Goal: Task Accomplishment & Management: Manage account settings

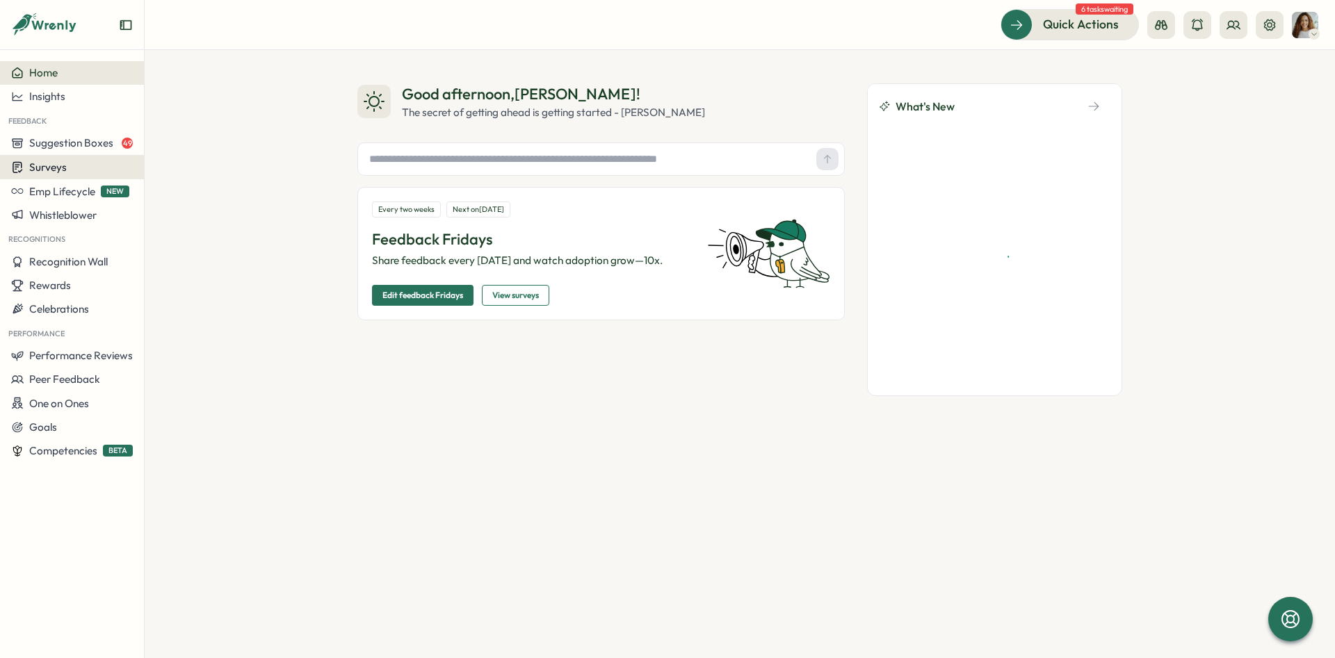
click at [71, 174] on div "Surveys" at bounding box center [72, 167] width 122 height 13
click at [238, 143] on div "Insights" at bounding box center [199, 140] width 104 height 15
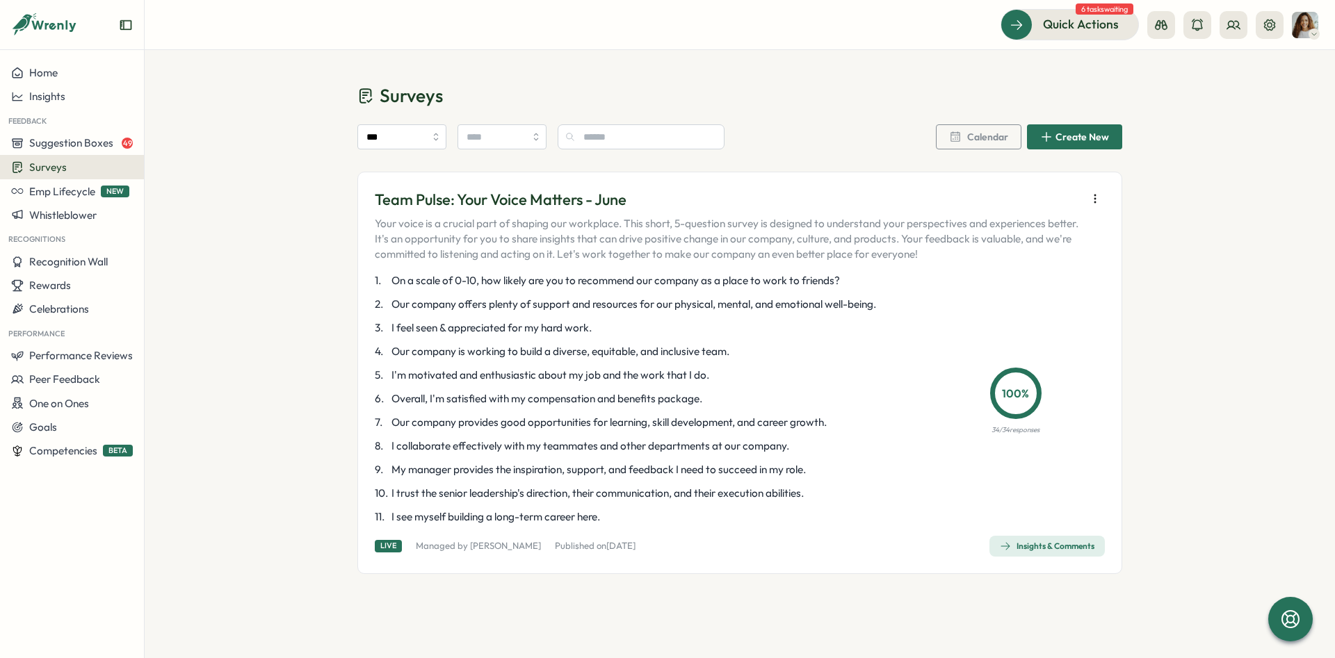
click at [1052, 551] on div "Insights & Comments" at bounding box center [1047, 546] width 95 height 11
click at [1263, 30] on icon at bounding box center [1270, 25] width 14 height 14
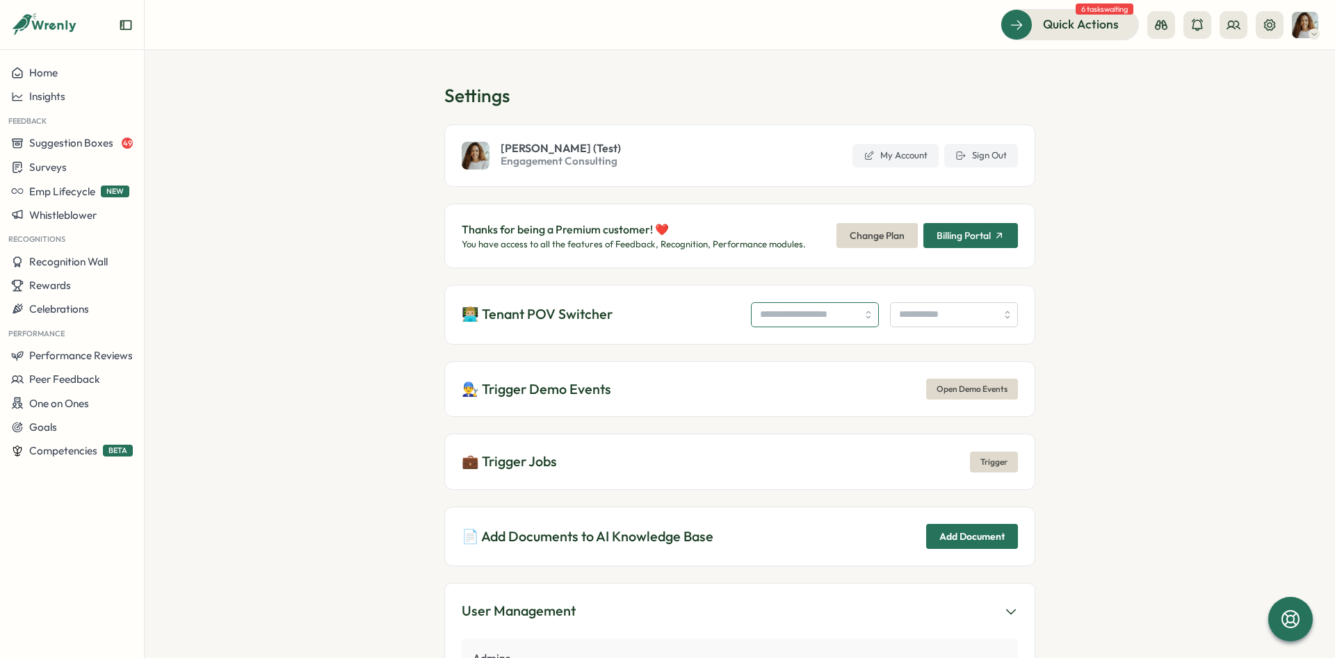
click at [786, 319] on input "search" at bounding box center [815, 314] width 128 height 25
type input "******"
type input "**********"
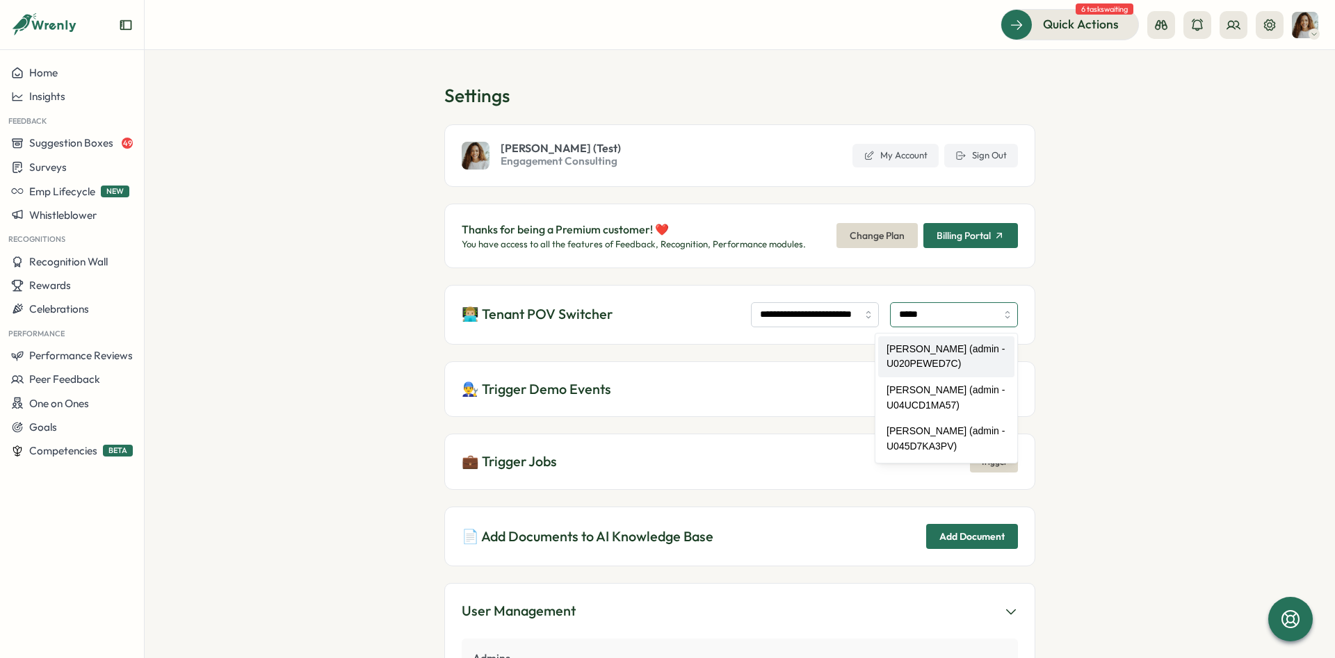
type input "**********"
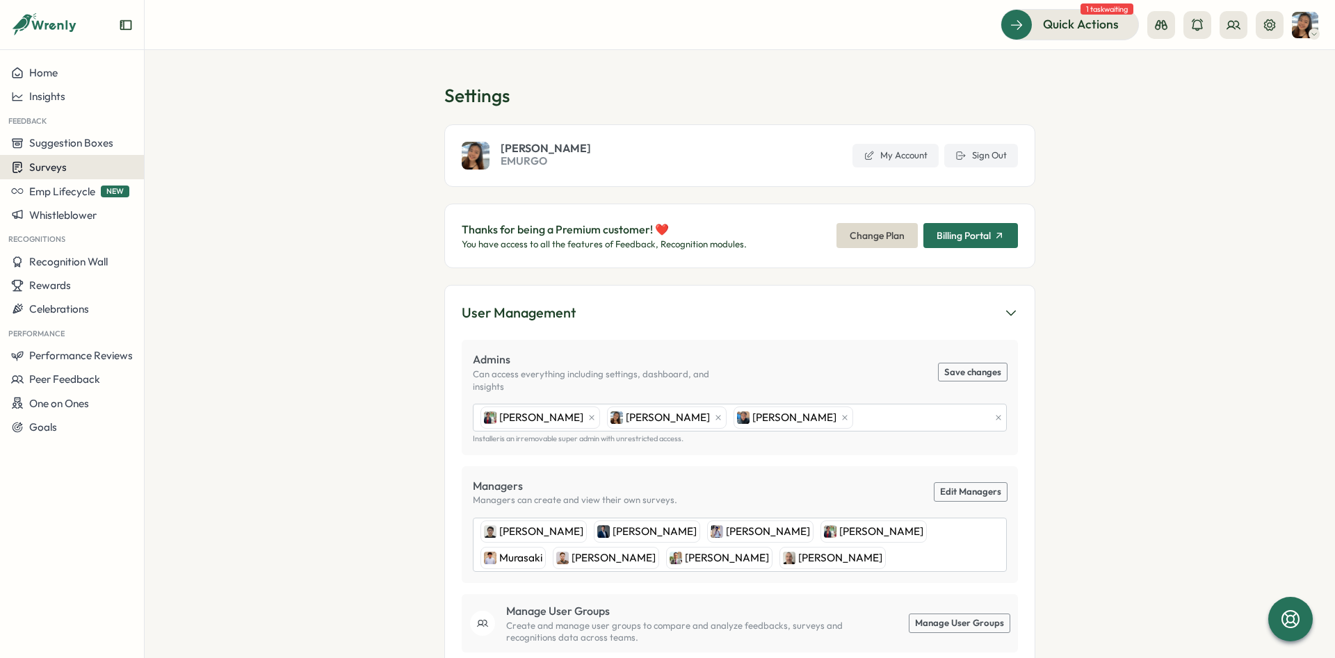
click at [86, 163] on div "Surveys" at bounding box center [72, 167] width 122 height 13
click at [197, 151] on div "Insights" at bounding box center [199, 141] width 115 height 26
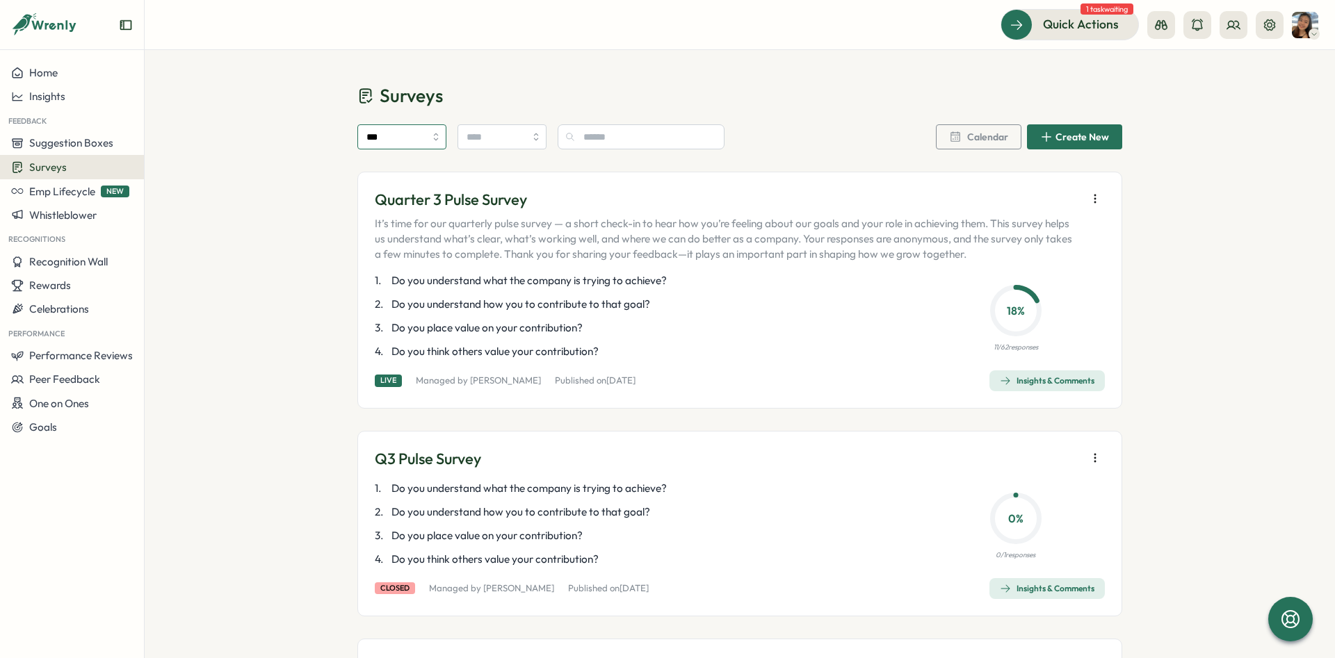
click at [393, 133] on input "***" at bounding box center [401, 136] width 89 height 25
click at [517, 139] on input "search" at bounding box center [501, 136] width 89 height 25
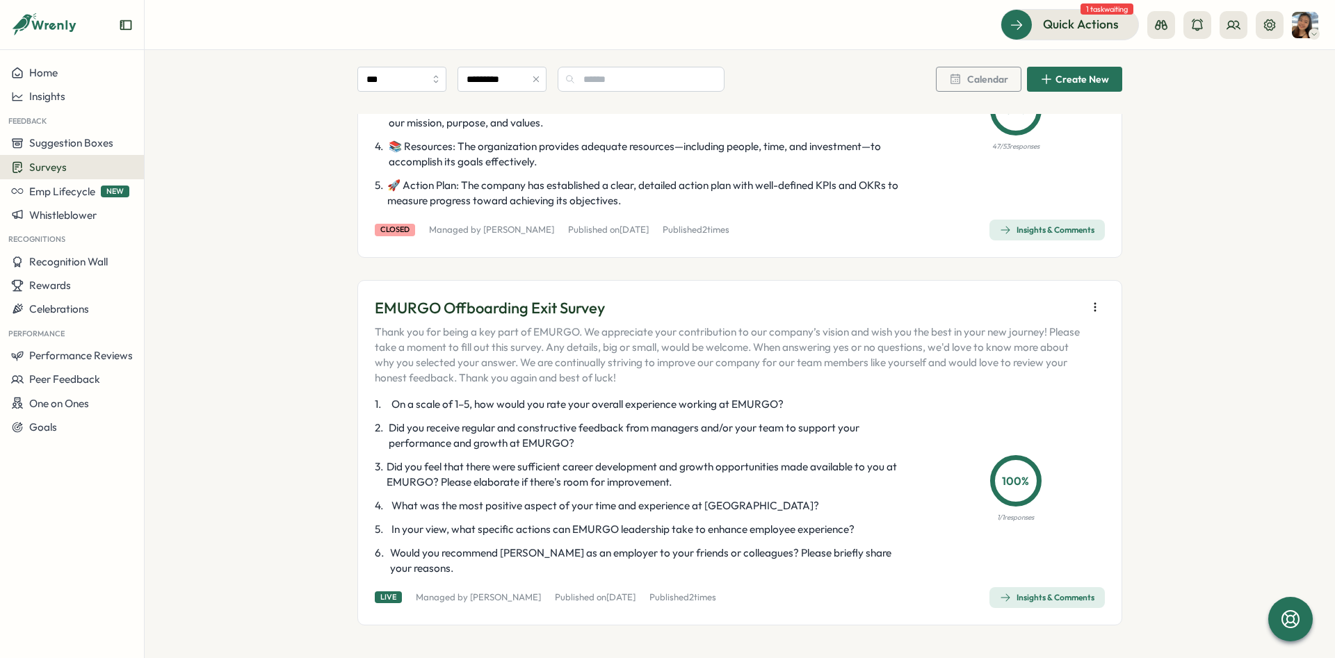
scroll to position [267, 0]
click at [1057, 222] on span "Insights & Comments" at bounding box center [1047, 229] width 95 height 19
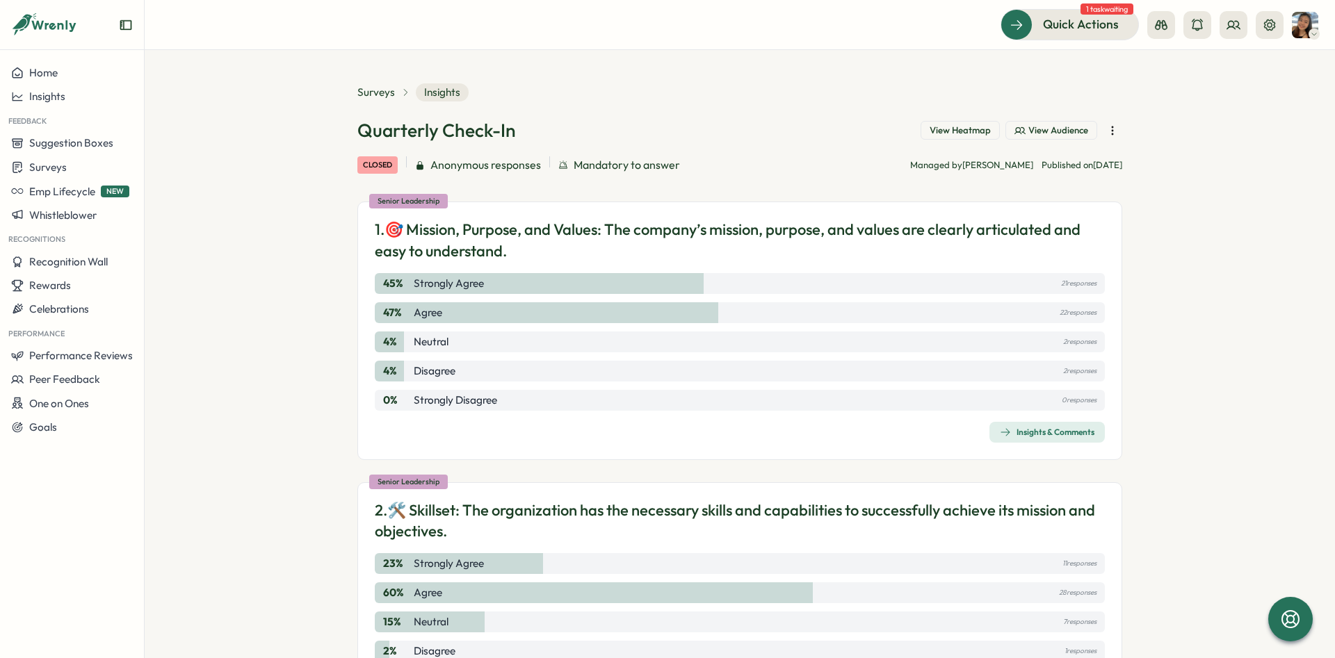
click at [1121, 129] on button "button" at bounding box center [1112, 130] width 19 height 19
click at [1145, 135] on section "Surveys Insights Quarterly Check-In View Heatmap View Audience closed Anonymous…" at bounding box center [740, 354] width 1190 height 608
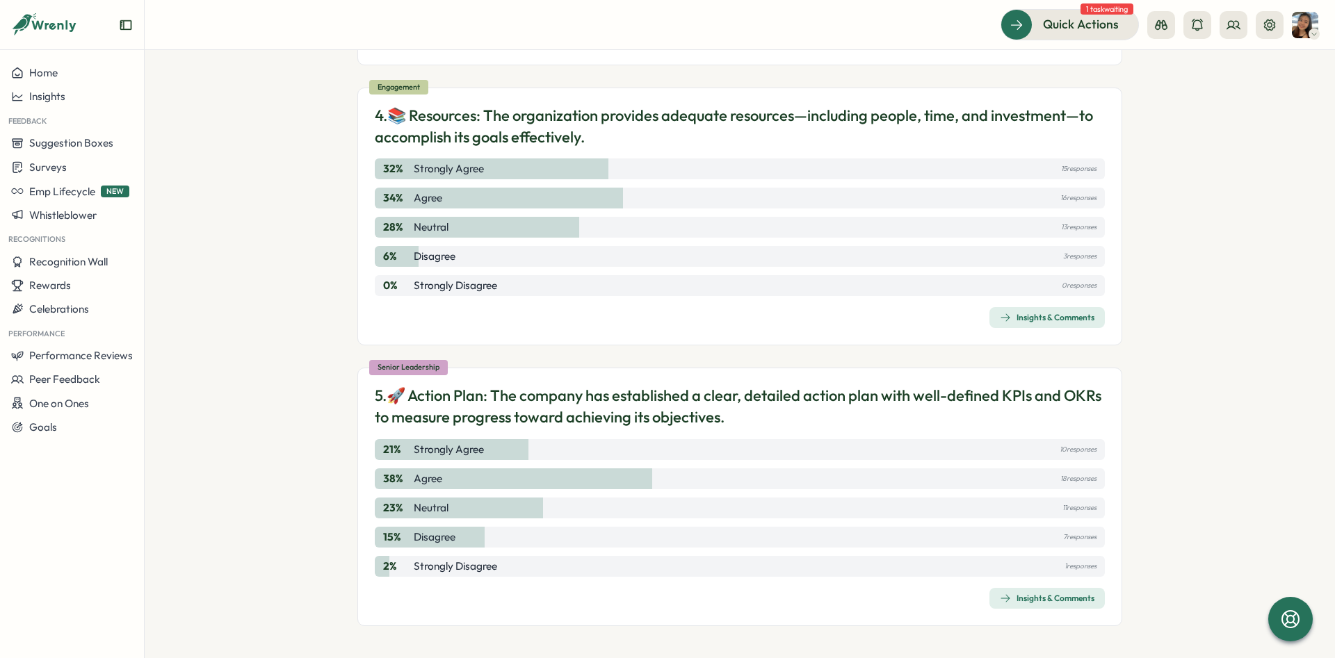
scroll to position [957, 0]
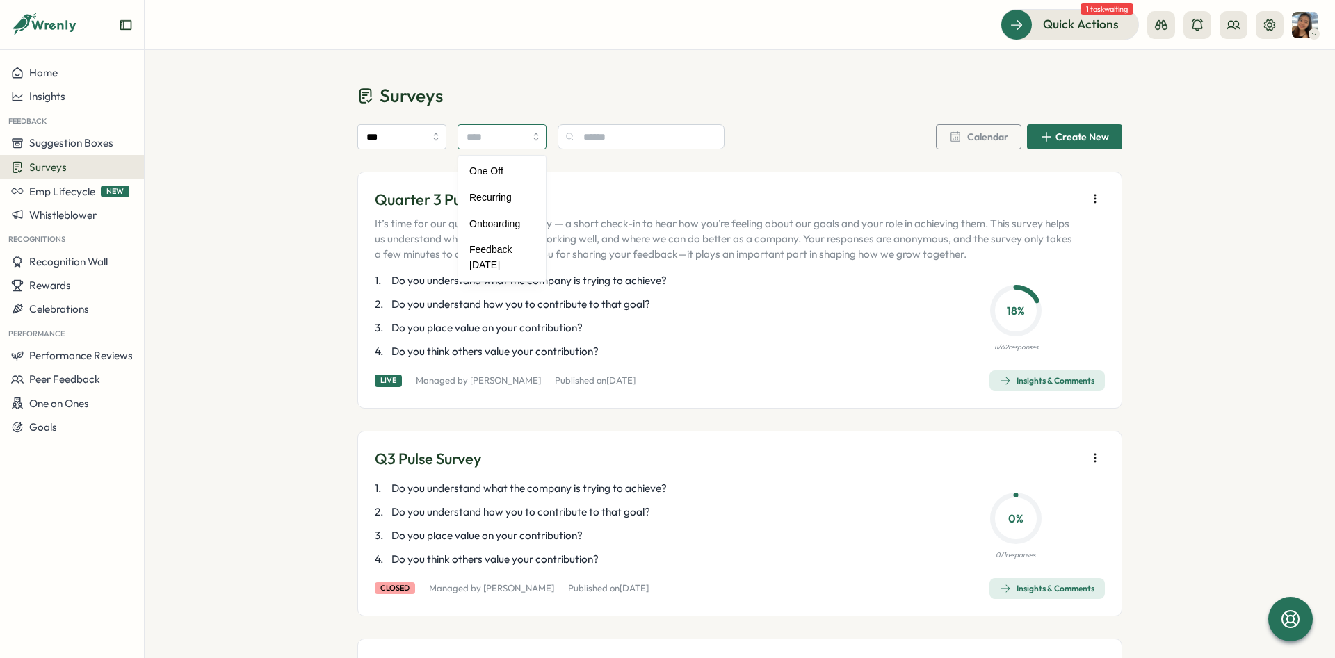
click at [505, 147] on input "search" at bounding box center [501, 136] width 89 height 25
type input "*********"
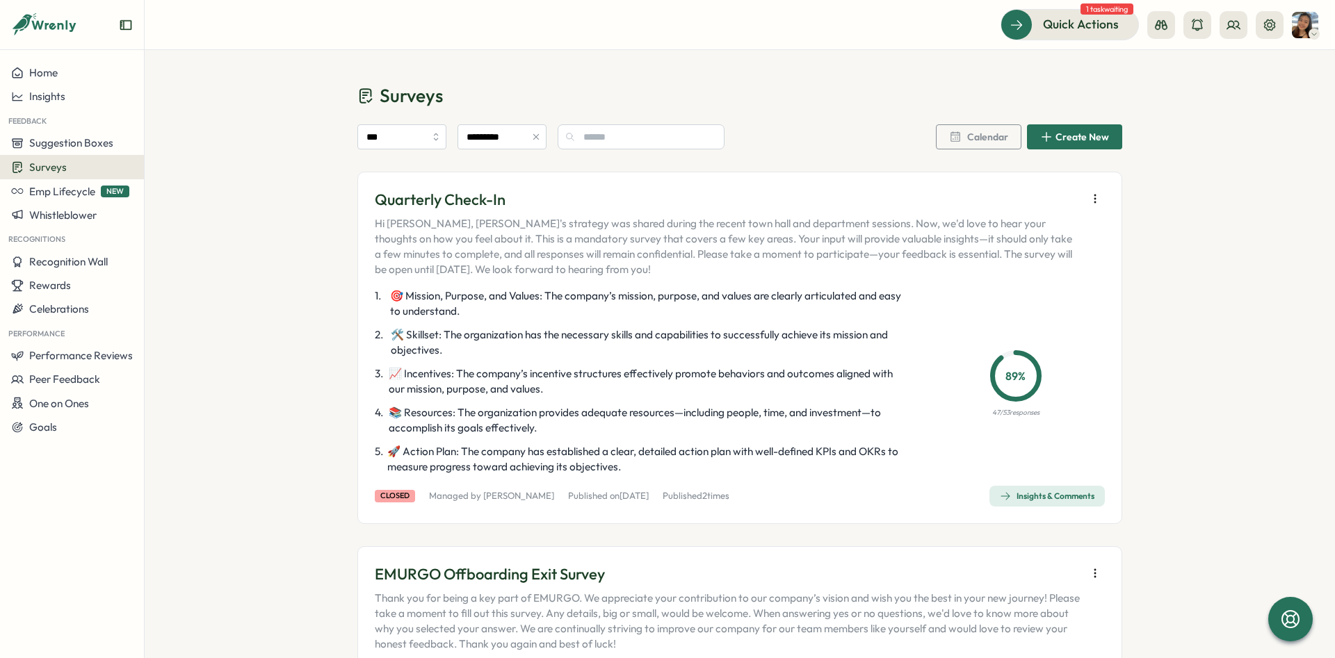
click at [1077, 498] on div "Insights & Comments" at bounding box center [1047, 496] width 95 height 11
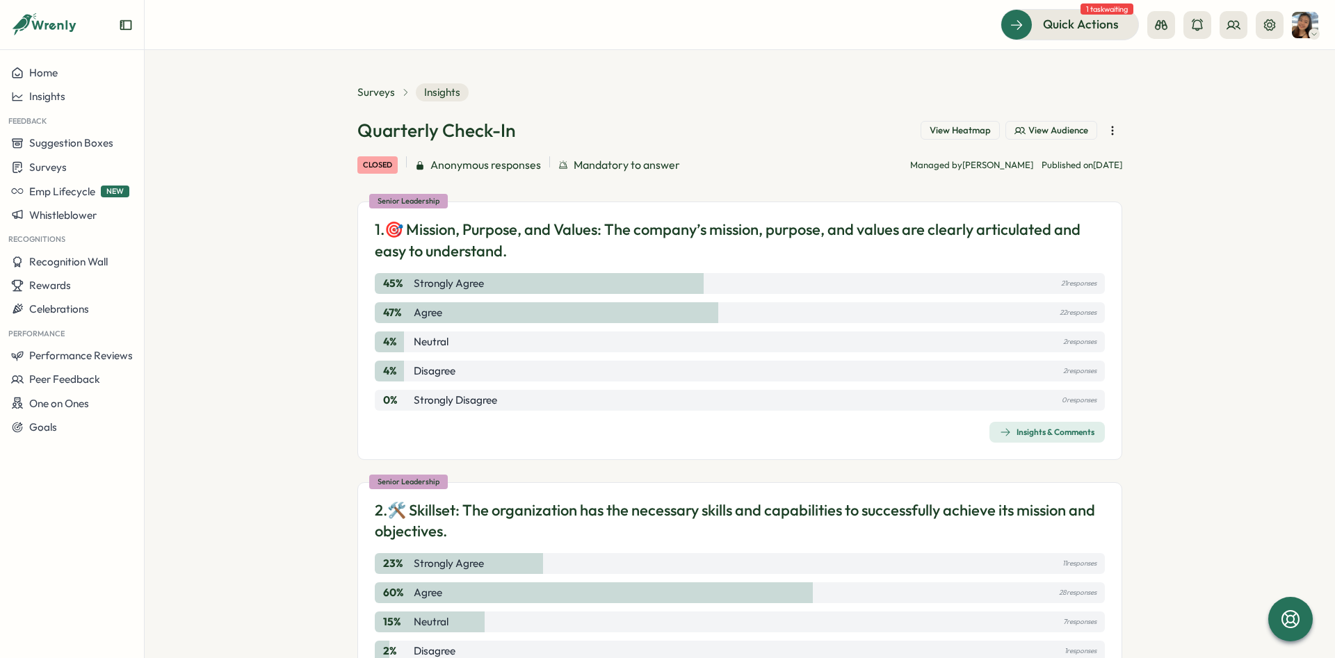
click at [1115, 127] on icon "button" at bounding box center [1112, 131] width 14 height 14
click at [1178, 131] on section "Surveys Insights Quarterly Check-In View Heatmap View Audience closed Anonymous…" at bounding box center [740, 354] width 1190 height 608
drag, startPoint x: 1171, startPoint y: 207, endPoint x: 1155, endPoint y: 118, distance: 90.5
click at [1081, 446] on div "Senior Leadership 1. 🎯 Mission, Purpose, and Values: The company’s mission, pur…" at bounding box center [739, 331] width 765 height 259
click at [1080, 439] on span "Insights & Comments" at bounding box center [1047, 432] width 95 height 19
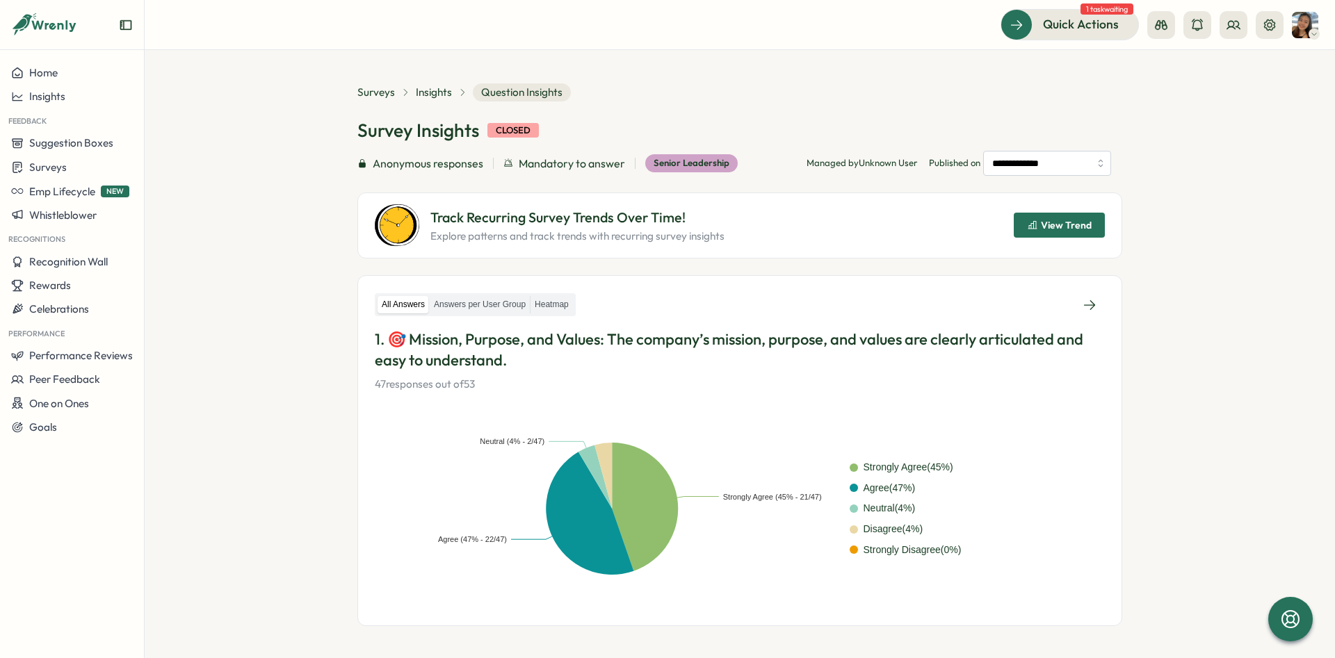
click at [1082, 226] on span "View Trend" at bounding box center [1066, 225] width 51 height 10
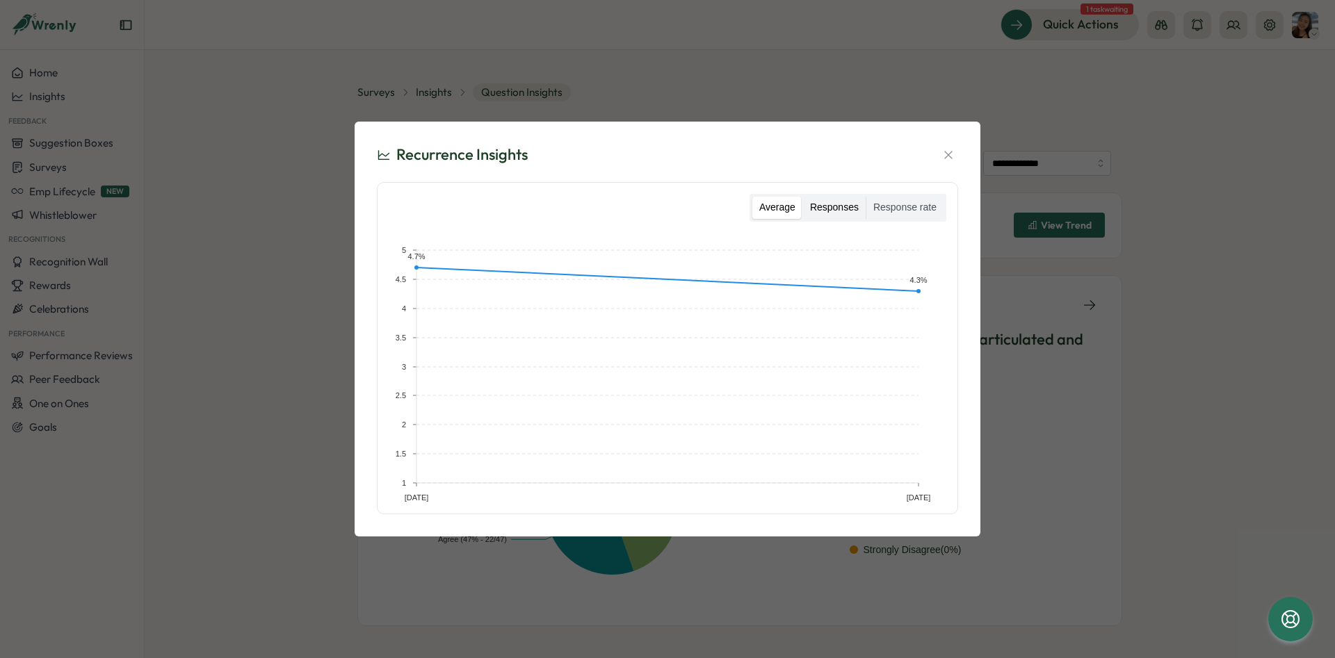
click at [822, 209] on label "Responses" at bounding box center [834, 208] width 63 height 22
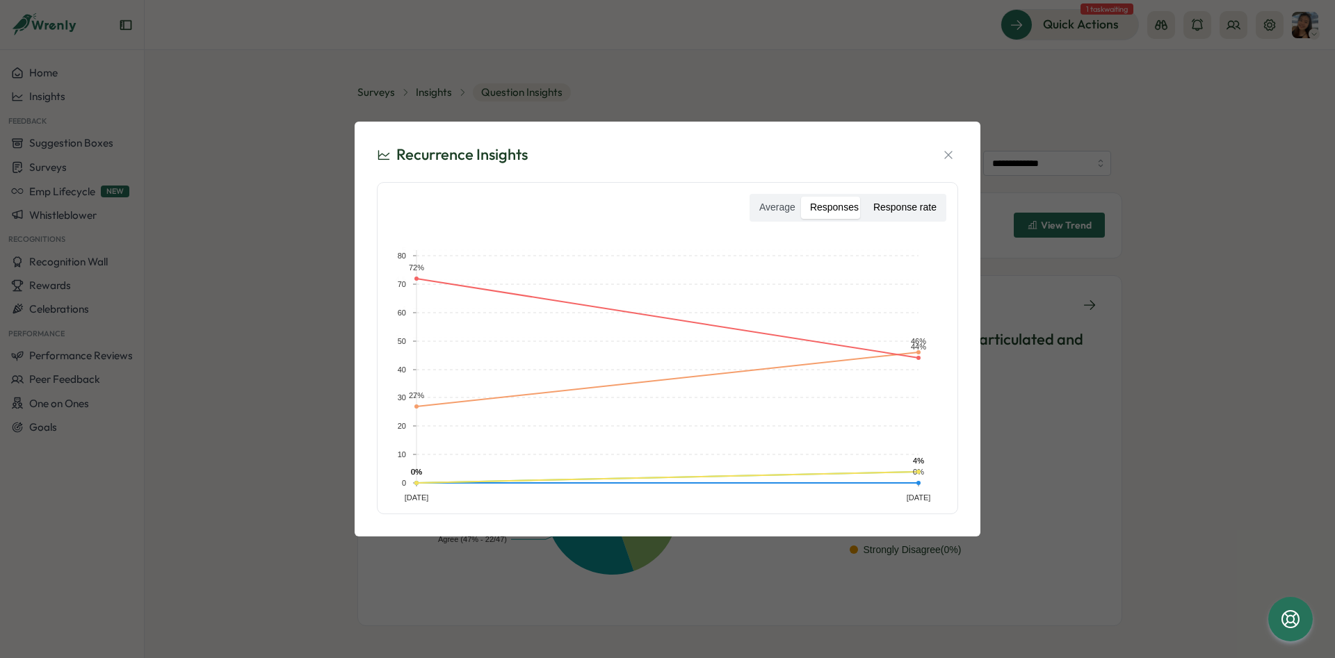
click at [894, 204] on label "Response rate" at bounding box center [904, 208] width 77 height 22
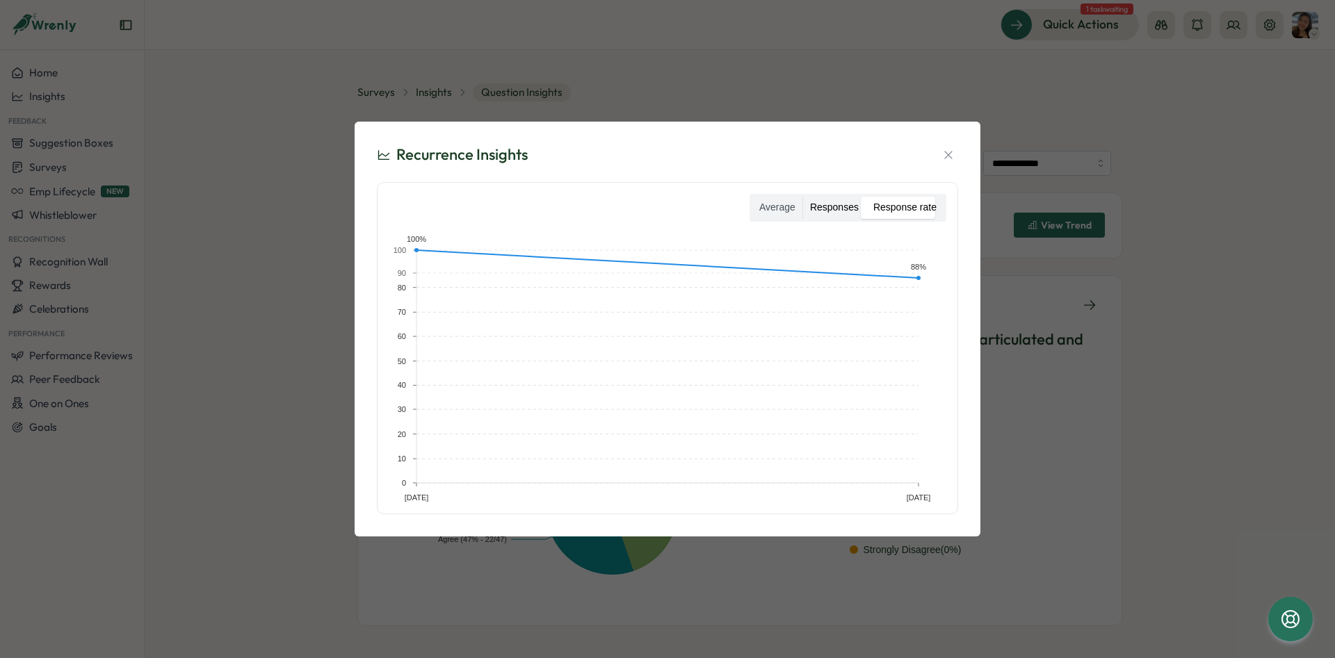
click at [843, 206] on label "Responses" at bounding box center [834, 208] width 63 height 22
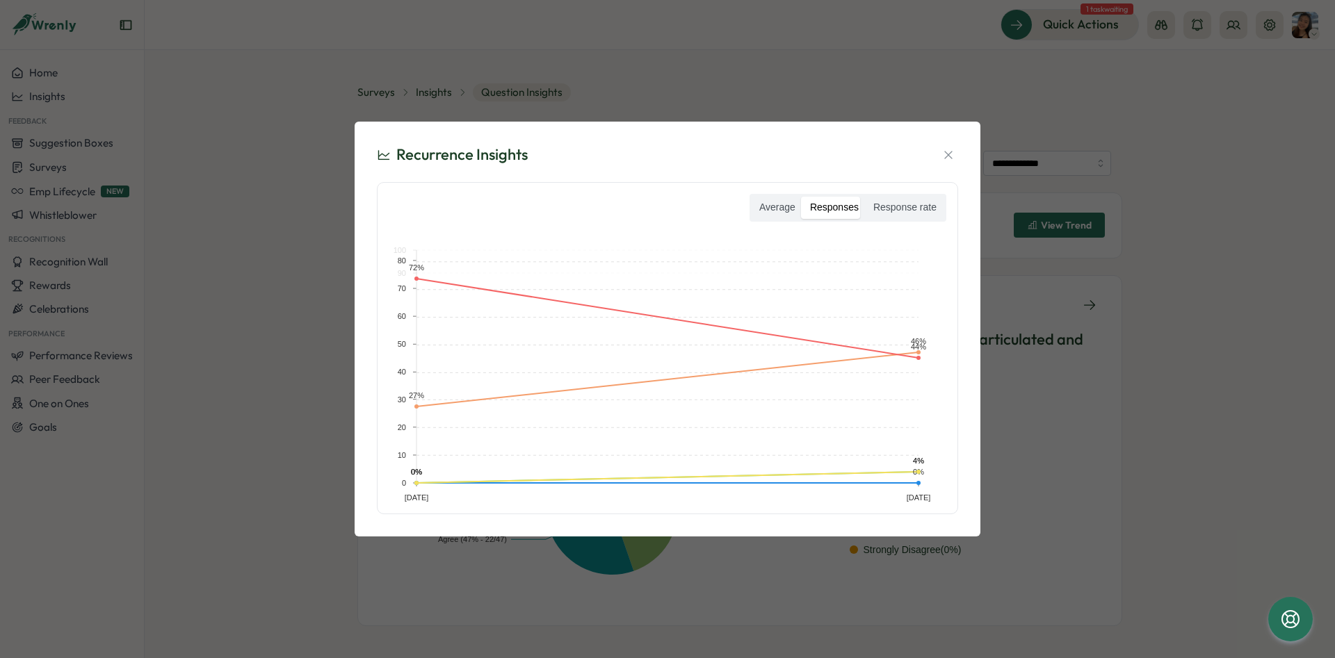
click at [810, 209] on label "Responses" at bounding box center [834, 208] width 63 height 22
click at [818, 213] on label "Responses" at bounding box center [834, 208] width 63 height 22
click at [795, 211] on label "Average" at bounding box center [777, 208] width 50 height 22
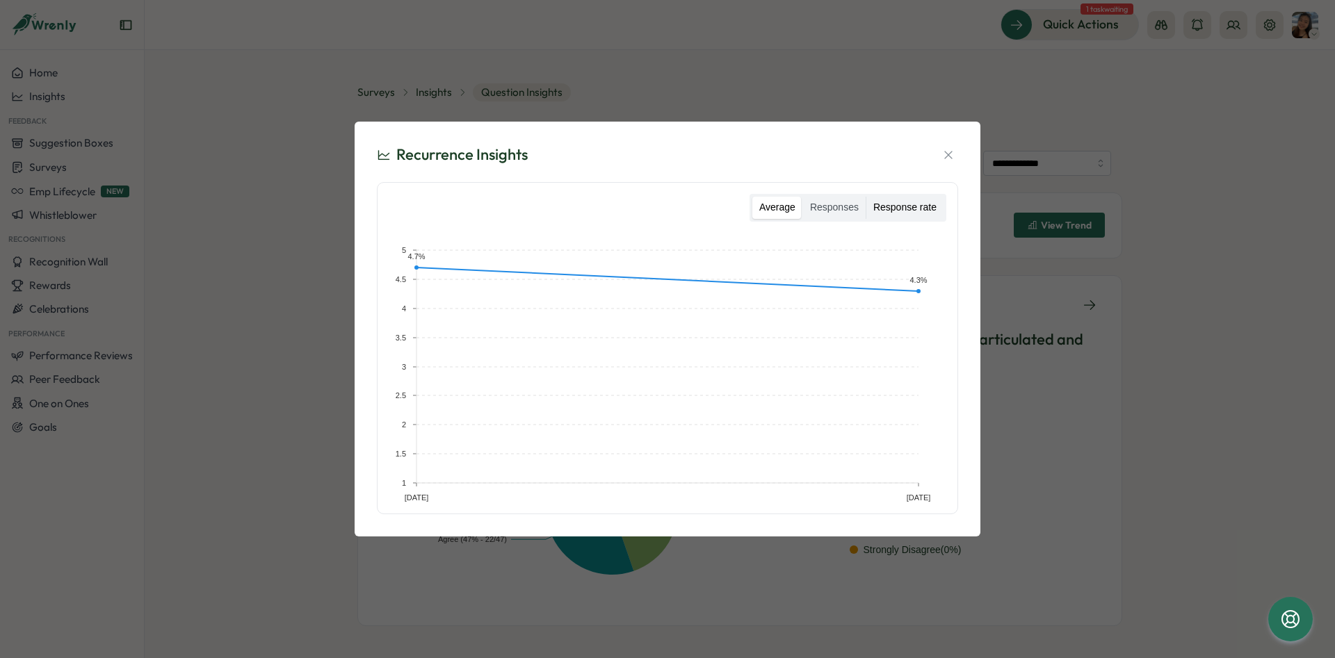
click at [890, 205] on label "Response rate" at bounding box center [904, 208] width 77 height 22
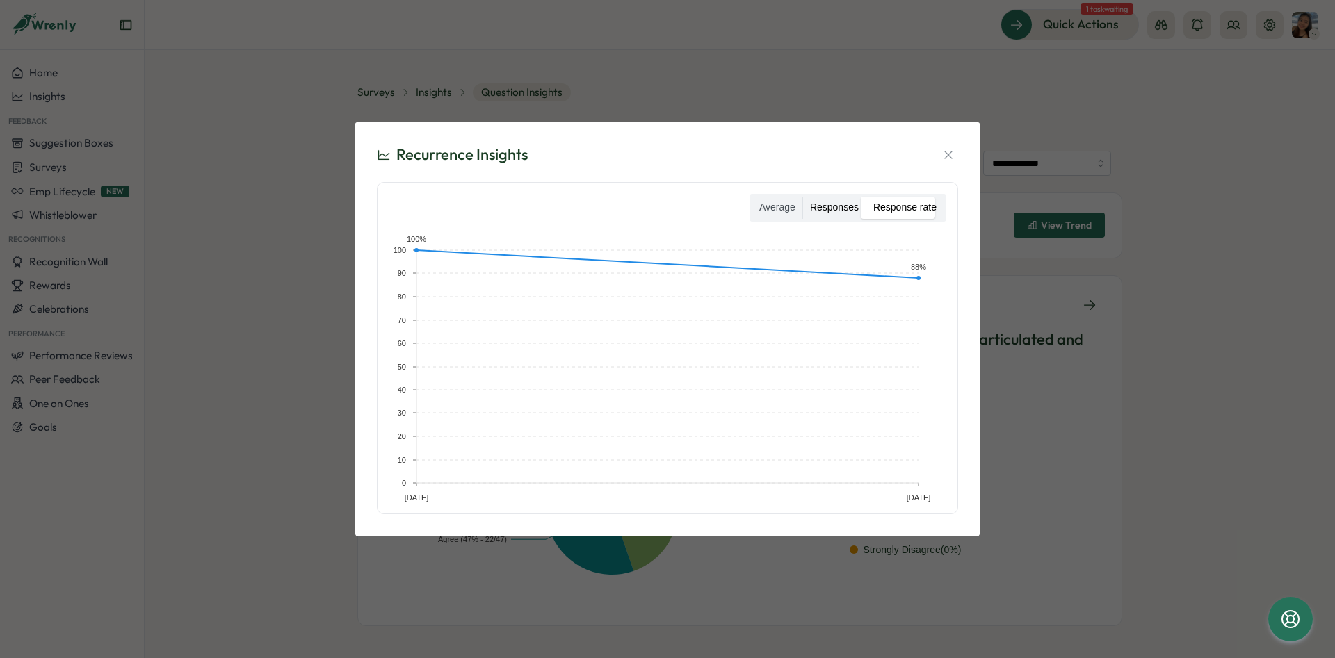
click at [834, 210] on label "Responses" at bounding box center [834, 208] width 63 height 22
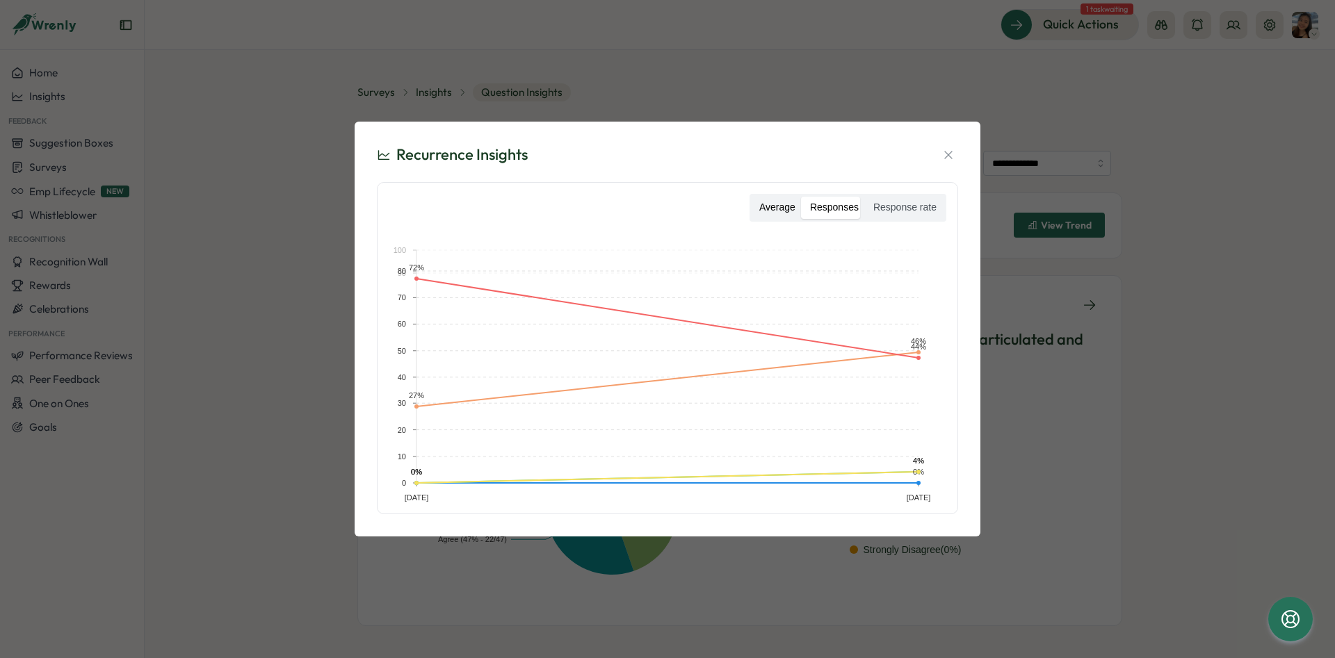
click at [784, 211] on label "Average" at bounding box center [777, 208] width 50 height 22
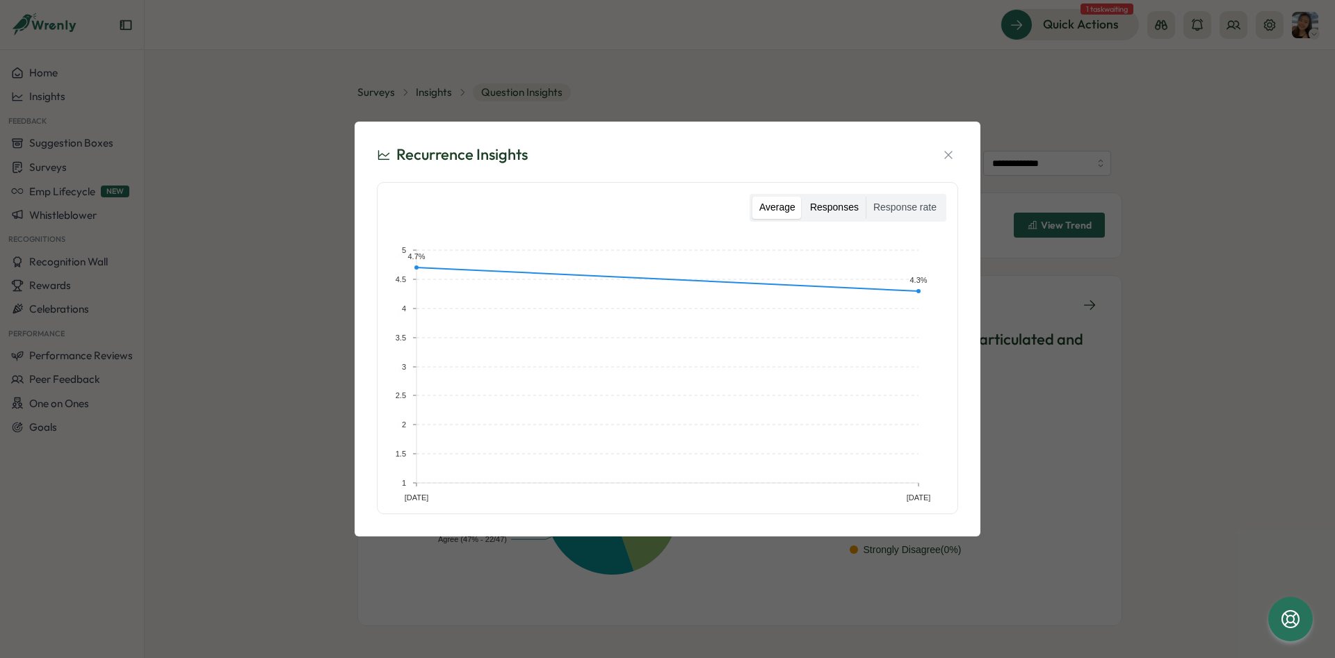
click at [863, 213] on label "Responses" at bounding box center [834, 208] width 63 height 22
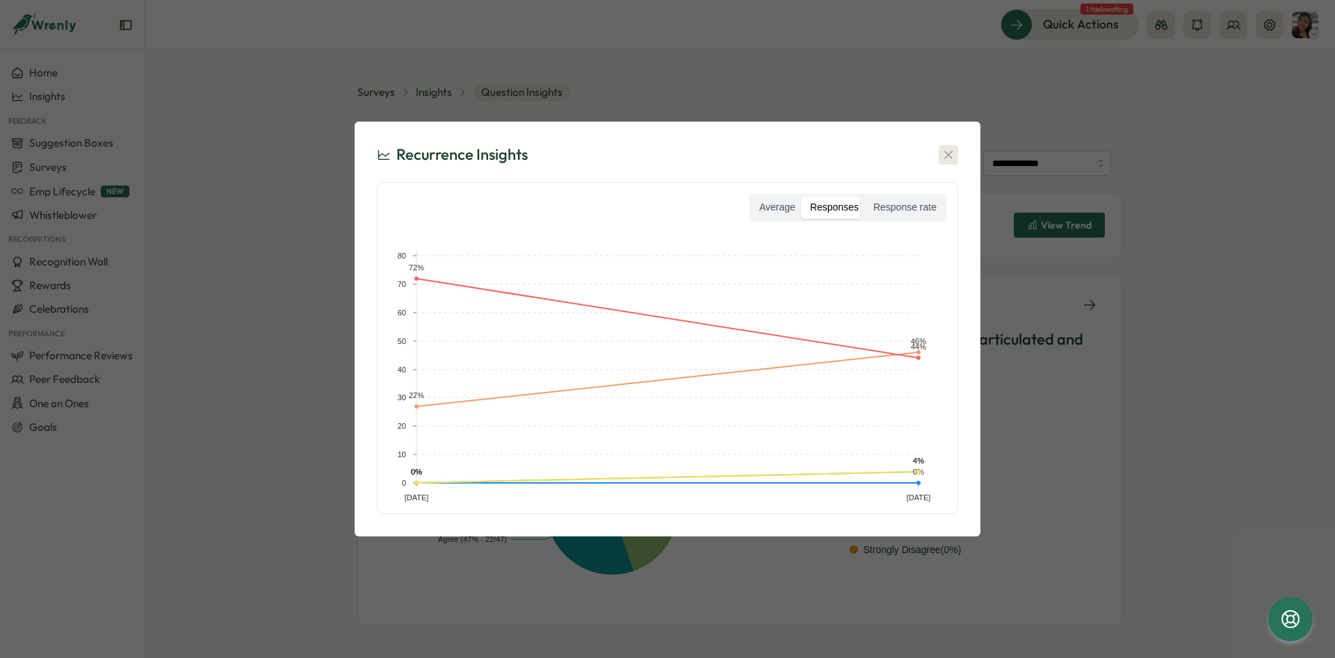
click at [943, 155] on icon "button" at bounding box center [948, 155] width 14 height 14
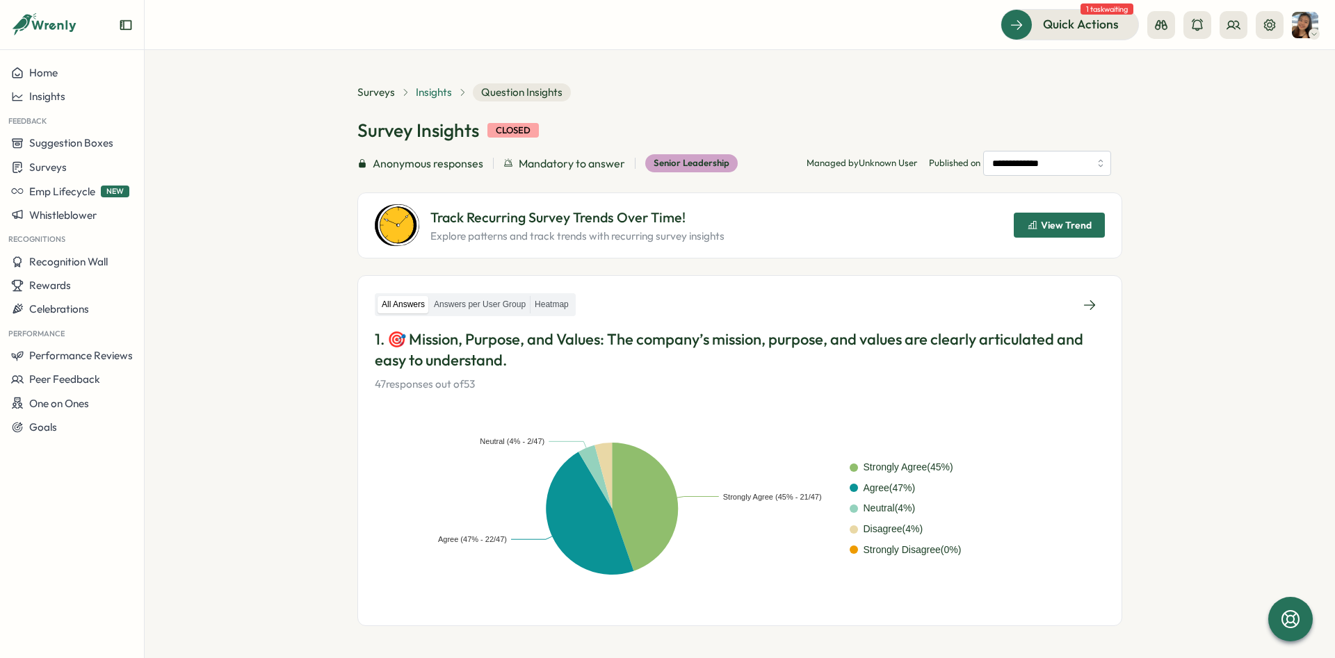
click at [450, 91] on span "Insights" at bounding box center [434, 92] width 36 height 15
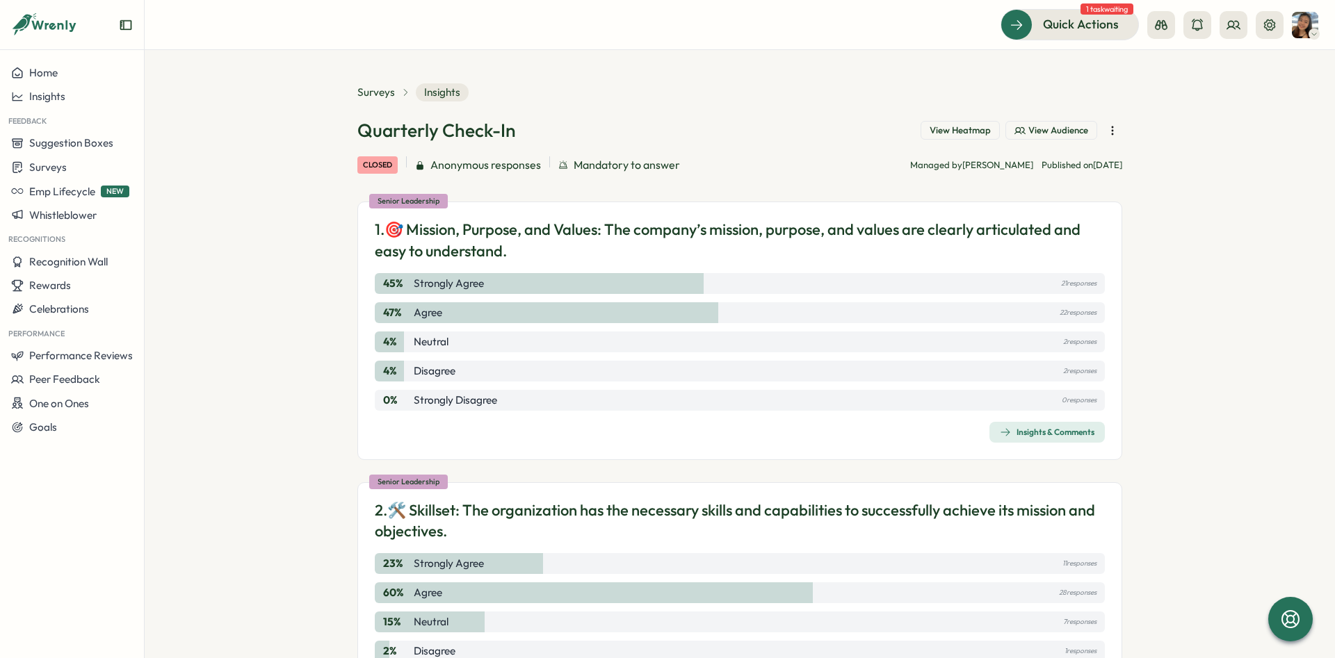
drag, startPoint x: 375, startPoint y: 98, endPoint x: 386, endPoint y: 100, distance: 10.6
click at [377, 98] on span "Surveys" at bounding box center [376, 92] width 38 height 15
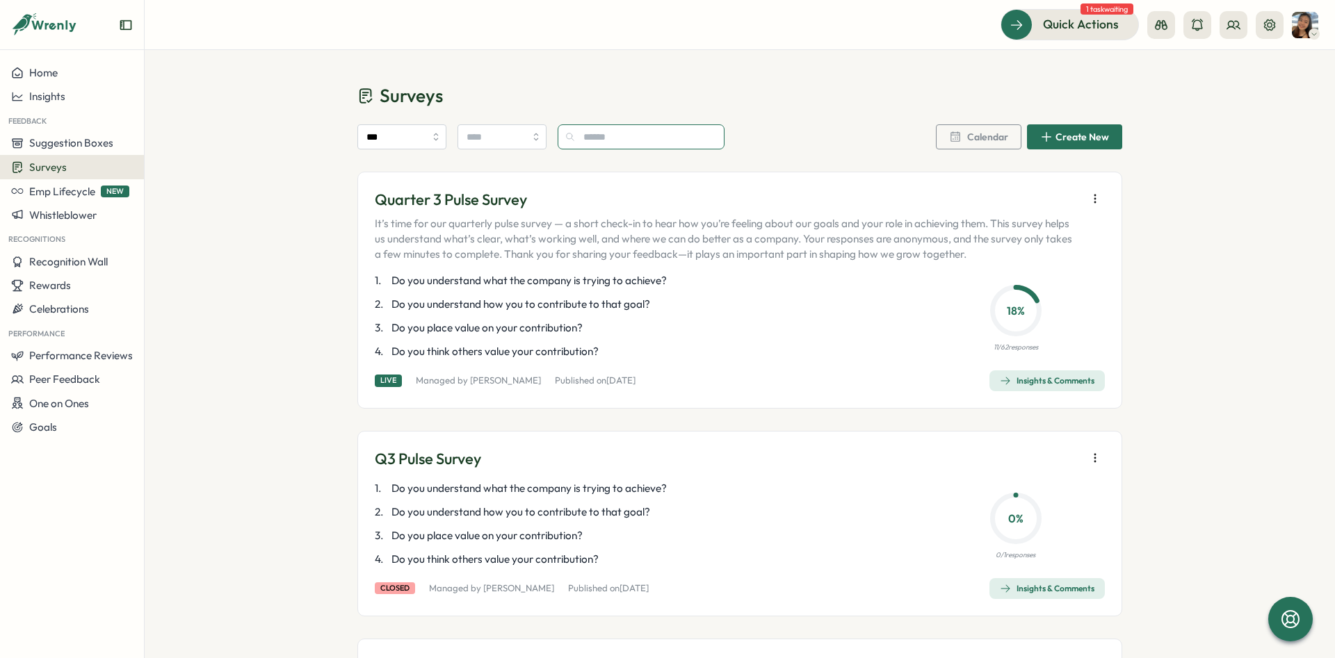
click at [596, 143] on input "text" at bounding box center [641, 136] width 167 height 25
click at [518, 136] on input "search" at bounding box center [501, 136] width 89 height 25
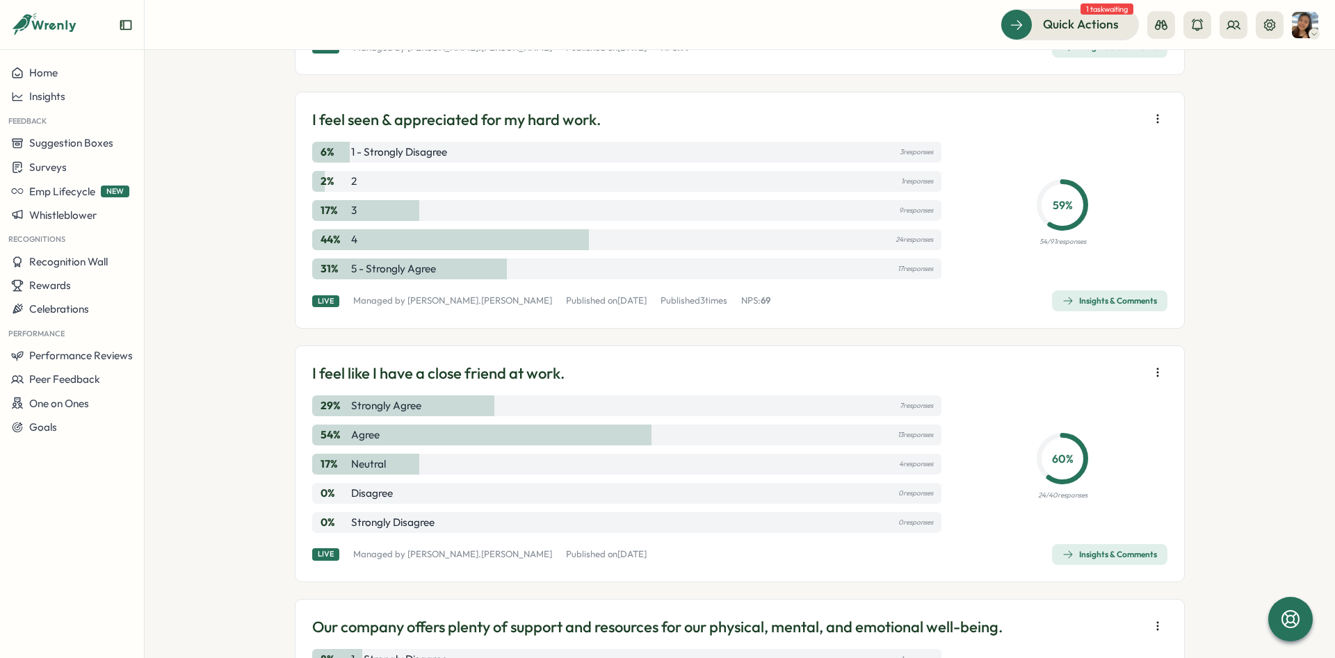
scroll to position [1251, 0]
click at [1115, 295] on span "Insights & Comments" at bounding box center [1109, 302] width 95 height 19
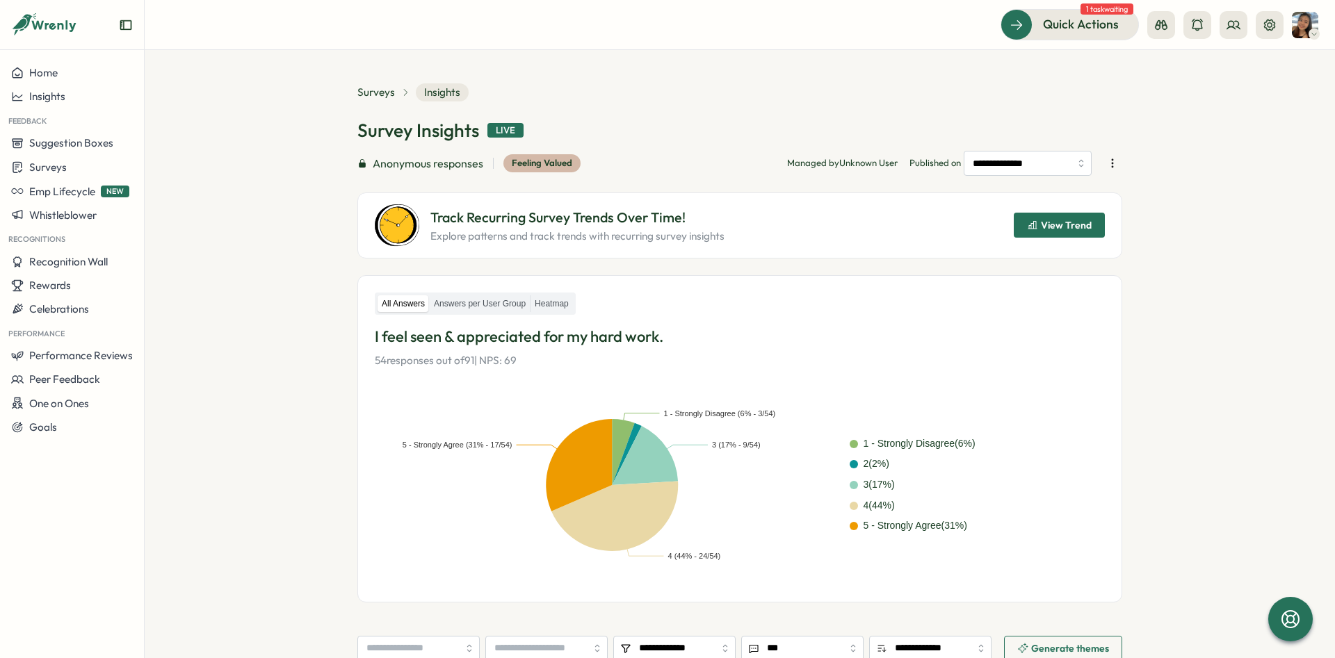
click at [1028, 225] on icon "button" at bounding box center [1032, 225] width 11 height 11
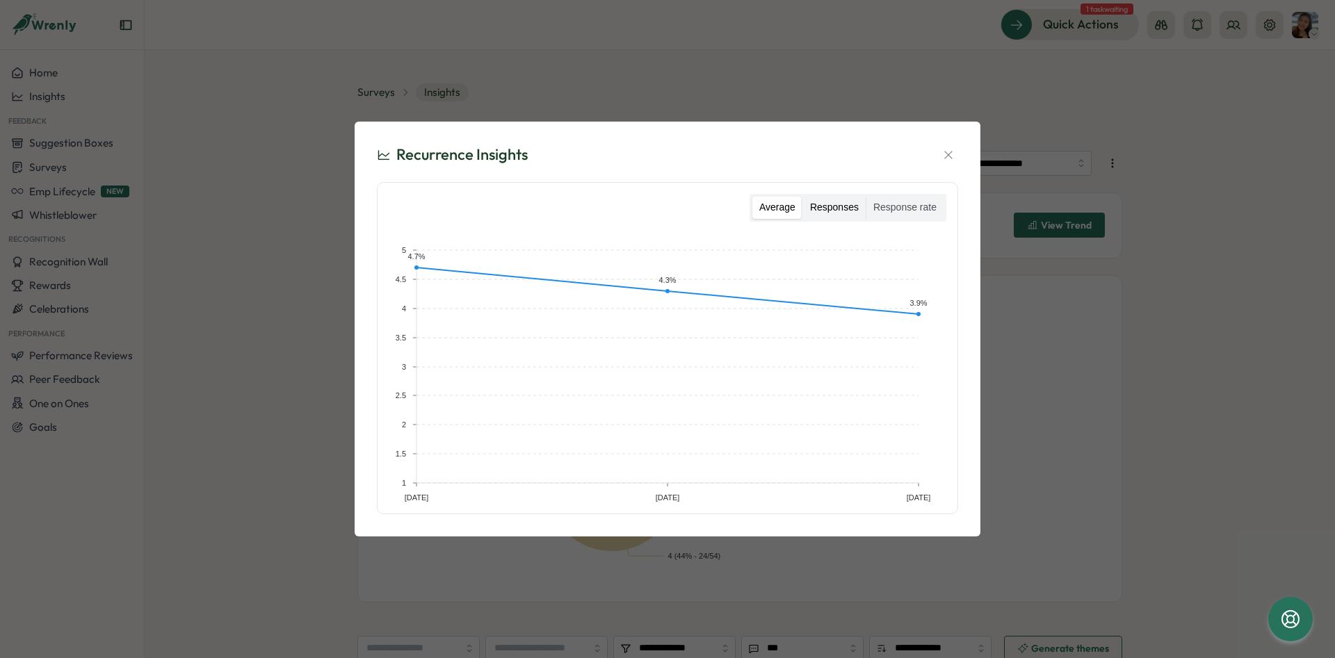
click at [845, 213] on label "Responses" at bounding box center [834, 208] width 63 height 22
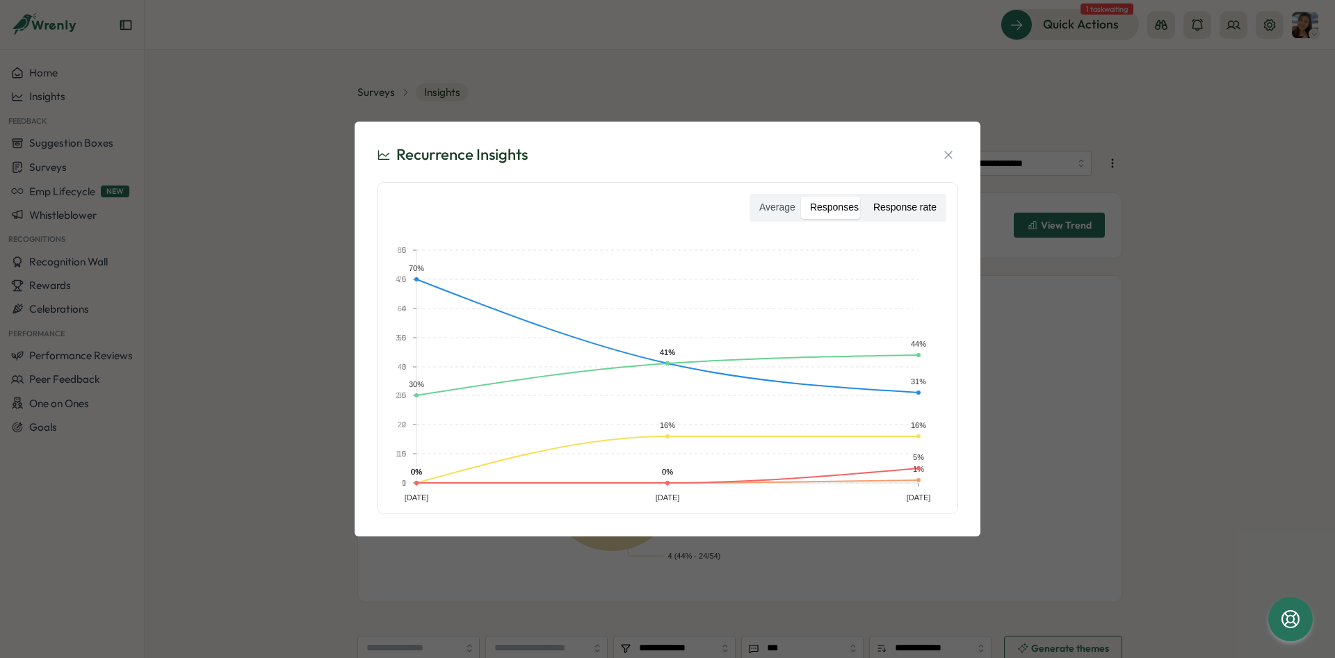
click at [902, 202] on label "Response rate" at bounding box center [904, 208] width 77 height 22
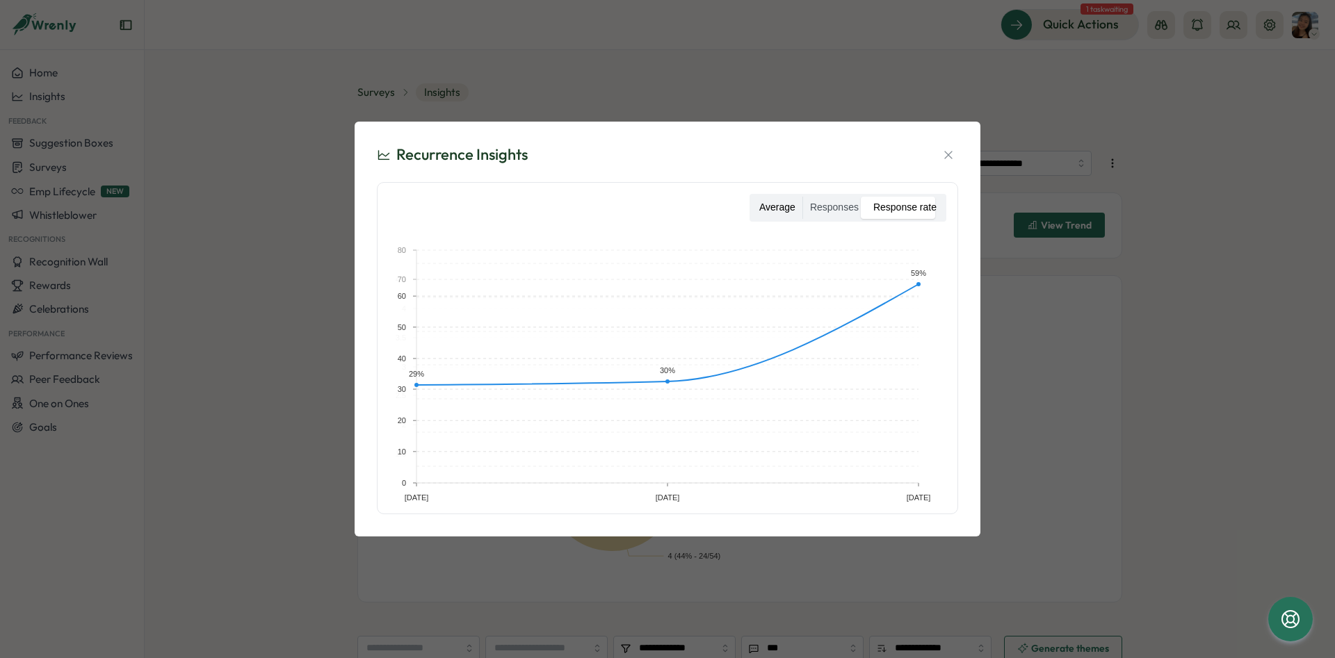
drag, startPoint x: 838, startPoint y: 206, endPoint x: 778, endPoint y: 205, distance: 60.5
click at [838, 206] on label "Responses" at bounding box center [834, 208] width 63 height 22
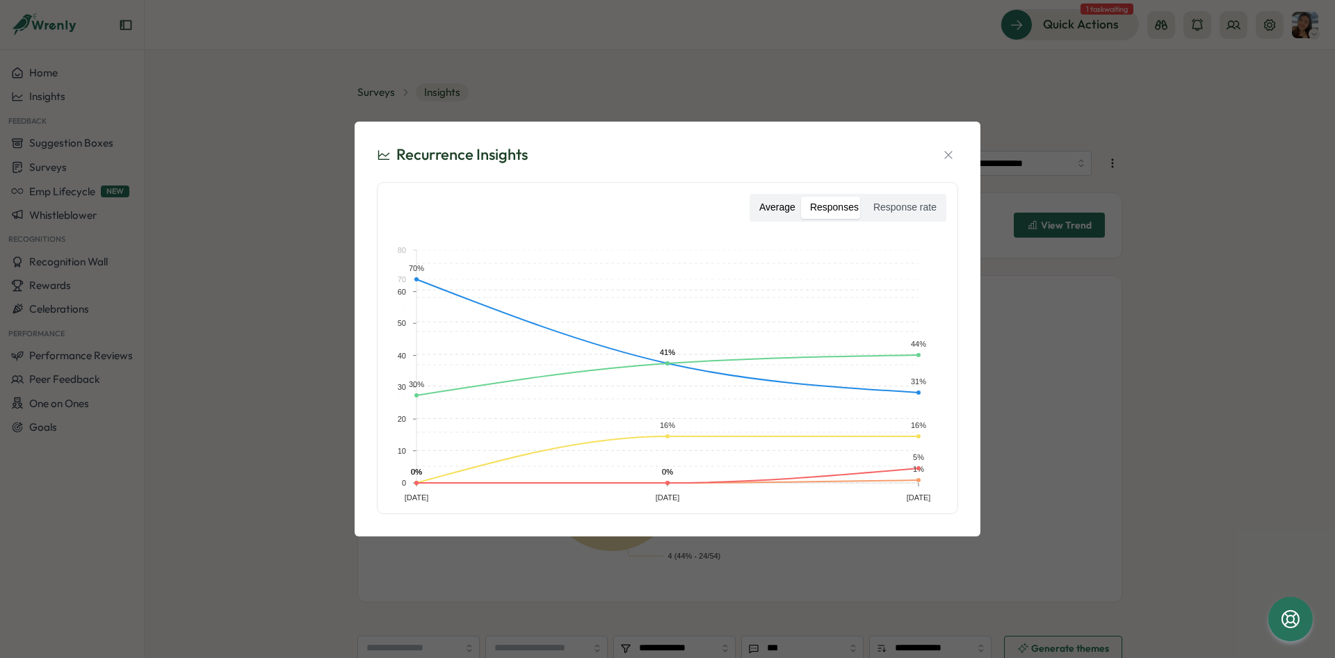
click at [765, 204] on label "Average" at bounding box center [777, 208] width 50 height 22
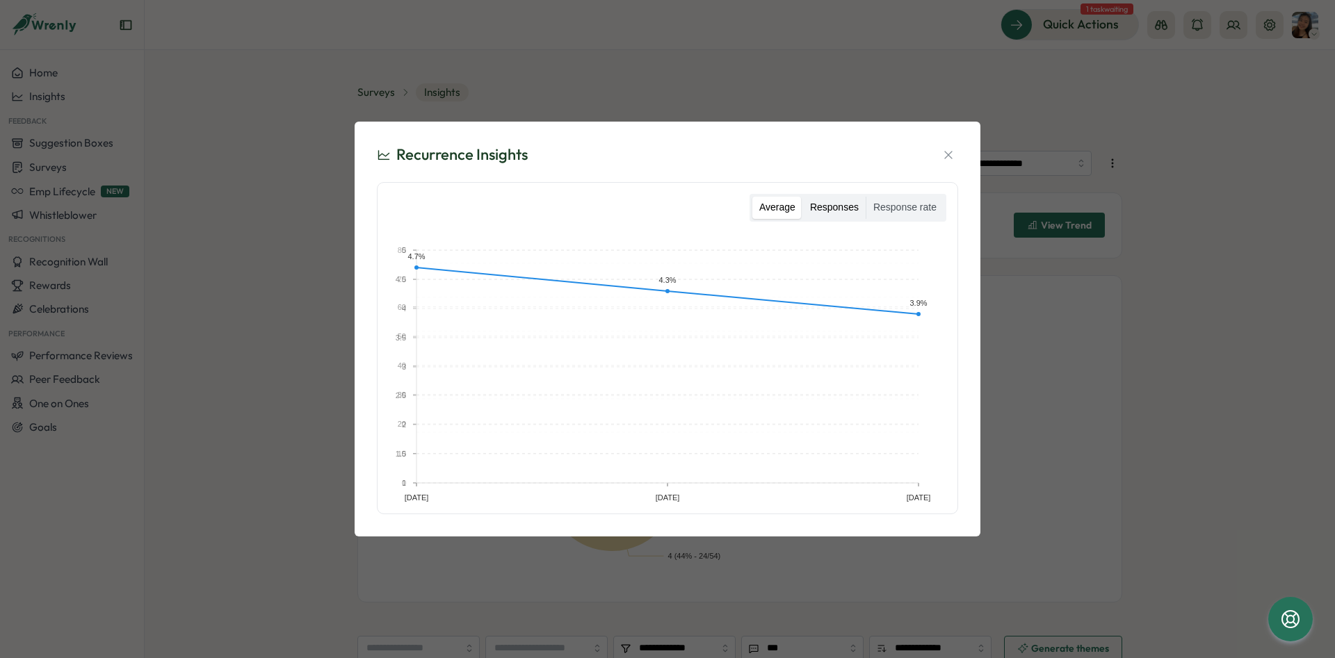
click at [844, 204] on label "Responses" at bounding box center [834, 208] width 63 height 22
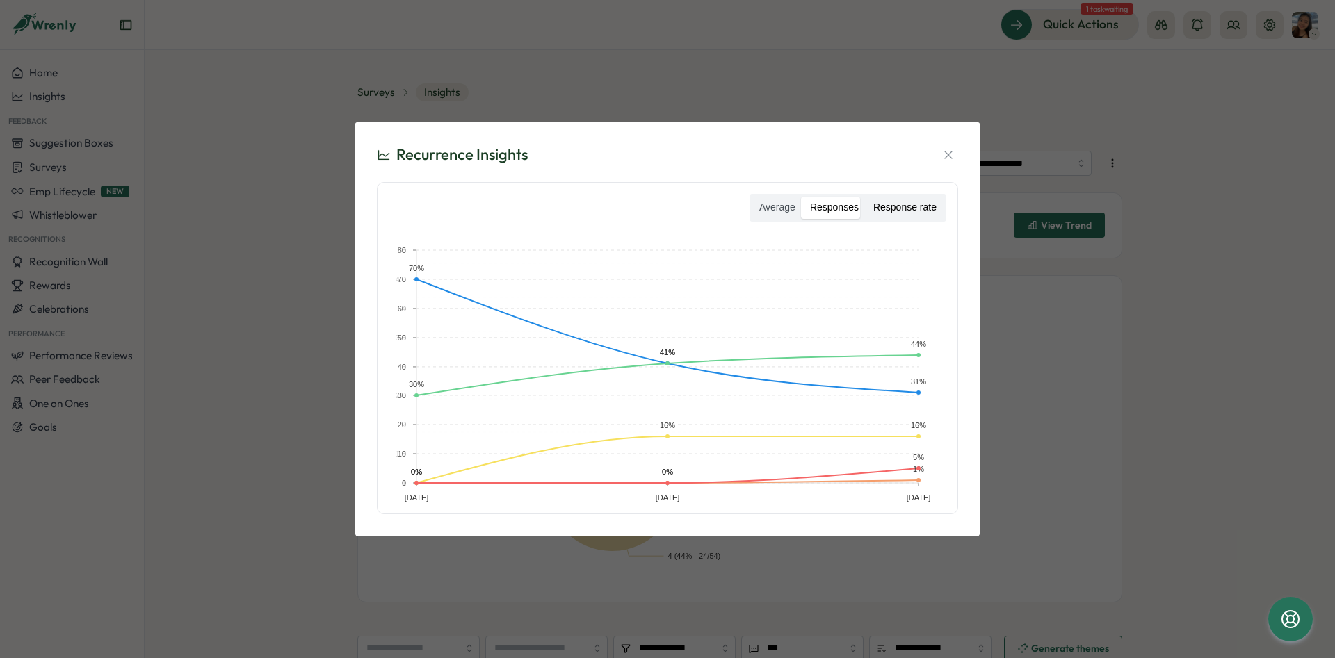
click at [913, 207] on label "Response rate" at bounding box center [904, 208] width 77 height 22
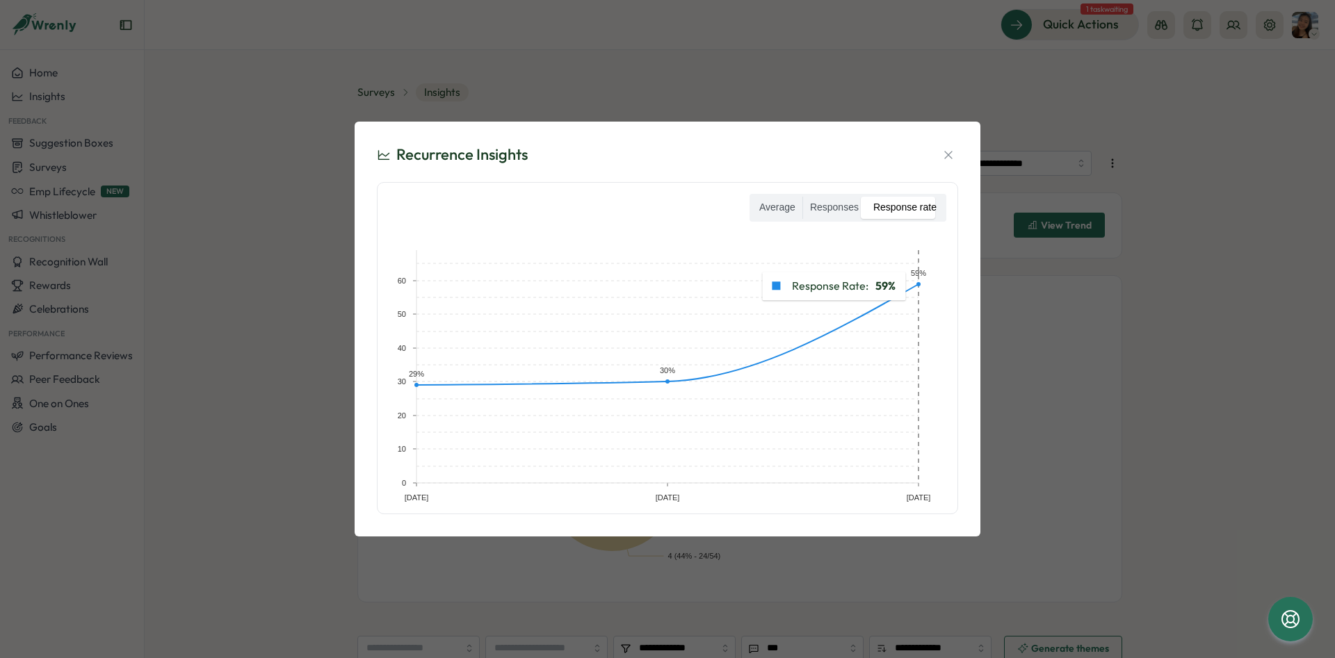
click at [841, 224] on span "Average Responses Response rate" at bounding box center [847, 213] width 197 height 39
click at [836, 210] on label "Responses" at bounding box center [834, 208] width 63 height 22
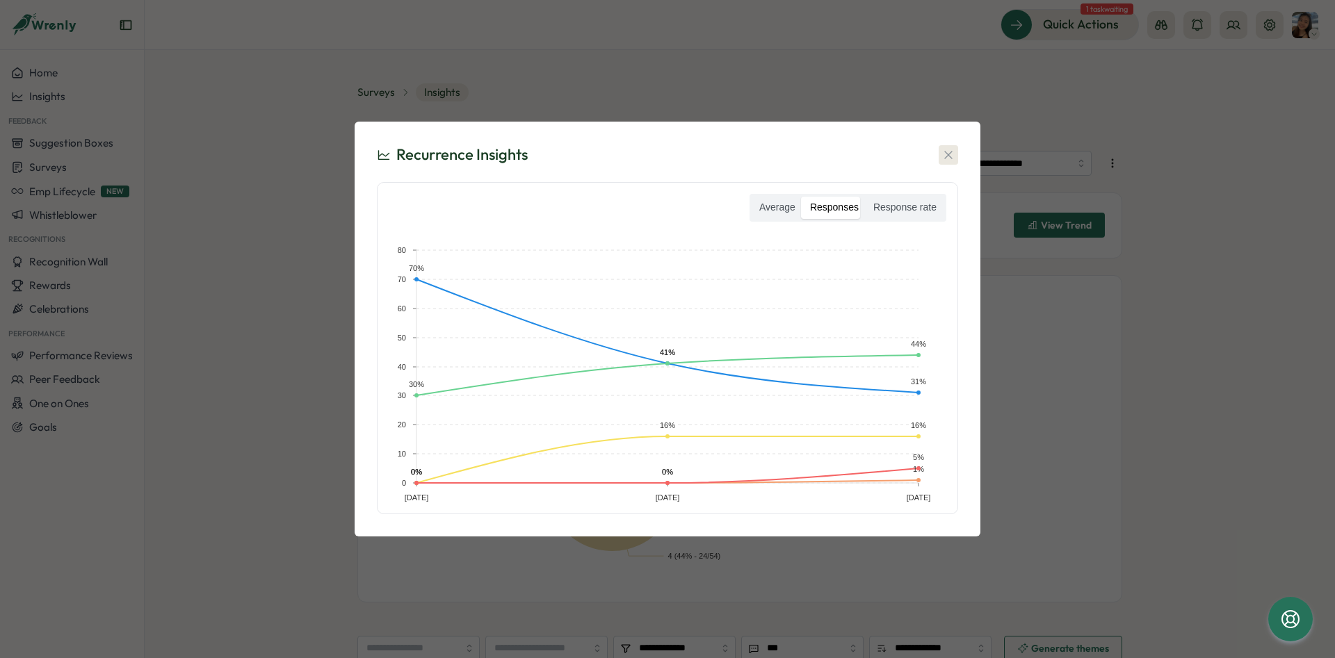
click at [947, 154] on icon "button" at bounding box center [948, 155] width 14 height 14
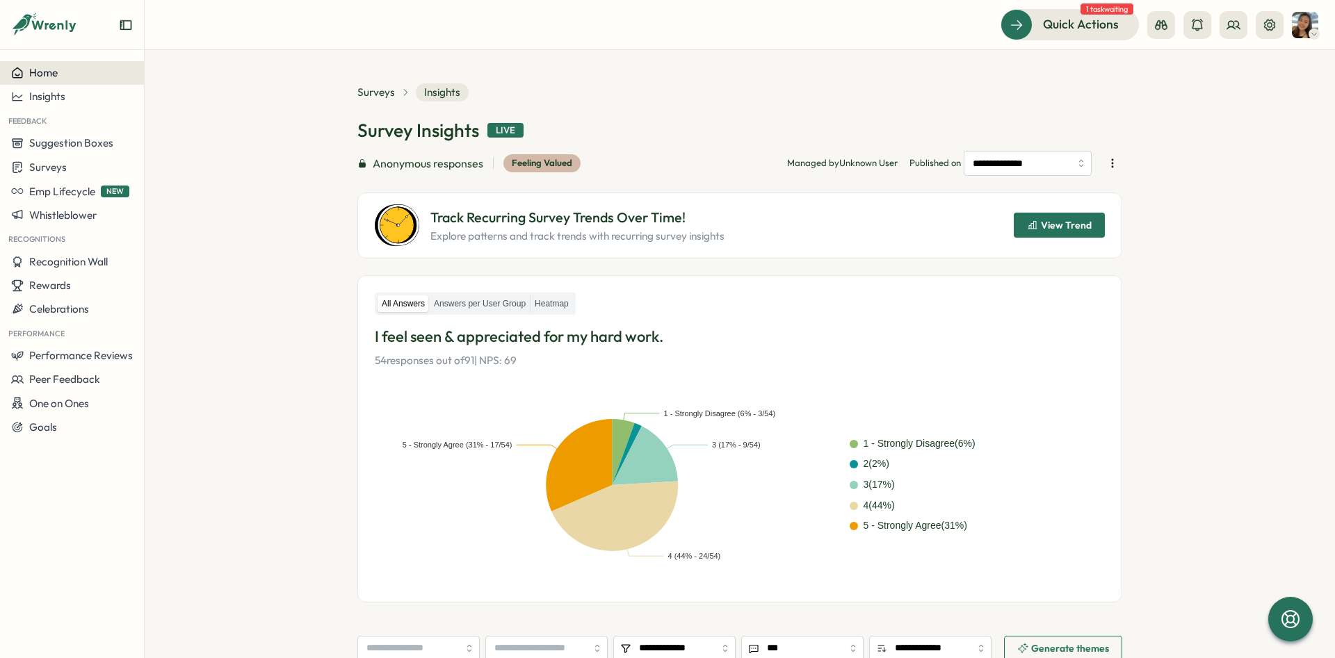
click at [40, 67] on span "Home" at bounding box center [43, 72] width 29 height 13
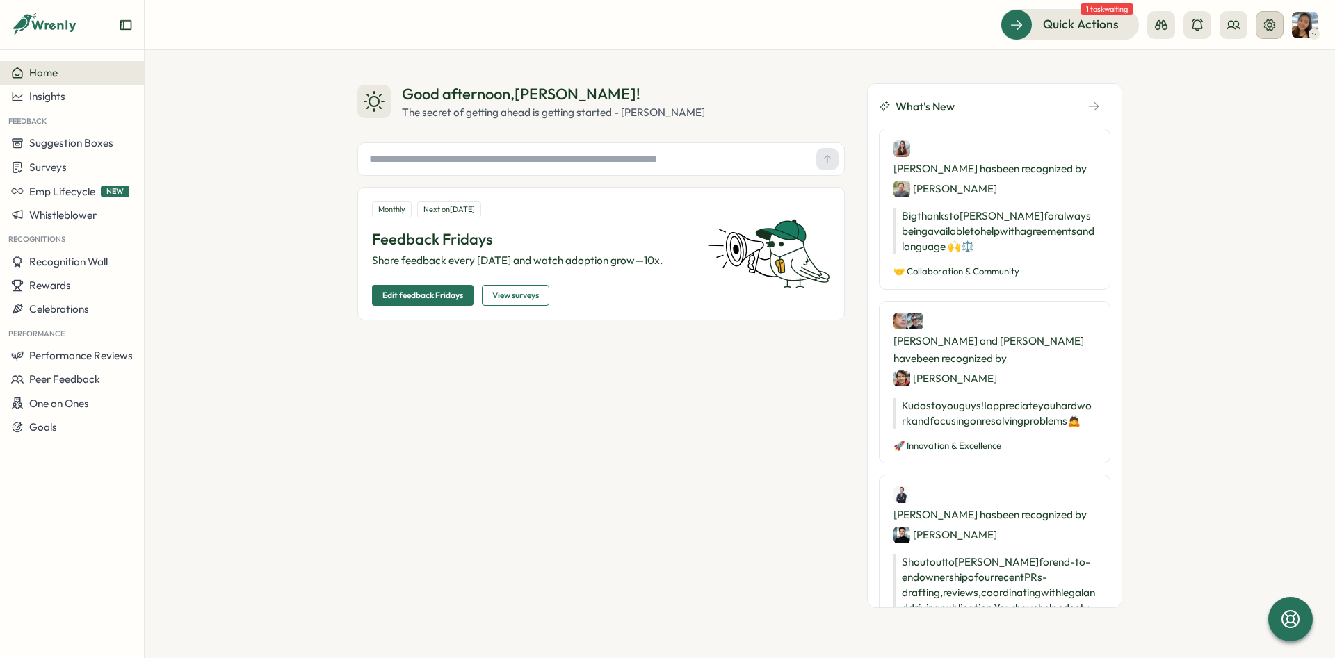
click at [1270, 19] on icon at bounding box center [1270, 25] width 14 height 14
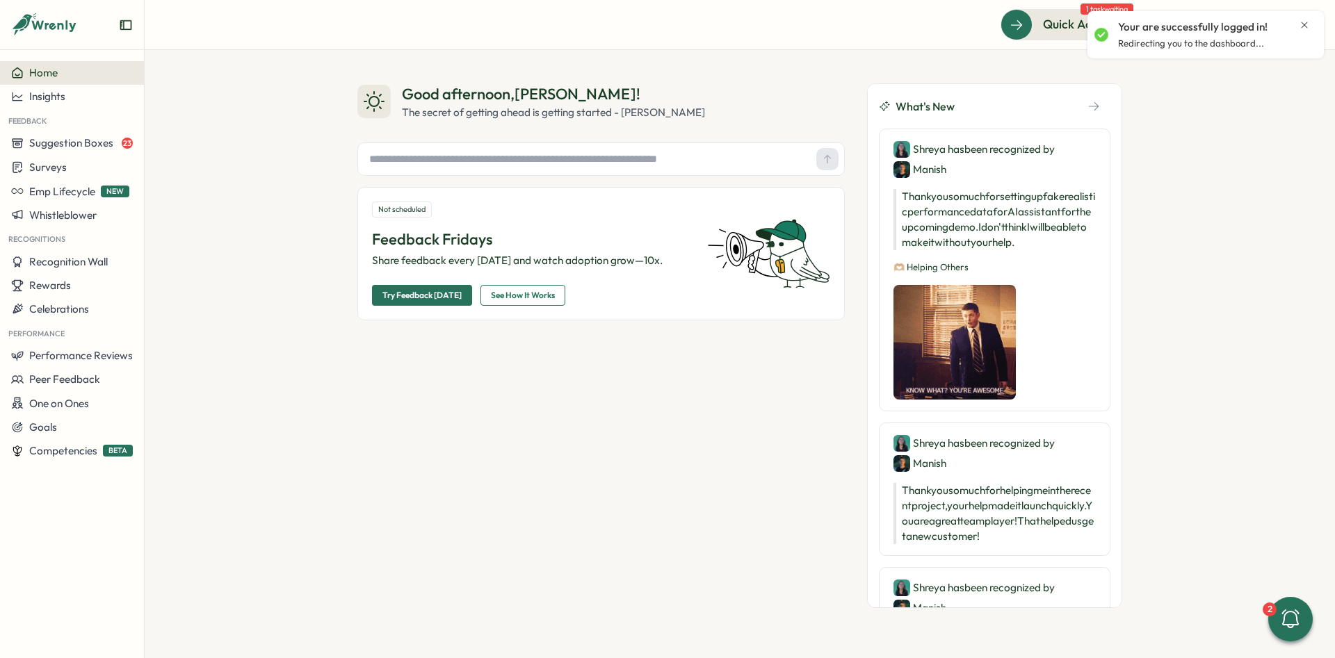
click at [1308, 28] on icon "Close notification" at bounding box center [1304, 24] width 11 height 11
click at [1270, 30] on icon at bounding box center [1269, 24] width 11 height 11
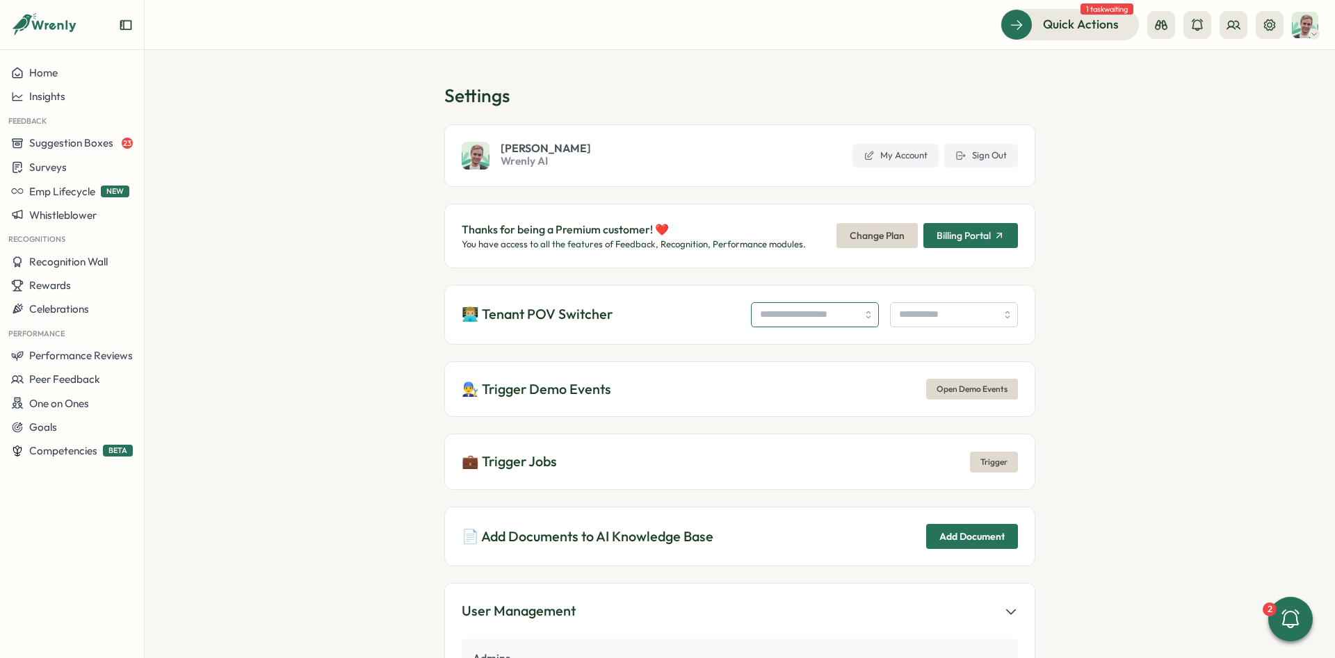
click at [779, 316] on input "search" at bounding box center [815, 314] width 128 height 25
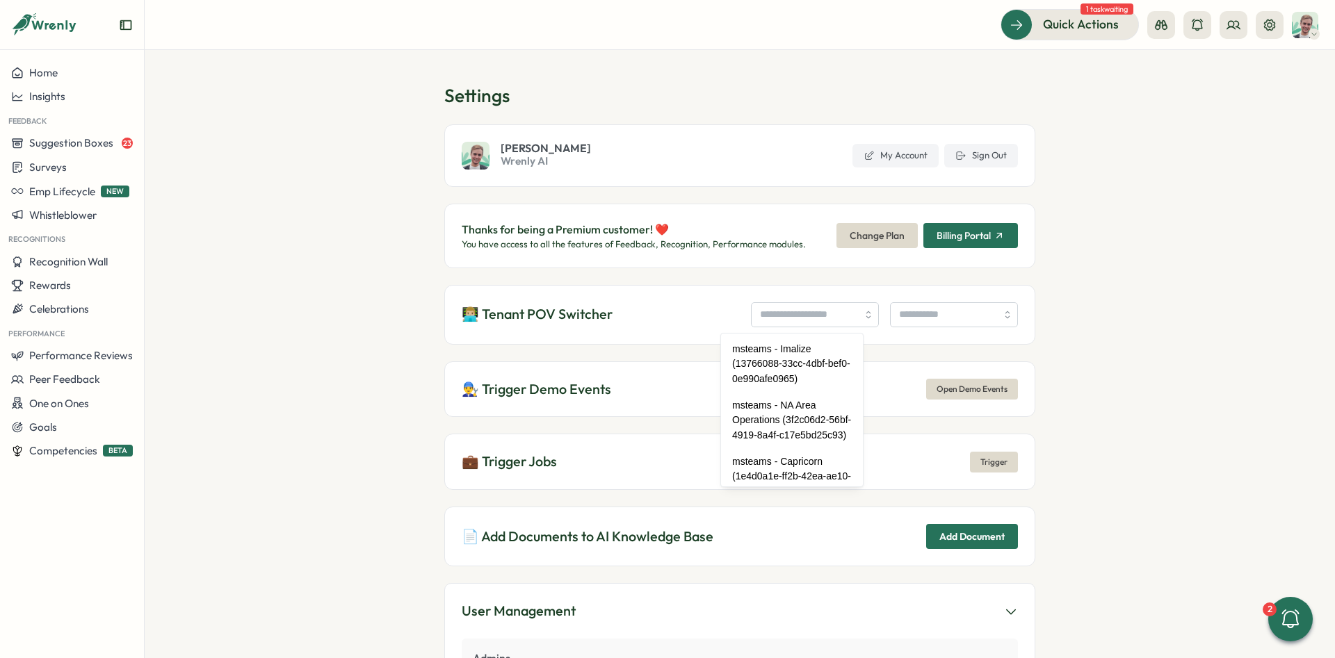
click at [521, 92] on h1 "Settings" at bounding box center [739, 95] width 591 height 24
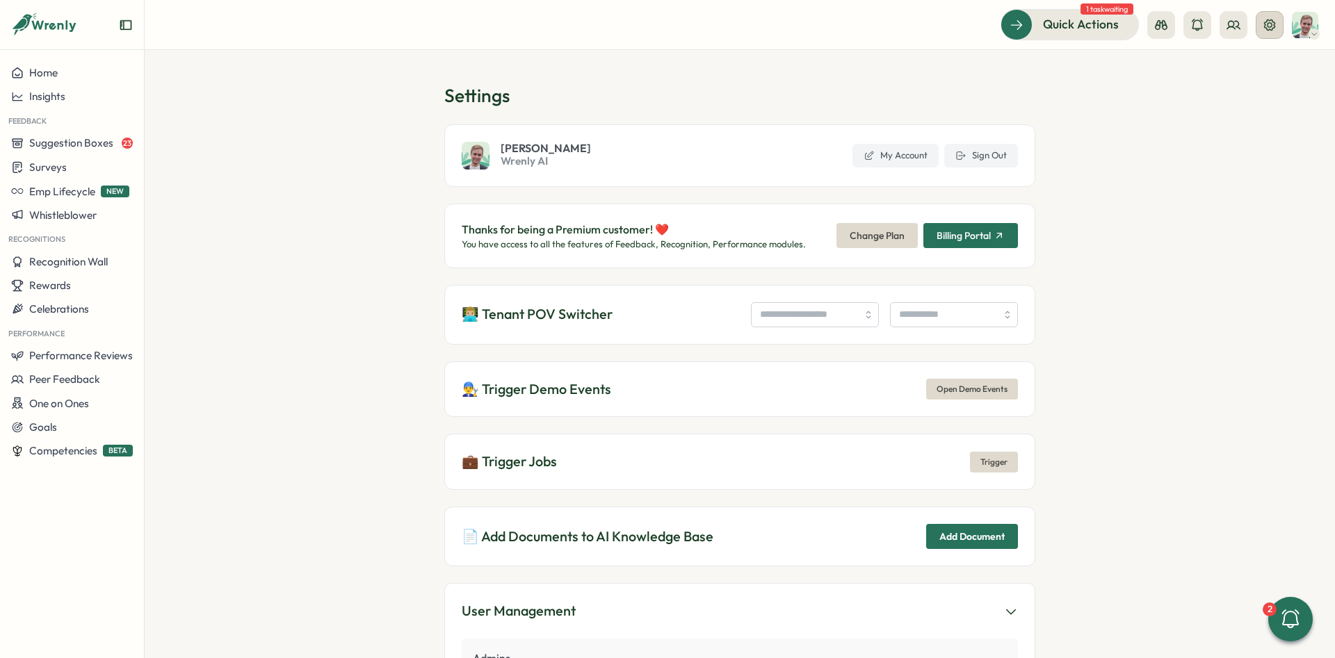
click at [1264, 26] on icon at bounding box center [1269, 24] width 11 height 11
click at [751, 318] on input "search" at bounding box center [815, 314] width 128 height 25
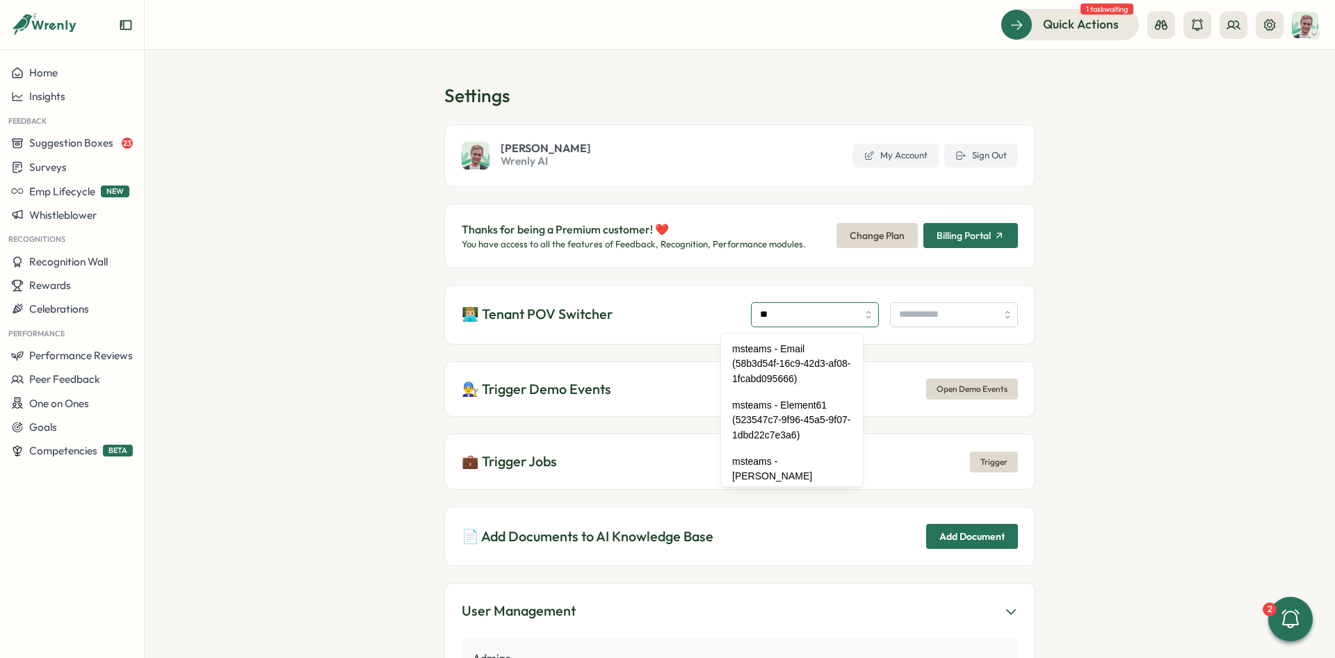
type input "*"
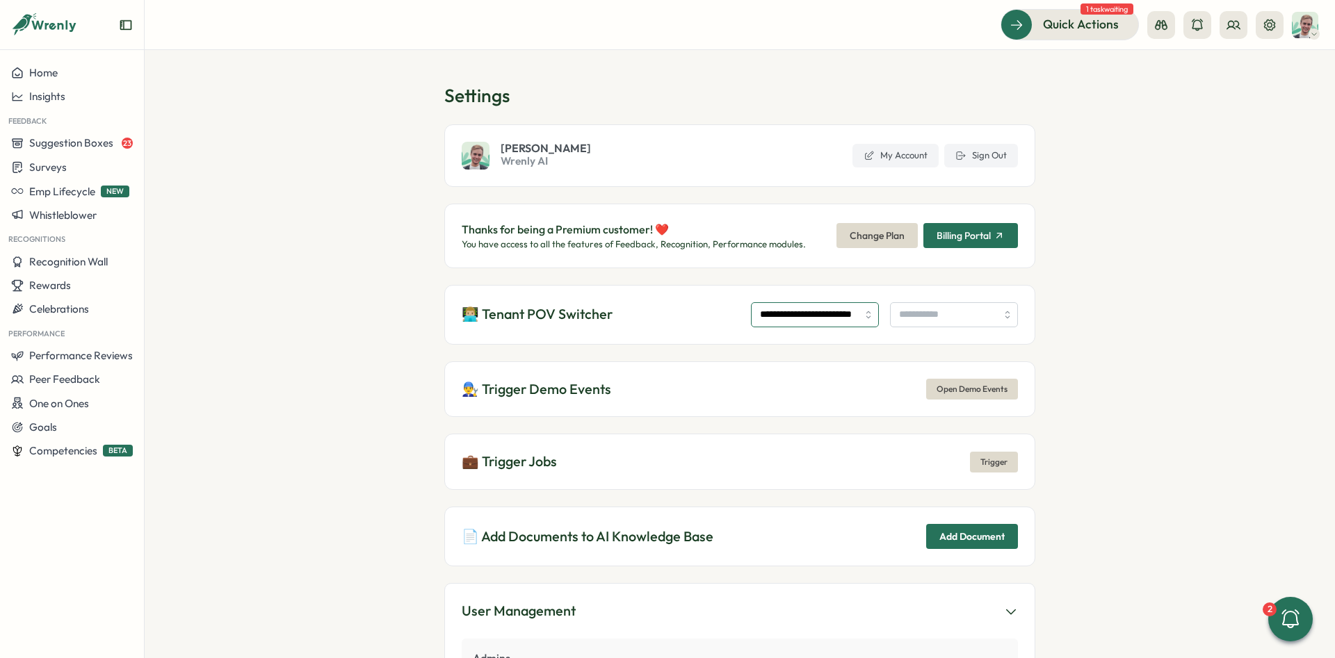
type input "**********"
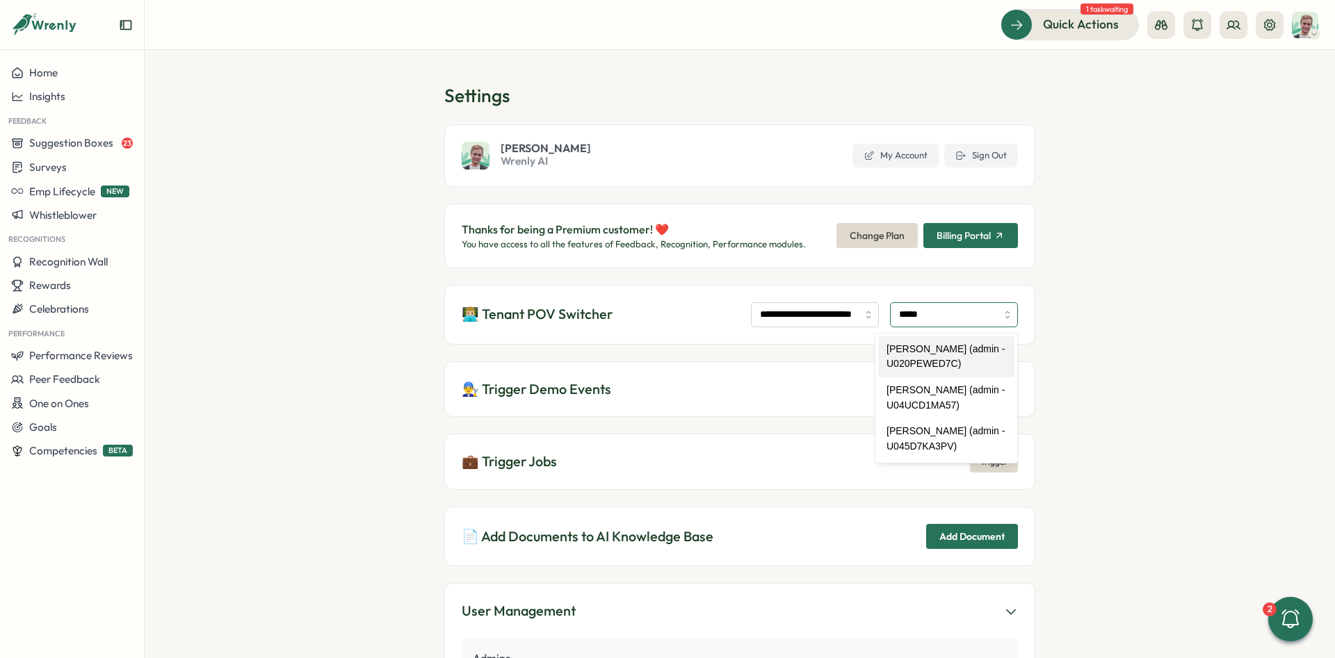
type input "**********"
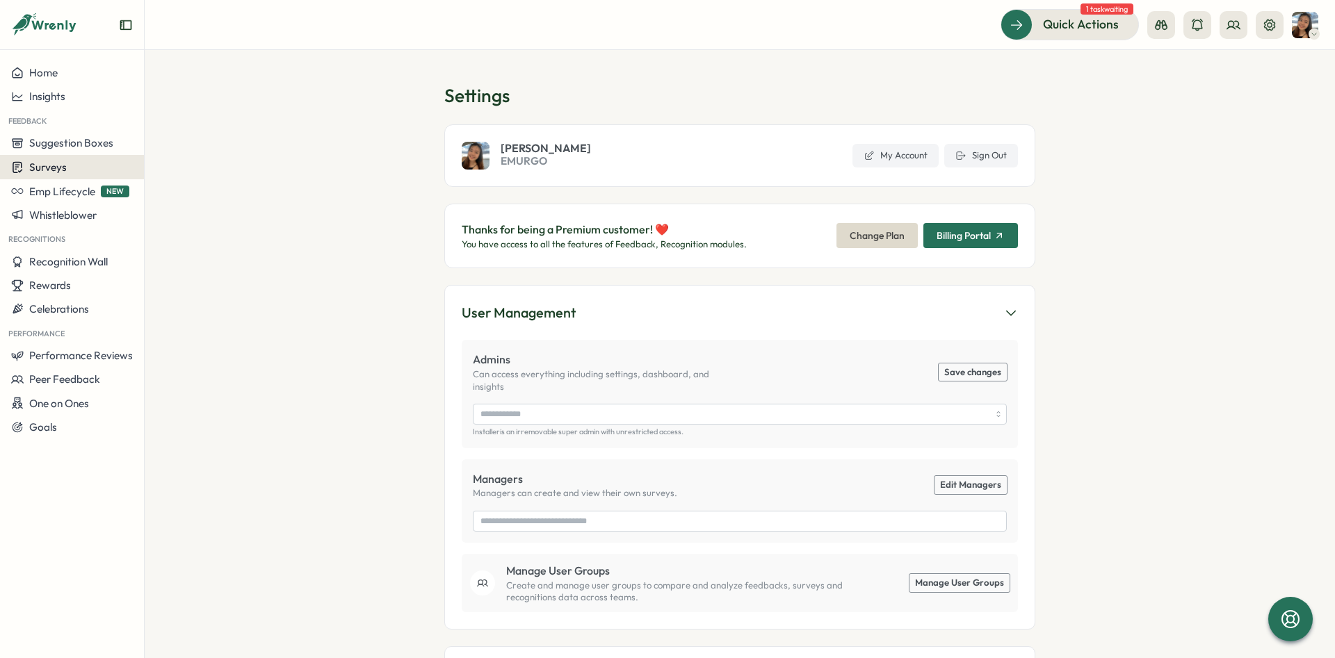
click at [75, 166] on div "Surveys" at bounding box center [72, 167] width 122 height 13
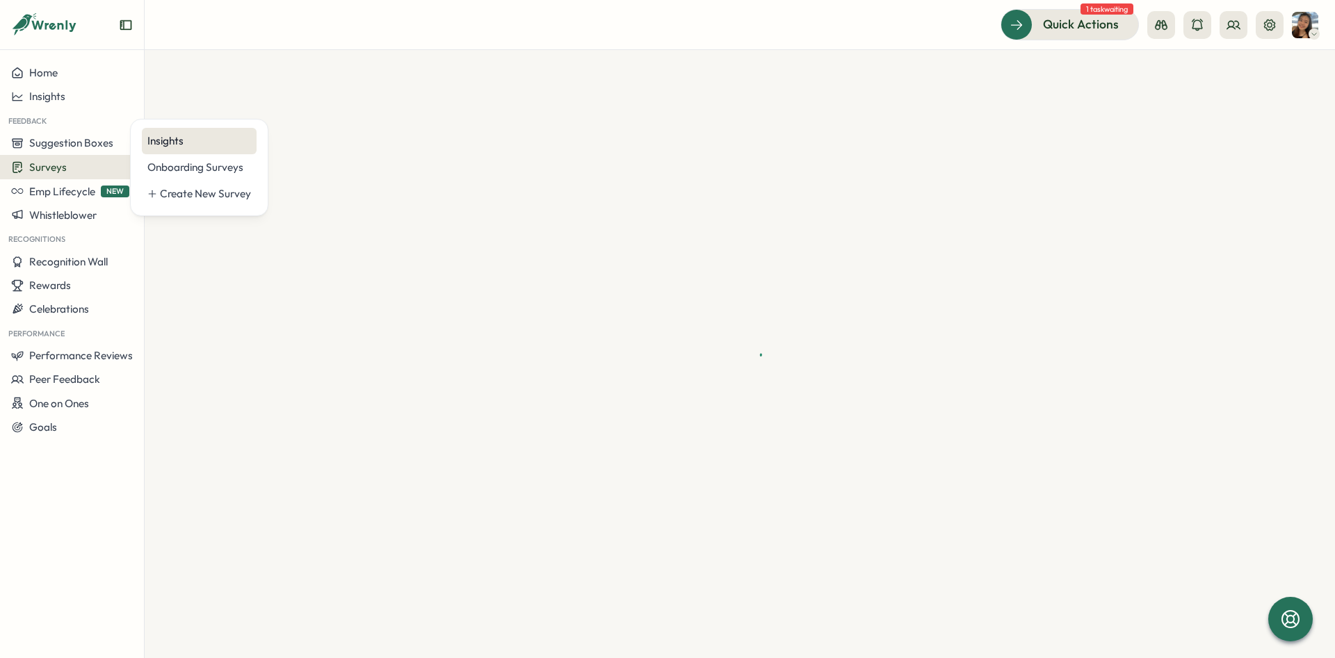
click at [172, 140] on div "Insights" at bounding box center [199, 140] width 104 height 15
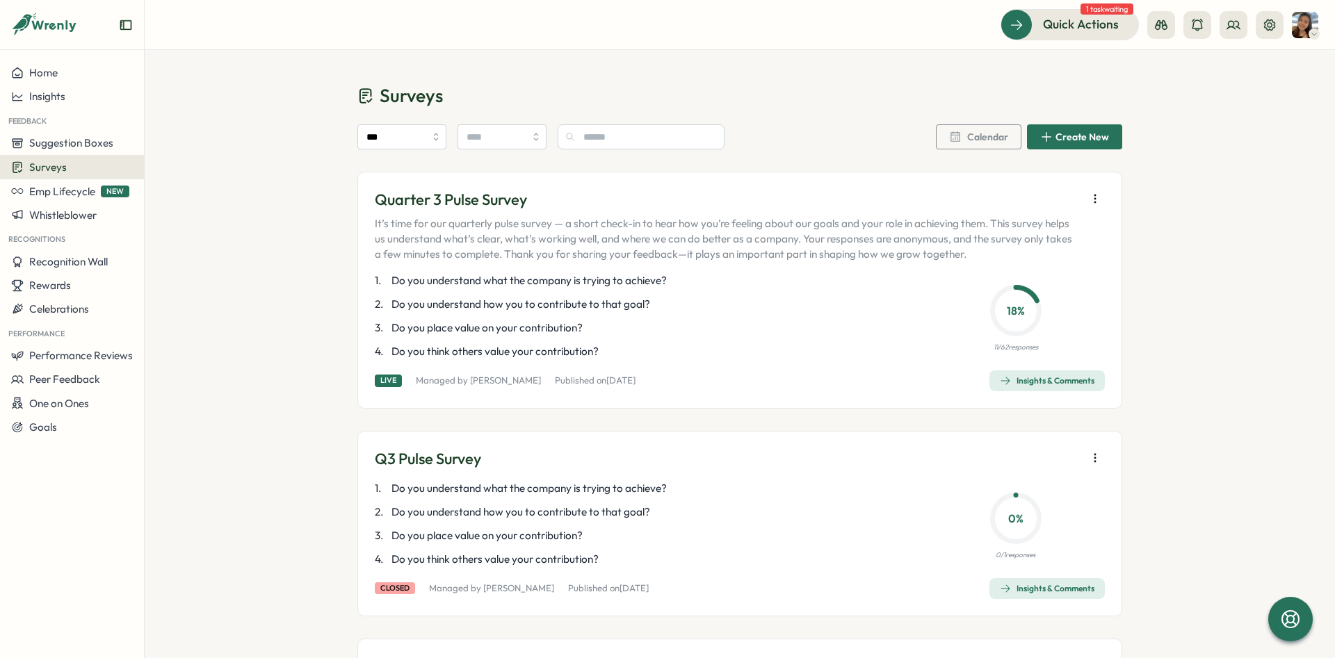
drag, startPoint x: 605, startPoint y: 353, endPoint x: 372, endPoint y: 282, distance: 243.7
click at [372, 282] on div "Quarter 3 Pulse Survey It’s time for our quarterly pulse survey — a short check…" at bounding box center [739, 290] width 765 height 237
drag, startPoint x: 372, startPoint y: 282, endPoint x: 571, endPoint y: 361, distance: 214.7
click at [579, 375] on div "Quarter 3 Pulse Survey It’s time for our quarterly pulse survey — a short check…" at bounding box center [739, 290] width 765 height 237
drag, startPoint x: 586, startPoint y: 358, endPoint x: 597, endPoint y: 355, distance: 11.7
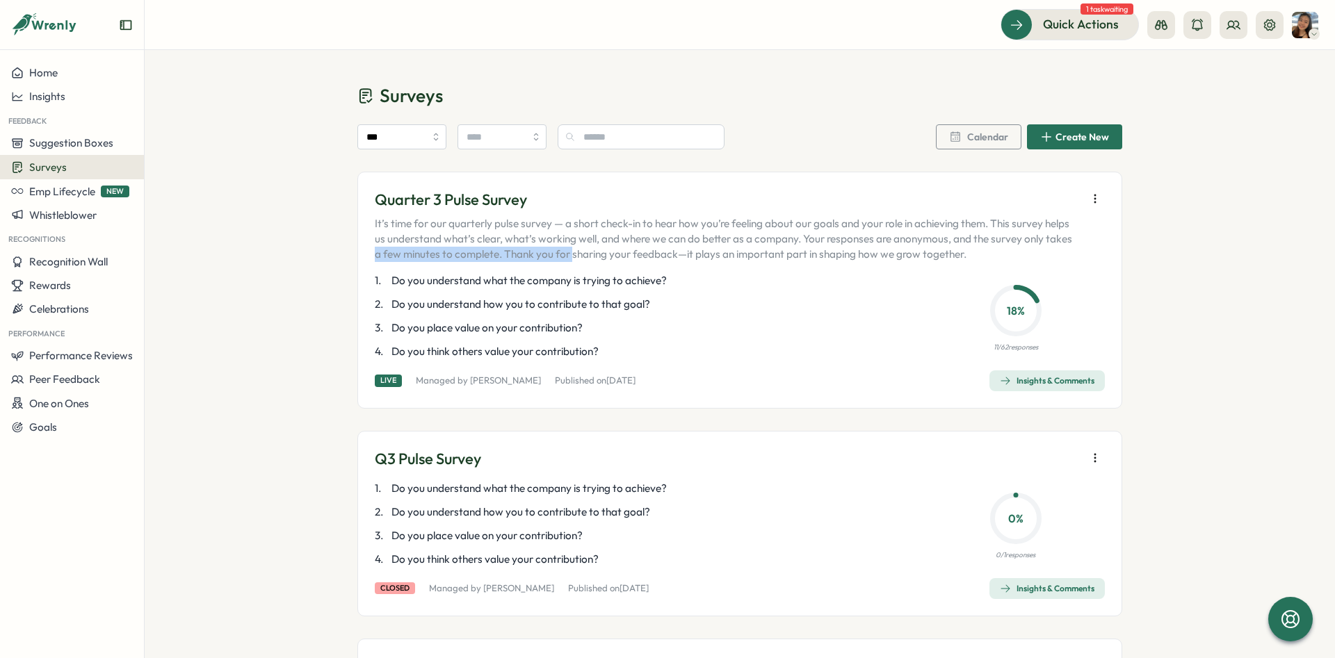
click at [587, 358] on span "Do you think others value your contribution?" at bounding box center [494, 351] width 207 height 15
drag, startPoint x: 599, startPoint y: 354, endPoint x: 380, endPoint y: 289, distance: 228.3
click at [380, 289] on div "1 . Do you understand what the company is trying to achieve? 2 . Do you underst…" at bounding box center [642, 316] width 535 height 86
click at [375, 282] on span "1 ." at bounding box center [382, 280] width 14 height 15
click at [628, 330] on p "3 . Do you place value on your contribution?" at bounding box center [642, 328] width 535 height 15
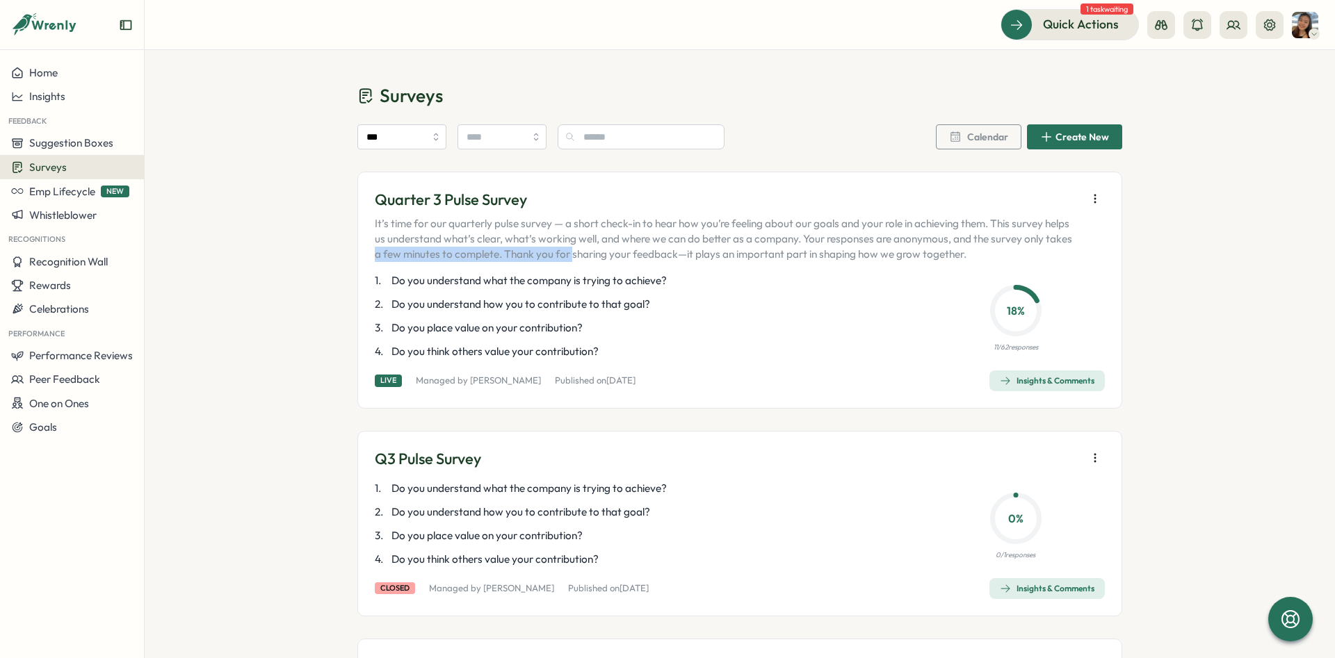
click at [428, 281] on span "Do you understand what the company is trying to achieve?" at bounding box center [528, 280] width 275 height 15
drag, startPoint x: 407, startPoint y: 286, endPoint x: 464, endPoint y: 300, distance: 59.5
click at [404, 285] on span "Do you understand what the company is trying to achieve?" at bounding box center [528, 280] width 275 height 15
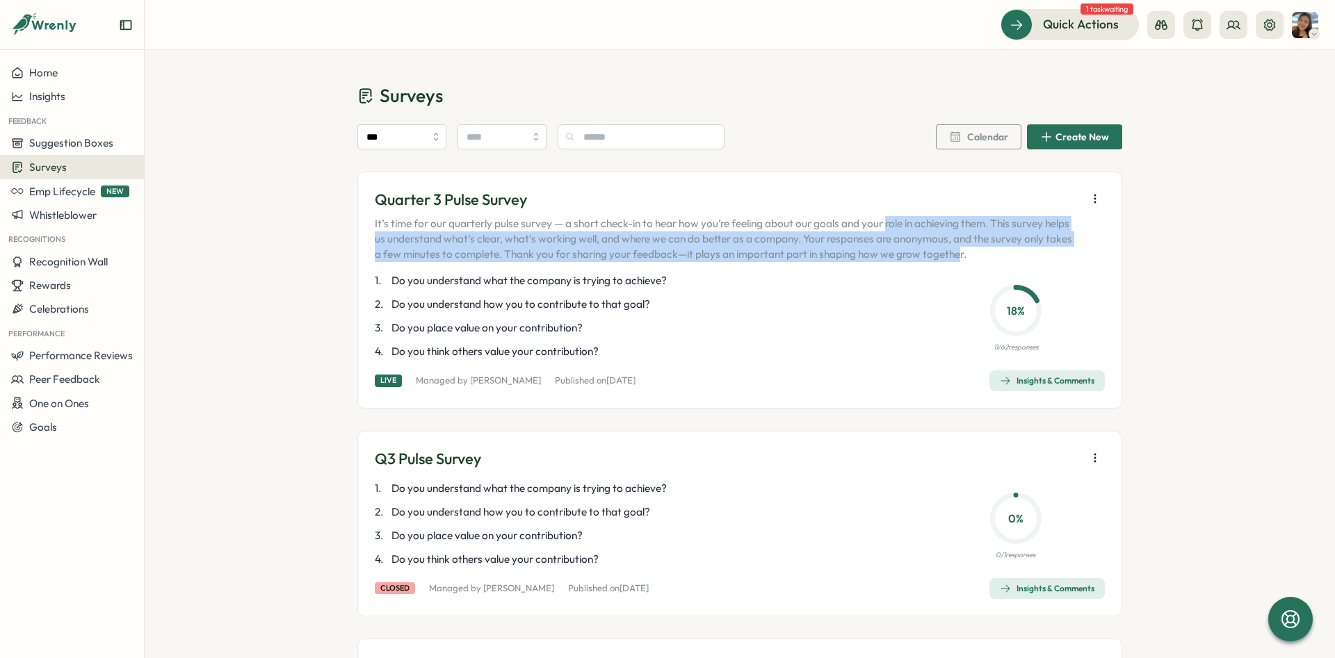
drag, startPoint x: 890, startPoint y: 222, endPoint x: 968, endPoint y: 265, distance: 89.3
click at [968, 264] on div "Quarter 3 Pulse Survey It’s time for our quarterly pulse survey — a short check…" at bounding box center [739, 290] width 765 height 237
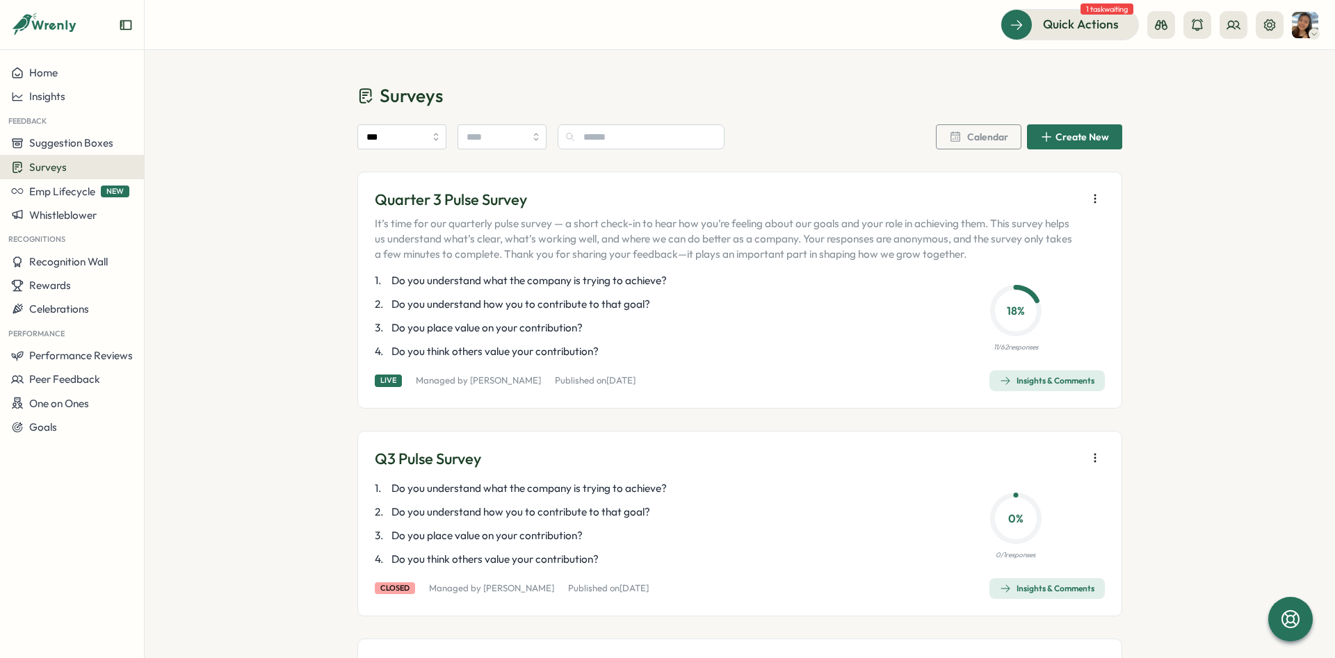
click at [1121, 243] on div "Quarter 3 Pulse Survey It’s time for our quarterly pulse survey — a short check…" at bounding box center [739, 290] width 765 height 237
drag, startPoint x: 434, startPoint y: 289, endPoint x: 622, endPoint y: 349, distance: 197.7
click at [623, 348] on div "Quarter 3 Pulse Survey It’s time for our quarterly pulse survey — a short check…" at bounding box center [739, 290] width 765 height 237
drag, startPoint x: 622, startPoint y: 349, endPoint x: 580, endPoint y: 349, distance: 42.4
click at [619, 350] on p "4 . Do you think others value your contribution?" at bounding box center [642, 351] width 535 height 15
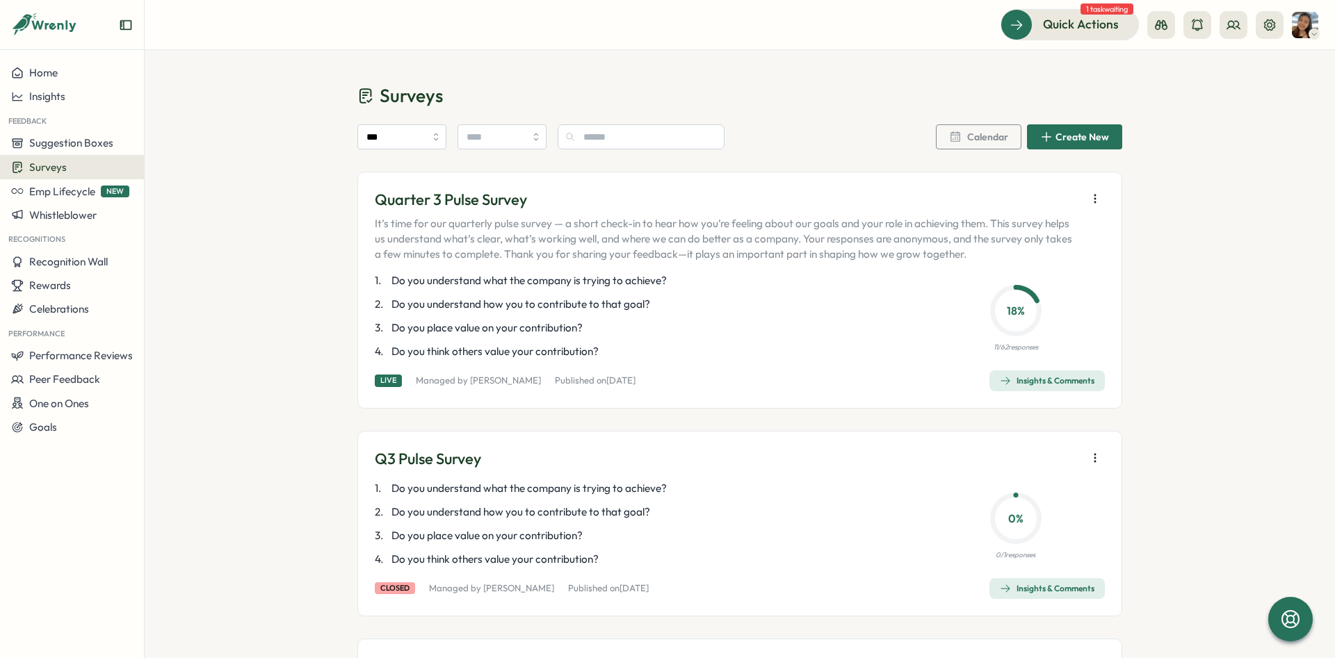
click at [1023, 376] on div "Insights & Comments" at bounding box center [1047, 380] width 95 height 11
drag, startPoint x: 599, startPoint y: 384, endPoint x: 358, endPoint y: 373, distance: 240.8
click at [362, 378] on div "Quarter 3 Pulse Survey It’s time for our quarterly pulse survey — a short check…" at bounding box center [739, 290] width 765 height 237
drag, startPoint x: 452, startPoint y: 277, endPoint x: 474, endPoint y: 222, distance: 59.9
click at [590, 280] on div "Quarter 3 Pulse Survey It’s time for our quarterly pulse survey — a short check…" at bounding box center [739, 290] width 765 height 237
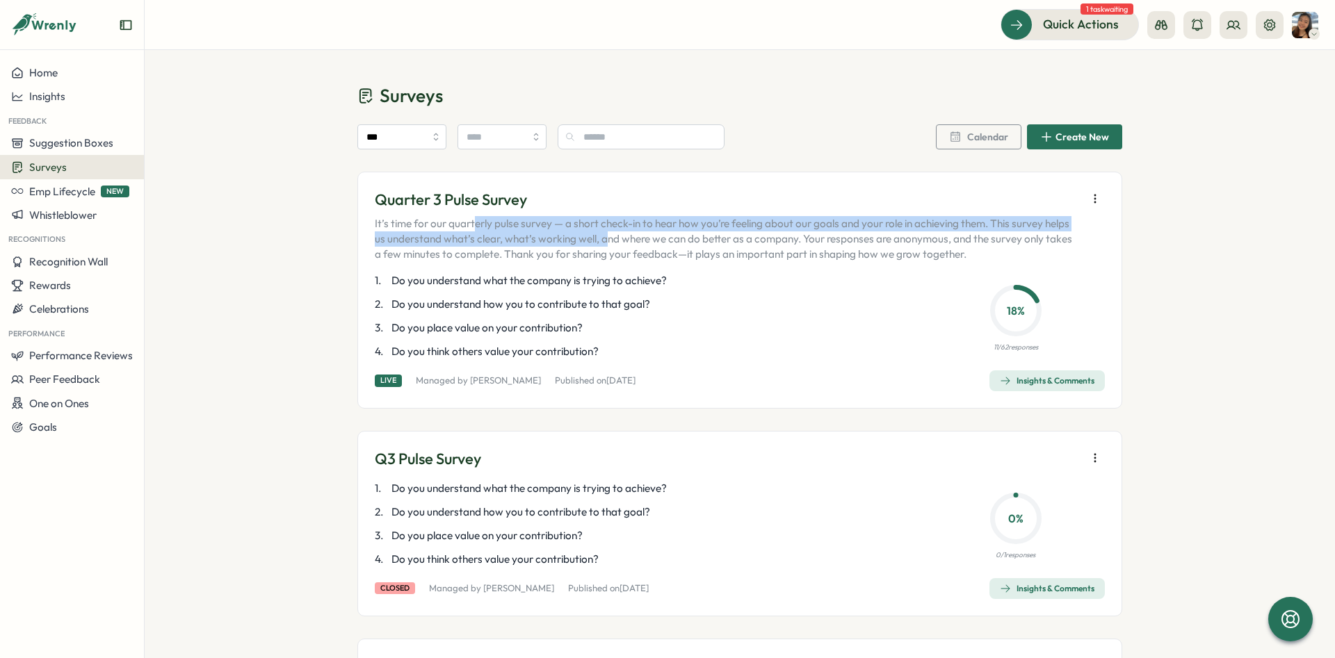
drag, startPoint x: 474, startPoint y: 222, endPoint x: 606, endPoint y: 238, distance: 133.1
click at [606, 238] on p "It’s time for our quarterly pulse survey — a short check-in to hear how you’re …" at bounding box center [727, 239] width 705 height 46
click at [682, 352] on p "4 . Do you think others value your contribution?" at bounding box center [642, 351] width 535 height 15
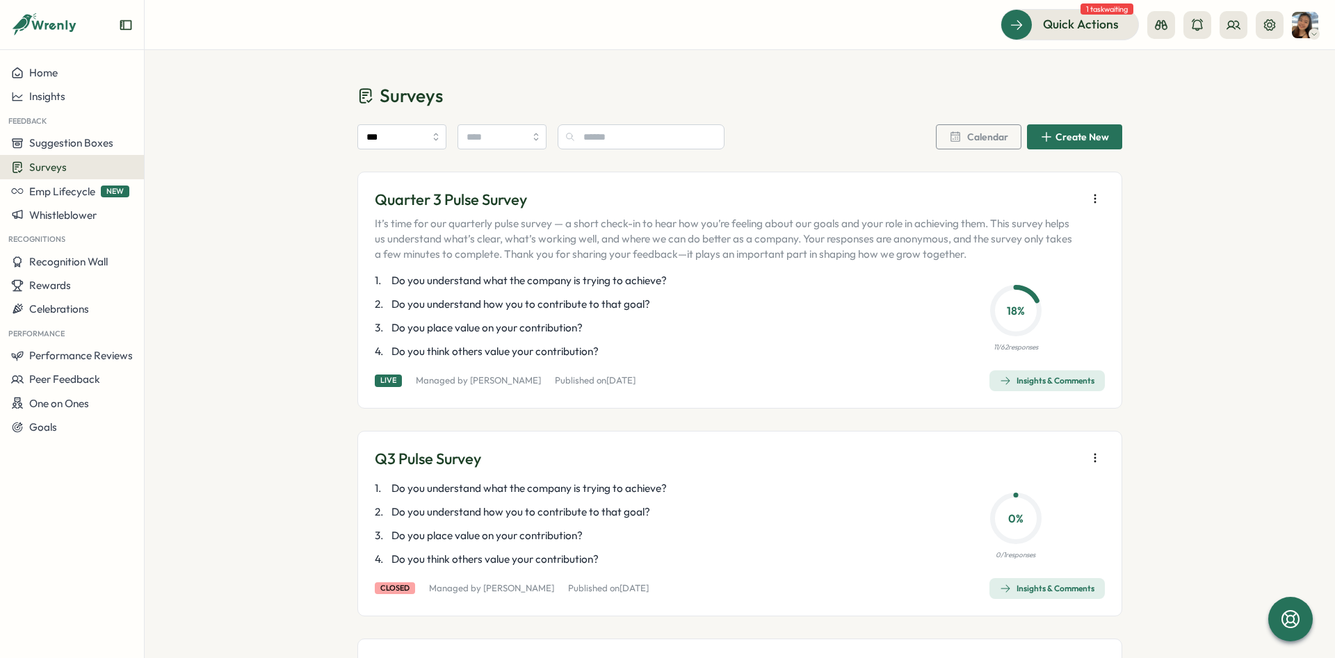
click at [652, 369] on div "Quarter 3 Pulse Survey It’s time for our quarterly pulse survey — a short check…" at bounding box center [739, 290] width 765 height 237
click at [1066, 373] on span "Insights & Comments" at bounding box center [1047, 380] width 95 height 19
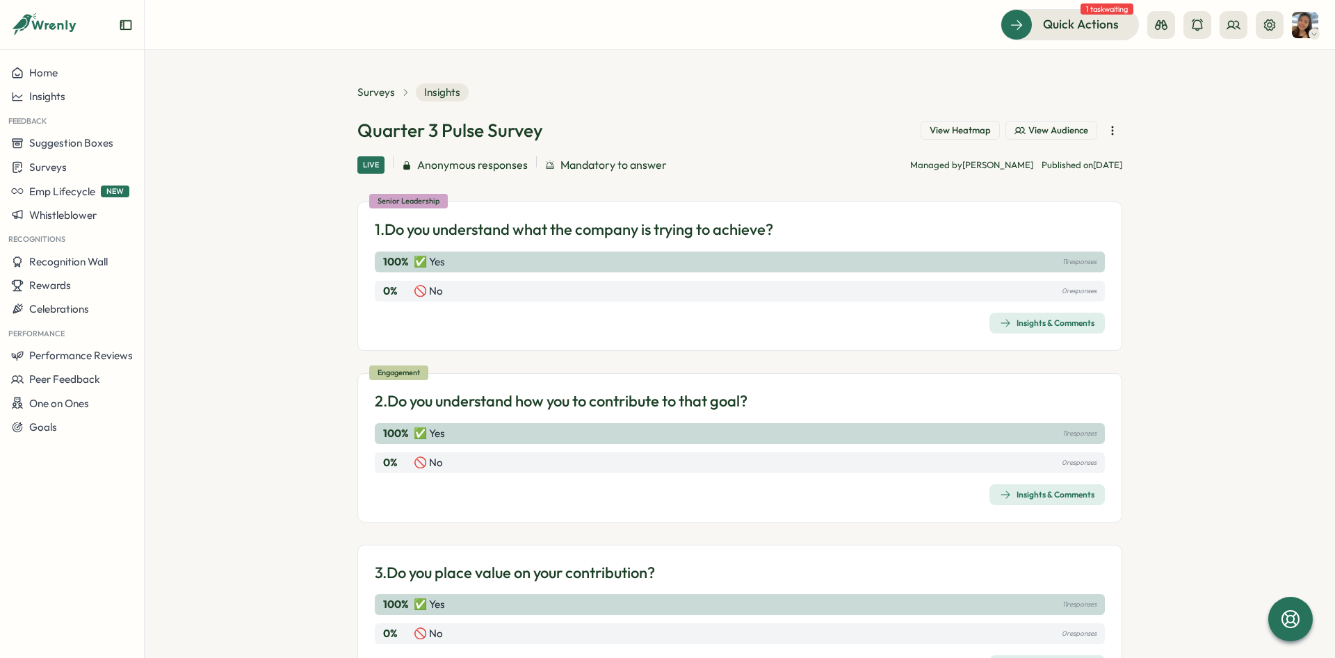
drag, startPoint x: 209, startPoint y: 123, endPoint x: 220, endPoint y: 126, distance: 10.8
click at [218, 124] on section "Surveys Insights Quarter 3 Pulse Survey View Heatmap View Audience Live Anonymo…" at bounding box center [740, 354] width 1190 height 608
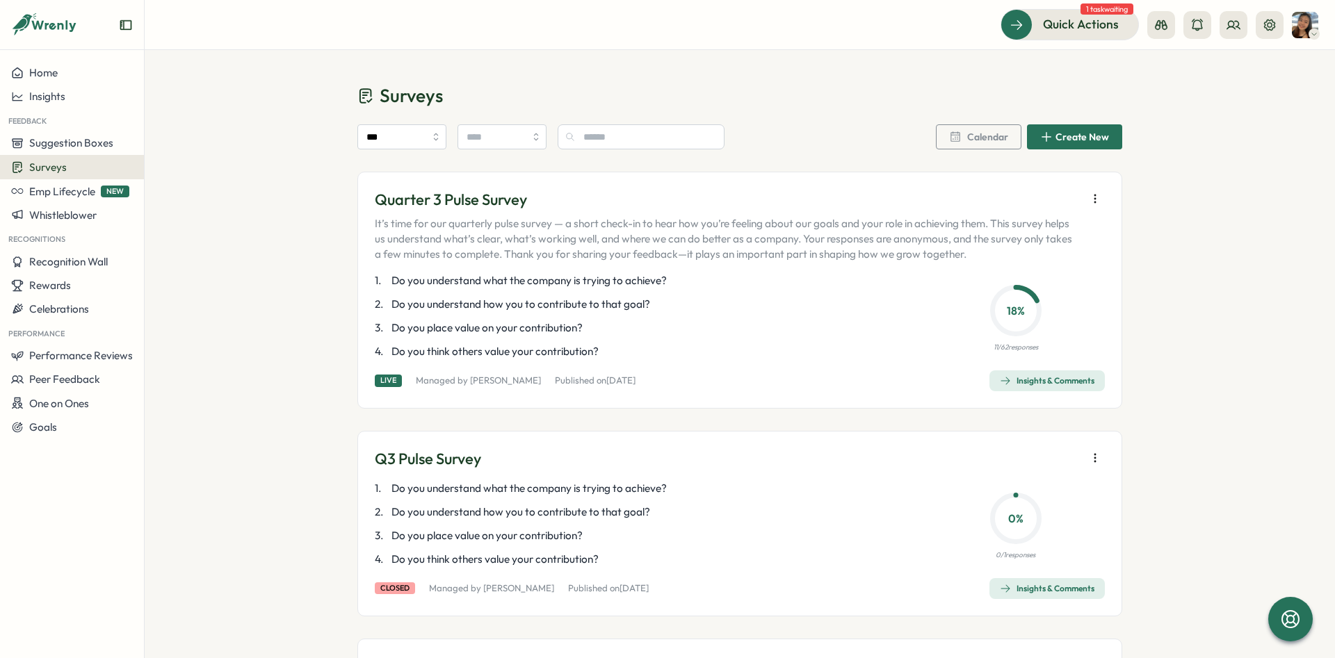
click at [1065, 373] on span "Insights & Comments" at bounding box center [1047, 380] width 95 height 19
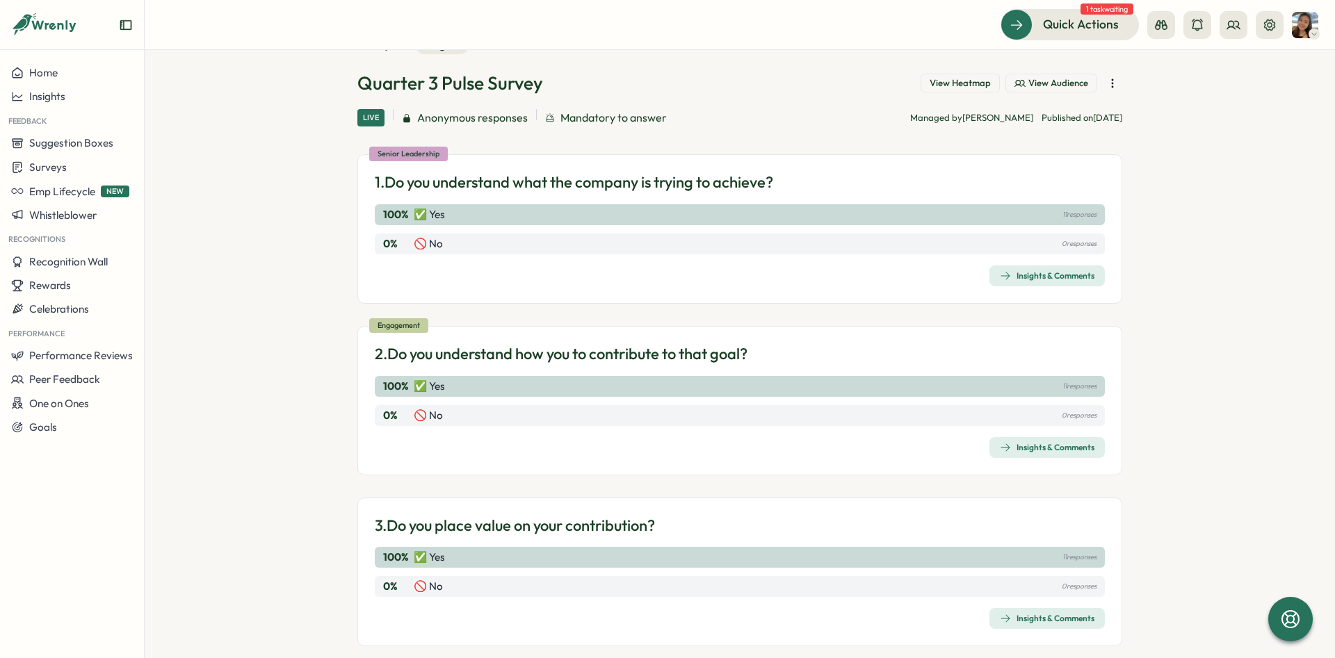
scroll to position [13, 0]
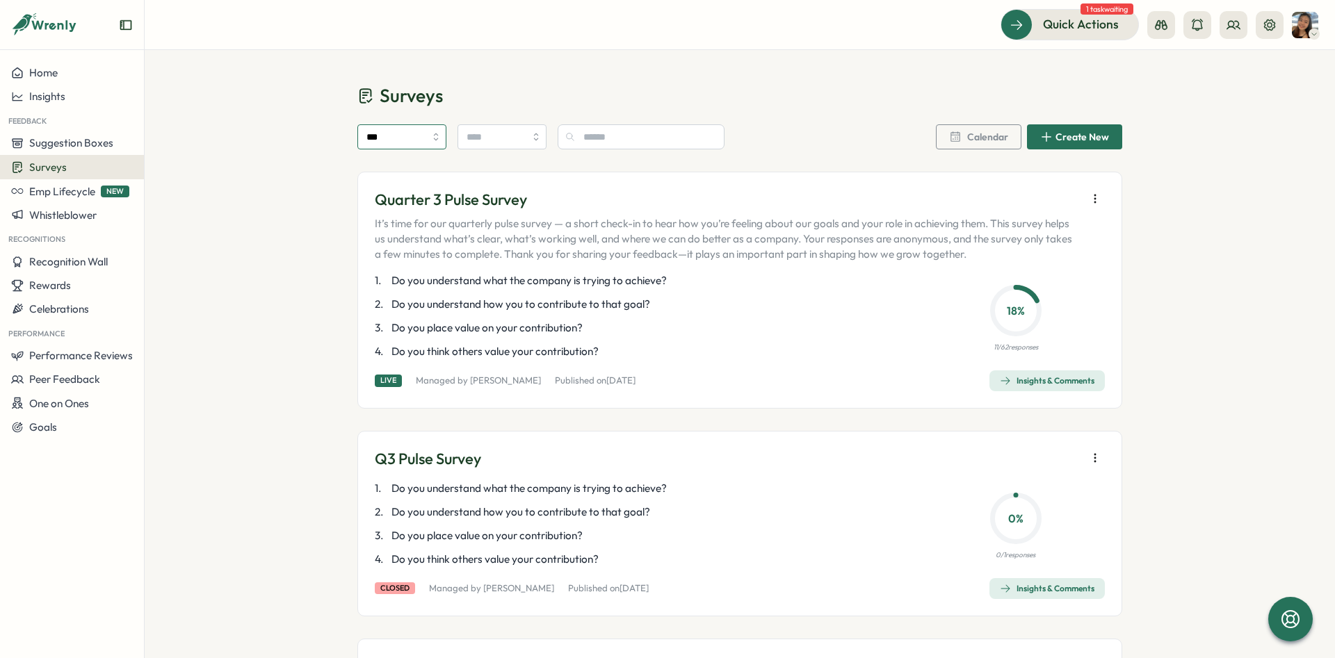
click at [400, 127] on input "***" at bounding box center [401, 136] width 89 height 25
drag, startPoint x: 352, startPoint y: 106, endPoint x: 329, endPoint y: 110, distance: 23.3
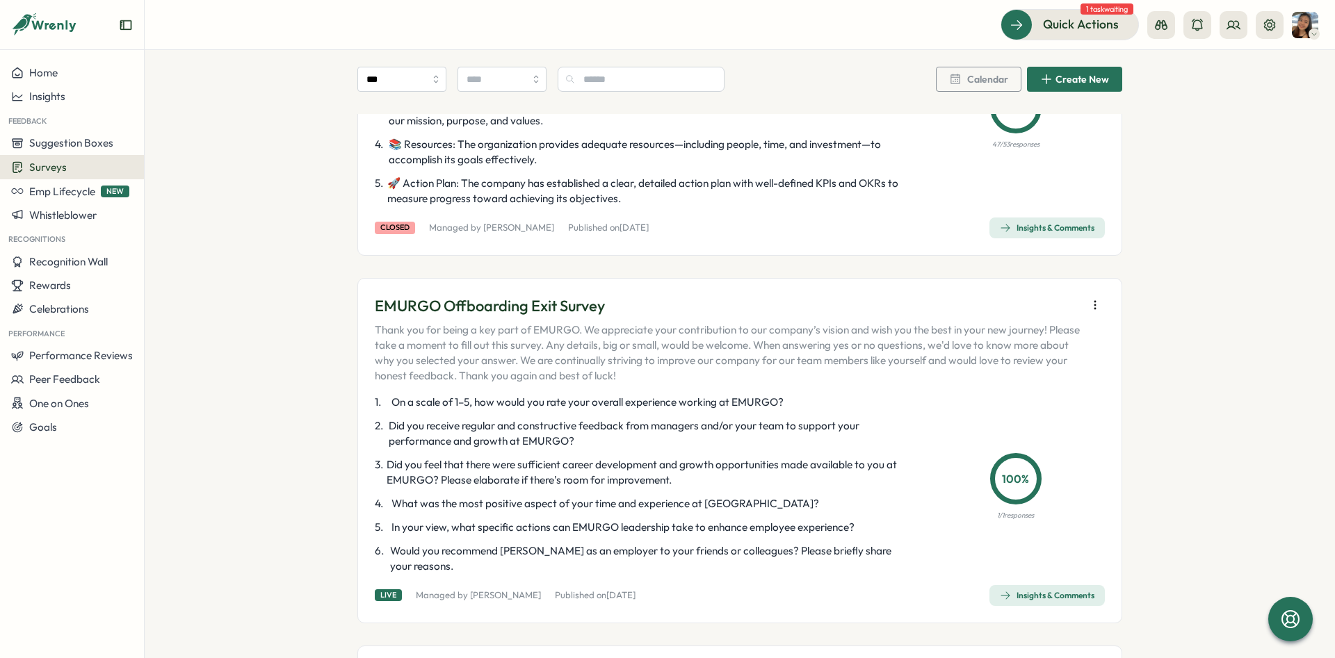
scroll to position [1981, 0]
click at [1093, 595] on div "Insights & Comments" at bounding box center [1047, 594] width 95 height 11
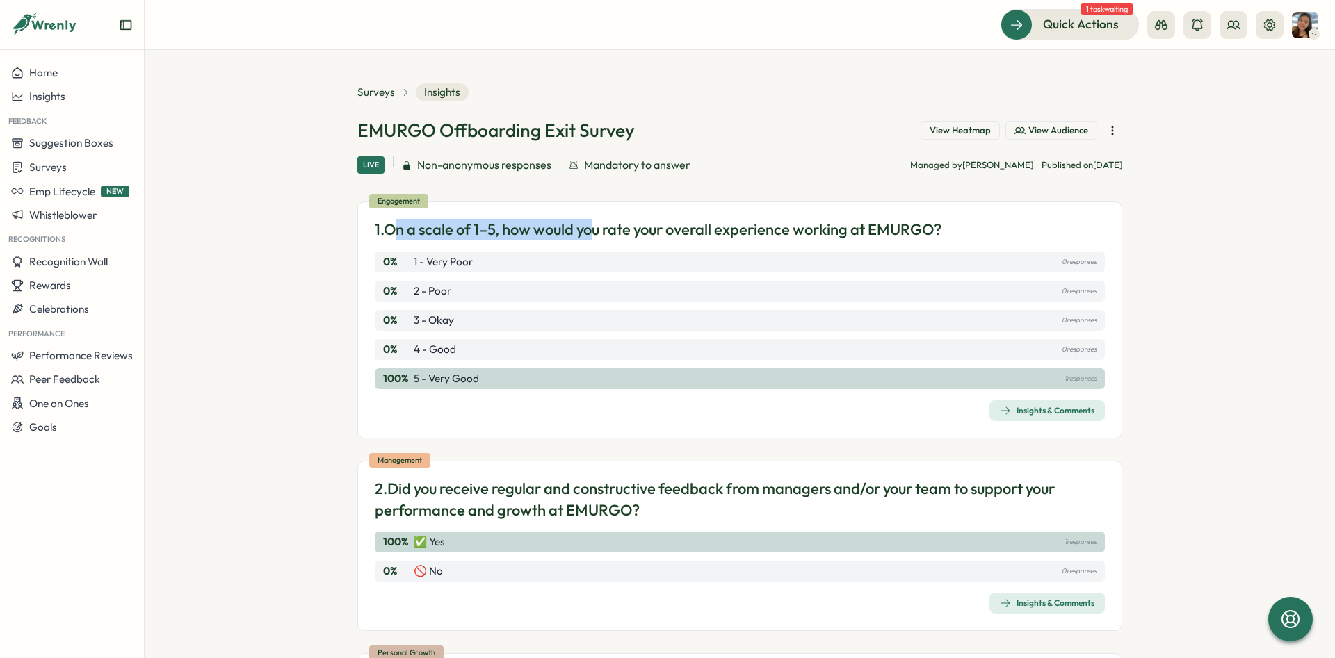
drag, startPoint x: 486, startPoint y: 229, endPoint x: 591, endPoint y: 236, distance: 105.2
click at [594, 237] on p "1. On a scale of 1–5, how would you rate your overall experience working at EMU…" at bounding box center [658, 230] width 567 height 22
click at [512, 227] on p "1. On a scale of 1–5, how would you rate your overall experience working at EMU…" at bounding box center [658, 230] width 567 height 22
drag, startPoint x: 405, startPoint y: 224, endPoint x: 567, endPoint y: 227, distance: 162.0
click at [505, 225] on p "1. On a scale of 1–5, how would you rate your overall experience working at EMU…" at bounding box center [658, 230] width 567 height 22
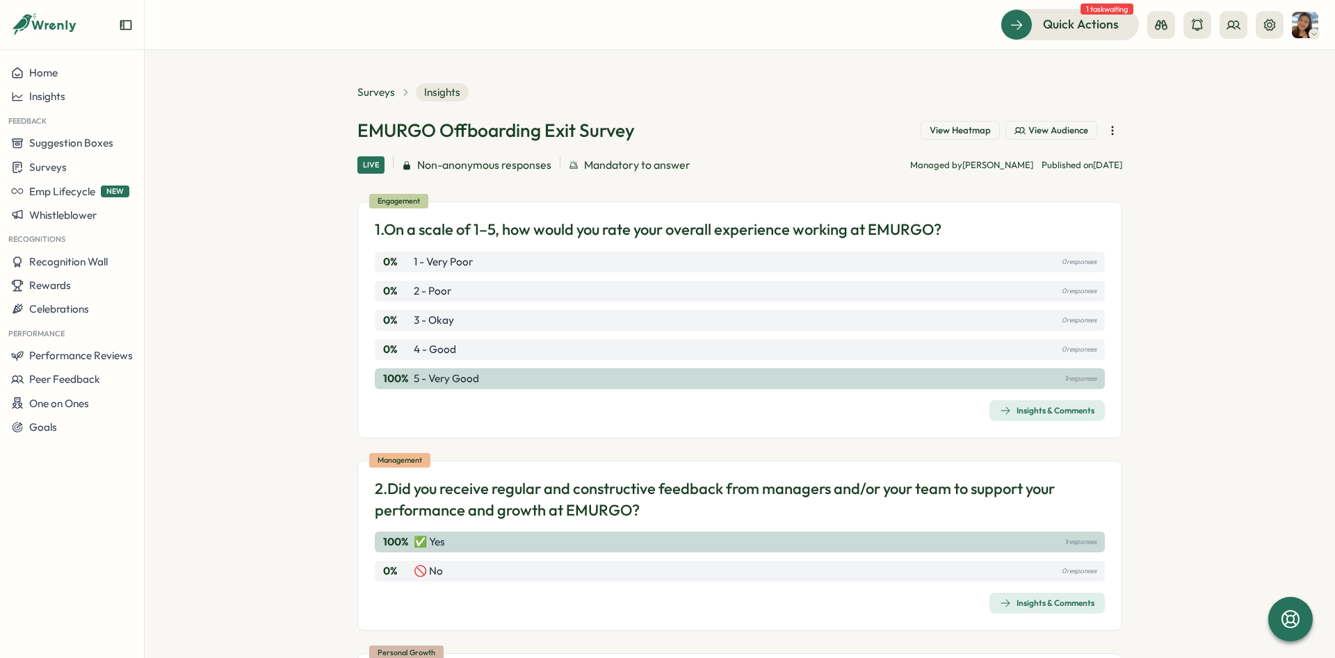
click at [567, 227] on p "1. On a scale of 1–5, how would you rate your overall experience working at EMU…" at bounding box center [658, 230] width 567 height 22
drag, startPoint x: 567, startPoint y: 227, endPoint x: 515, endPoint y: 230, distance: 51.5
click at [565, 228] on p "1. On a scale of 1–5, how would you rate your overall experience working at EMU…" at bounding box center [658, 230] width 567 height 22
click at [364, 319] on div "Engagement 1. On a scale of 1–5, how would you rate your overall experience wor…" at bounding box center [739, 320] width 765 height 237
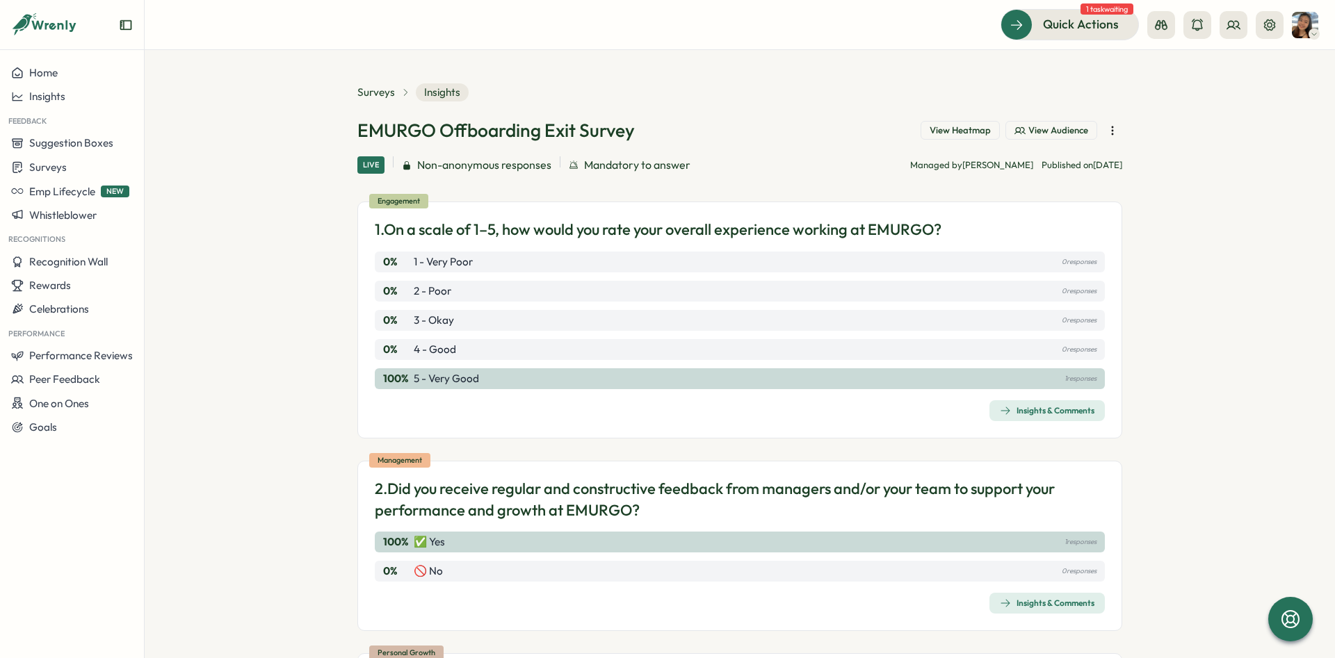
click at [1039, 401] on button "Insights & Comments" at bounding box center [1046, 410] width 115 height 21
click at [968, 131] on span "View Heatmap" at bounding box center [960, 130] width 61 height 13
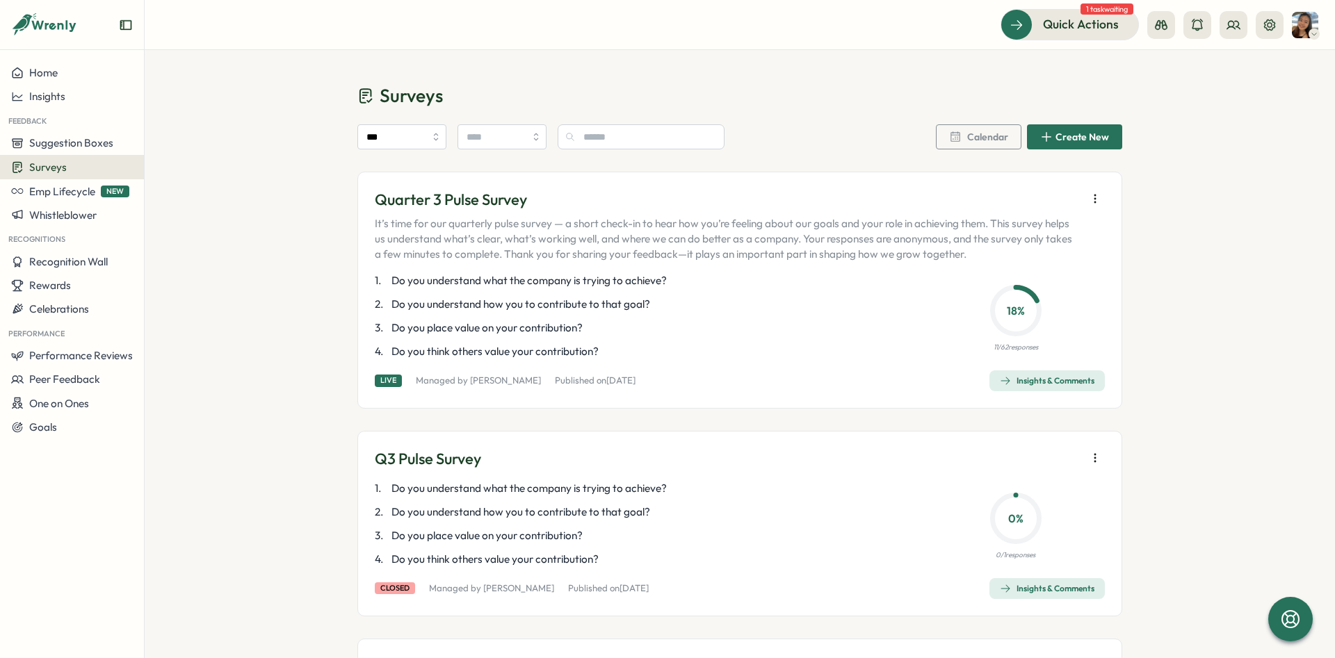
click at [1041, 382] on div "Insights & Comments" at bounding box center [1047, 380] width 95 height 11
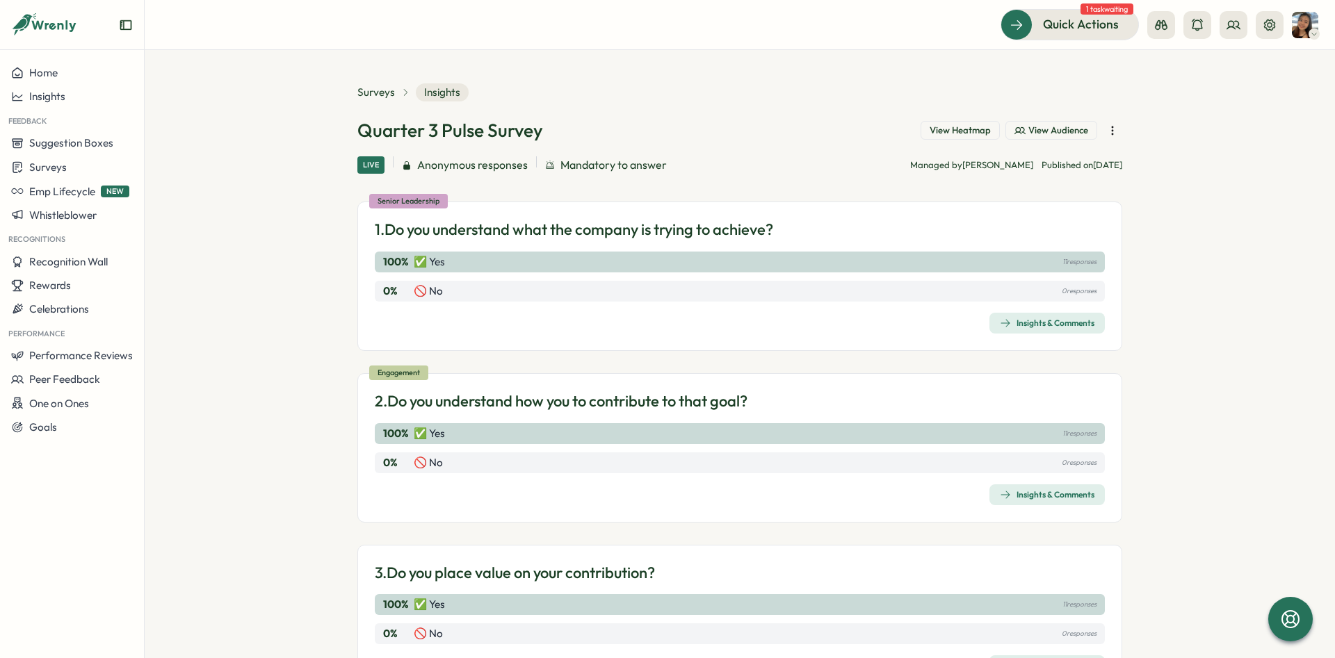
drag, startPoint x: 1039, startPoint y: 133, endPoint x: 973, endPoint y: 129, distance: 66.9
click at [973, 129] on div "View Heatmap View Audience" at bounding box center [1021, 130] width 202 height 19
click at [973, 129] on span "View Heatmap" at bounding box center [960, 130] width 61 height 13
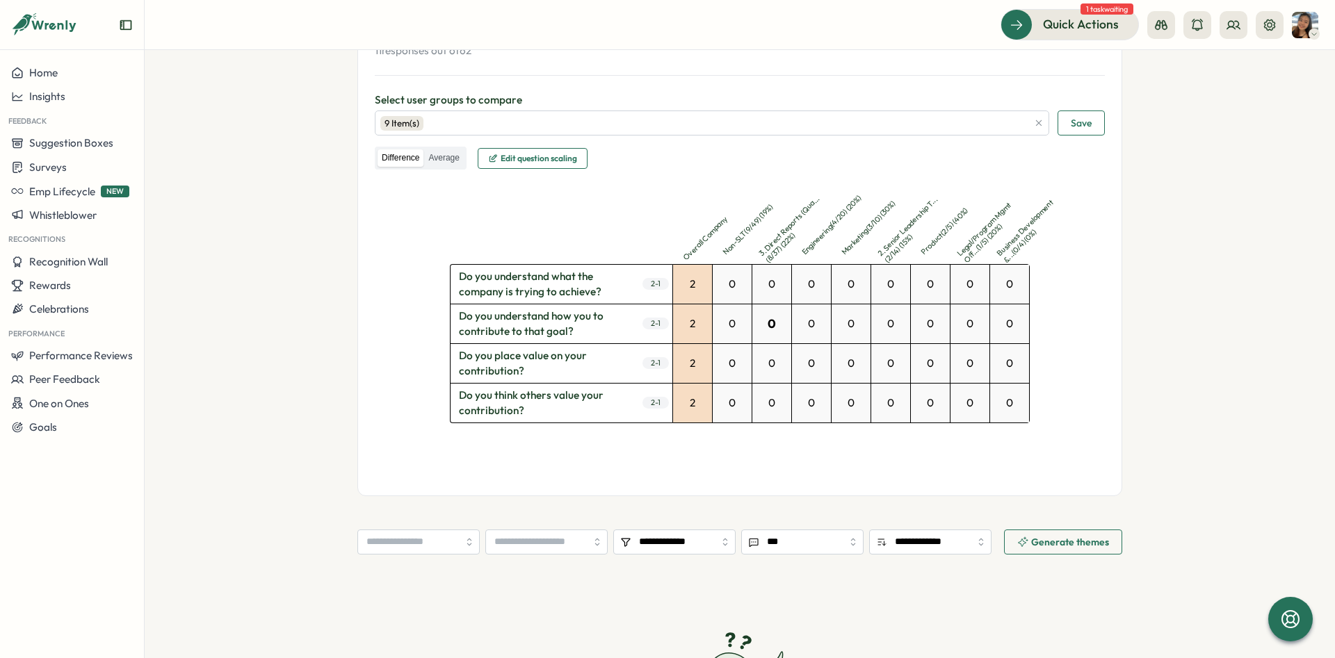
scroll to position [313, 0]
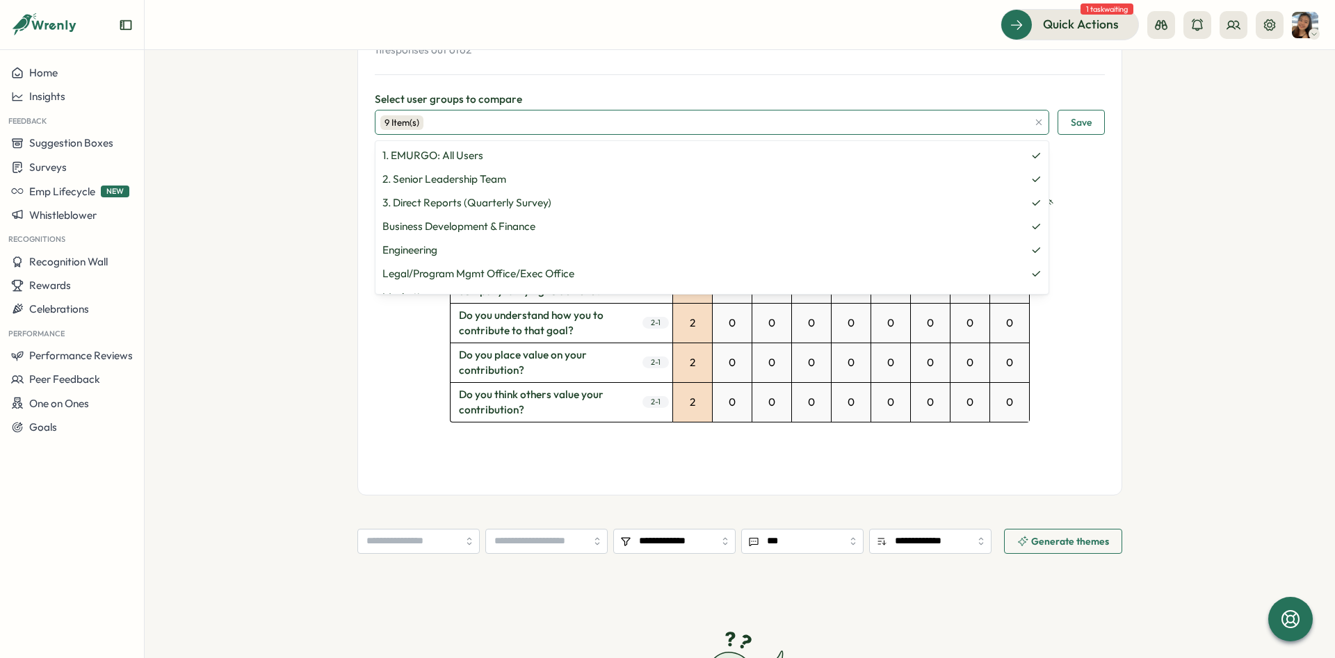
click at [494, 121] on div "9 Item(s)" at bounding box center [703, 123] width 647 height 24
click at [252, 211] on section "**********" at bounding box center [740, 354] width 1190 height 608
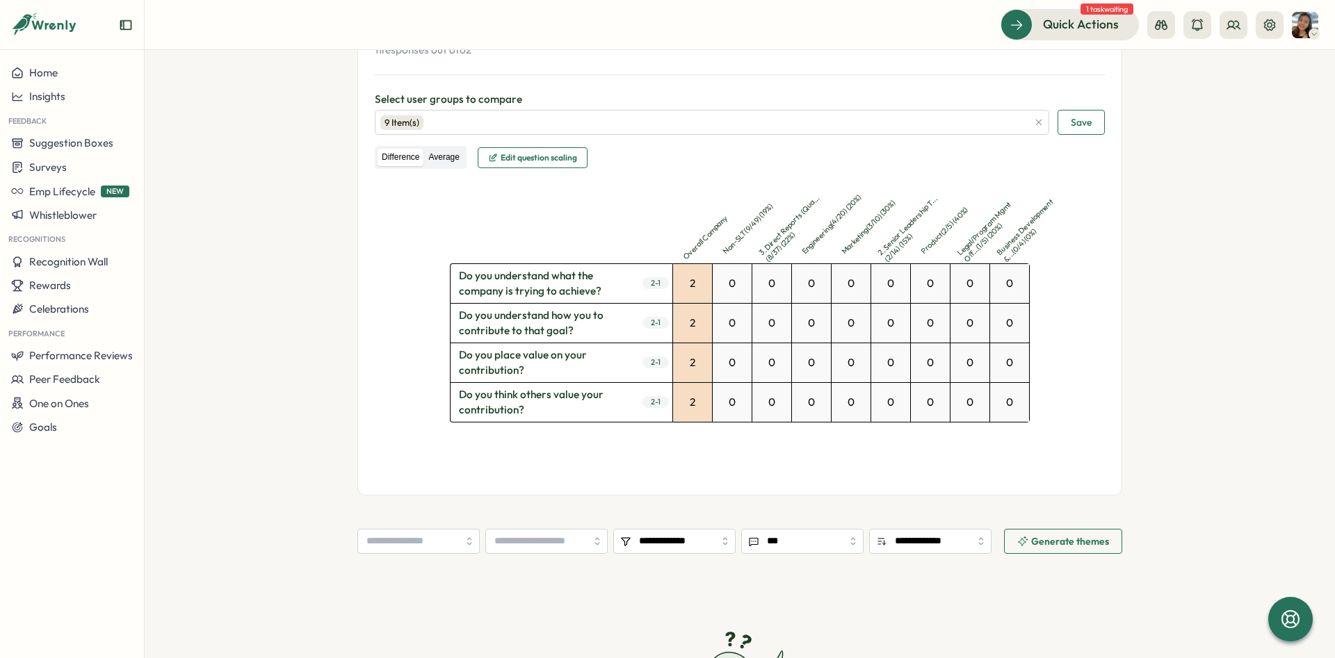
click at [445, 159] on label "Average" at bounding box center [443, 157] width 39 height 17
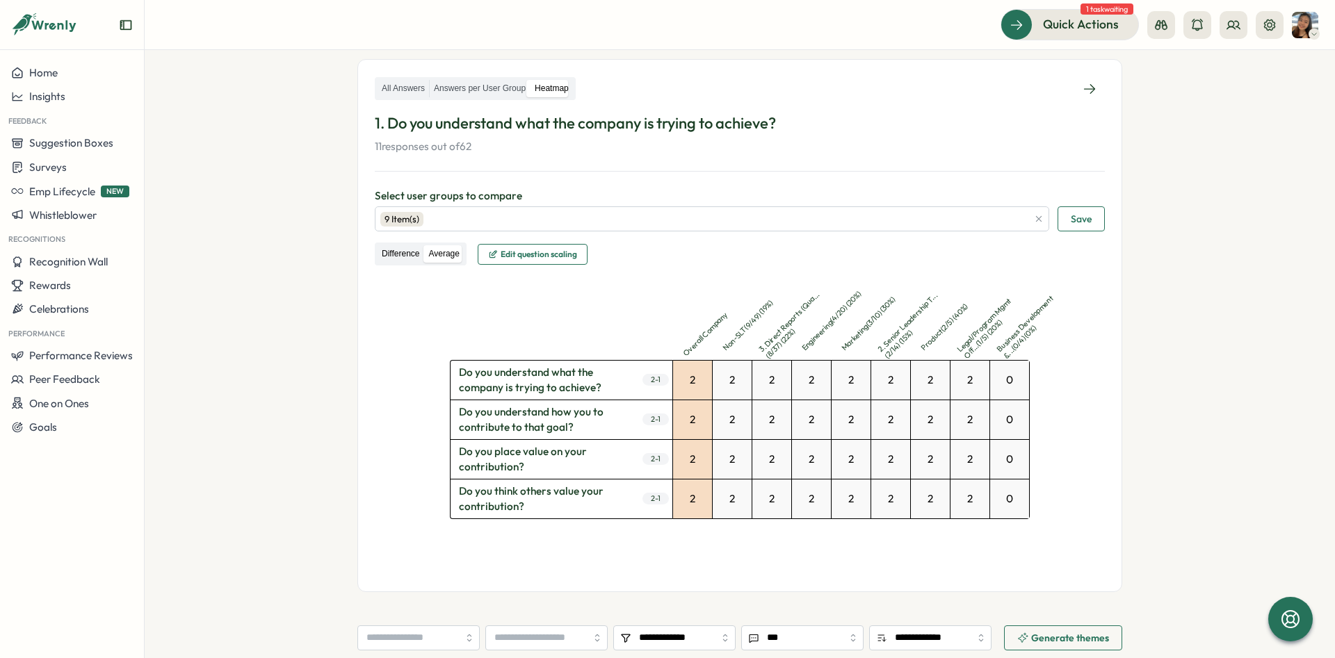
click at [396, 256] on label "Difference" at bounding box center [401, 253] width 46 height 17
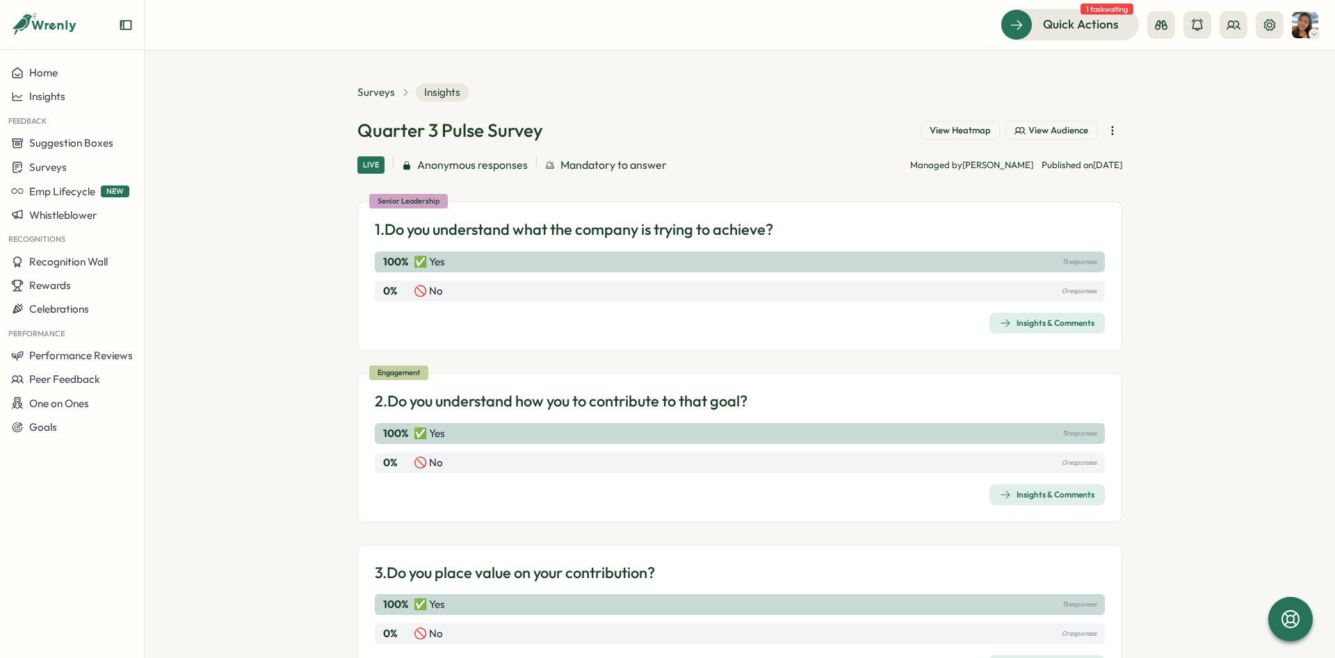
click at [644, 141] on div "Quarter 3 Pulse Survey View Heatmap View Audience" at bounding box center [739, 130] width 765 height 24
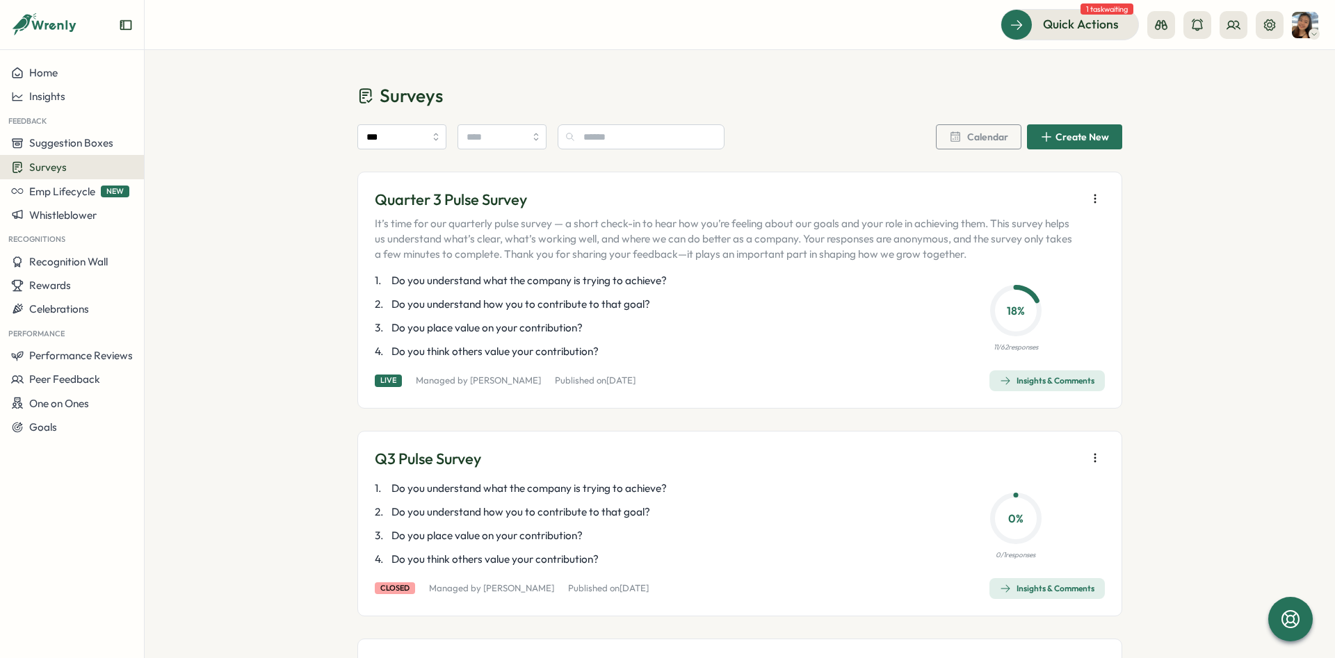
click at [1063, 380] on div "Insights & Comments" at bounding box center [1047, 380] width 95 height 11
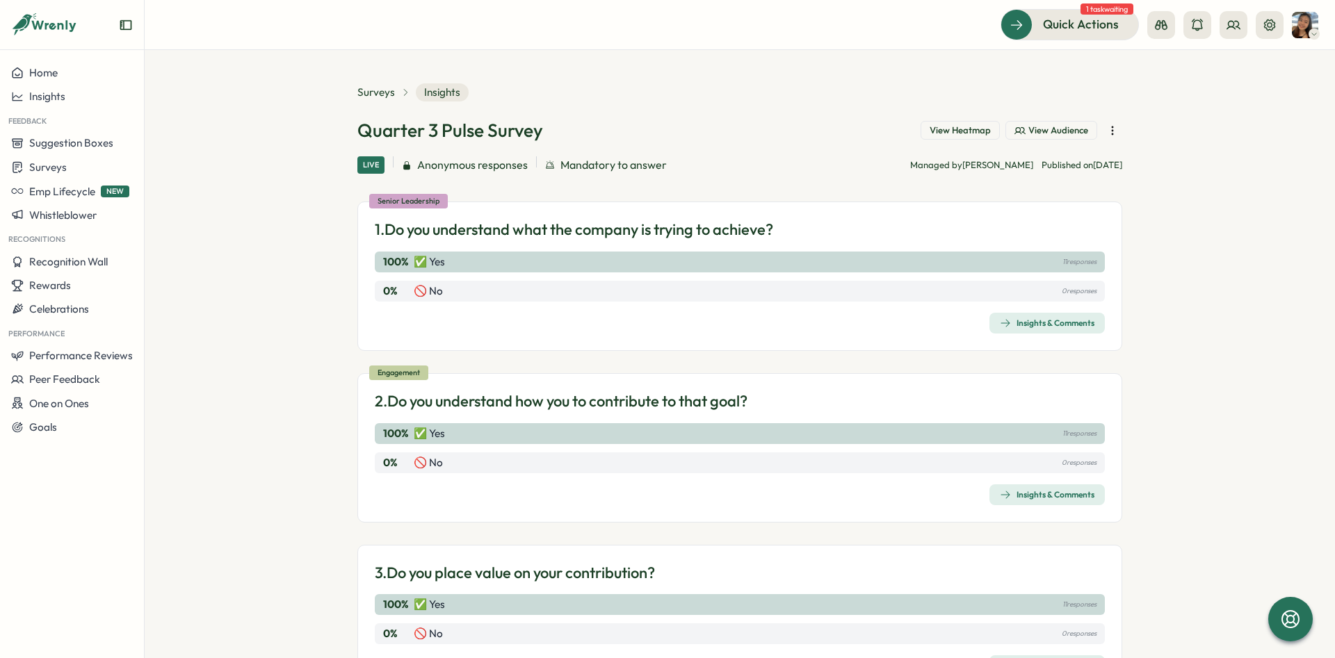
click at [1048, 321] on div "Insights & Comments" at bounding box center [1047, 323] width 95 height 11
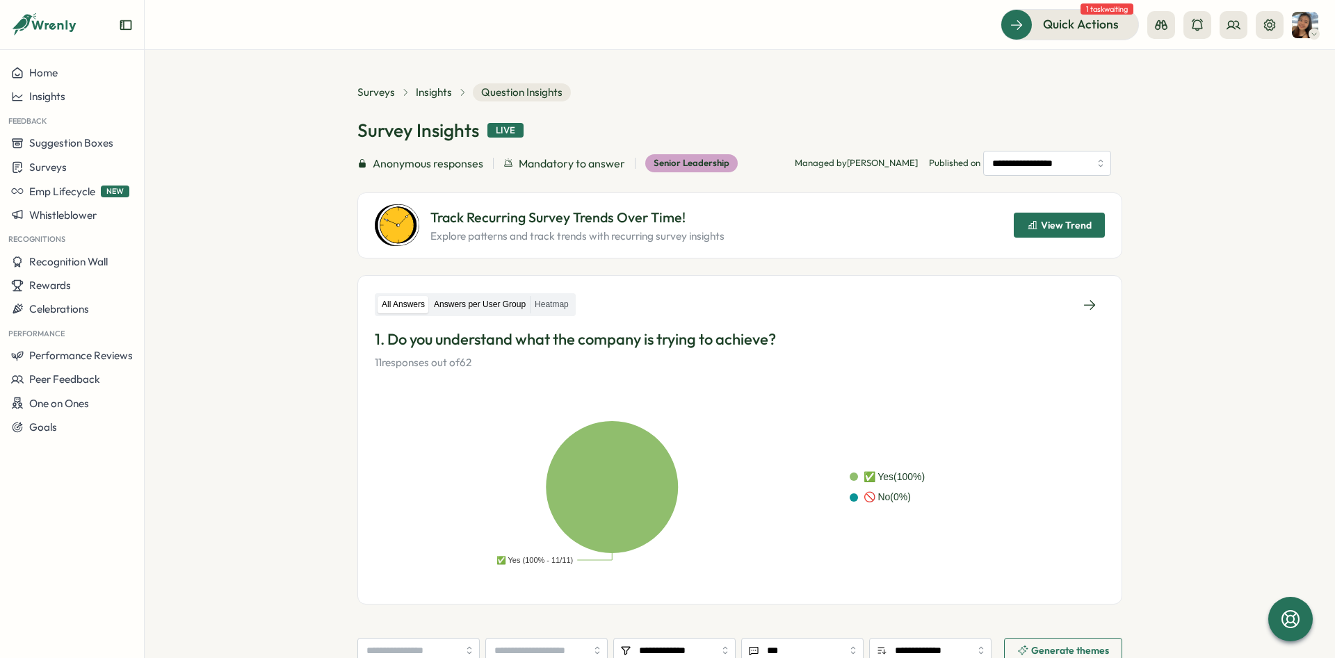
click at [465, 311] on label "Answers per User Group" at bounding box center [480, 304] width 100 height 17
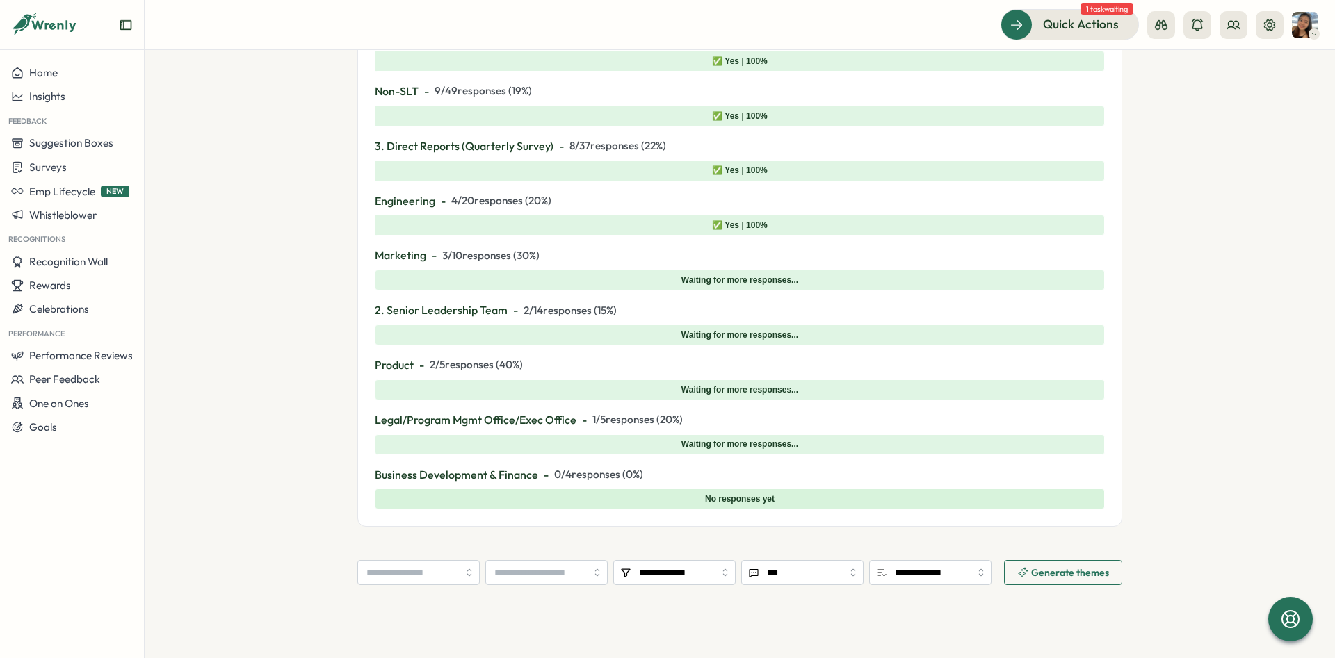
scroll to position [417, 0]
drag, startPoint x: 609, startPoint y: 312, endPoint x: 375, endPoint y: 315, distance: 233.6
click at [375, 315] on p "2. Senior Leadership Team - 2 / 14 responses ( 15 %)" at bounding box center [740, 309] width 730 height 17
click at [363, 313] on div "All Answers Answers per User Group Heatmap 1. Do you understand what the compan…" at bounding box center [739, 192] width 765 height 669
drag, startPoint x: 537, startPoint y: 307, endPoint x: 619, endPoint y: 306, distance: 82.0
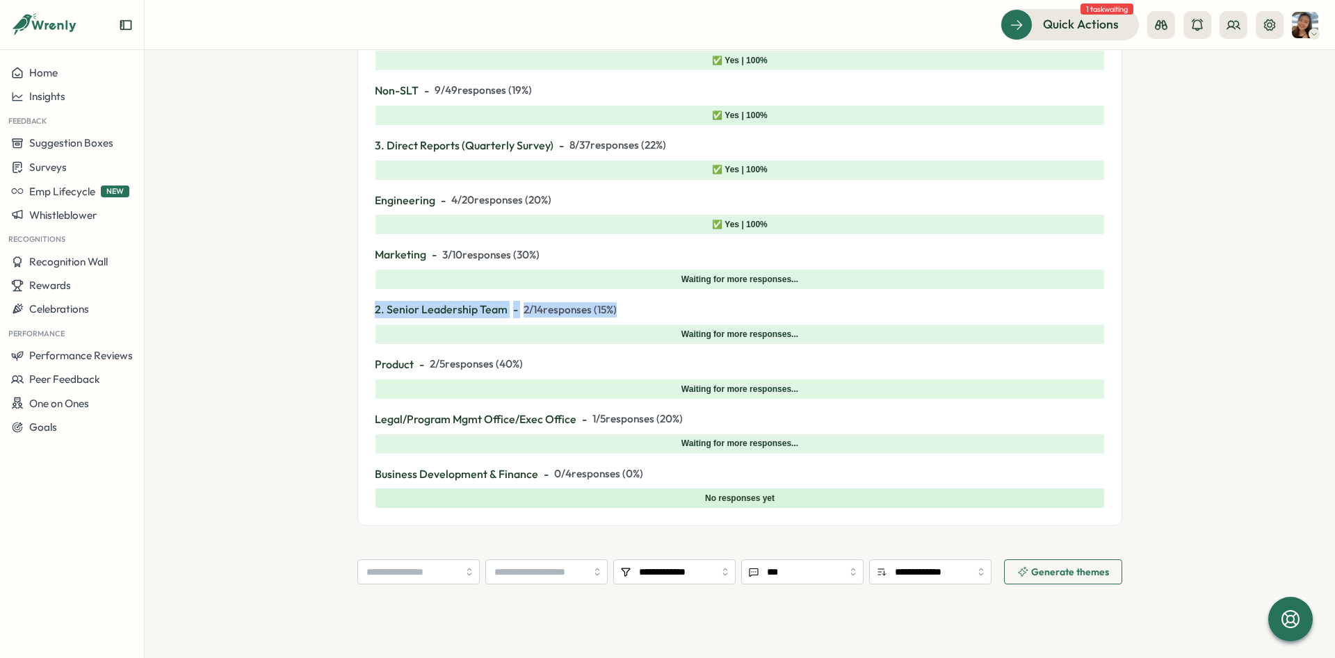
click at [604, 305] on div "All Answers Answers per User Group Heatmap 1. Do you understand what the compan…" at bounding box center [739, 192] width 765 height 669
drag, startPoint x: 644, startPoint y: 309, endPoint x: 341, endPoint y: 308, distance: 303.1
click at [341, 308] on section "**********" at bounding box center [740, 354] width 1190 height 608
click at [365, 308] on div "All Answers Answers per User Group Heatmap 1. Do you understand what the compan…" at bounding box center [739, 192] width 765 height 669
drag, startPoint x: 365, startPoint y: 308, endPoint x: 607, endPoint y: 307, distance: 241.9
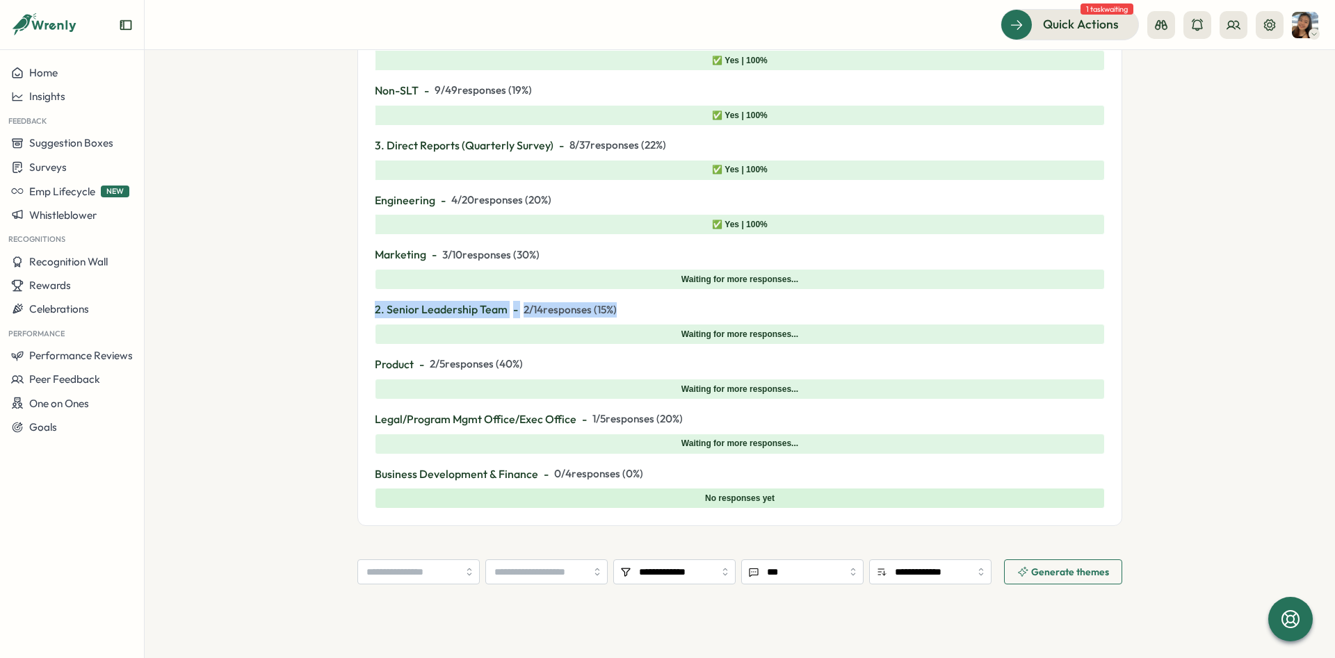
click at [607, 307] on div "All Answers Answers per User Group Heatmap 1. Do you understand what the compan…" at bounding box center [739, 192] width 765 height 669
click at [607, 307] on span "2 / 14 responses ( 15 %)" at bounding box center [570, 309] width 93 height 15
drag, startPoint x: 663, startPoint y: 312, endPoint x: 358, endPoint y: 309, distance: 305.2
click at [358, 309] on div "All Answers Answers per User Group Heatmap 1. Do you understand what the compan…" at bounding box center [739, 192] width 765 height 669
click at [577, 334] on div "Waiting for more responses..." at bounding box center [740, 334] width 730 height 21
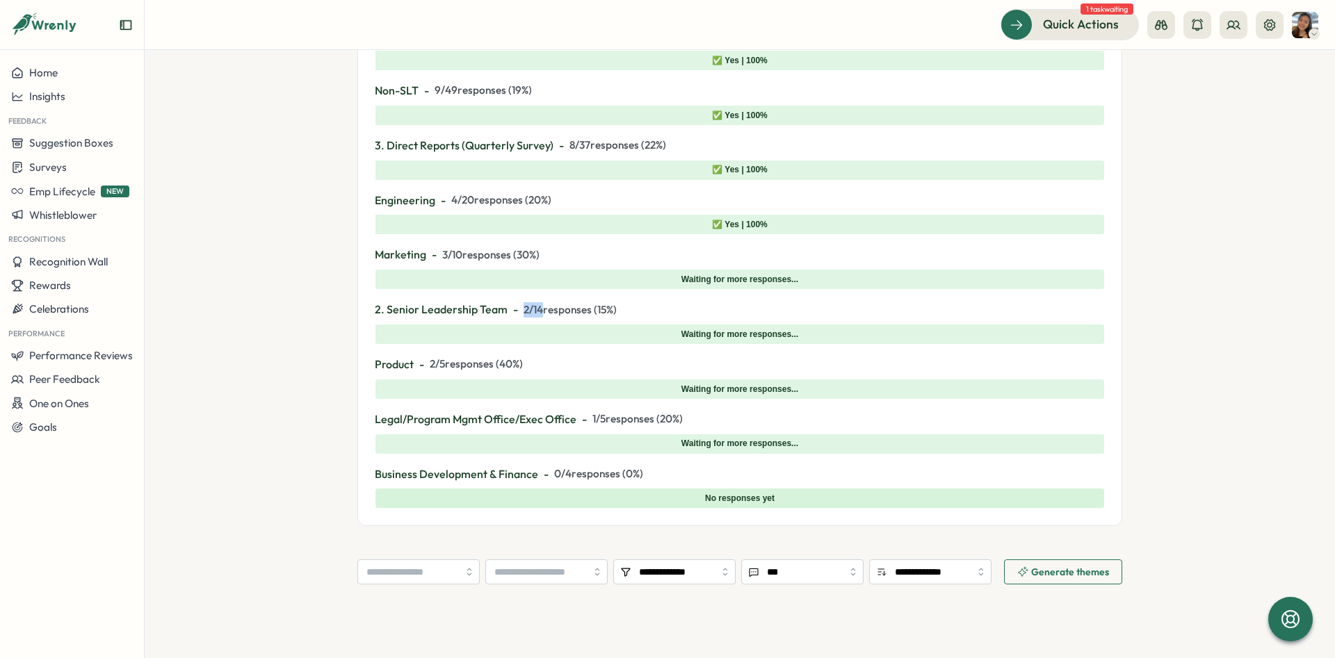
drag, startPoint x: 519, startPoint y: 309, endPoint x: 541, endPoint y: 312, distance: 21.7
click at [541, 312] on p "2. Senior Leadership Team - 2 / 14 responses ( 15 %)" at bounding box center [740, 309] width 730 height 17
drag, startPoint x: 377, startPoint y: 310, endPoint x: 455, endPoint y: 307, distance: 77.9
click at [448, 309] on span "2. Senior Leadership Team" at bounding box center [441, 309] width 133 height 17
click at [457, 307] on span "2. Senior Leadership Team" at bounding box center [441, 309] width 133 height 17
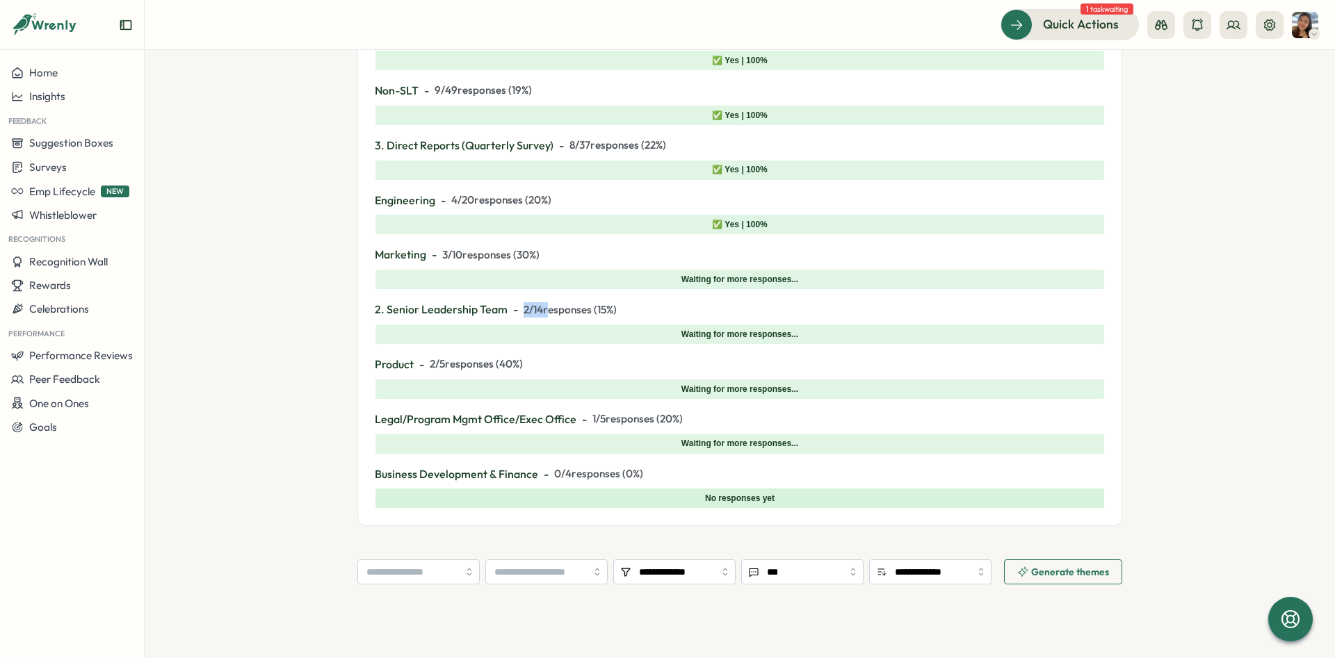
drag, startPoint x: 521, startPoint y: 307, endPoint x: 544, endPoint y: 307, distance: 23.6
click at [544, 307] on p "2. Senior Leadership Team - 2 / 14 responses ( 15 %)" at bounding box center [740, 309] width 730 height 17
click at [543, 307] on span "2 / 14 responses ( 15 %)" at bounding box center [570, 309] width 93 height 15
click at [520, 306] on p "2. Senior Leadership Team - 2 / 14 responses ( 15 %)" at bounding box center [740, 309] width 730 height 17
click at [441, 259] on p "Marketing - 3 / 10 responses ( 30 %)" at bounding box center [740, 254] width 730 height 17
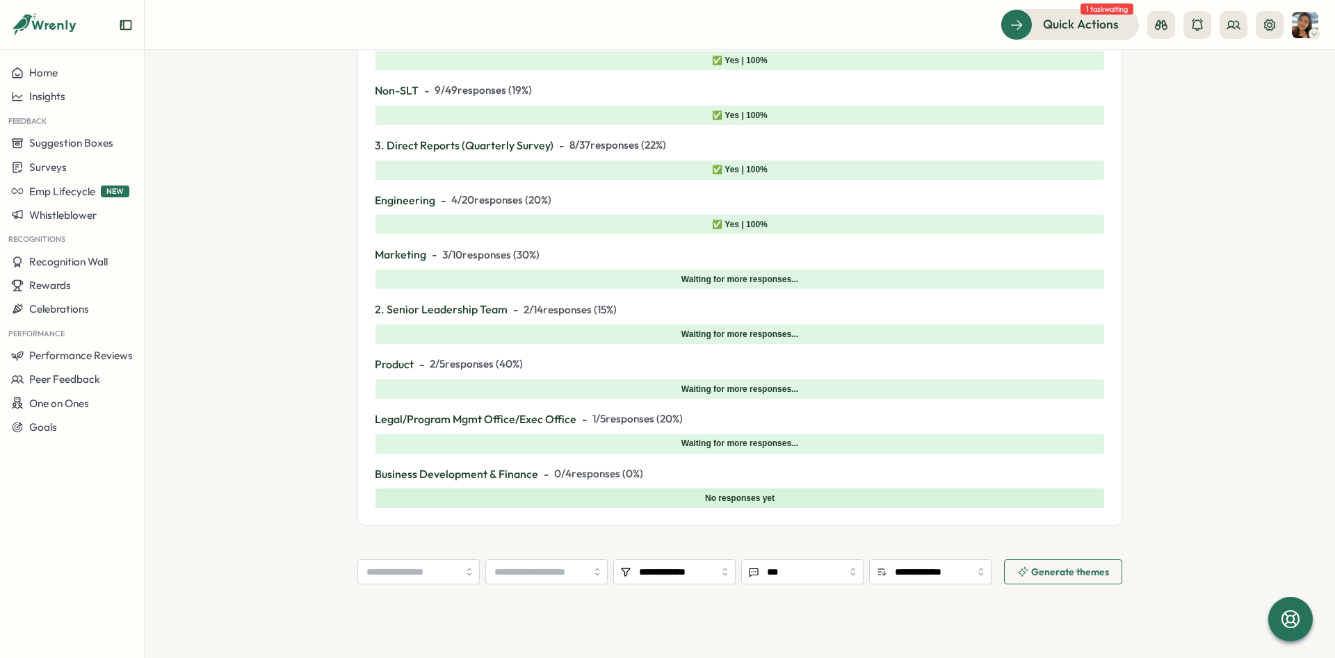
click at [492, 254] on span "3 / 10 responses ( 30 %)" at bounding box center [490, 255] width 97 height 15
click at [572, 255] on p "Marketing - 3 / 10 responses ( 30 %)" at bounding box center [740, 254] width 730 height 17
click at [544, 314] on span "2 / 14 responses ( 15 %)" at bounding box center [570, 309] width 93 height 15
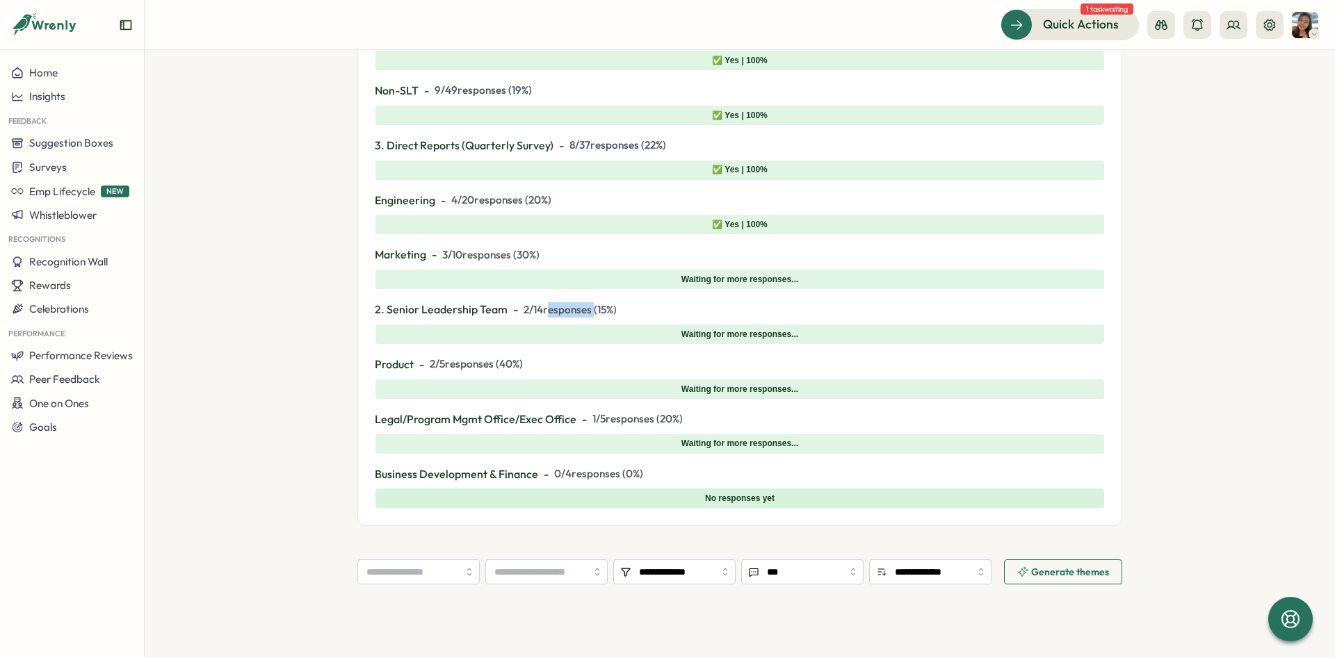
click at [544, 314] on span "2 / 14 responses ( 15 %)" at bounding box center [570, 309] width 93 height 15
click at [630, 311] on p "2. Senior Leadership Team - 2 / 14 responses ( 15 %)" at bounding box center [740, 309] width 730 height 17
click at [528, 308] on span "2 / 14 responses ( 15 %)" at bounding box center [570, 309] width 93 height 15
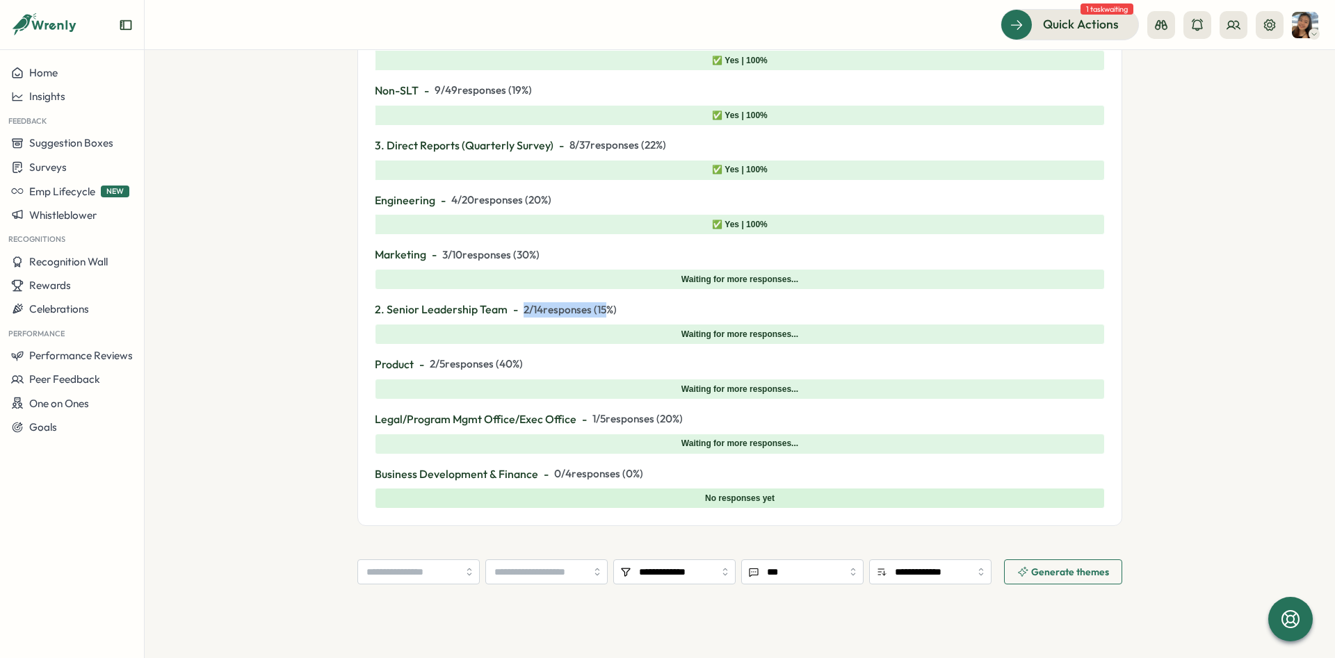
click at [528, 308] on span "2 / 14 responses ( 15 %)" at bounding box center [570, 309] width 93 height 15
click at [583, 308] on span "2 / 14 responses ( 15 %)" at bounding box center [570, 309] width 93 height 15
drag, startPoint x: 655, startPoint y: 309, endPoint x: 442, endPoint y: 313, distance: 212.8
click at [442, 313] on p "2. Senior Leadership Team - 2 / 14 responses ( 15 %)" at bounding box center [740, 309] width 730 height 17
click at [442, 313] on span "2. Senior Leadership Team" at bounding box center [441, 309] width 133 height 17
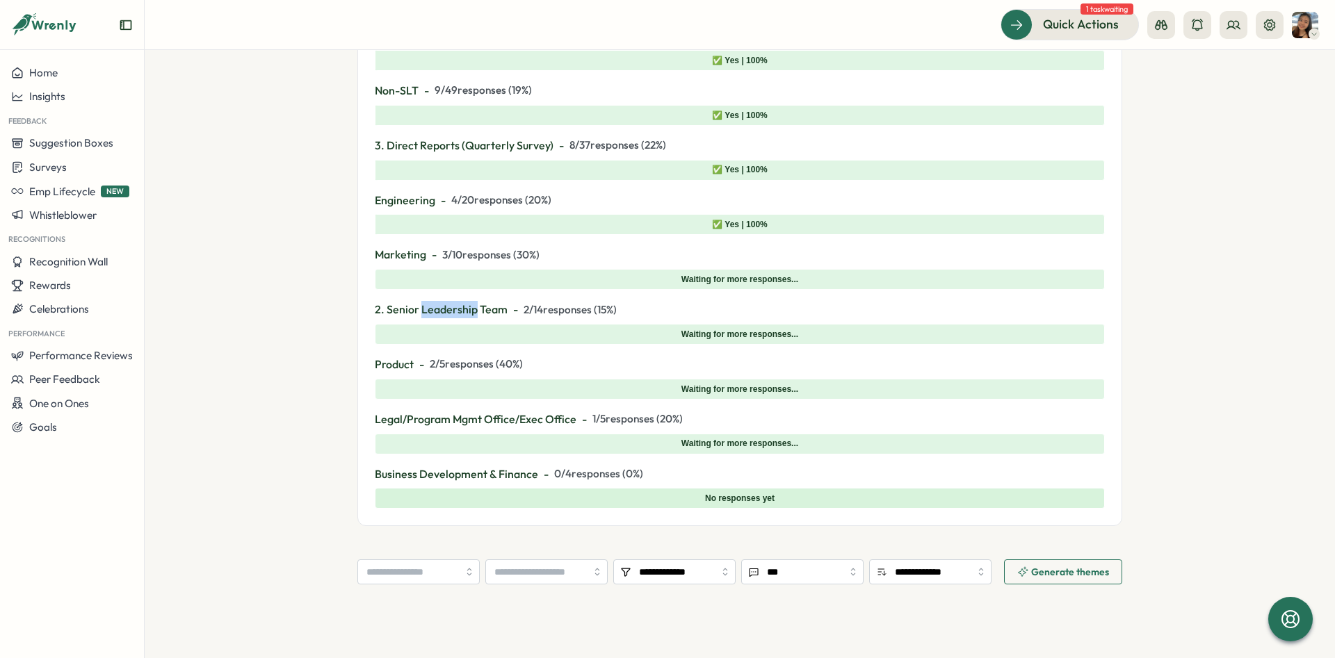
click at [442, 313] on span "2. Senior Leadership Team" at bounding box center [441, 309] width 133 height 17
click at [444, 313] on span "2. Senior Leadership Team" at bounding box center [441, 309] width 133 height 17
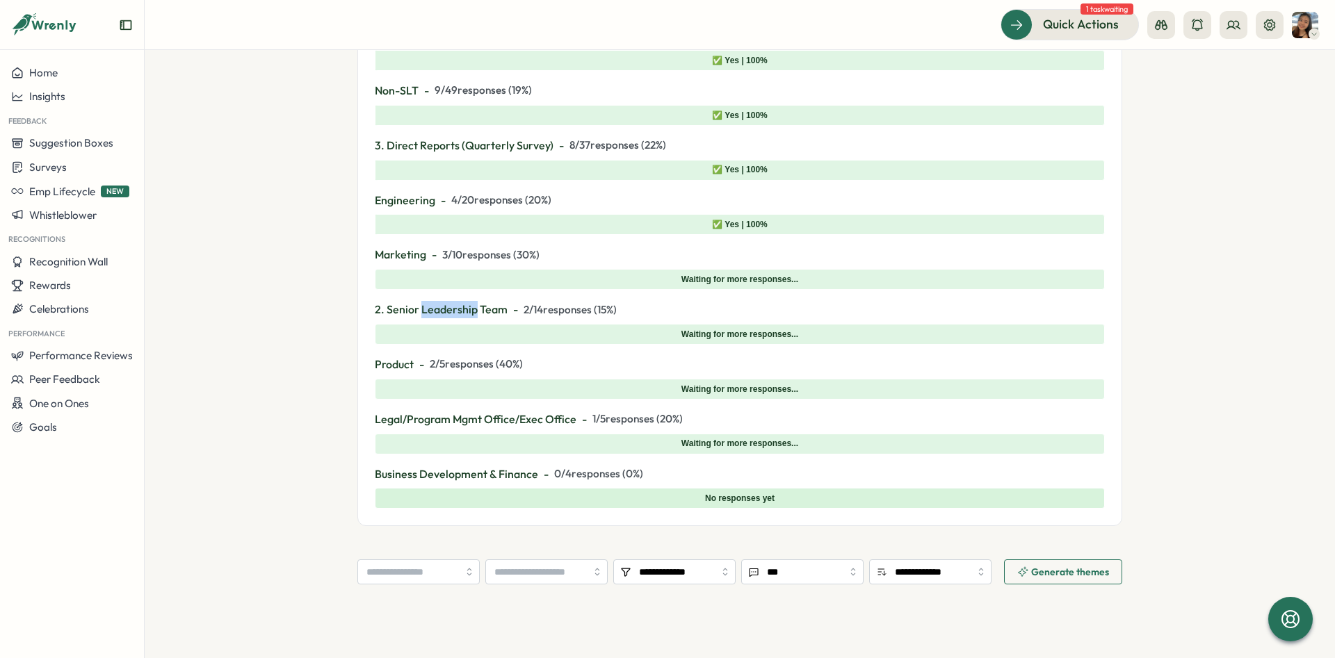
click at [444, 313] on span "2. Senior Leadership Team" at bounding box center [441, 309] width 133 height 17
drag, startPoint x: 556, startPoint y: 307, endPoint x: 663, endPoint y: 314, distance: 107.2
click at [556, 308] on span "2 / 14 responses ( 15 %)" at bounding box center [570, 309] width 93 height 15
drag, startPoint x: 610, startPoint y: 312, endPoint x: 364, endPoint y: 312, distance: 245.4
click at [364, 312] on div "All Answers Answers per User Group Heatmap 1. Do you understand what the compan…" at bounding box center [739, 192] width 765 height 669
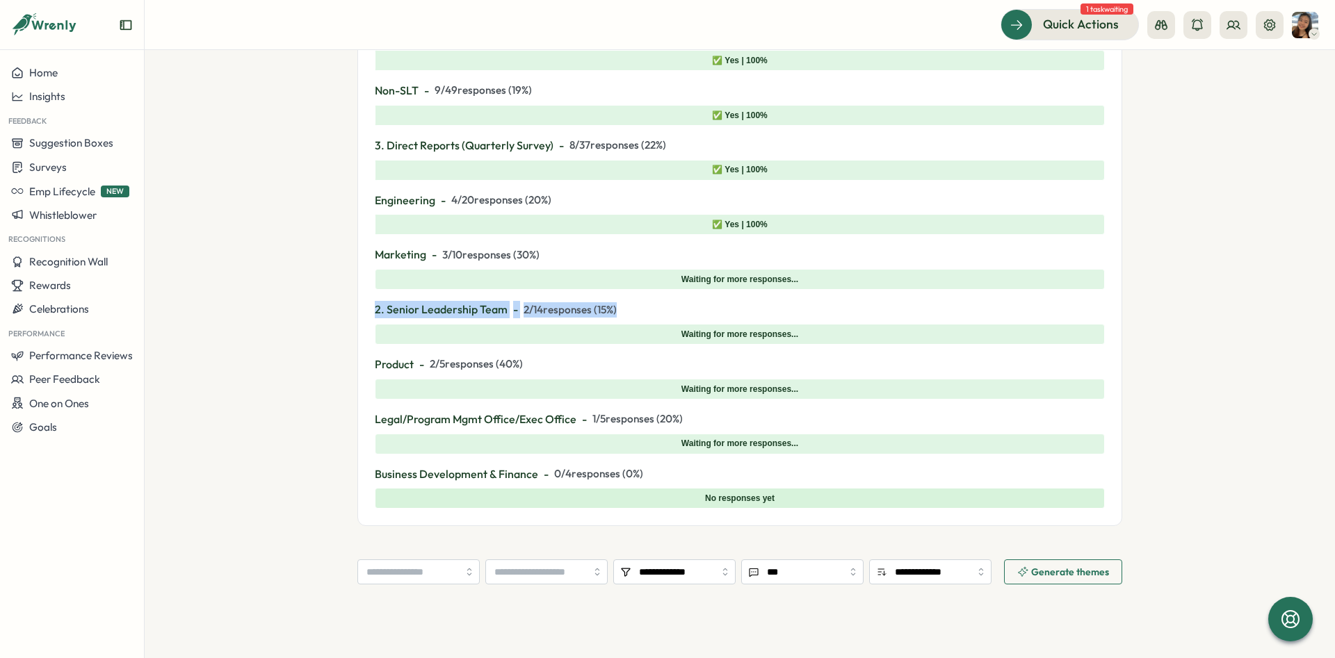
click at [382, 309] on span "2. Senior Leadership Team" at bounding box center [441, 309] width 133 height 17
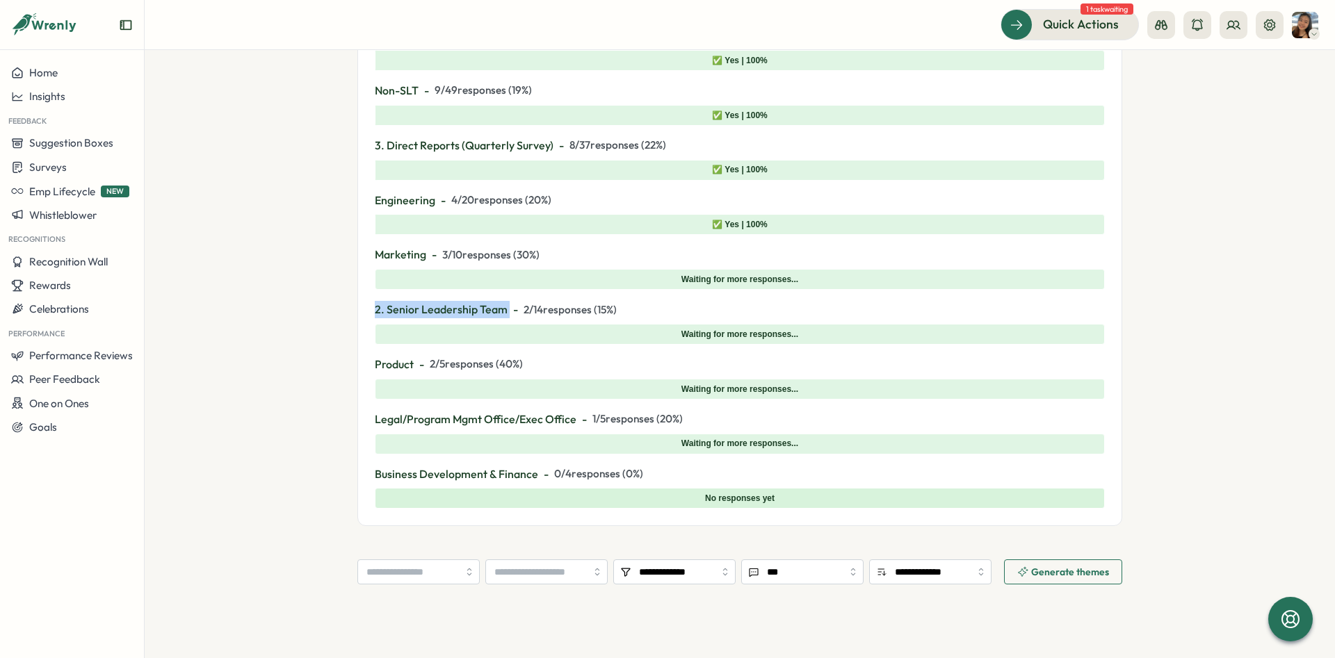
click at [382, 309] on span "2. Senior Leadership Team" at bounding box center [441, 309] width 133 height 17
drag, startPoint x: 648, startPoint y: 309, endPoint x: 403, endPoint y: 311, distance: 245.4
click at [403, 311] on p "2. Senior Leadership Team - 2 / 14 responses ( 15 %)" at bounding box center [740, 309] width 730 height 17
click at [403, 311] on span "2. Senior Leadership Team" at bounding box center [441, 309] width 133 height 17
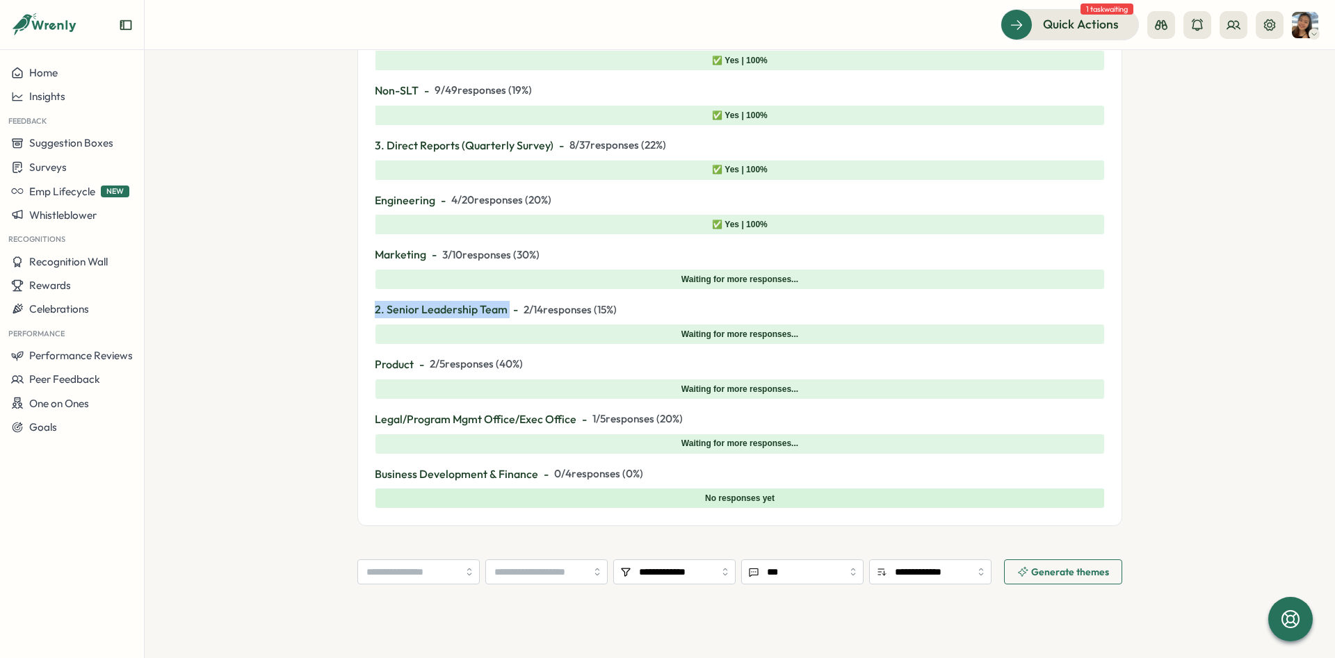
click at [403, 311] on span "2. Senior Leadership Team" at bounding box center [441, 309] width 133 height 17
click at [400, 314] on span "2. Senior Leadership Team" at bounding box center [441, 309] width 133 height 17
drag, startPoint x: 523, startPoint y: 308, endPoint x: 530, endPoint y: 309, distance: 7.0
click at [530, 309] on span "2 / 14 responses ( 15 %)" at bounding box center [570, 309] width 93 height 15
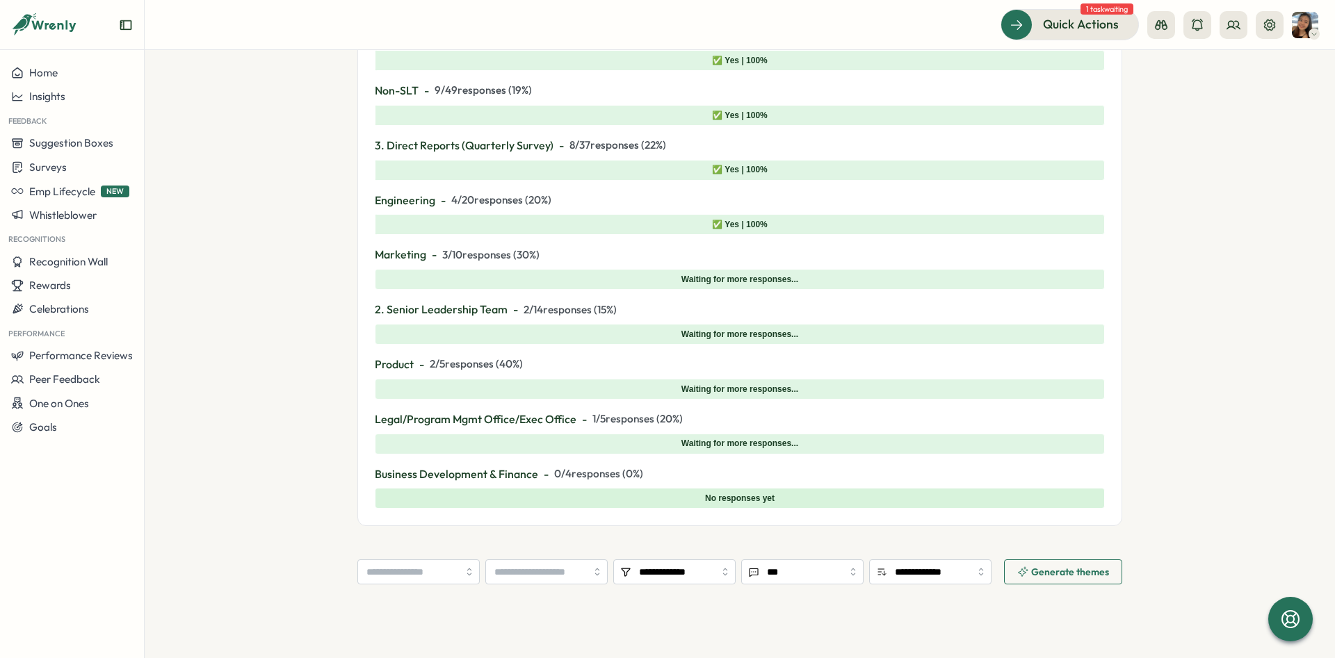
click at [524, 310] on span "2 / 14 responses ( 15 %)" at bounding box center [570, 309] width 93 height 15
click at [528, 310] on span "2 / 14 responses ( 15 %)" at bounding box center [570, 309] width 93 height 15
click at [581, 299] on div "1. EMURGO: All Users - 11 / 62 responses ( 18 %) 🚫 No | 0% ✅ Yes | 100% Non-SLT…" at bounding box center [740, 268] width 730 height 482
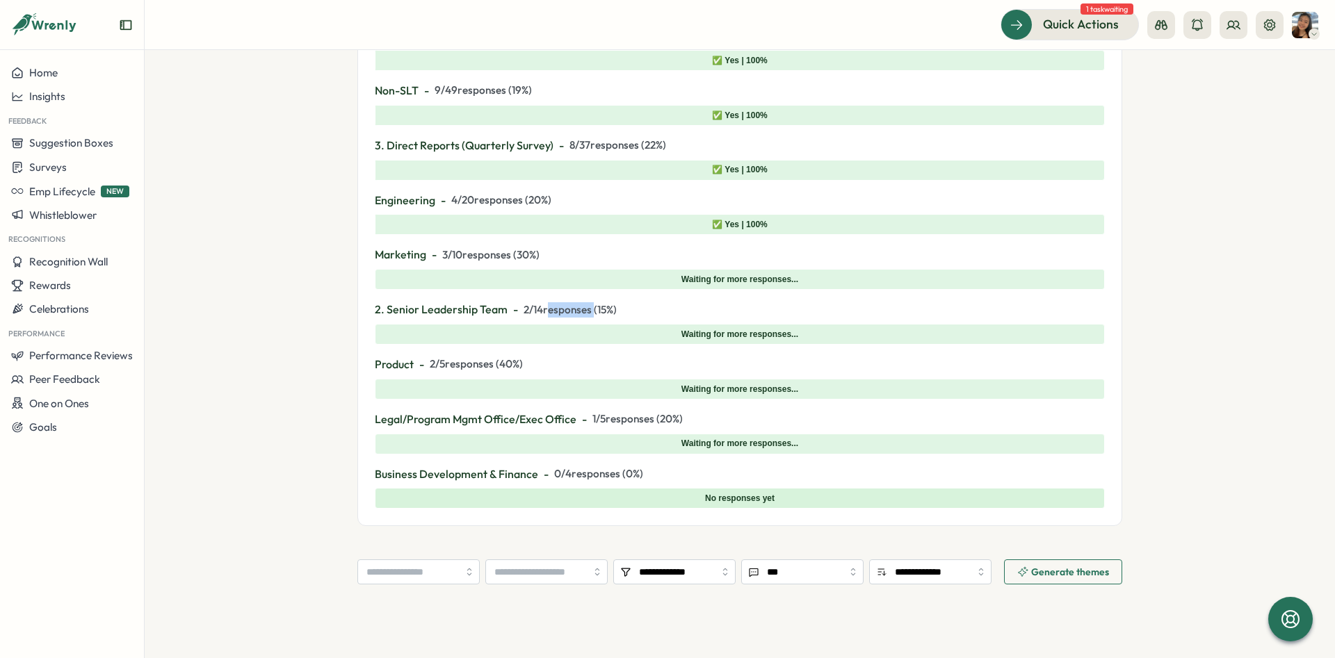
click at [581, 299] on div "1. EMURGO: All Users - 11 / 62 responses ( 18 %) 🚫 No | 0% ✅ Yes | 100% Non-SLT…" at bounding box center [740, 268] width 730 height 482
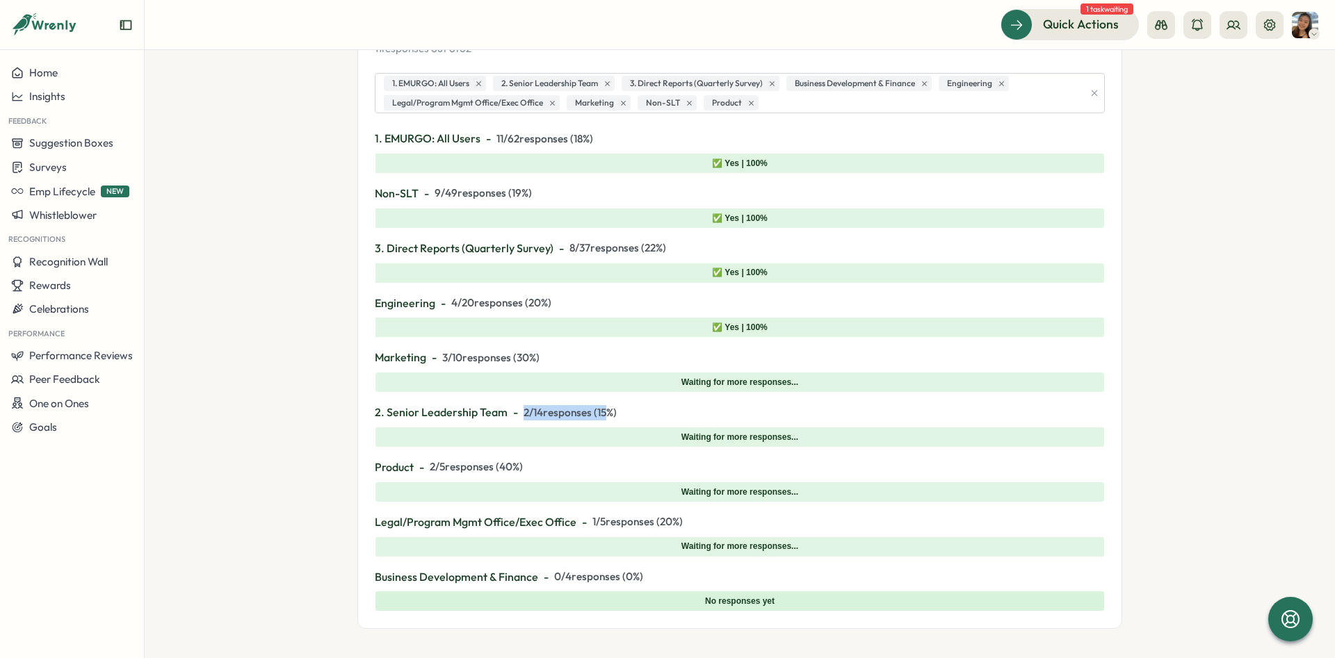
scroll to position [313, 0]
click at [604, 254] on span "8 / 37 responses ( 22 %)" at bounding box center [617, 249] width 97 height 15
click at [692, 252] on p "3. Direct Reports (Quarterly Survey) - 8 / 37 responses ( 22 %)" at bounding box center [740, 249] width 730 height 17
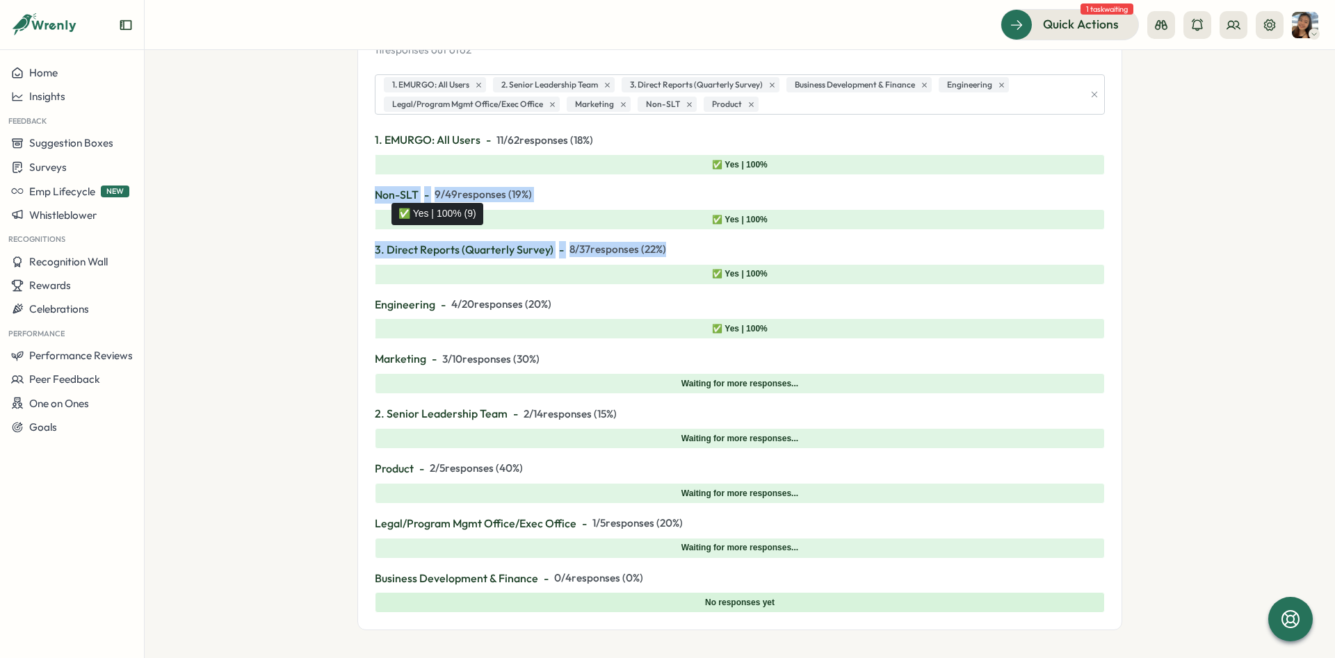
drag, startPoint x: 692, startPoint y: 252, endPoint x: 384, endPoint y: 214, distance: 309.6
click at [384, 214] on div "1. EMURGO: All Users - 11 / 62 responses ( 18 %) 🚫 No | 0% ✅ Yes | 100% Non-SLT…" at bounding box center [740, 372] width 730 height 482
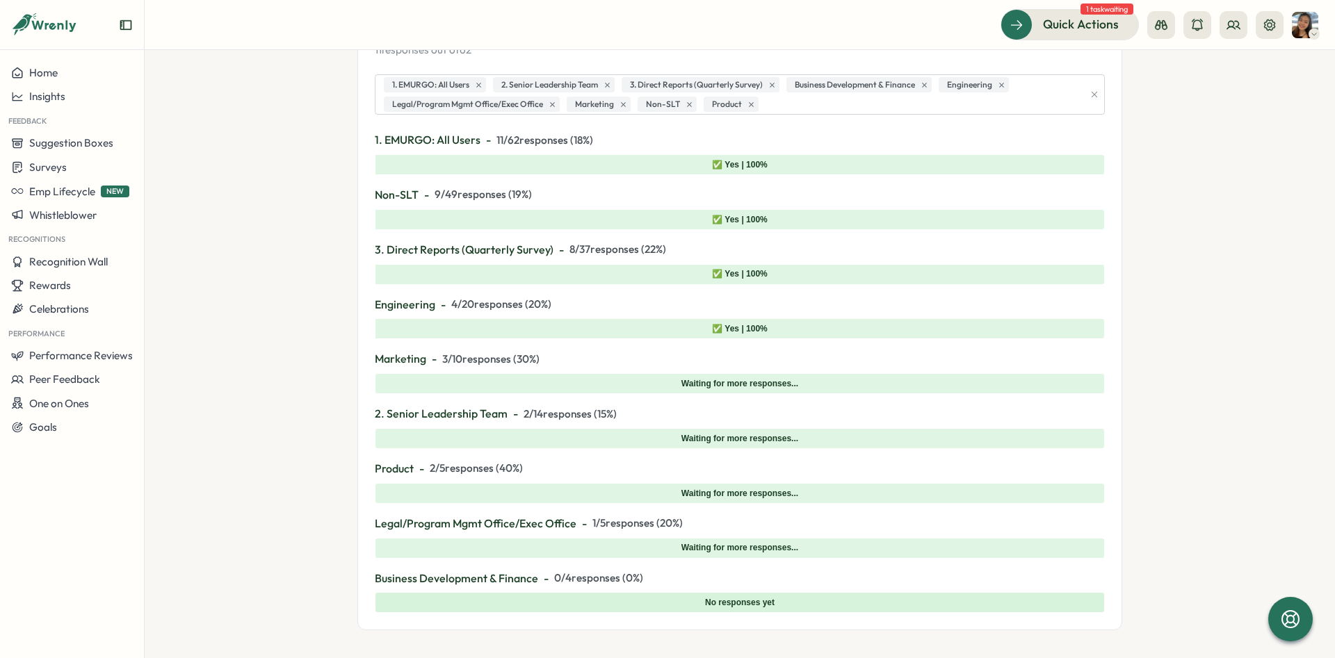
click at [382, 200] on span "Non-SLT" at bounding box center [397, 194] width 44 height 17
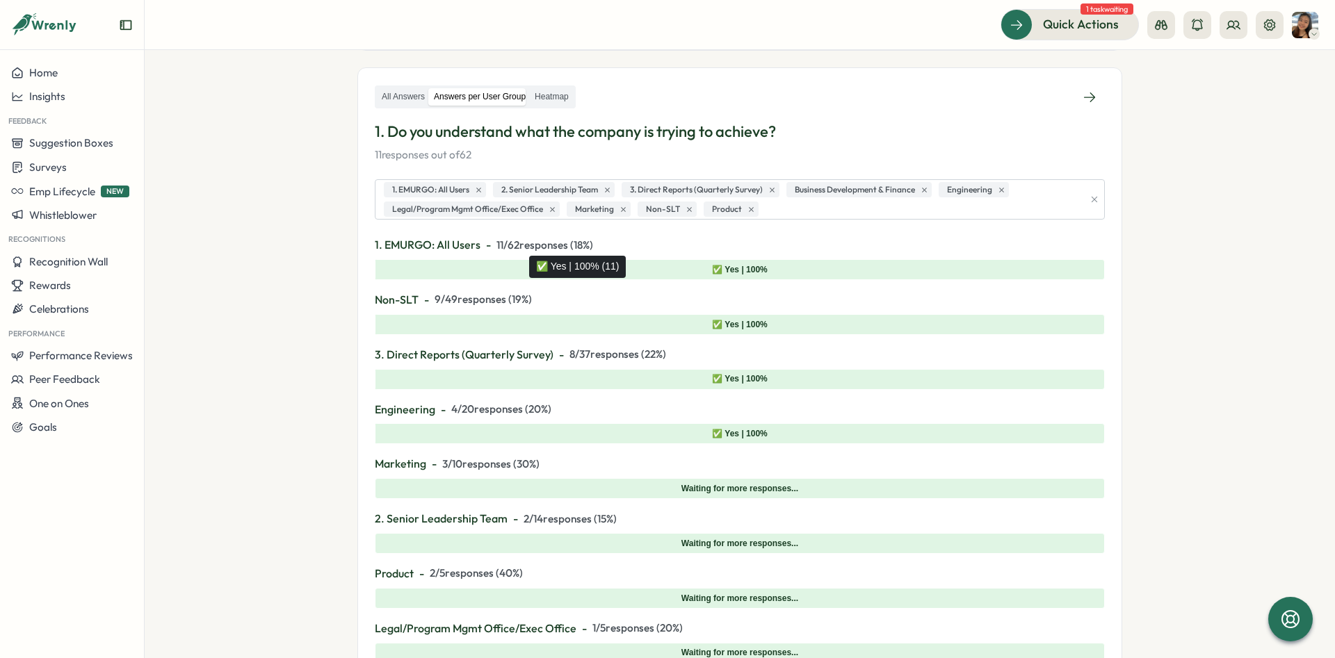
scroll to position [209, 0]
drag, startPoint x: 498, startPoint y: 240, endPoint x: 620, endPoint y: 238, distance: 122.4
click at [620, 238] on p "1. EMURGO: All Users - 11 / 62 responses ( 18 %)" at bounding box center [740, 244] width 730 height 17
drag, startPoint x: 620, startPoint y: 238, endPoint x: 496, endPoint y: 240, distance: 124.5
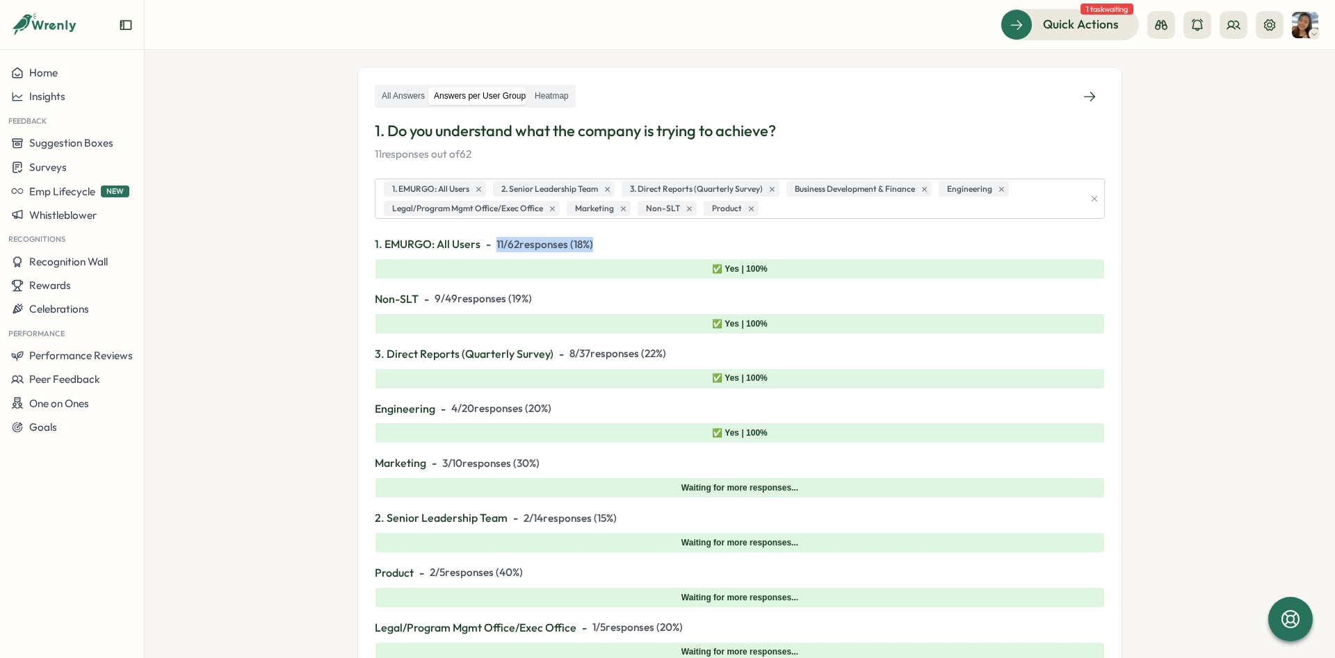
click at [496, 240] on p "1. EMURGO: All Users - 11 / 62 responses ( 18 %)" at bounding box center [740, 244] width 730 height 17
click at [587, 243] on span "11 / 62 responses ( 18 %)" at bounding box center [544, 244] width 97 height 15
drag, startPoint x: 603, startPoint y: 243, endPoint x: 498, endPoint y: 243, distance: 105.0
click at [498, 243] on p "1. EMURGO: All Users - 11 / 62 responses ( 18 %)" at bounding box center [740, 244] width 730 height 17
click at [613, 239] on p "1. EMURGO: All Users - 11 / 62 responses ( 18 %)" at bounding box center [740, 244] width 730 height 17
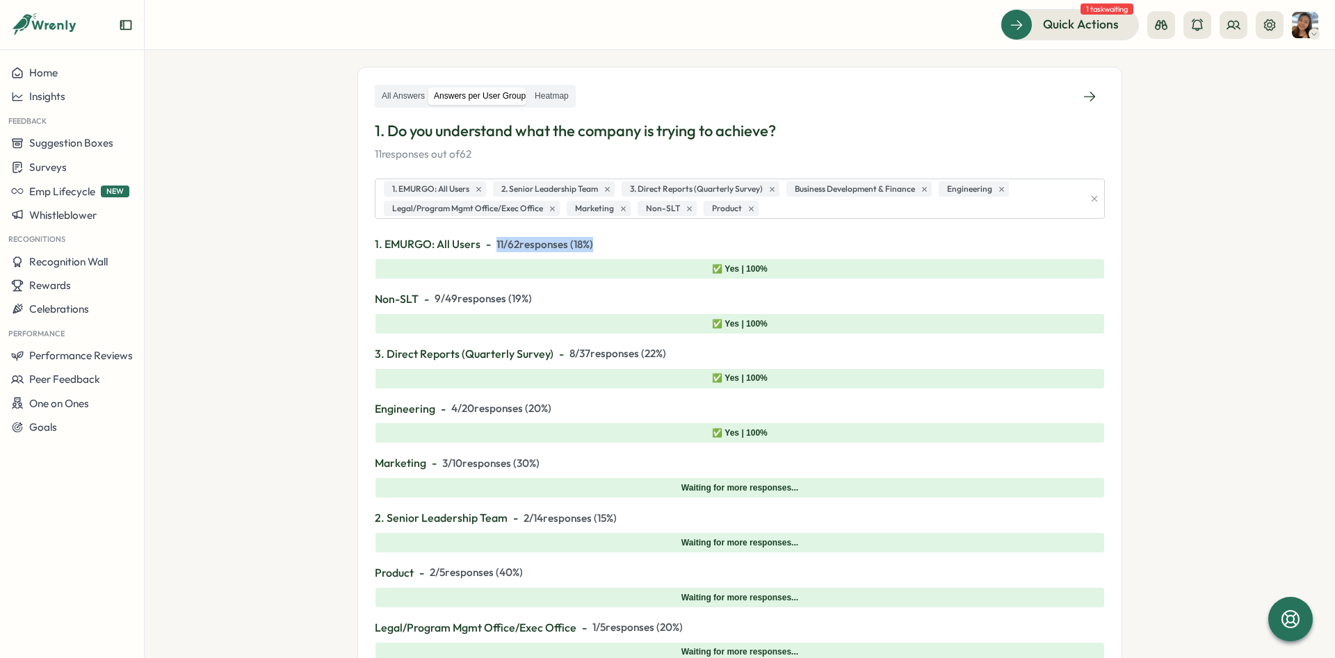
drag, startPoint x: 613, startPoint y: 239, endPoint x: 500, endPoint y: 245, distance: 113.5
click at [500, 245] on p "1. EMURGO: All Users - 11 / 62 responses ( 18 %)" at bounding box center [740, 244] width 730 height 17
click at [517, 247] on span "11 / 62 responses ( 18 %)" at bounding box center [544, 244] width 97 height 15
drag, startPoint x: 644, startPoint y: 247, endPoint x: 551, endPoint y: 258, distance: 93.8
click at [510, 254] on div "1. EMURGO: All Users - 11 / 62 responses ( 18 %) 🚫 No | 0% ✅ Yes | 100%" at bounding box center [740, 258] width 730 height 44
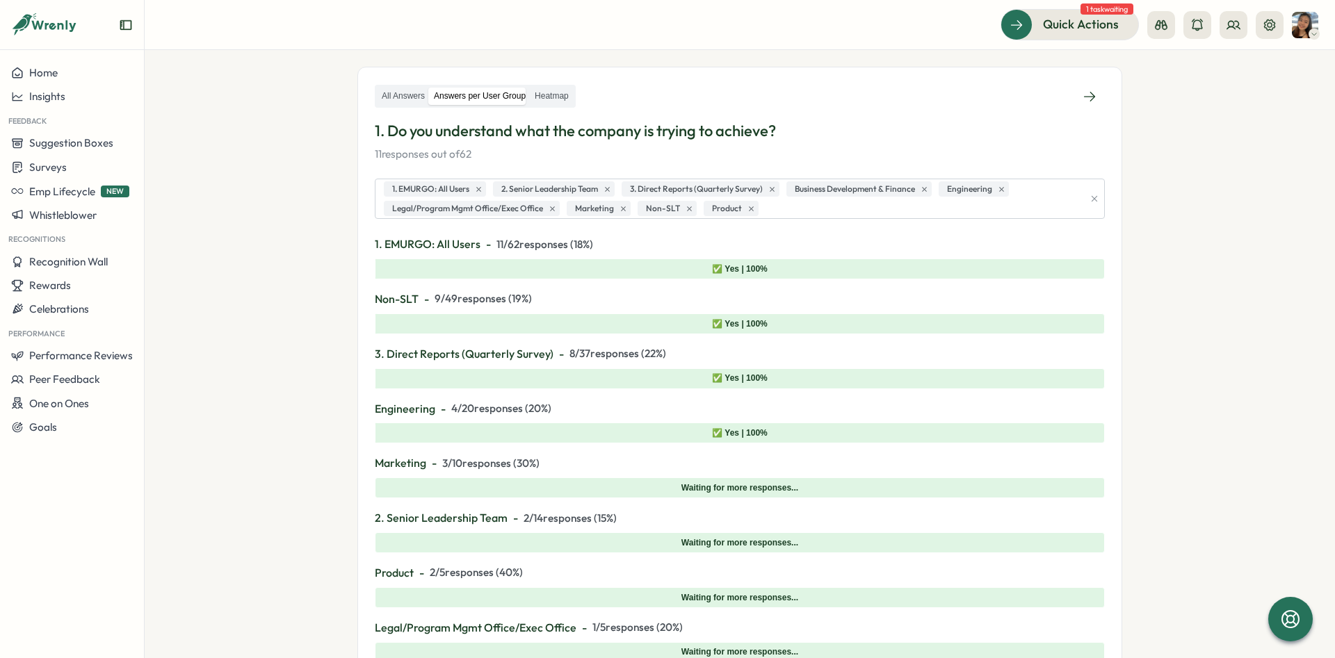
click at [468, 243] on span "1. EMURGO: All Users" at bounding box center [428, 244] width 106 height 17
drag, startPoint x: 479, startPoint y: 243, endPoint x: 492, endPoint y: 243, distance: 13.2
click at [482, 243] on p "1. EMURGO: All Users - 11 / 62 responses ( 18 %)" at bounding box center [740, 244] width 730 height 17
drag, startPoint x: 492, startPoint y: 243, endPoint x: 572, endPoint y: 241, distance: 80.0
click at [572, 241] on p "1. EMURGO: All Users - 11 / 62 responses ( 18 %)" at bounding box center [740, 244] width 730 height 17
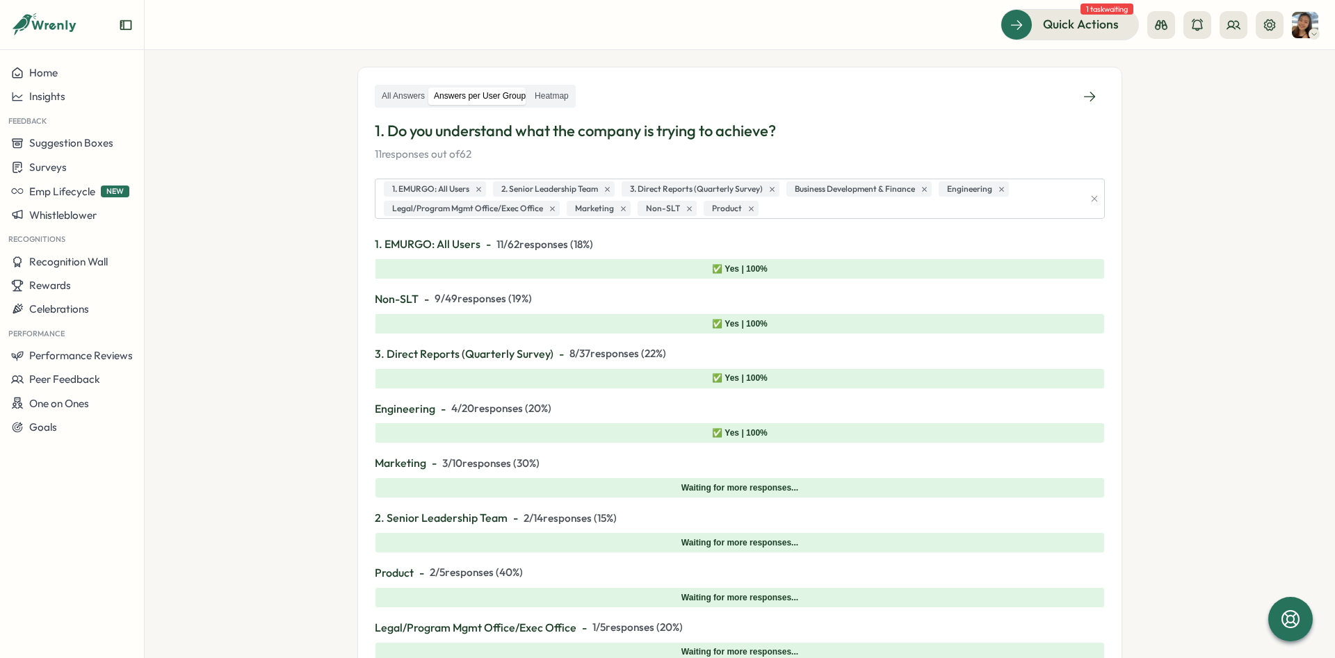
click at [600, 237] on p "1. EMURGO: All Users - 11 / 62 responses ( 18 %)" at bounding box center [740, 244] width 730 height 17
click at [601, 241] on p "1. EMURGO: All Users - 11 / 62 responses ( 18 %)" at bounding box center [740, 244] width 730 height 17
drag, startPoint x: 493, startPoint y: 233, endPoint x: 600, endPoint y: 235, distance: 107.1
click at [577, 236] on div "All Answers Answers per User Group Heatmap 1. Do you understand what the compan…" at bounding box center [740, 401] width 730 height 634
click at [606, 243] on p "1. EMURGO: All Users - 11 / 62 responses ( 18 %)" at bounding box center [740, 244] width 730 height 17
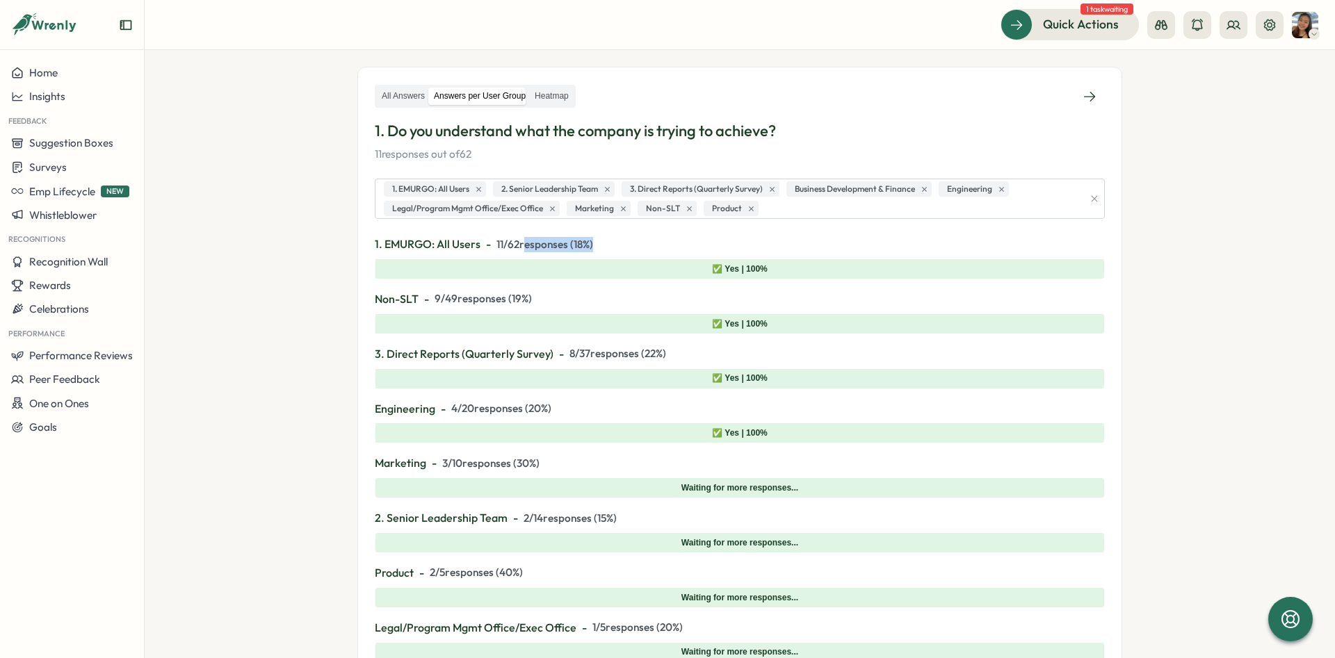
drag, startPoint x: 606, startPoint y: 243, endPoint x: 537, endPoint y: 249, distance: 68.4
click at [535, 249] on p "1. EMURGO: All Users - 11 / 62 responses ( 18 %)" at bounding box center [740, 244] width 730 height 17
drag, startPoint x: 594, startPoint y: 252, endPoint x: 578, endPoint y: 246, distance: 17.6
click at [594, 252] on p "1. EMURGO: All Users - 11 / 62 responses ( 18 %)" at bounding box center [740, 244] width 730 height 17
drag, startPoint x: 530, startPoint y: 463, endPoint x: 539, endPoint y: 464, distance: 9.1
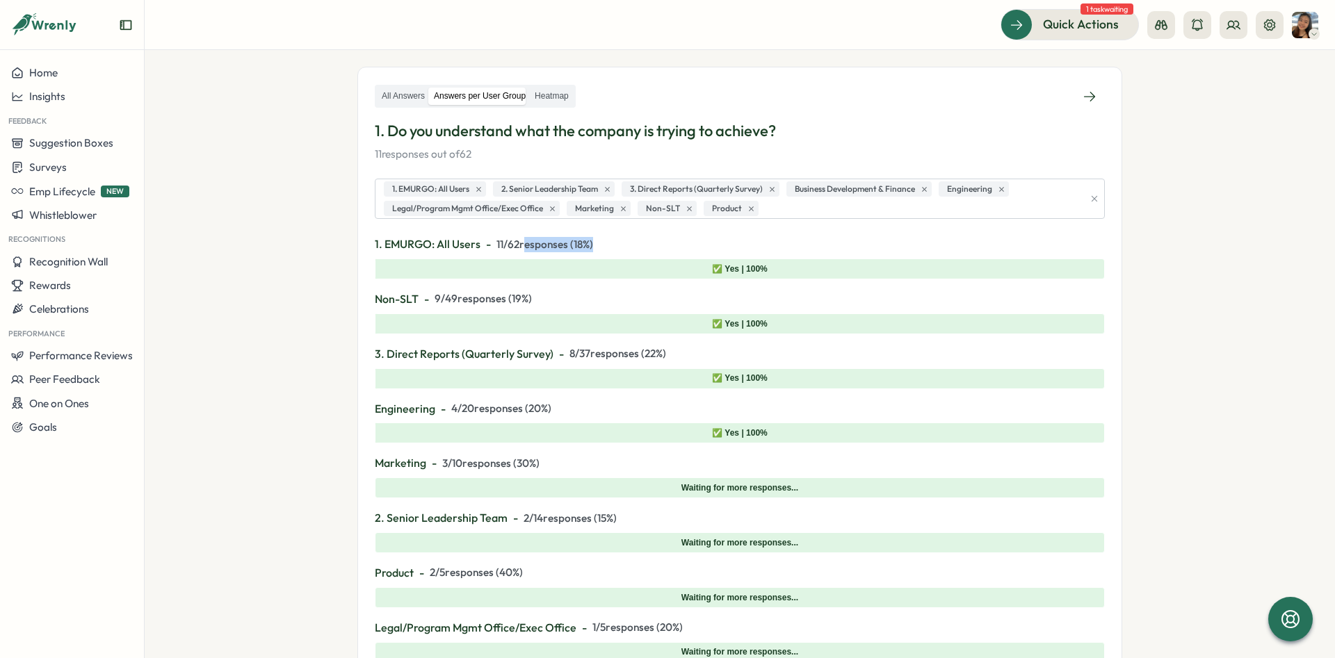
click at [539, 464] on span "3 / 10 responses ( 30 %)" at bounding box center [490, 463] width 97 height 15
drag, startPoint x: 442, startPoint y: 461, endPoint x: 462, endPoint y: 465, distance: 20.6
click at [462, 465] on p "Marketing - 3 / 10 responses ( 30 %)" at bounding box center [740, 463] width 730 height 17
drag, startPoint x: 519, startPoint y: 469, endPoint x: 540, endPoint y: 471, distance: 20.3
click at [540, 471] on p "Marketing - 3 / 10 responses ( 30 %)" at bounding box center [740, 463] width 730 height 17
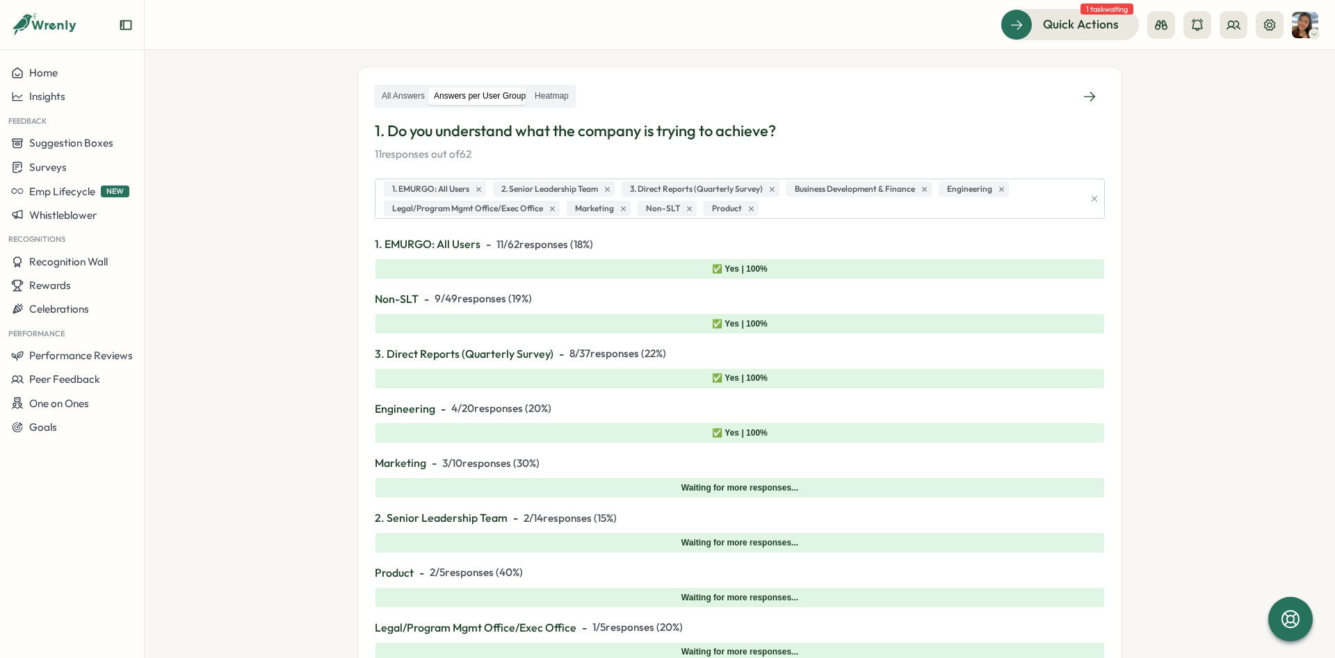
click at [274, 337] on section "**********" at bounding box center [740, 354] width 1190 height 608
click at [794, 211] on div "1. EMURGO: All Users 2. Senior Leadership Team 3. Direct Reports (Quarterly Sur…" at bounding box center [731, 198] width 703 height 39
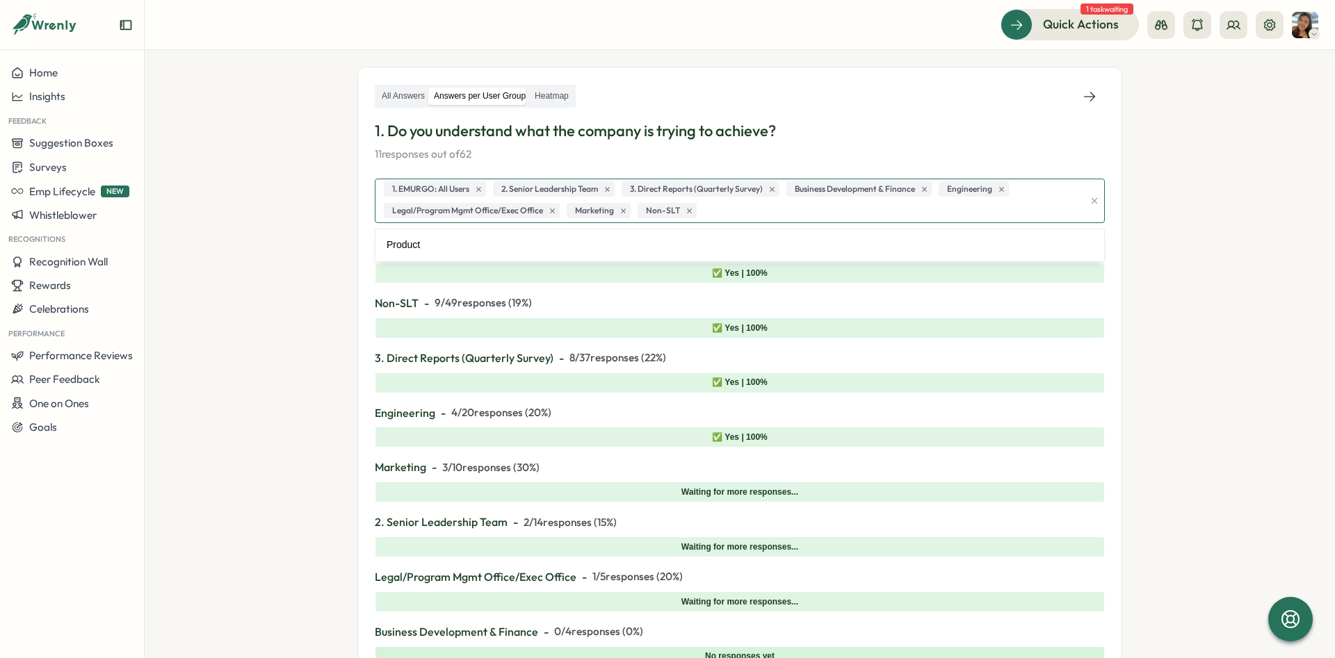
click at [751, 212] on div "1. EMURGO: All Users 2. Senior Leadership Team 3. Direct Reports (Quarterly Sur…" at bounding box center [731, 200] width 703 height 43
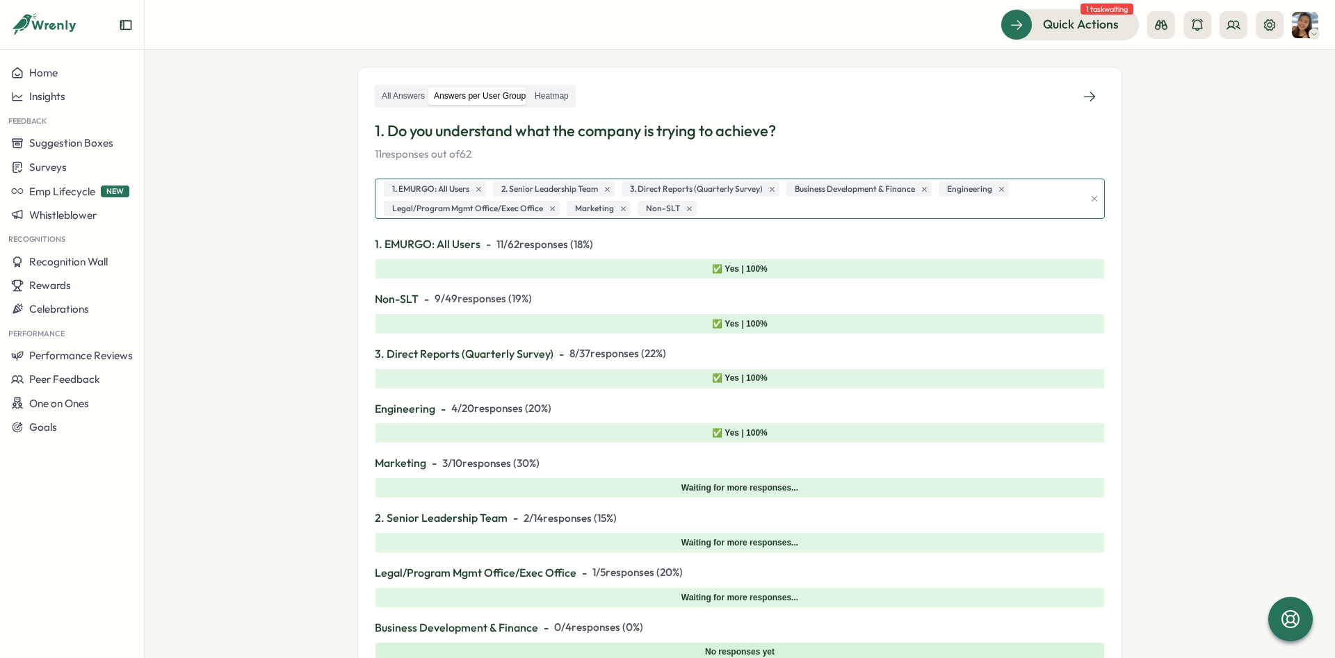
click at [742, 200] on div "1. EMURGO: All Users 2. Senior Leadership Team 3. Direct Reports (Quarterly Sur…" at bounding box center [731, 198] width 703 height 39
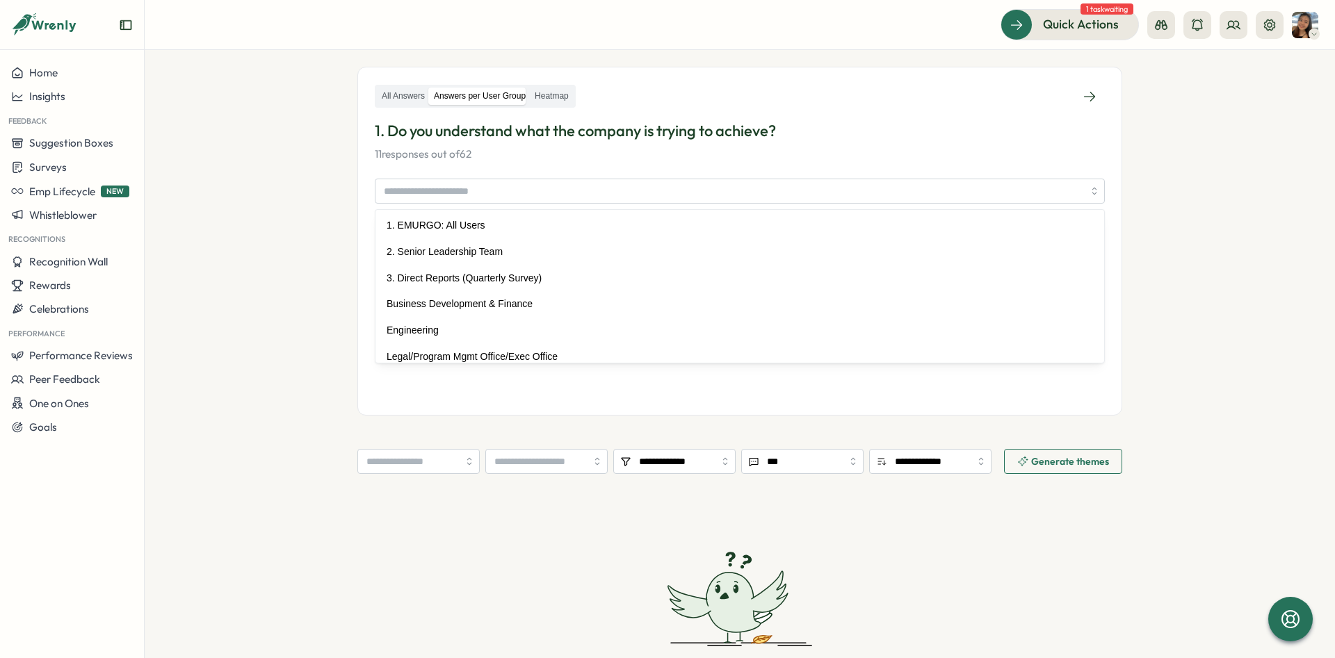
click at [289, 197] on section "**********" at bounding box center [740, 354] width 1190 height 608
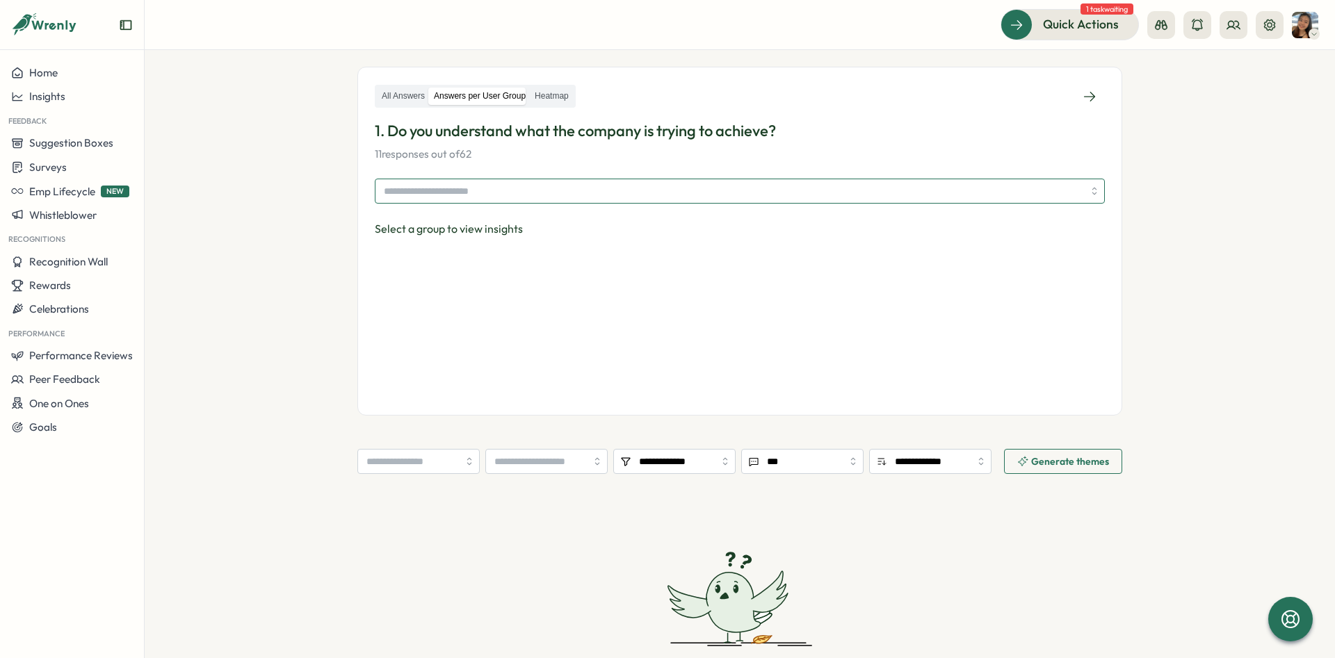
click at [467, 202] on input "search" at bounding box center [733, 191] width 699 height 24
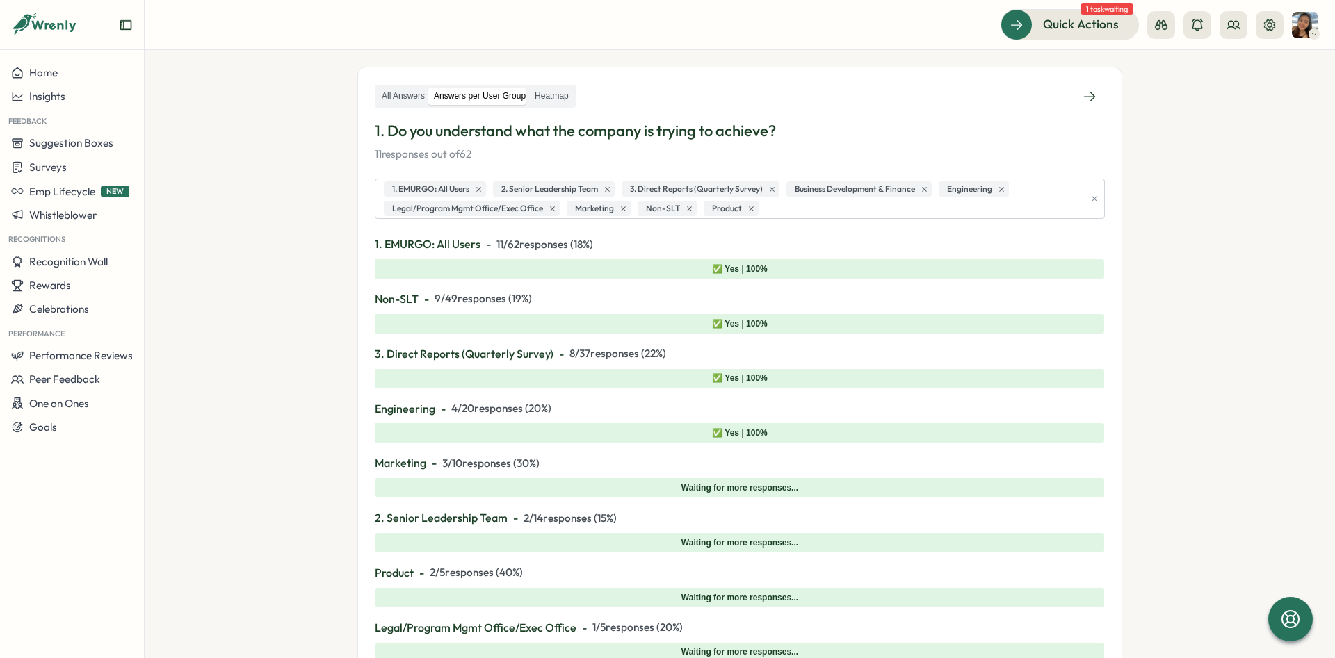
click at [289, 249] on section "**********" at bounding box center [740, 354] width 1190 height 608
drag, startPoint x: 607, startPoint y: 245, endPoint x: 495, endPoint y: 245, distance: 111.9
click at [495, 245] on p "1. EMURGO: All Users - 11 / 62 responses ( 18 %)" at bounding box center [740, 244] width 730 height 17
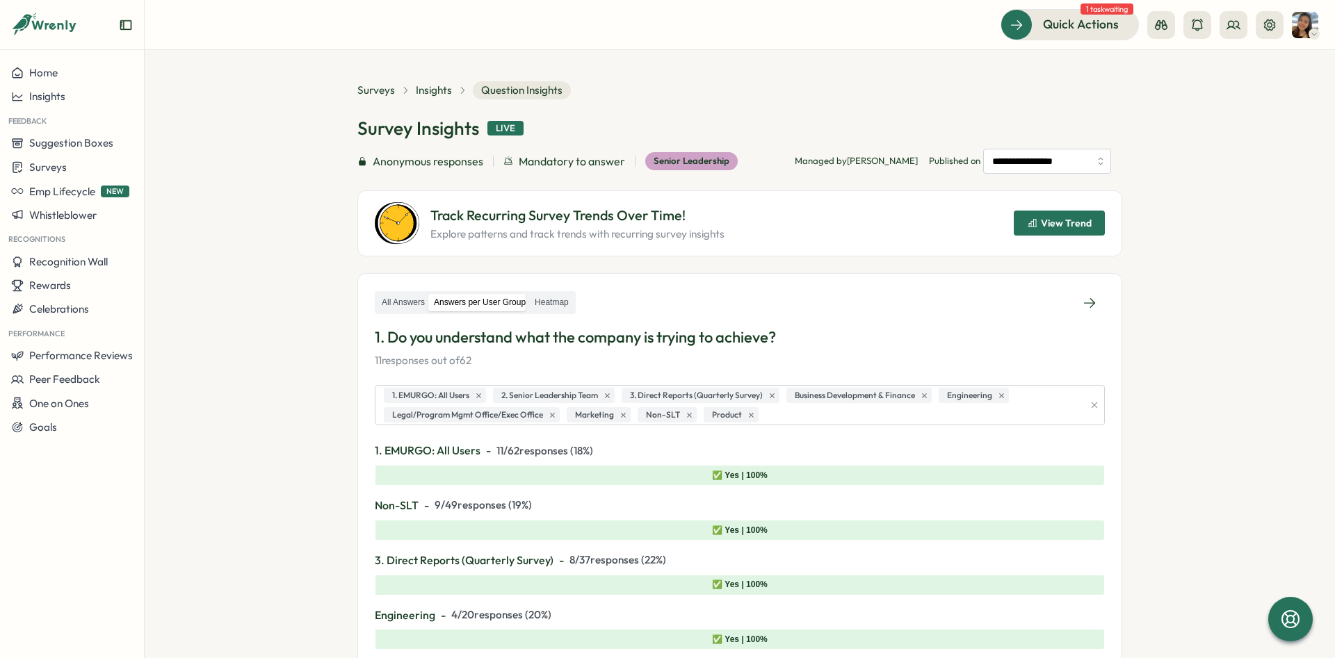
scroll to position [0, 0]
click at [1094, 408] on icon "button" at bounding box center [1094, 408] width 10 height 10
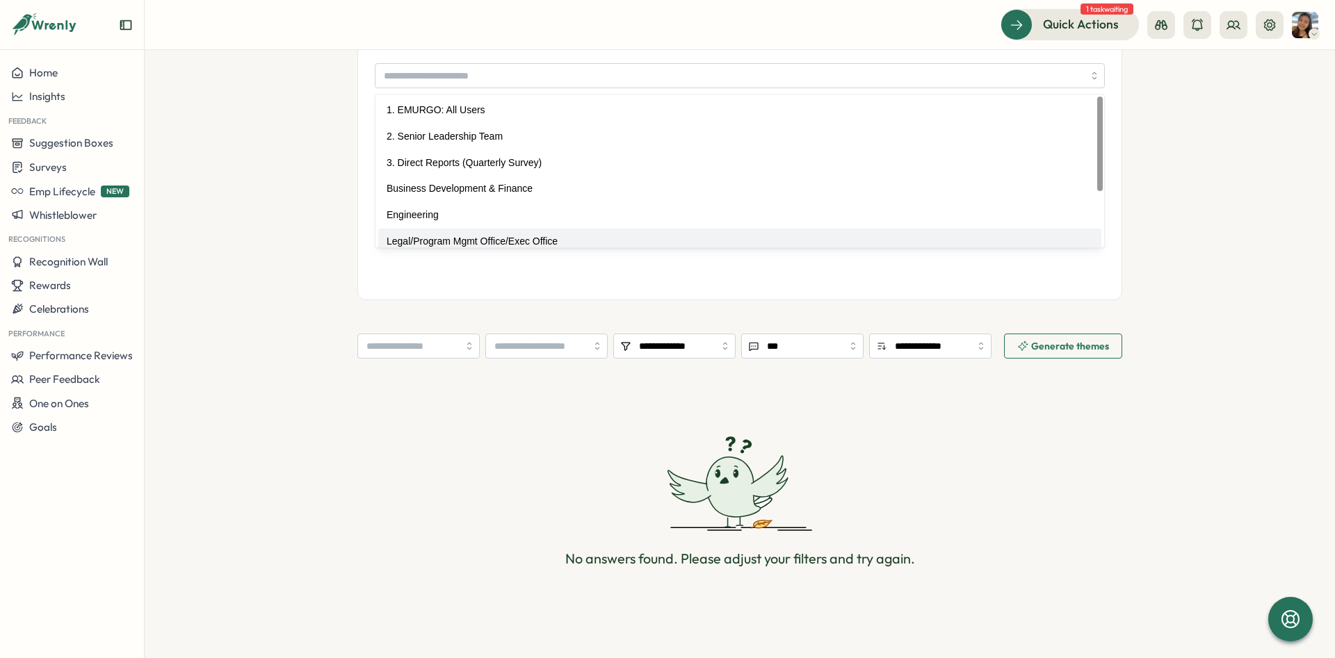
click at [321, 228] on section "**********" at bounding box center [740, 354] width 1190 height 608
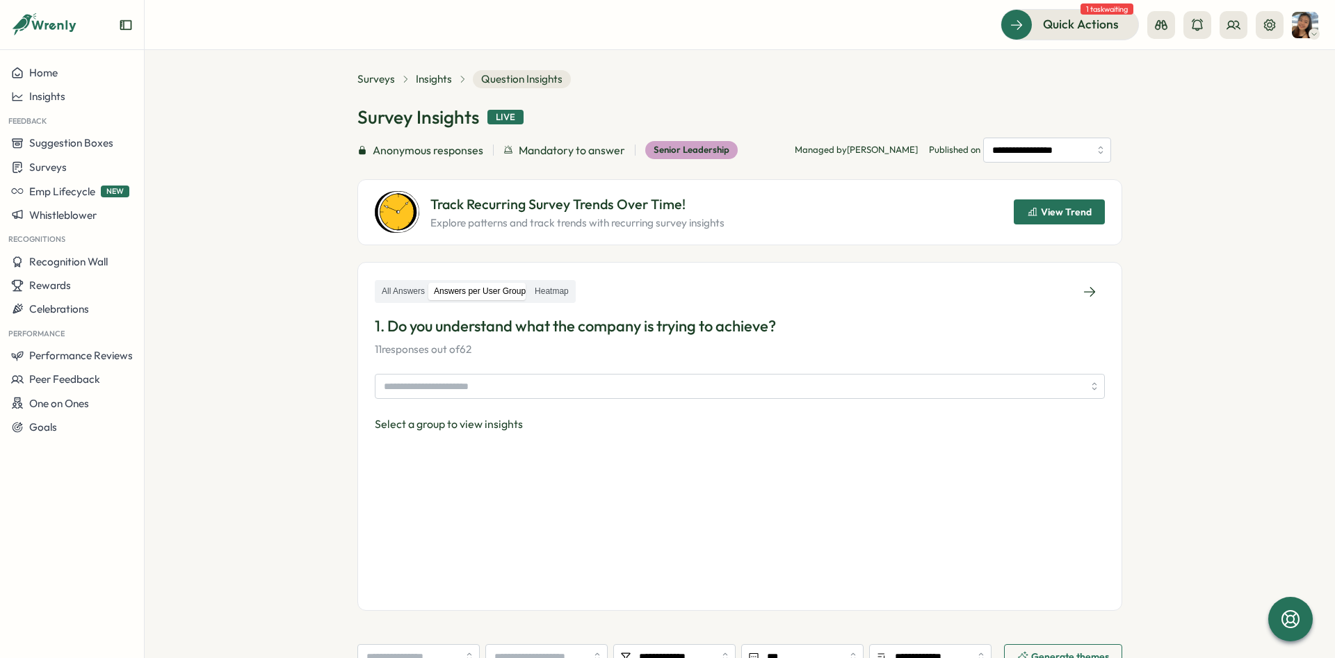
scroll to position [12, 0]
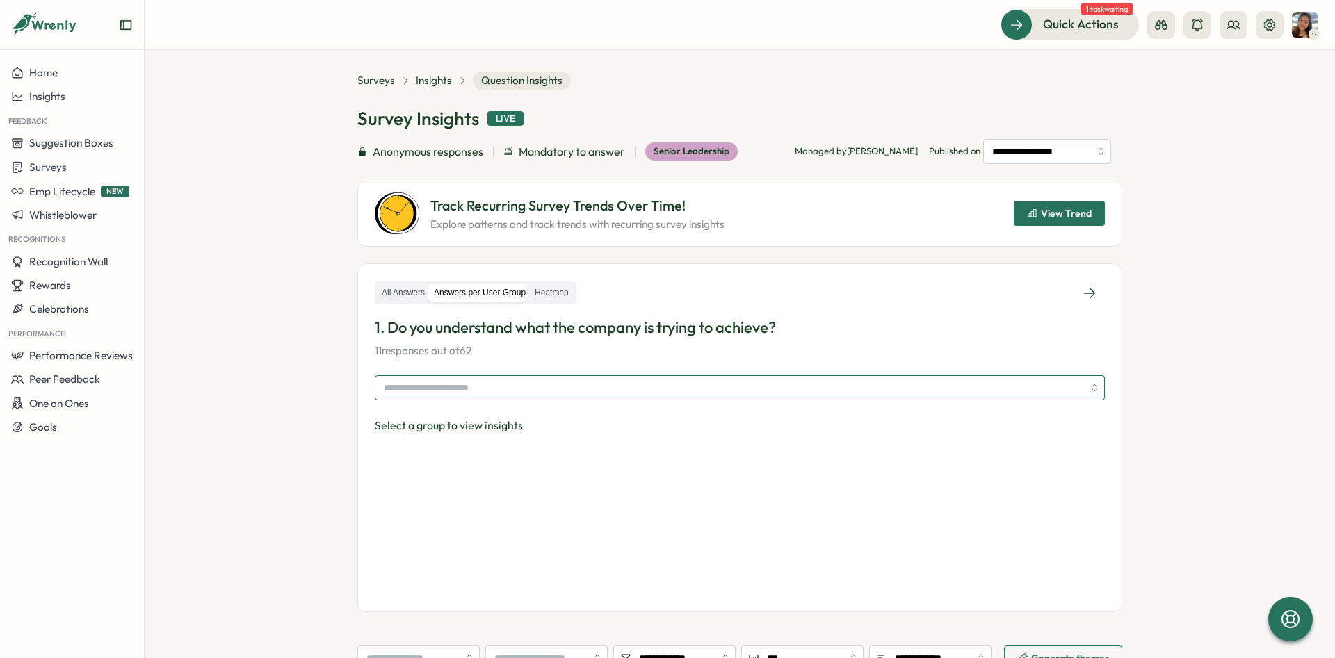
click at [471, 378] on input "search" at bounding box center [733, 388] width 699 height 24
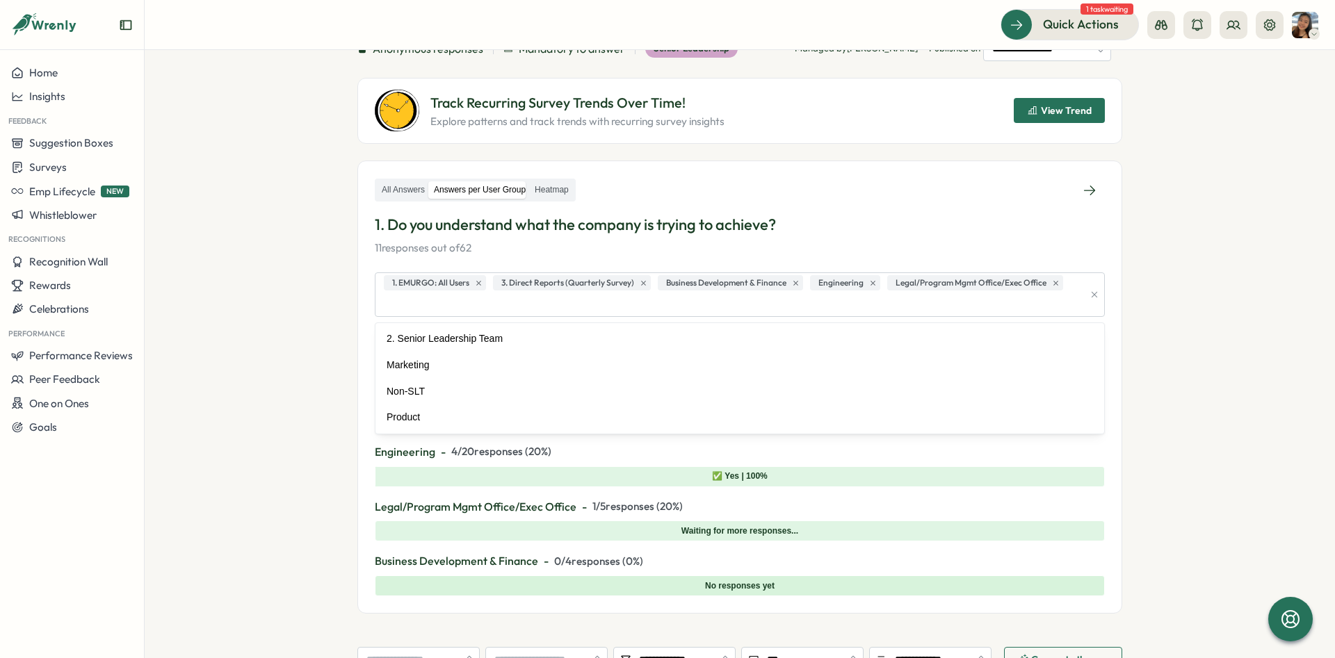
click at [300, 359] on section "**********" at bounding box center [740, 354] width 1190 height 608
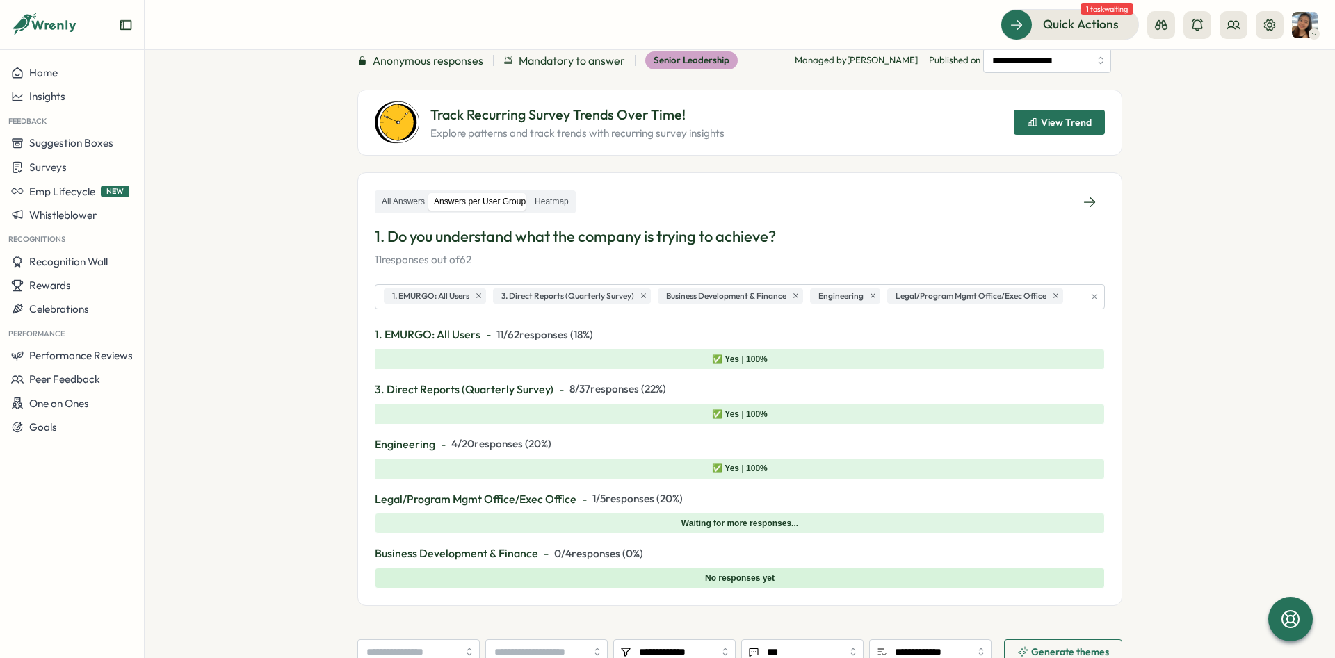
scroll to position [104, 0]
click at [689, 202] on div "All Answers Answers per User Group Heatmap" at bounding box center [740, 200] width 730 height 25
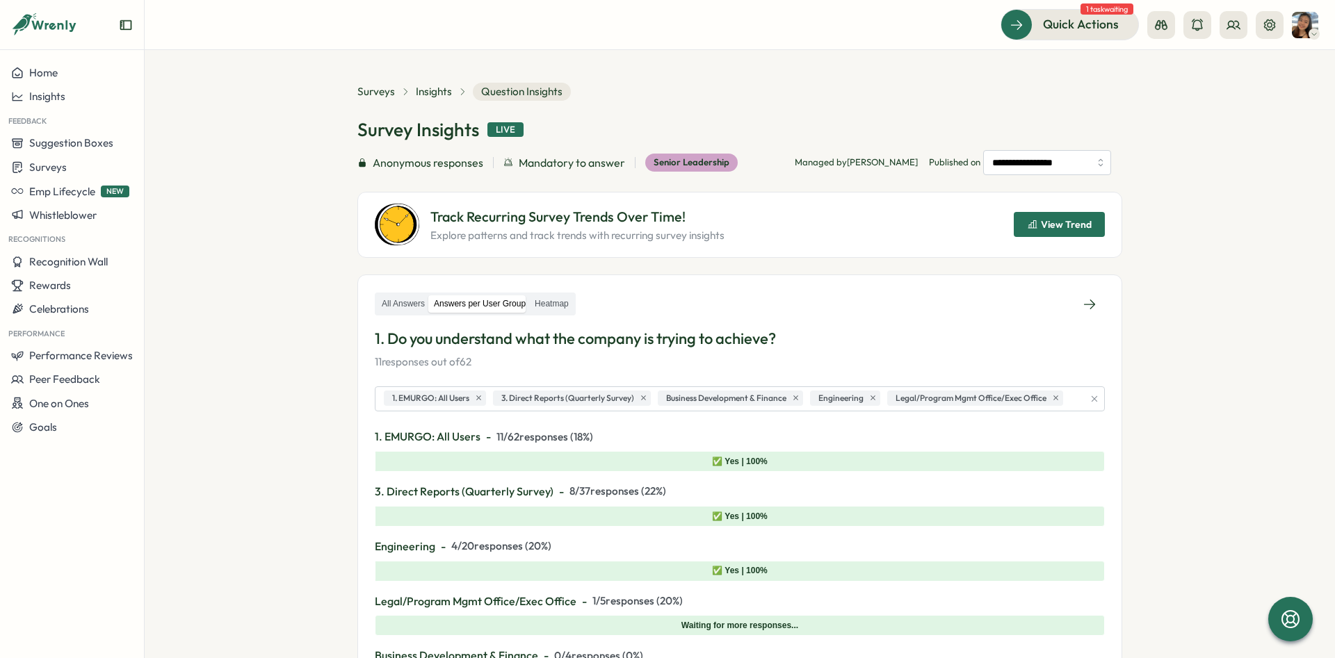
scroll to position [0, 0]
click at [1279, 31] on button at bounding box center [1270, 25] width 28 height 28
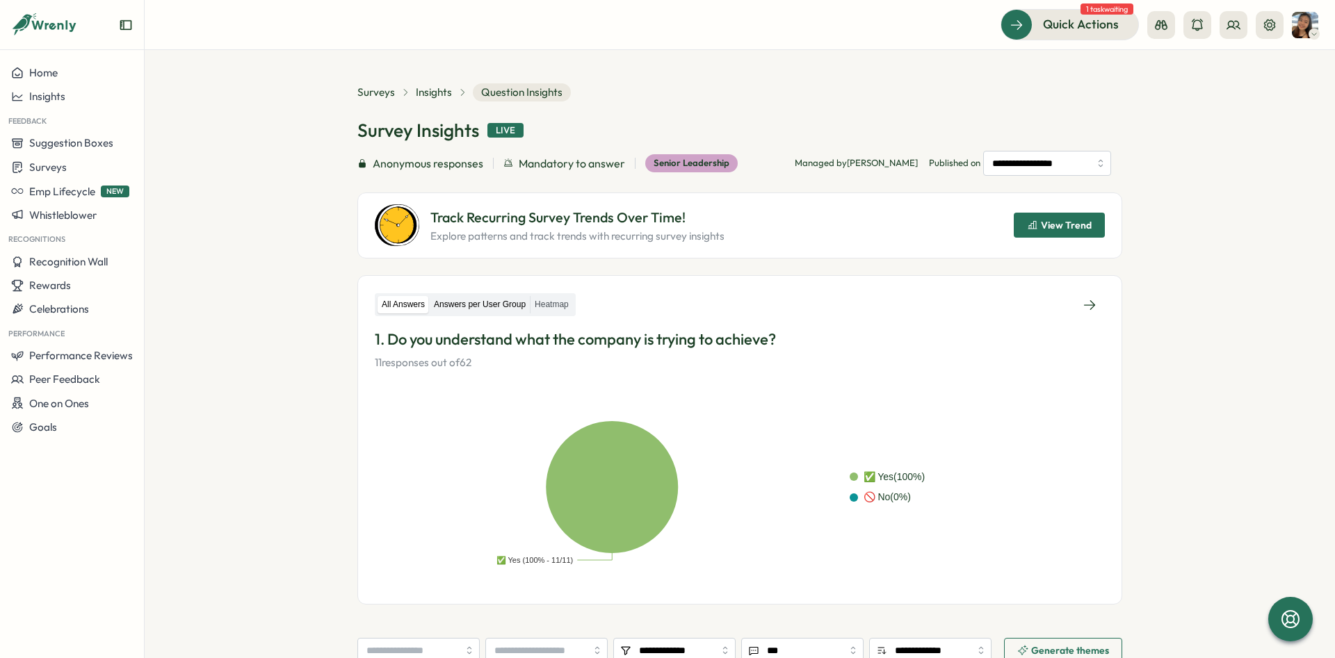
click at [472, 306] on label "Answers per User Group" at bounding box center [480, 304] width 100 height 17
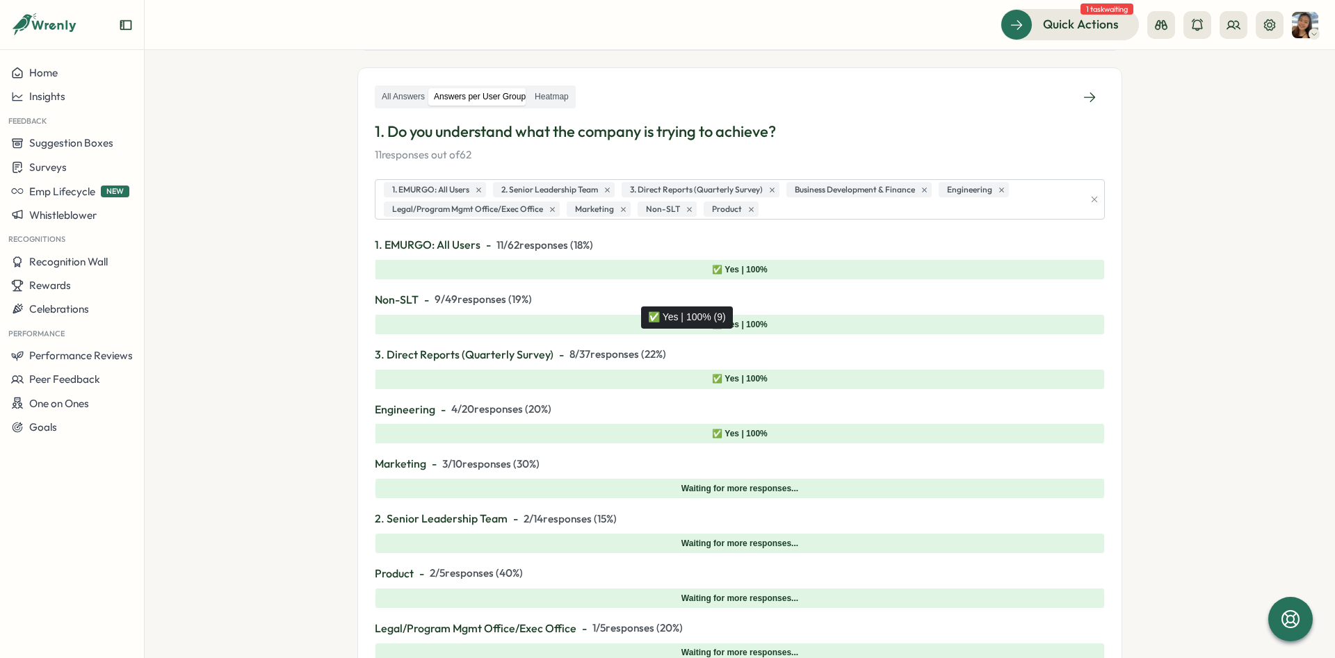
scroll to position [209, 0]
drag, startPoint x: 463, startPoint y: 517, endPoint x: 504, endPoint y: 519, distance: 41.1
click at [504, 519] on div "All Answers Answers per User Group Heatmap 1. Do you understand what the compan…" at bounding box center [739, 401] width 765 height 669
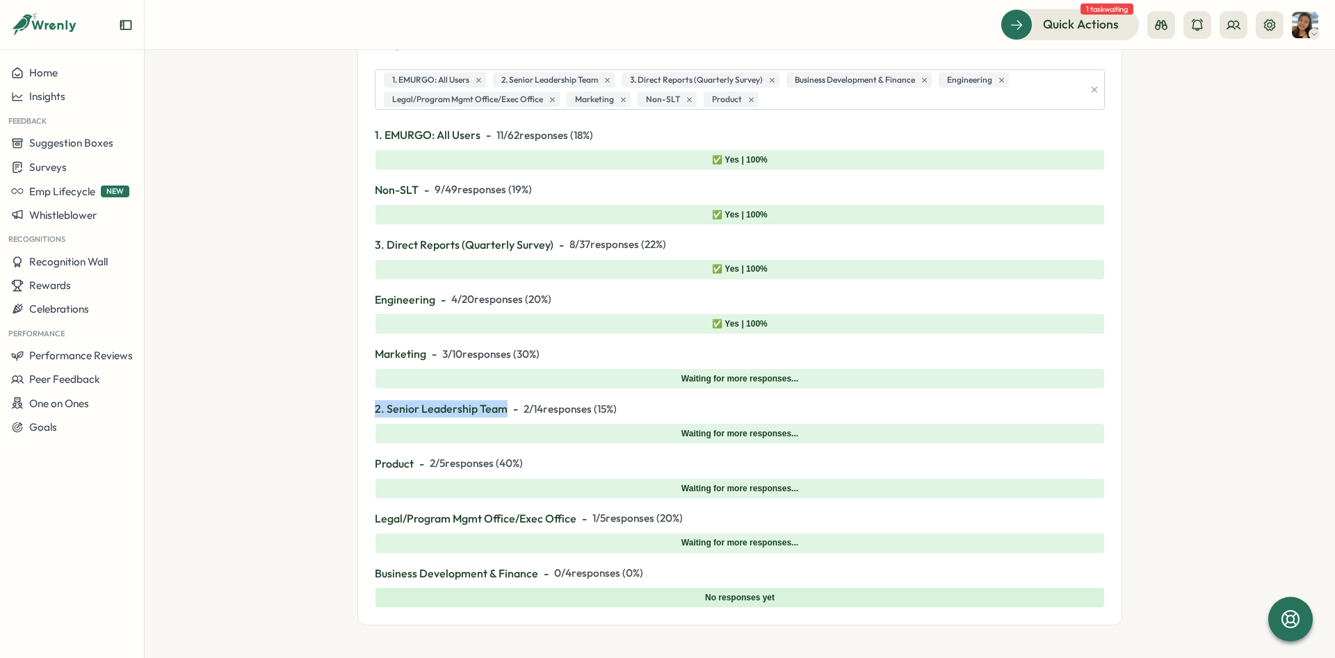
scroll to position [313, 0]
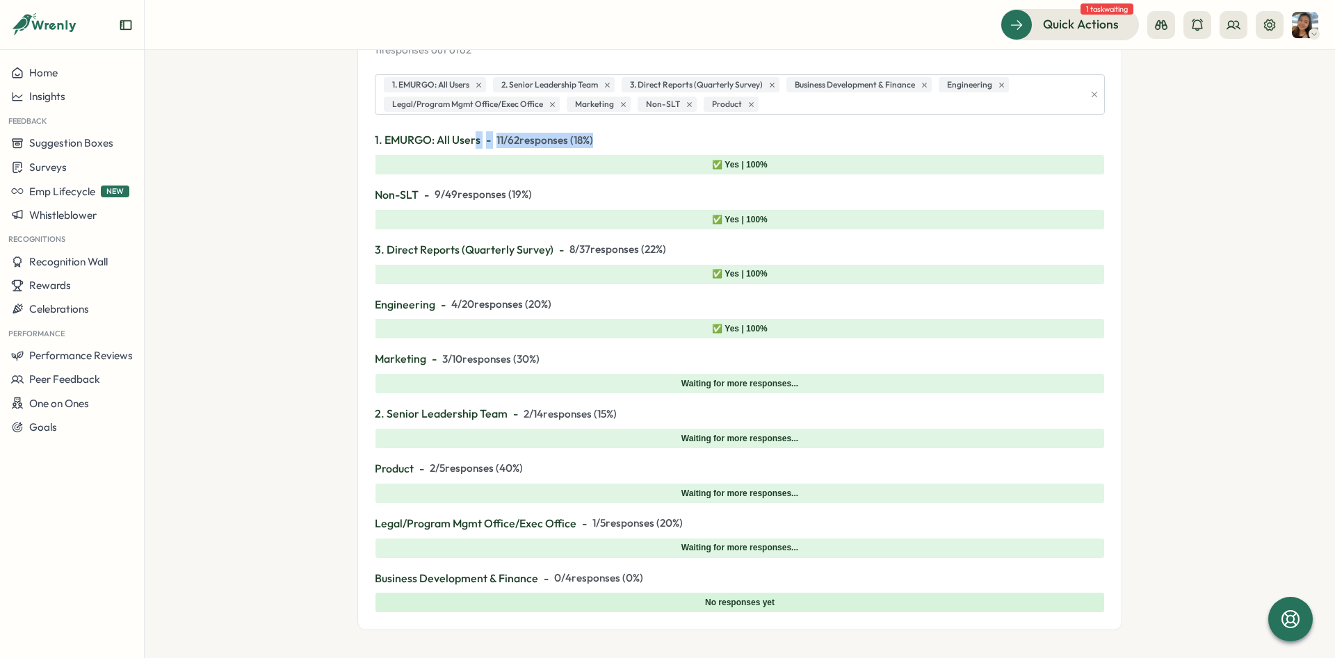
drag, startPoint x: 476, startPoint y: 133, endPoint x: 624, endPoint y: 138, distance: 147.5
click at [624, 138] on p "1. EMURGO: All Users - 11 / 62 responses ( 18 %)" at bounding box center [740, 139] width 730 height 17
drag, startPoint x: 624, startPoint y: 138, endPoint x: 499, endPoint y: 141, distance: 124.5
click at [499, 141] on p "1. EMURGO: All Users - 11 / 62 responses ( 18 %)" at bounding box center [740, 139] width 730 height 17
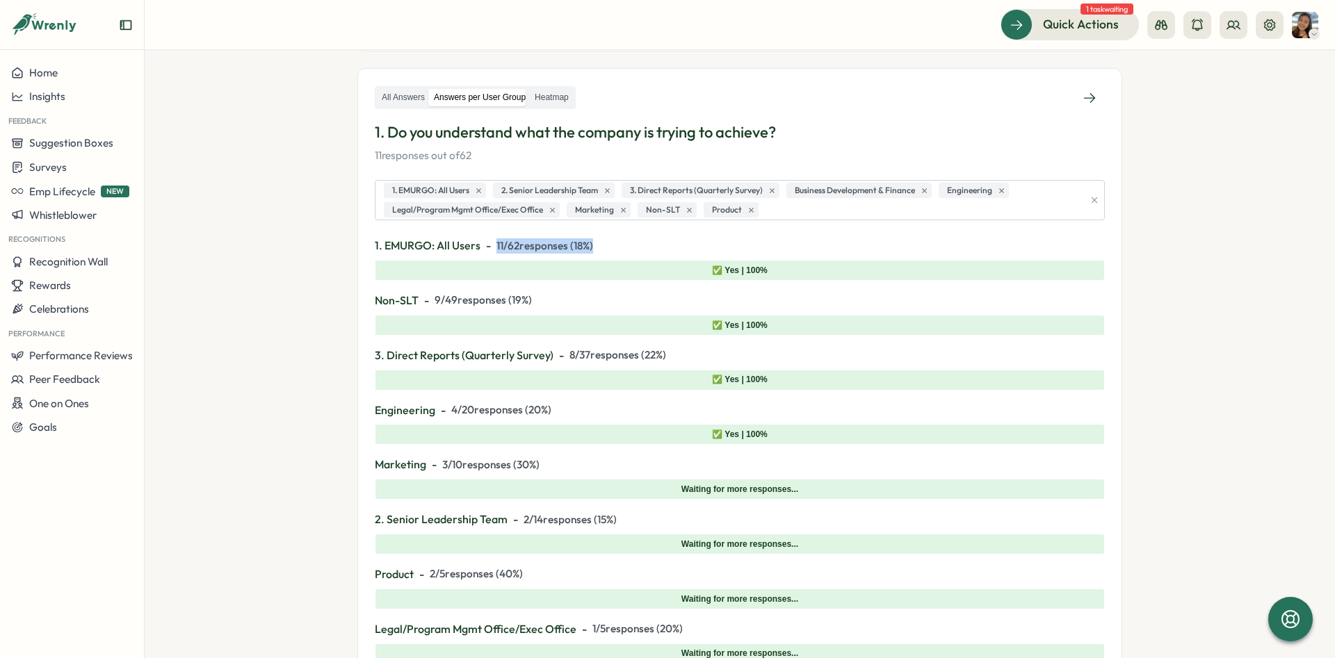
scroll to position [209, 0]
click at [654, 244] on p "1. EMURGO: All Users - 11 / 62 responses ( 18 %)" at bounding box center [740, 244] width 730 height 17
drag, startPoint x: 635, startPoint y: 237, endPoint x: 495, endPoint y: 243, distance: 140.5
click at [495, 243] on div "All Answers Answers per User Group Heatmap 1. Do you understand what the compan…" at bounding box center [740, 401] width 730 height 634
click at [495, 243] on p "1. EMURGO: All Users - 11 / 62 responses ( 18 %)" at bounding box center [740, 244] width 730 height 17
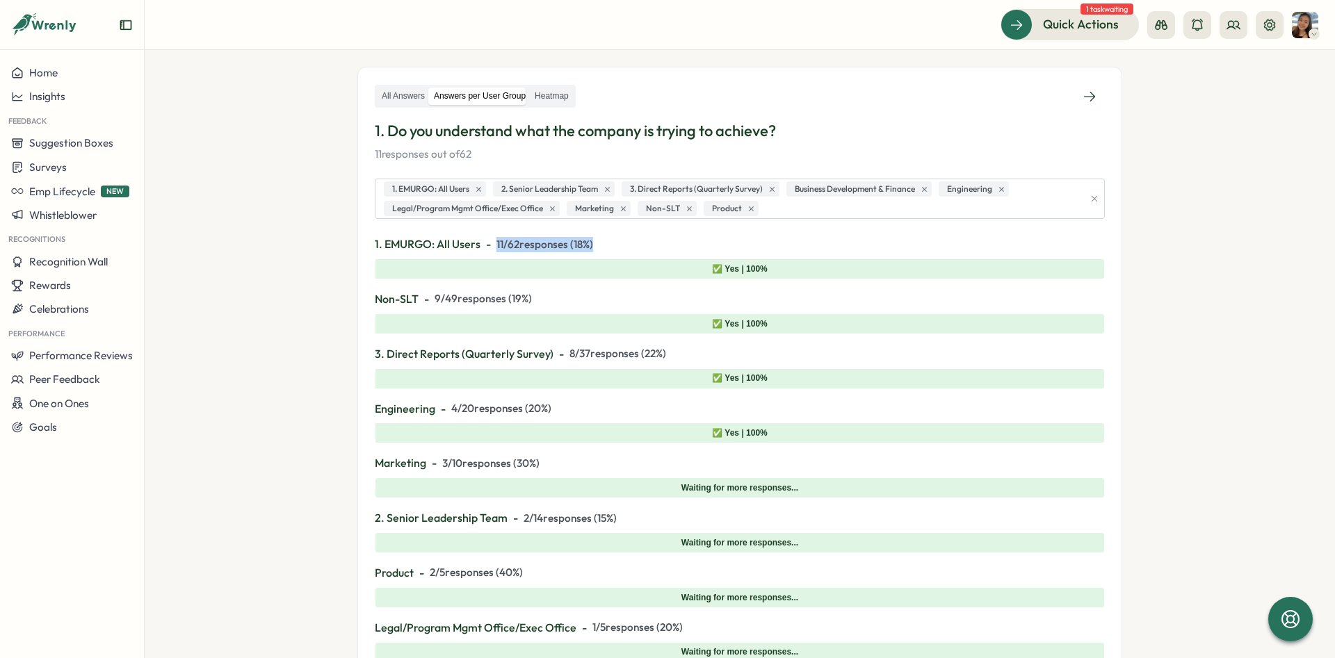
drag, startPoint x: 578, startPoint y: 245, endPoint x: 737, endPoint y: 270, distance: 160.5
click at [499, 250] on p "1. EMURGO: All Users - 11 / 62 responses ( 18 %)" at bounding box center [740, 244] width 730 height 17
click at [764, 243] on p "1. EMURGO: All Users - 11 / 62 responses ( 18 %)" at bounding box center [740, 244] width 730 height 17
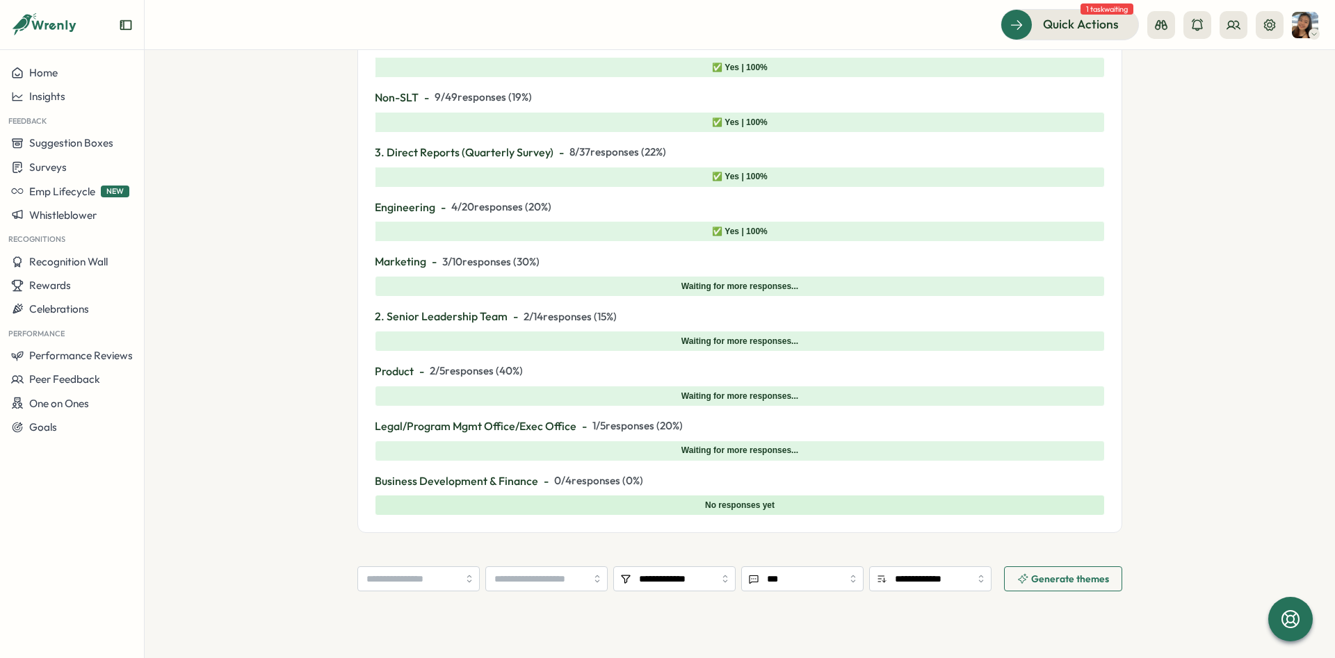
scroll to position [124, 0]
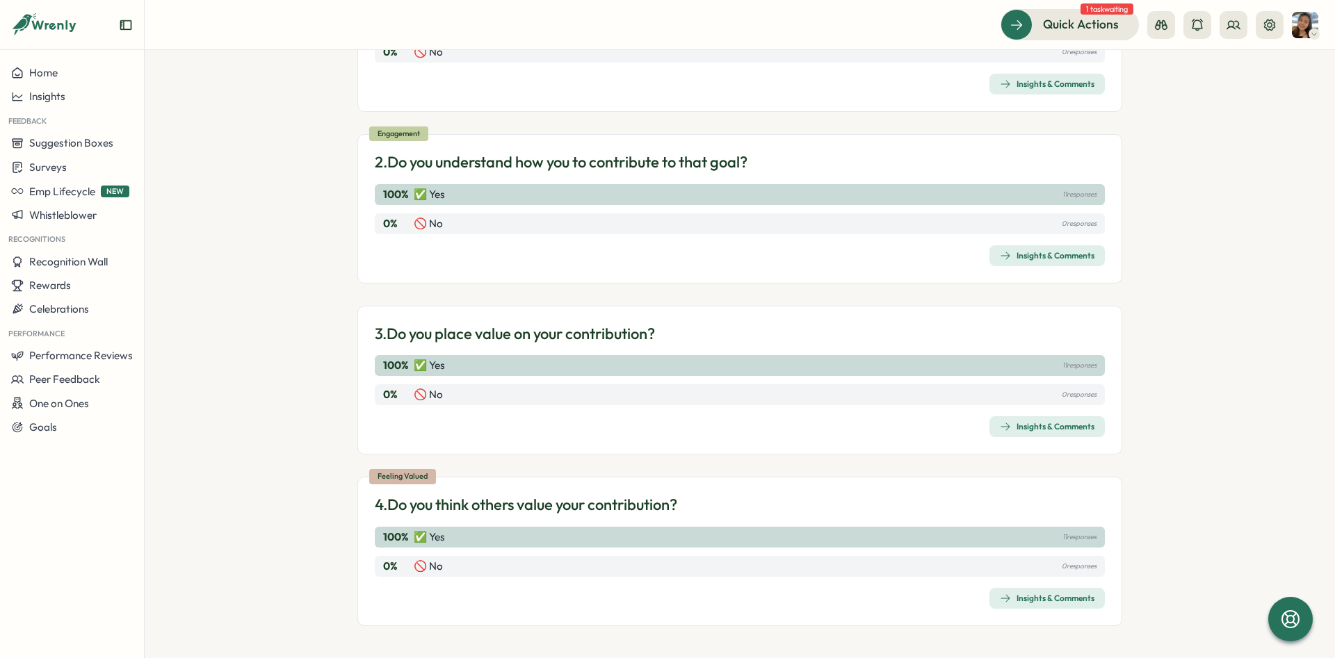
scroll to position [241, 0]
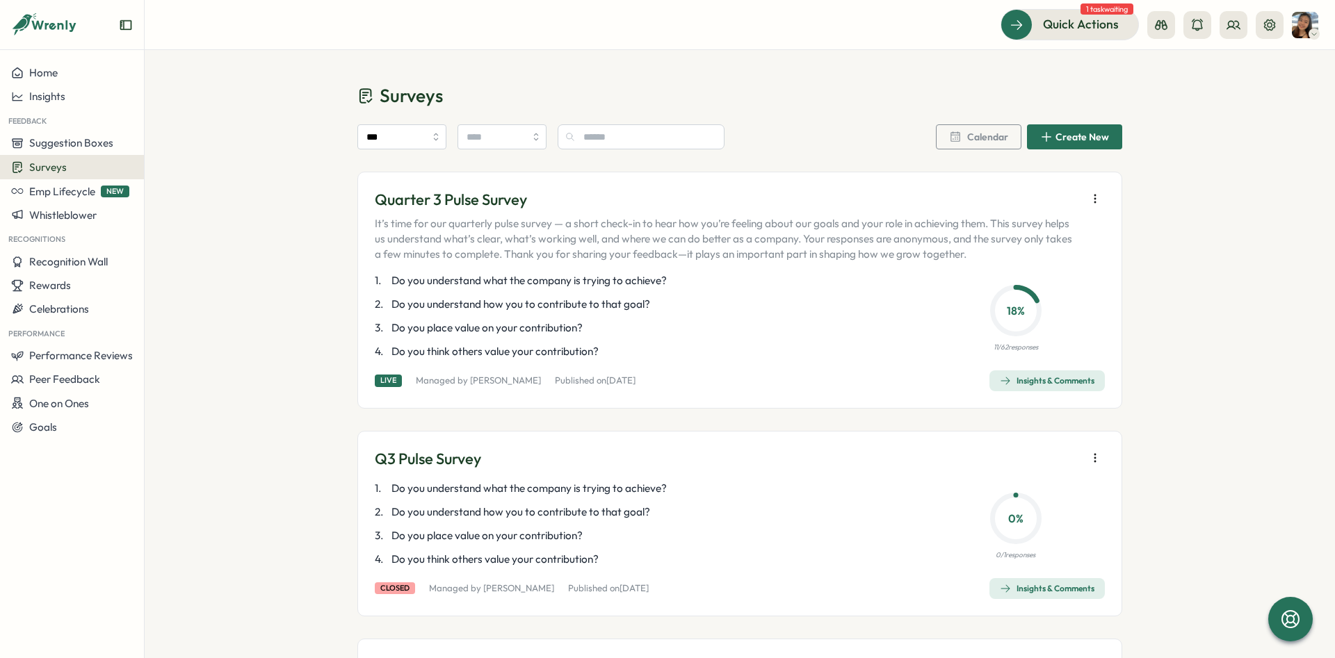
click at [1079, 370] on div "Quarter 3 Pulse Survey It’s time for our quarterly pulse survey — a short check…" at bounding box center [739, 290] width 765 height 237
click at [1080, 379] on div "Insights & Comments" at bounding box center [1047, 380] width 95 height 11
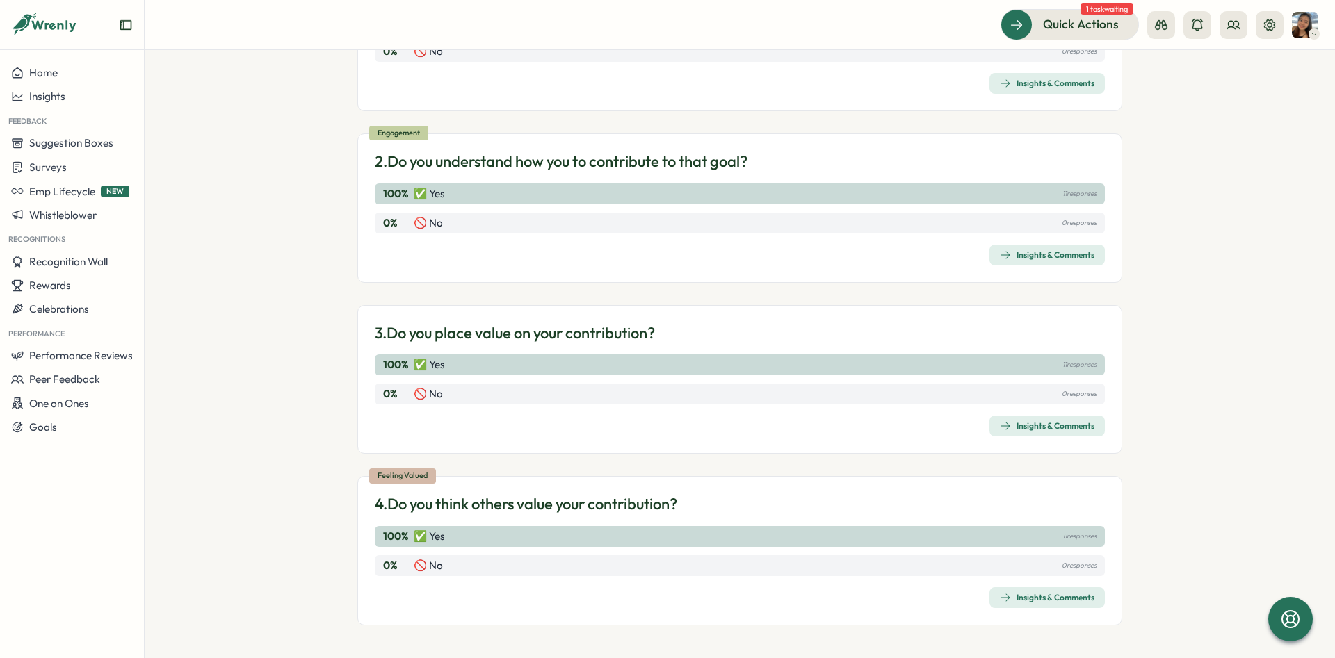
scroll to position [241, 0]
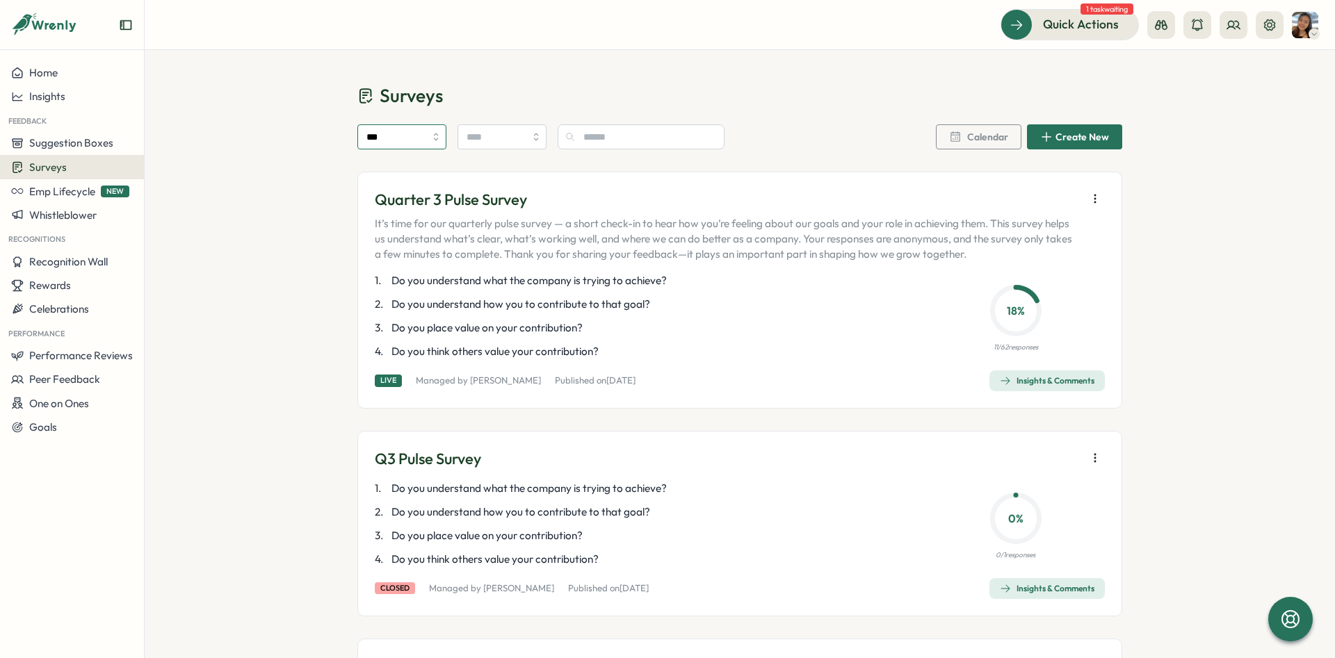
click at [412, 128] on input "***" at bounding box center [401, 136] width 89 height 25
drag, startPoint x: 276, startPoint y: 124, endPoint x: 389, endPoint y: 158, distance: 118.3
click at [1041, 383] on div "Insights & Comments" at bounding box center [1047, 380] width 95 height 11
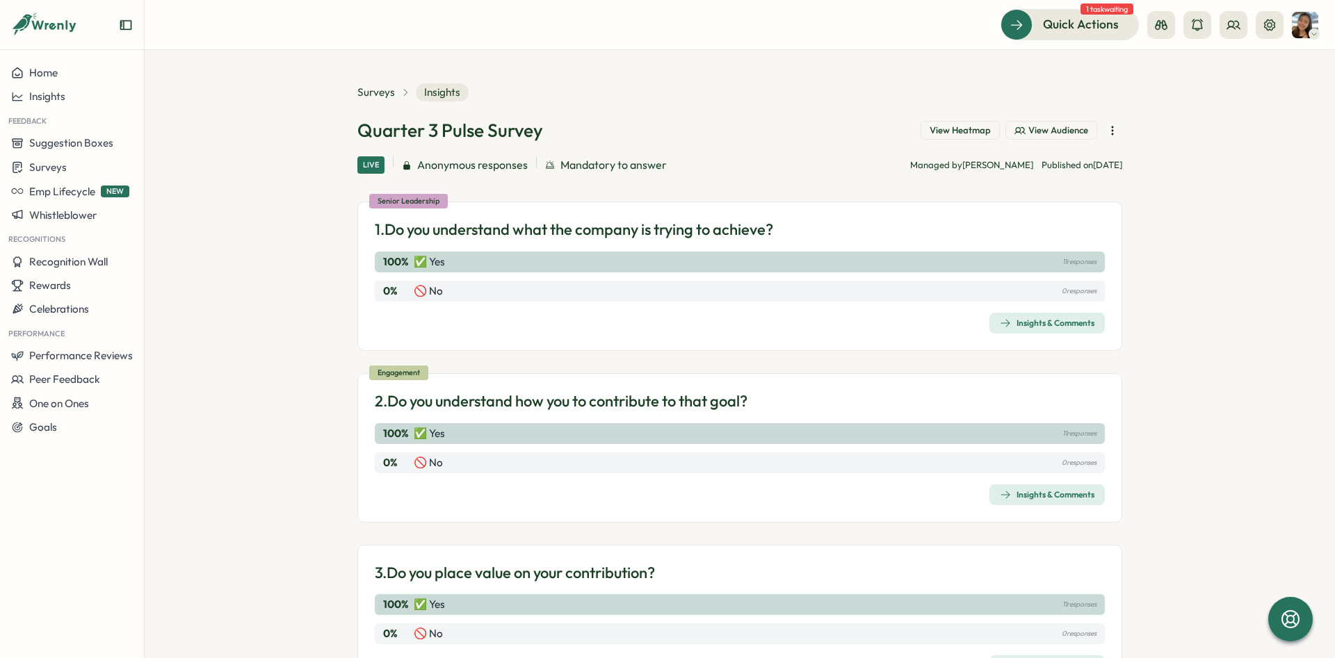
click at [1068, 320] on div "Insights & Comments" at bounding box center [1047, 323] width 95 height 11
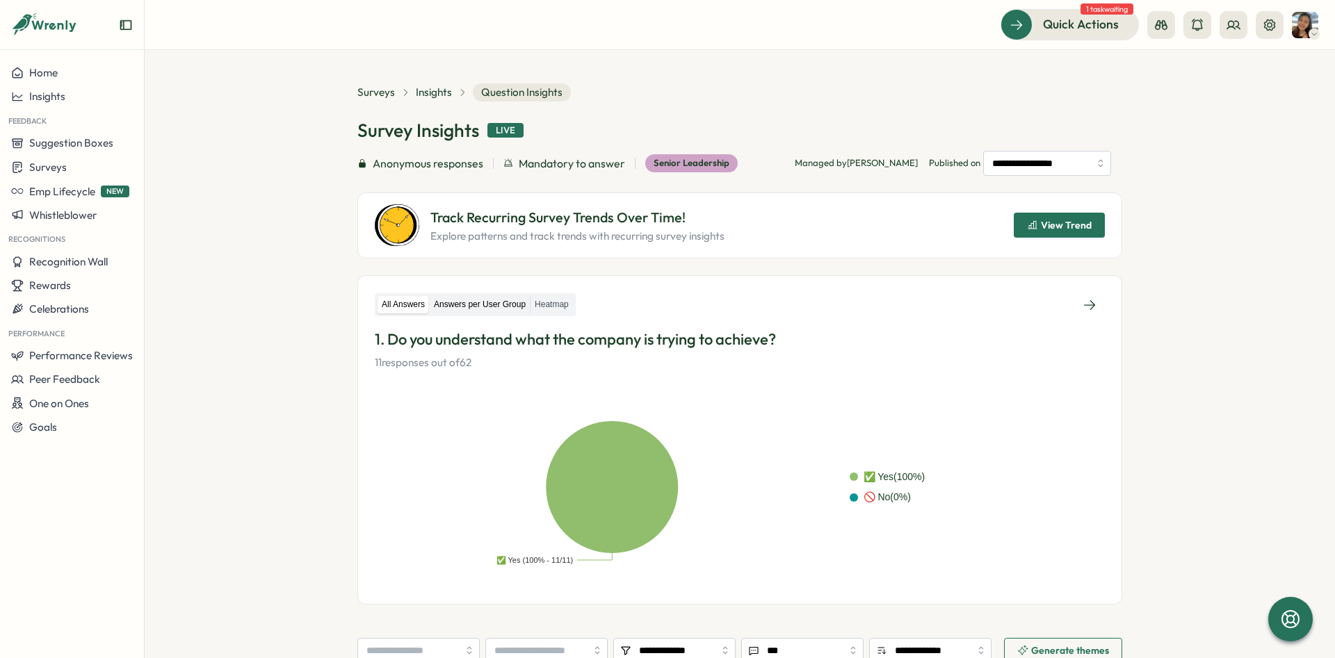
click at [482, 300] on label "Answers per User Group" at bounding box center [480, 304] width 100 height 17
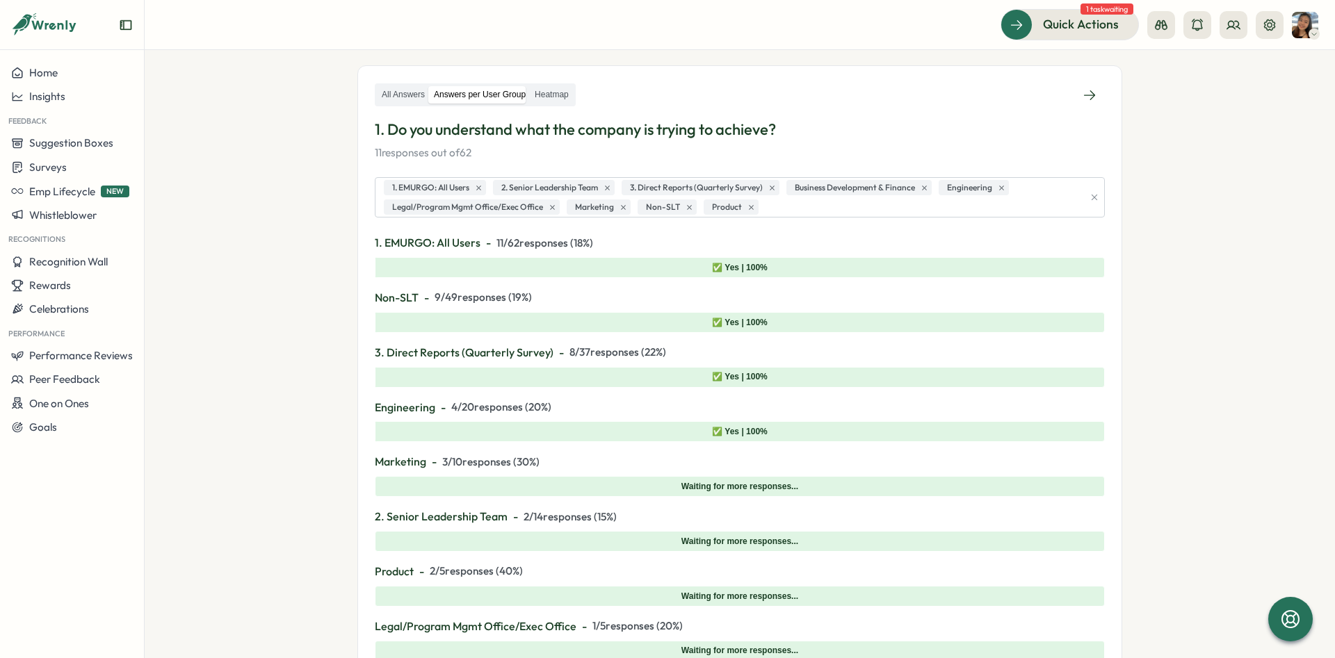
scroll to position [209, 0]
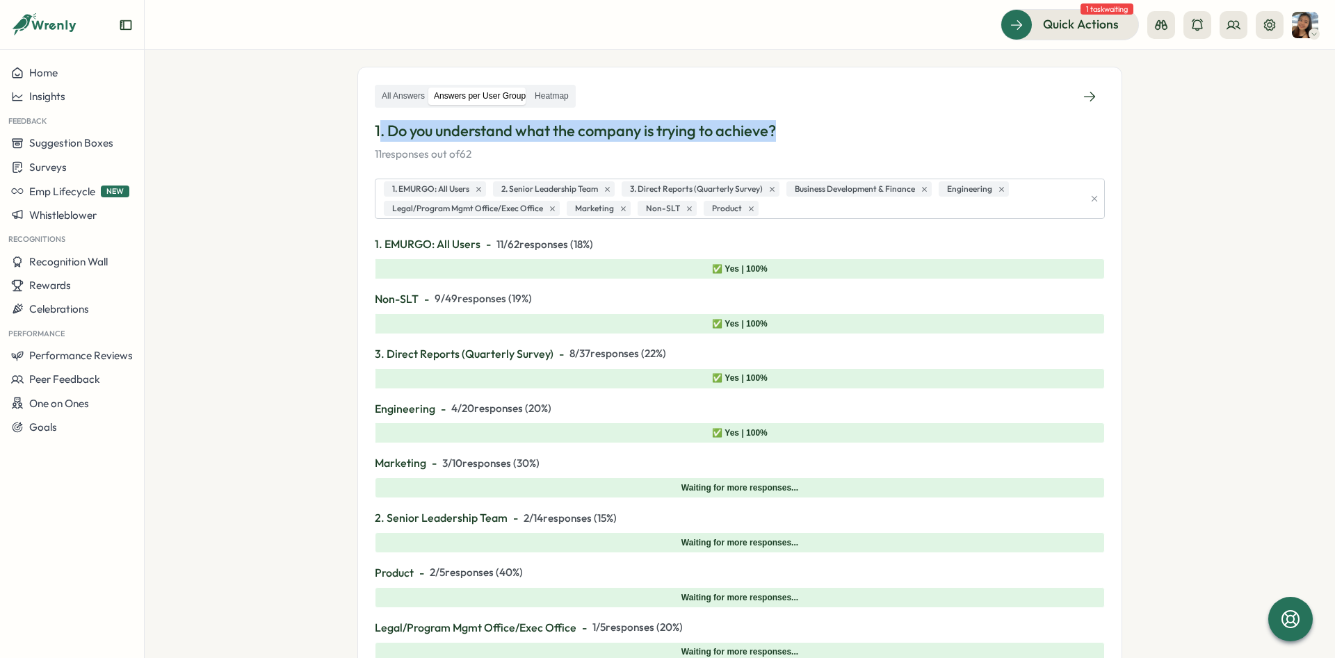
drag, startPoint x: 378, startPoint y: 124, endPoint x: 839, endPoint y: 140, distance: 461.9
click at [839, 140] on p "1. Do you understand what the company is trying to achieve?" at bounding box center [740, 131] width 730 height 22
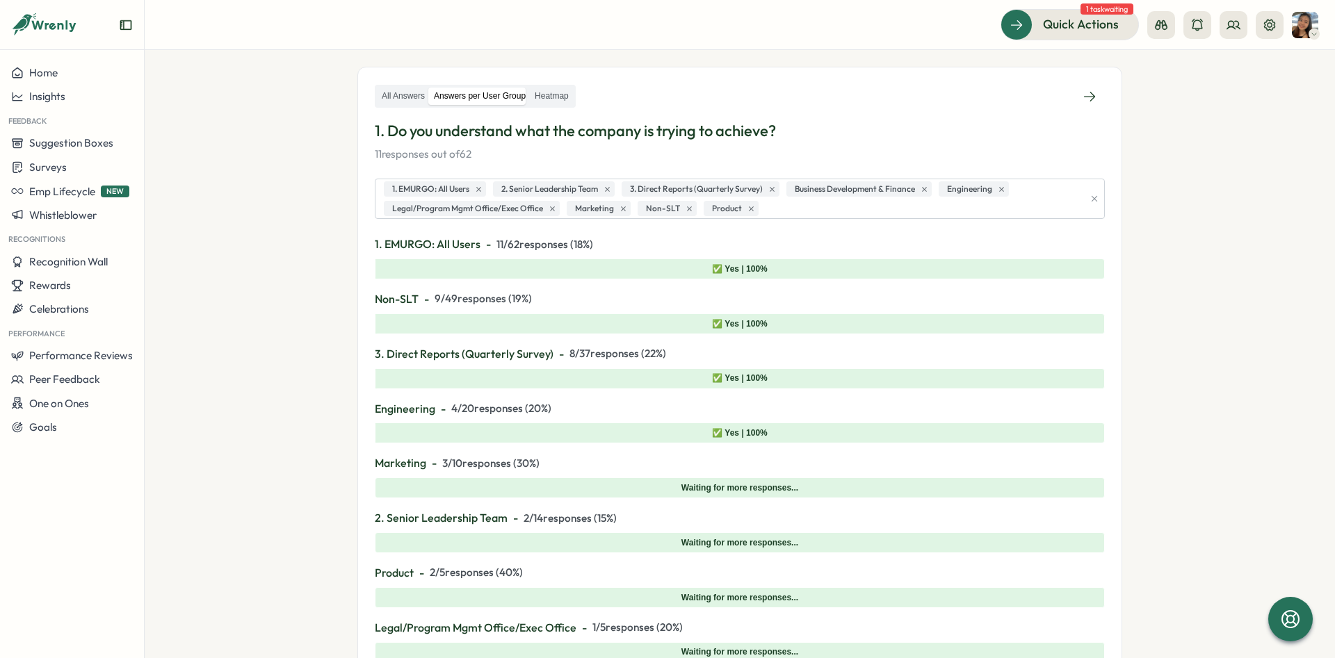
click at [330, 153] on section "**********" at bounding box center [740, 354] width 1190 height 608
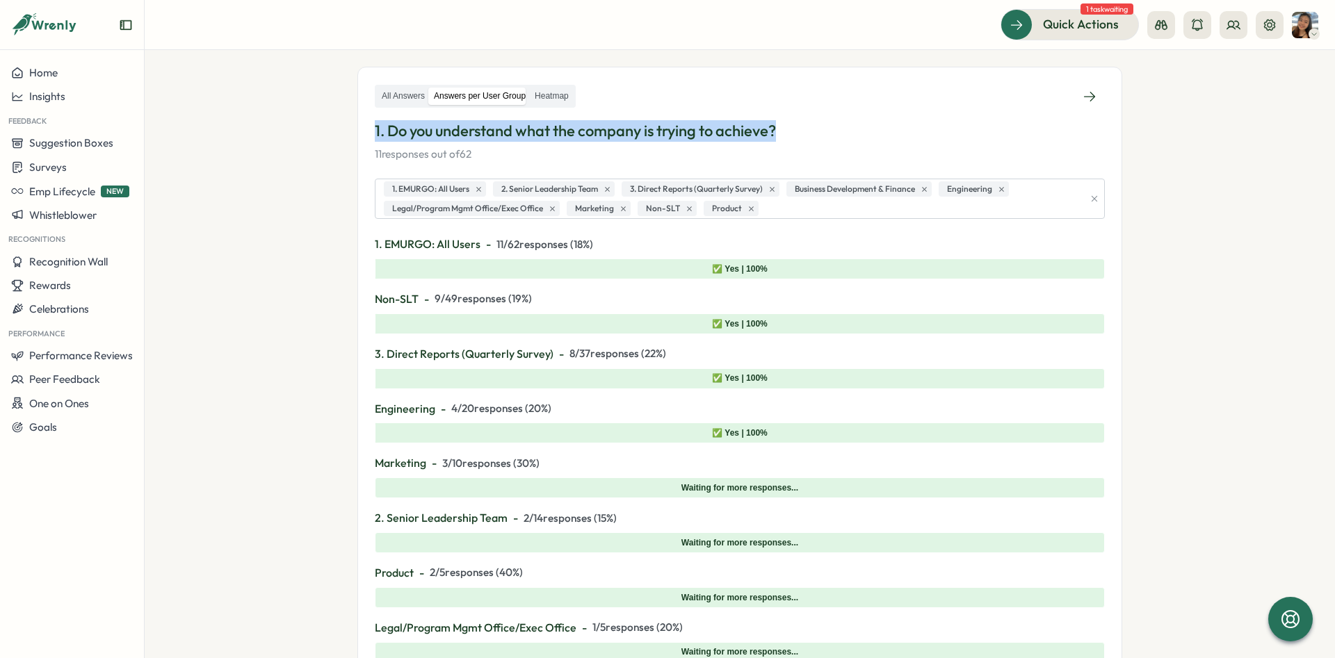
drag, startPoint x: 376, startPoint y: 133, endPoint x: 823, endPoint y: 125, distance: 447.1
click at [823, 125] on p "1. Do you understand what the company is trying to achieve?" at bounding box center [740, 131] width 730 height 22
click at [832, 125] on p "1. Do you understand what the company is trying to achieve?" at bounding box center [740, 131] width 730 height 22
drag, startPoint x: 832, startPoint y: 125, endPoint x: 364, endPoint y: 138, distance: 468.1
click at [364, 138] on div "All Answers Answers per User Group Heatmap 1. Do you understand what the compan…" at bounding box center [739, 401] width 765 height 669
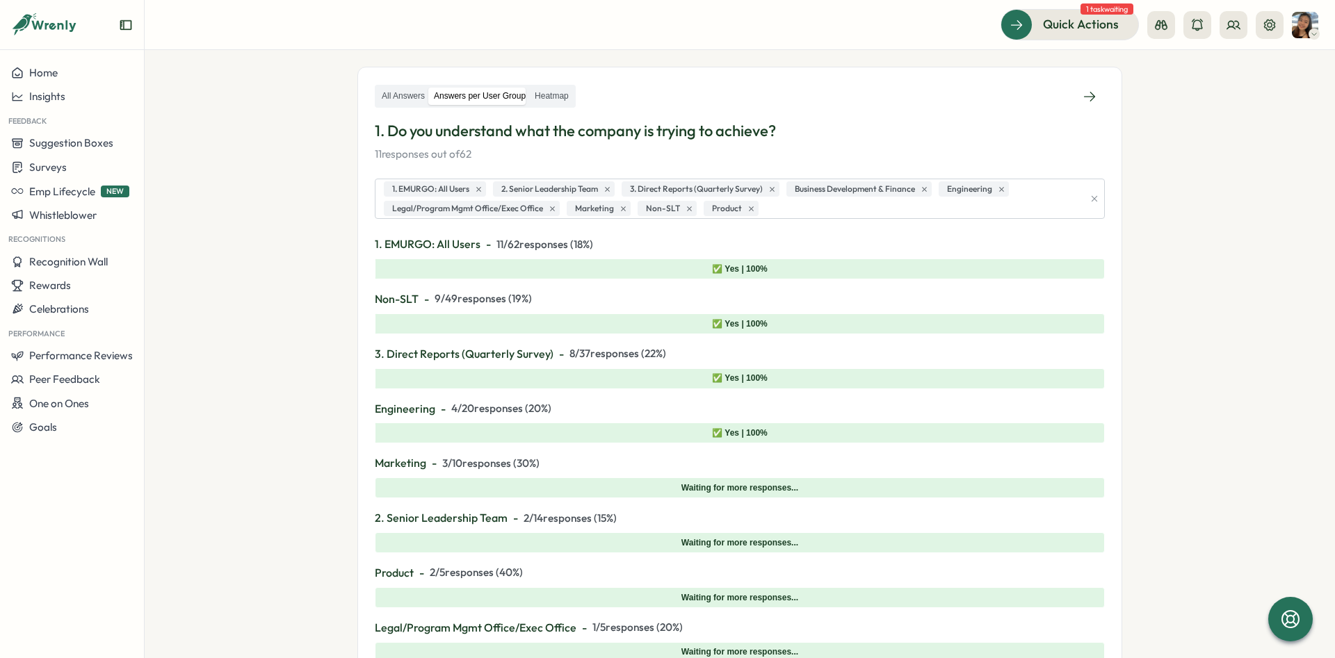
click at [310, 129] on section "**********" at bounding box center [740, 354] width 1190 height 608
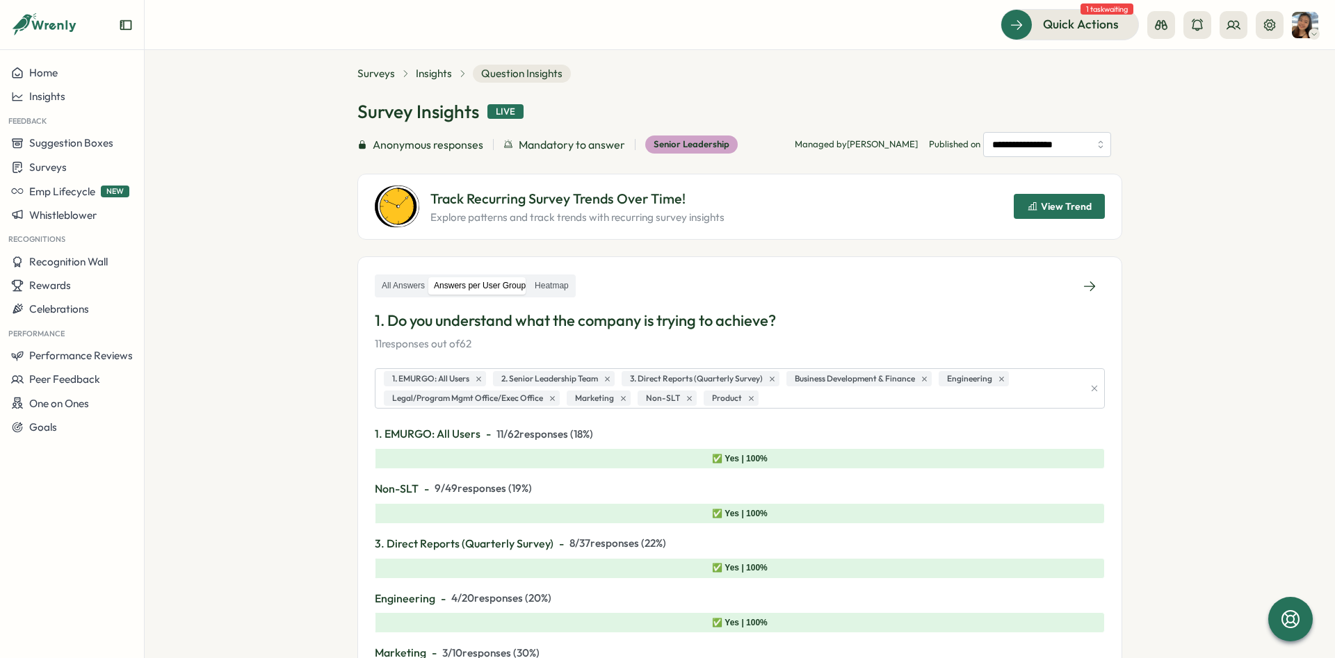
scroll to position [18, 0]
click at [555, 284] on label "Heatmap" at bounding box center [551, 286] width 42 height 17
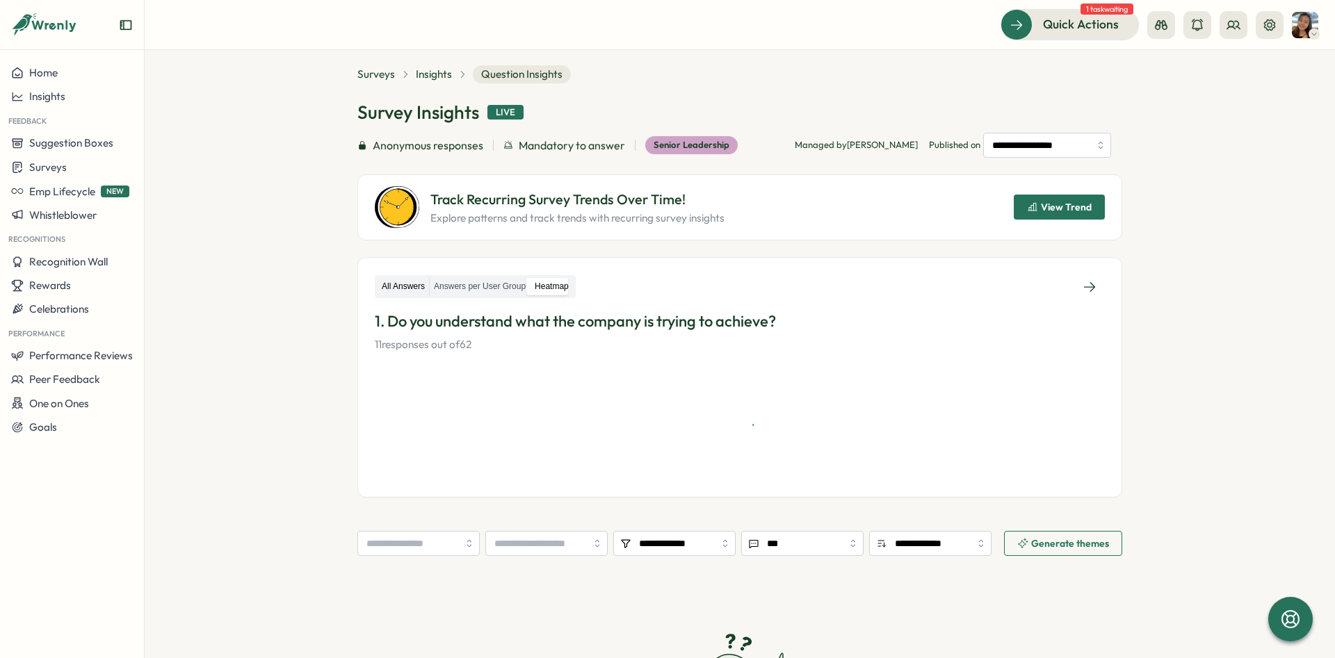
click at [390, 291] on label "All Answers" at bounding box center [403, 286] width 51 height 17
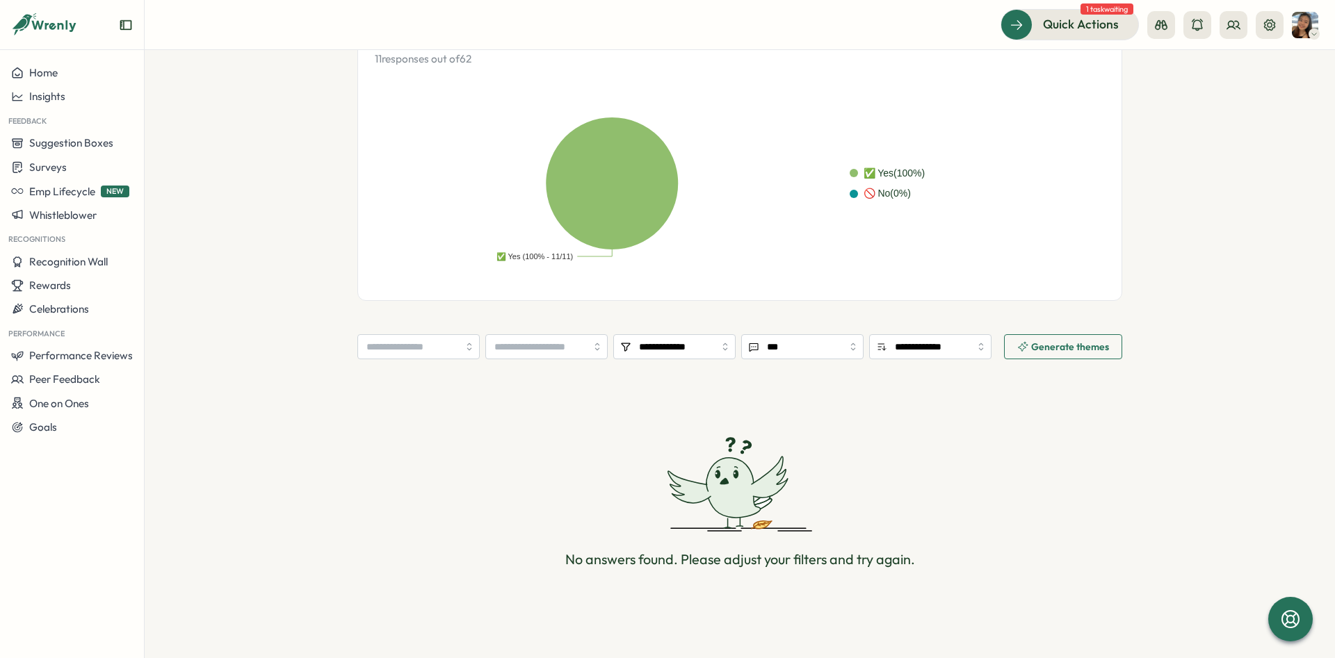
scroll to position [305, 0]
click at [683, 339] on input "**********" at bounding box center [674, 346] width 122 height 25
type input "***"
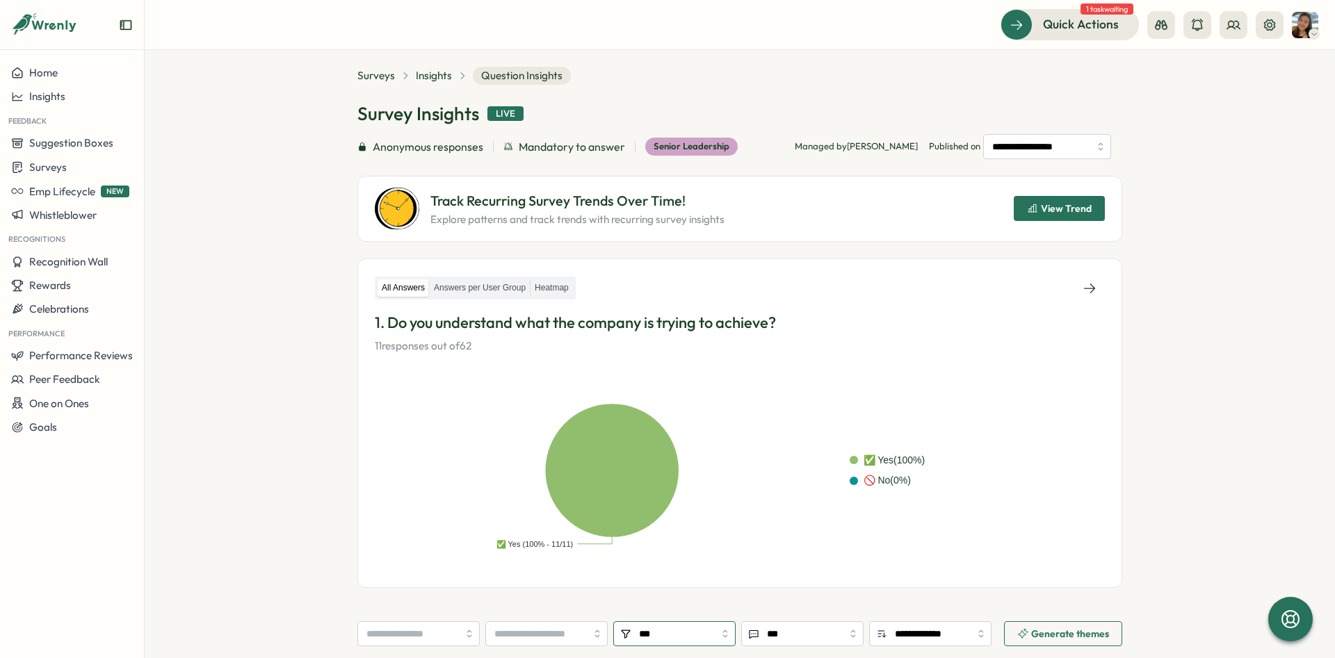
scroll to position [0, 0]
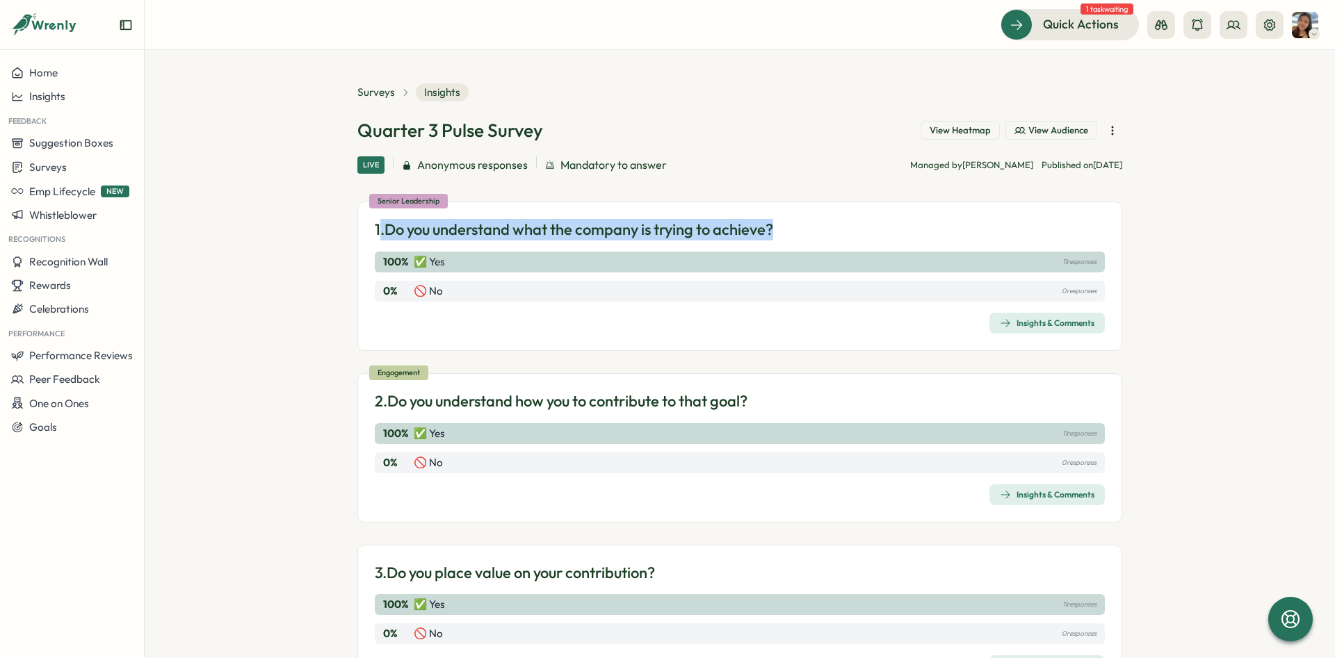
drag, startPoint x: 380, startPoint y: 223, endPoint x: 809, endPoint y: 222, distance: 429.7
click at [798, 223] on div "1. Do you understand what the company is trying to achieve?" at bounding box center [740, 230] width 730 height 22
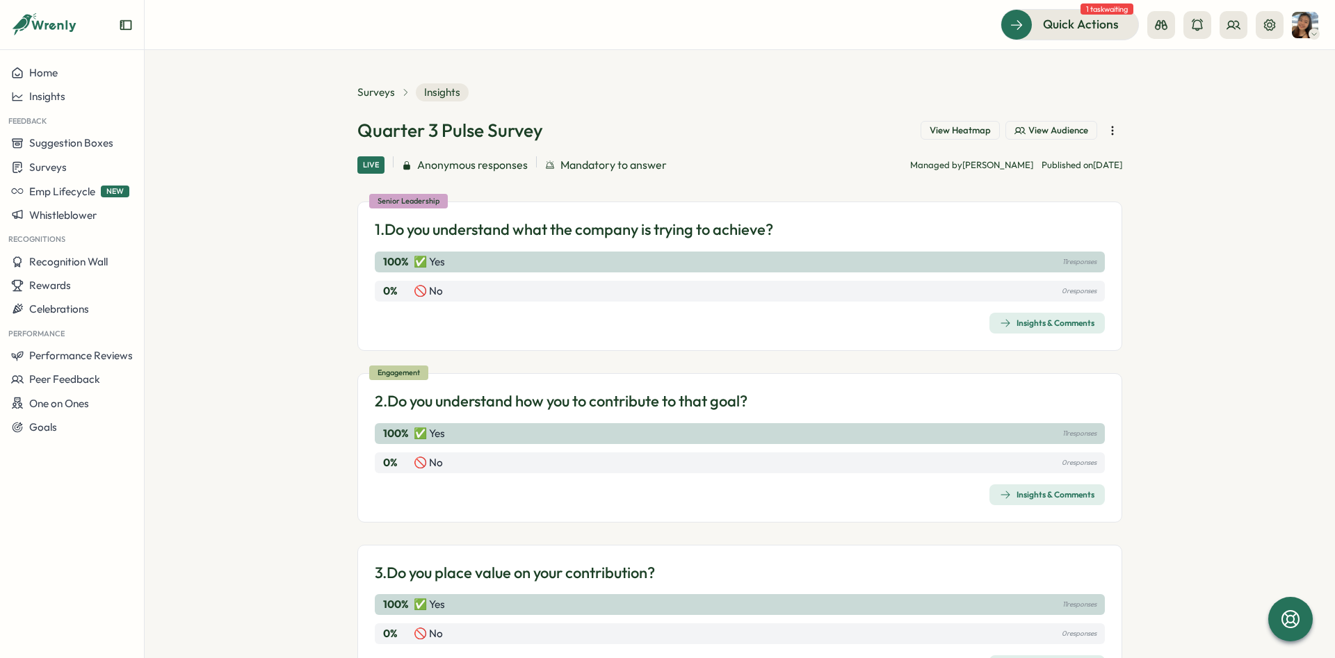
click at [809, 222] on div "1. Do you understand what the company is trying to achieve?" at bounding box center [740, 230] width 730 height 22
click at [1034, 315] on span "Insights & Comments" at bounding box center [1047, 323] width 95 height 19
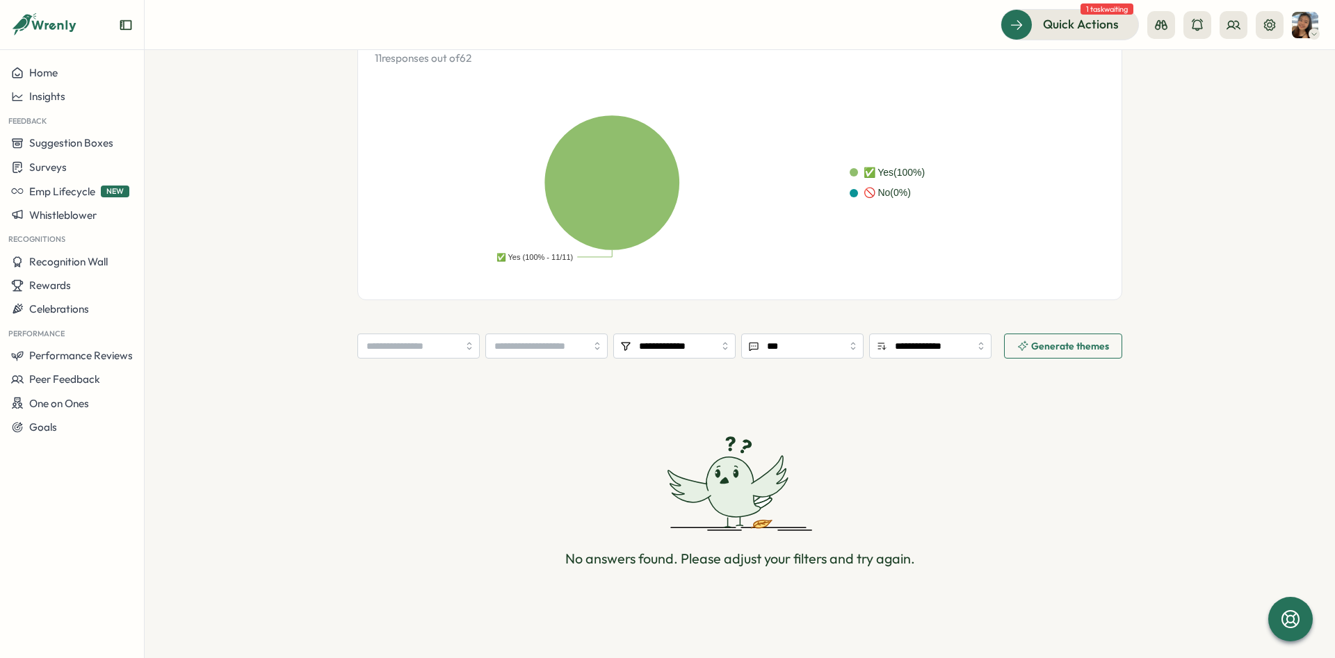
scroll to position [305, 0]
click at [670, 330] on div "**********" at bounding box center [739, 202] width 765 height 846
click at [672, 354] on input "**********" at bounding box center [674, 346] width 122 height 25
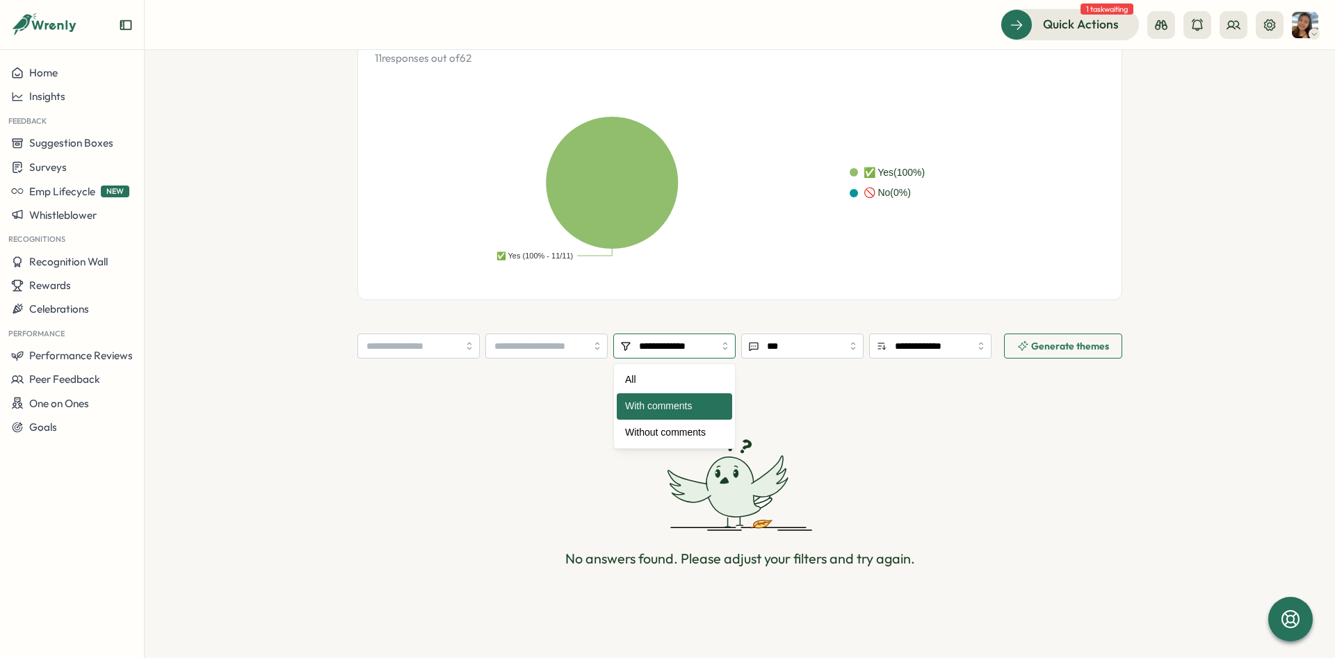
type input "***"
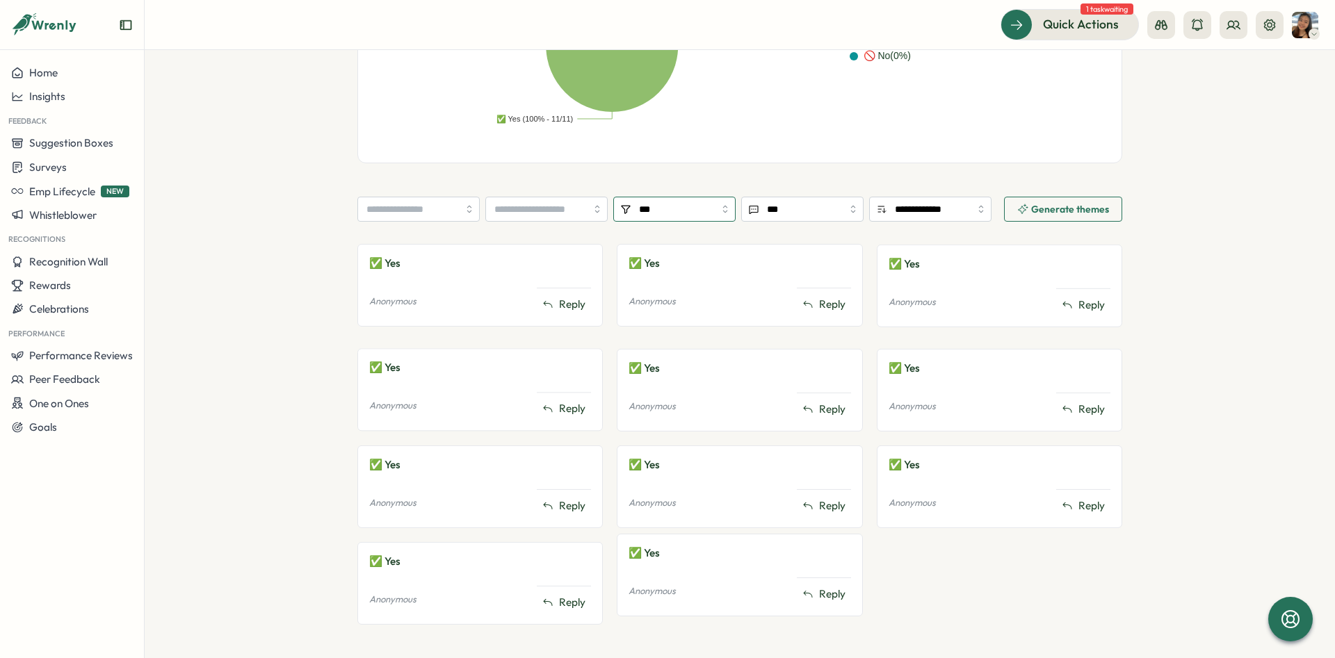
scroll to position [447, 0]
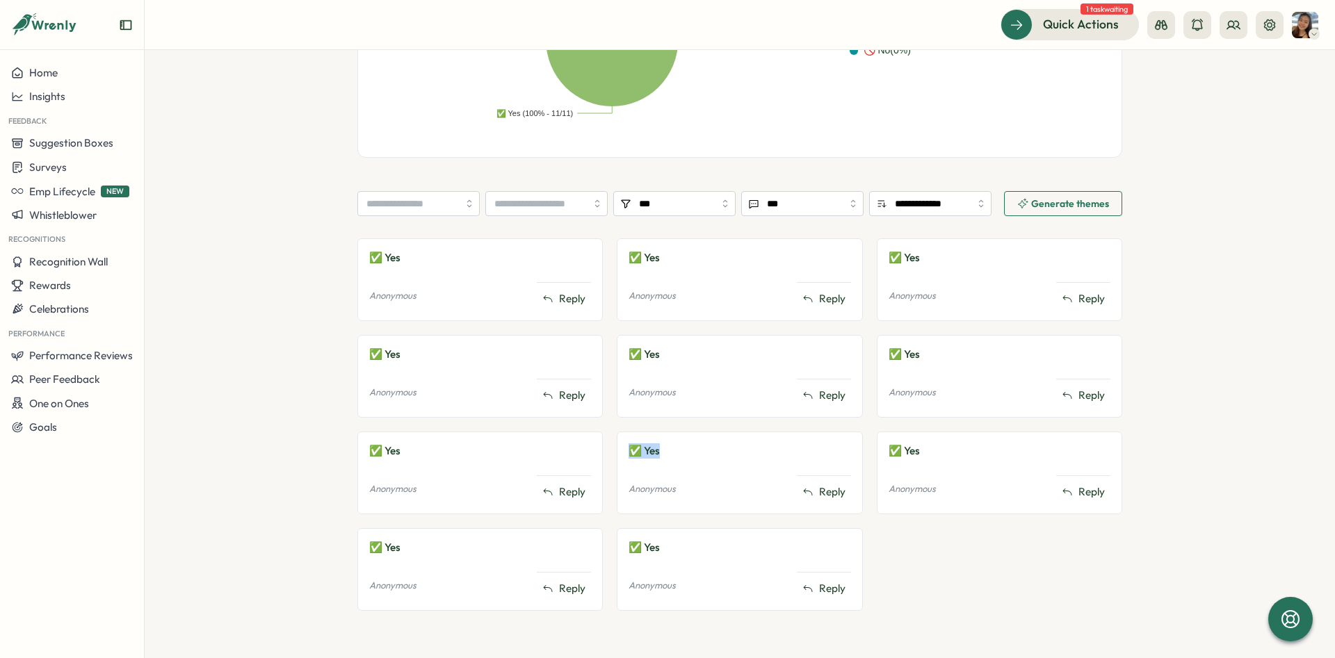
drag, startPoint x: 619, startPoint y: 457, endPoint x: 743, endPoint y: 496, distance: 129.3
click at [743, 467] on div "✅ Yes Anonymous Reply ✅ Yes Anonymous Reply ✅ Yes Anonymous Reply ✅ Yes Anonymo…" at bounding box center [739, 431] width 765 height 387
click at [743, 498] on div "Anonymous Reply" at bounding box center [739, 489] width 222 height 27
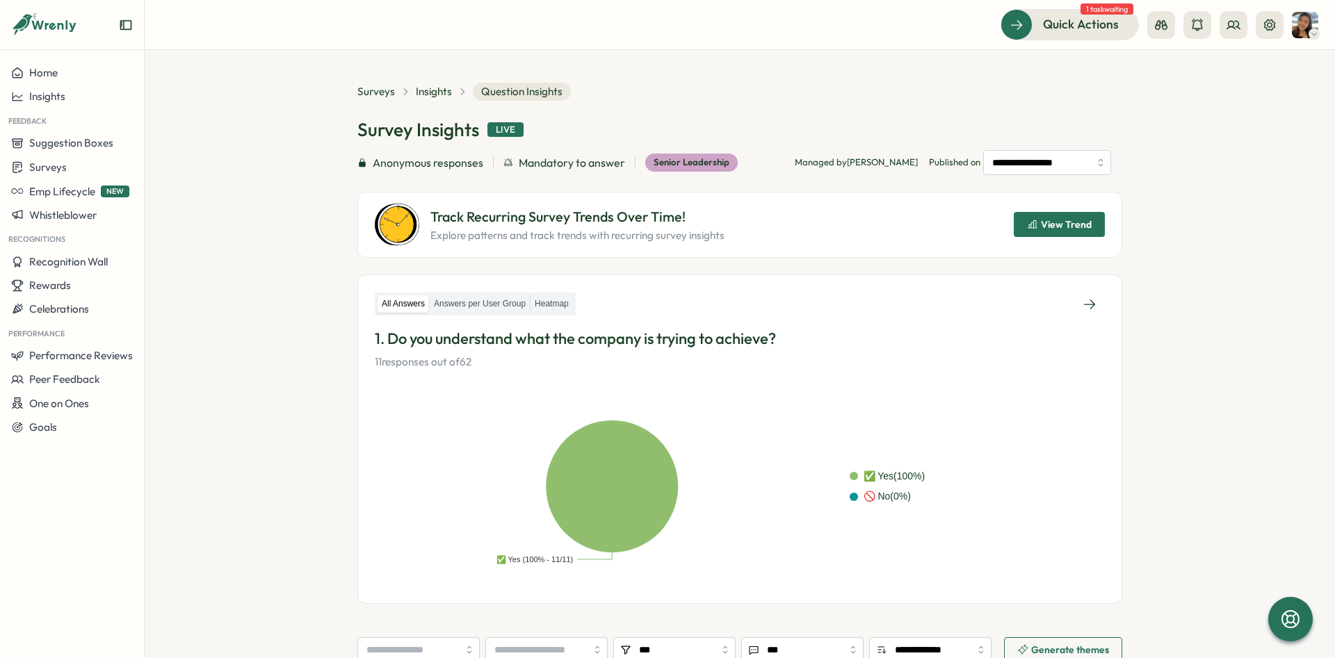
scroll to position [0, 0]
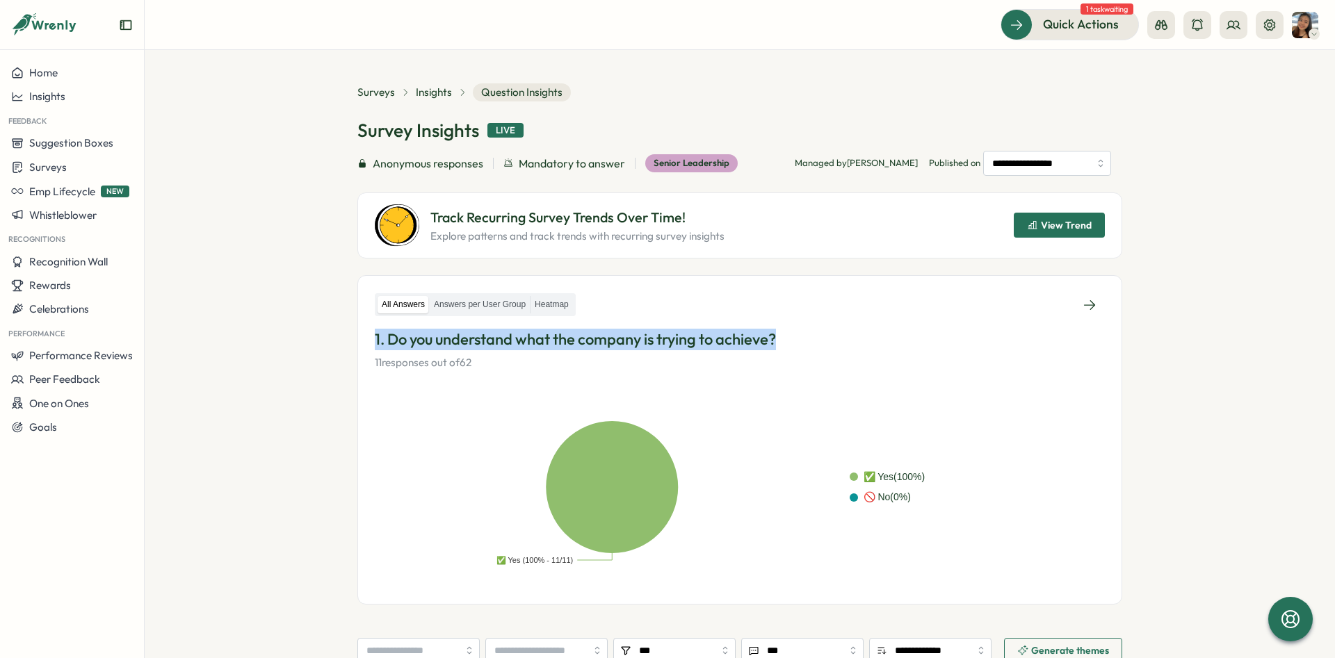
drag, startPoint x: 371, startPoint y: 336, endPoint x: 818, endPoint y: 330, distance: 447.8
click at [818, 330] on div "All Answers Answers per User Group Heatmap 1. Do you understand what the compan…" at bounding box center [739, 440] width 765 height 330
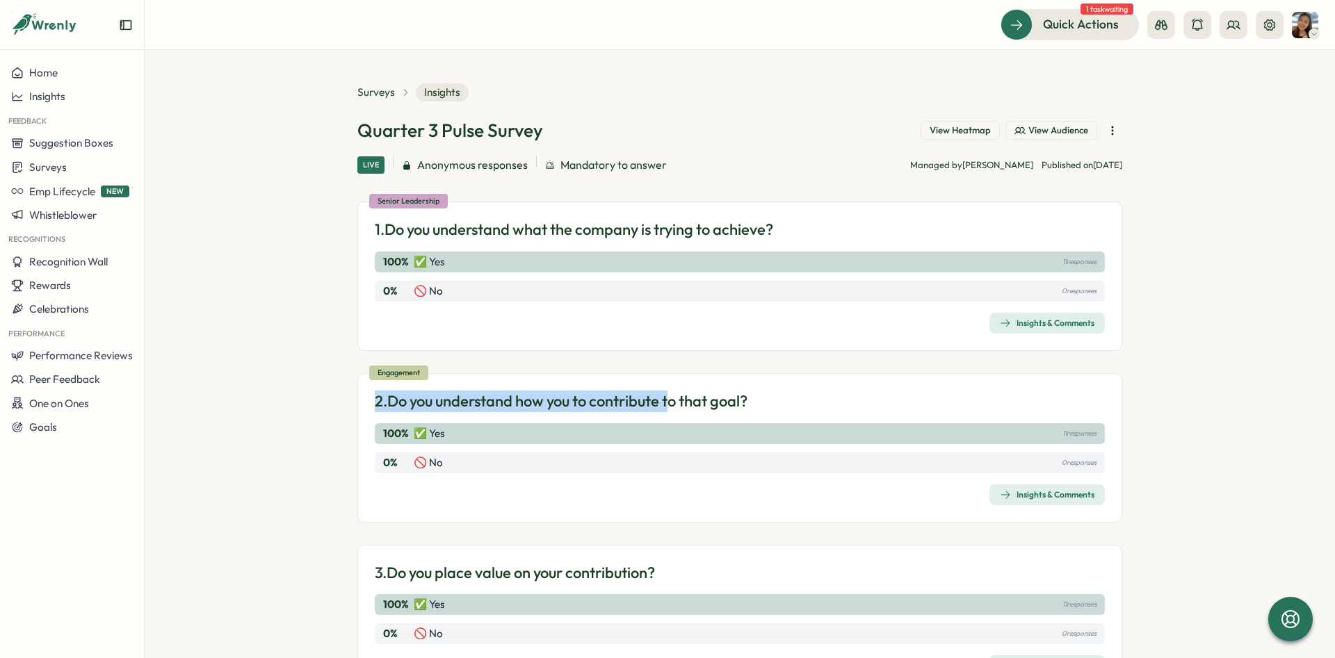
drag, startPoint x: 352, startPoint y: 396, endPoint x: 679, endPoint y: 405, distance: 327.6
click at [679, 405] on section "Surveys Insights Quarter 3 Pulse Survey View Heatmap View Audience Live Anonymo…" at bounding box center [740, 354] width 1190 height 608
click at [1011, 306] on div "Senior Leadership 1. Do you understand what the company is trying to achieve? 1…" at bounding box center [739, 276] width 765 height 149
click at [1019, 312] on div "Senior Leadership 1. Do you understand what the company is trying to achieve? 1…" at bounding box center [739, 276] width 765 height 149
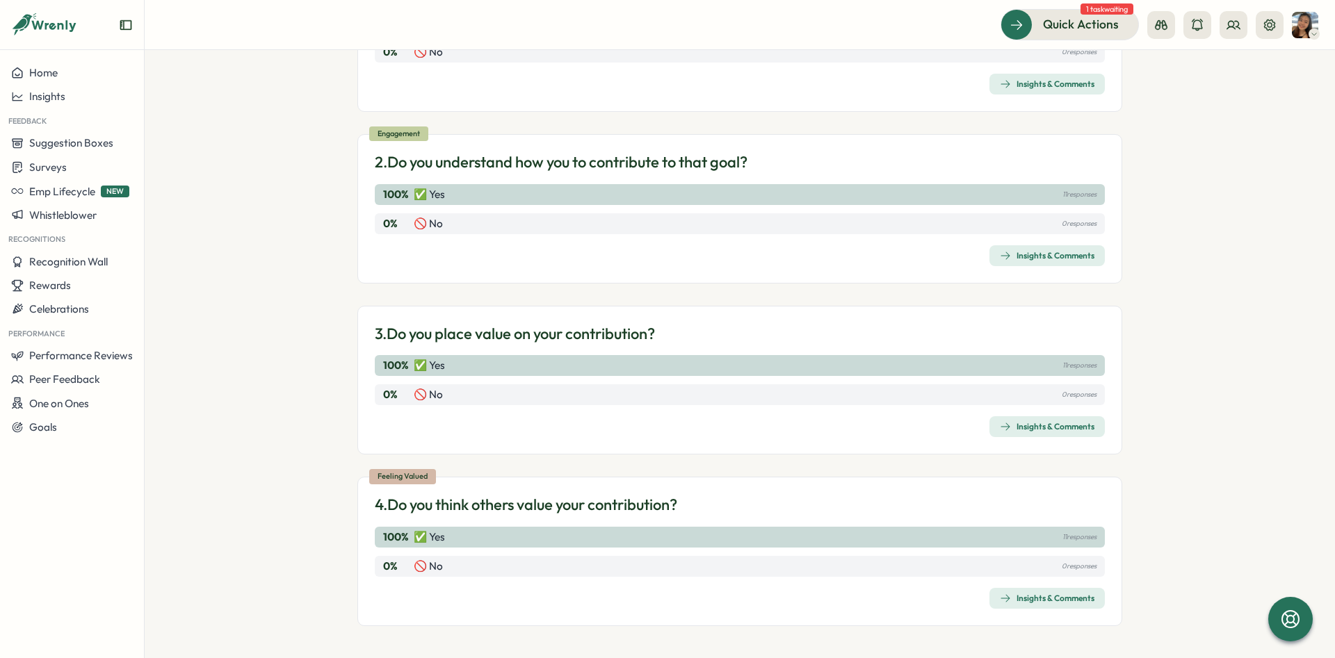
scroll to position [241, 0]
click at [1066, 257] on div "Insights & Comments" at bounding box center [1047, 254] width 95 height 11
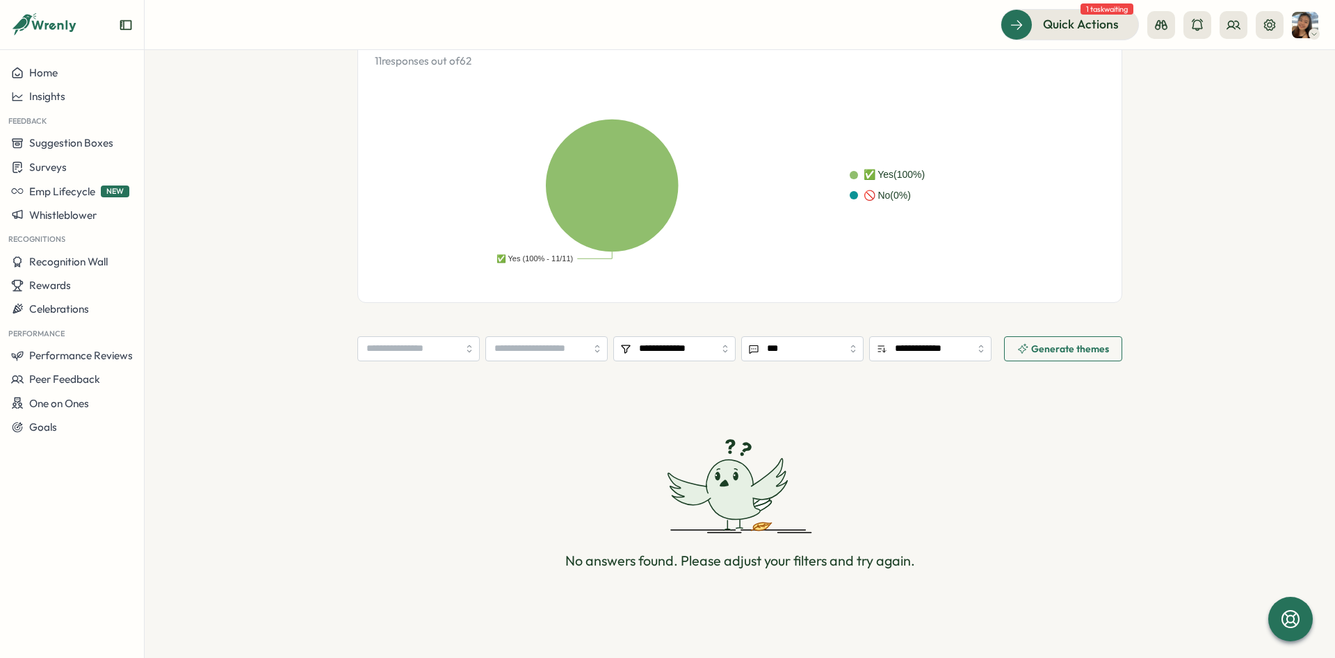
scroll to position [216, 0]
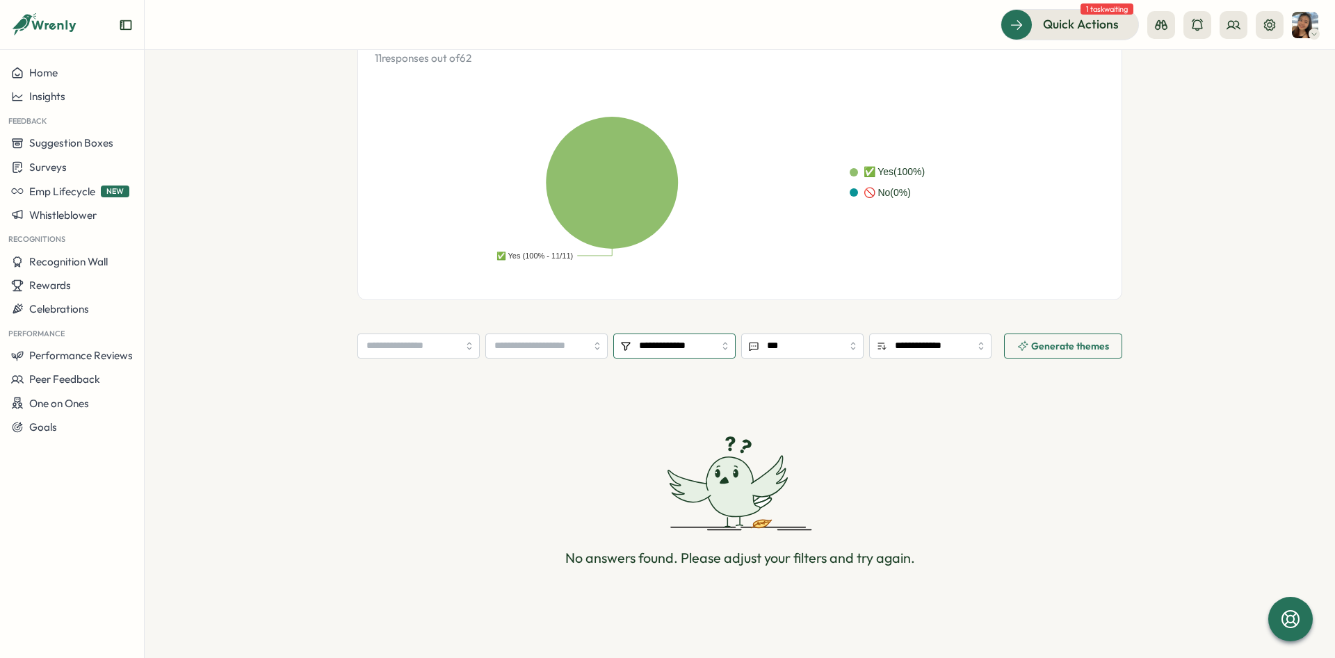
click at [665, 353] on input "**********" at bounding box center [674, 346] width 122 height 25
type input "***"
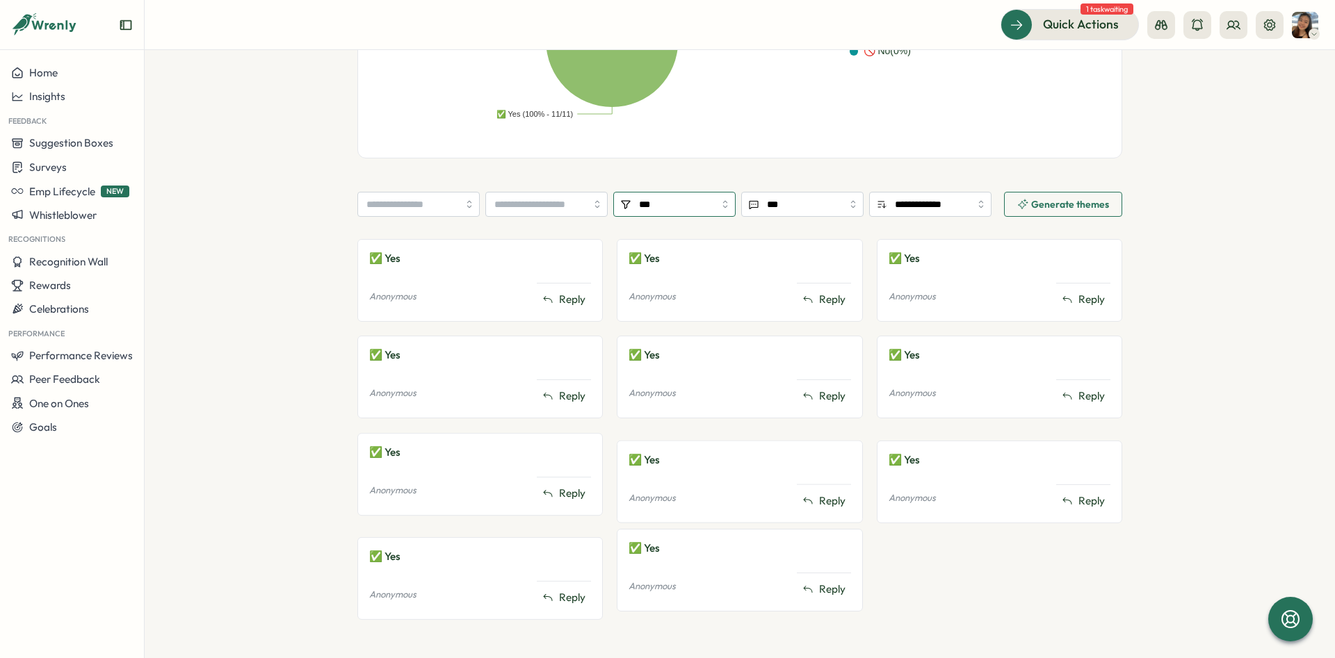
scroll to position [447, 0]
click at [280, 312] on section "**********" at bounding box center [740, 354] width 1190 height 608
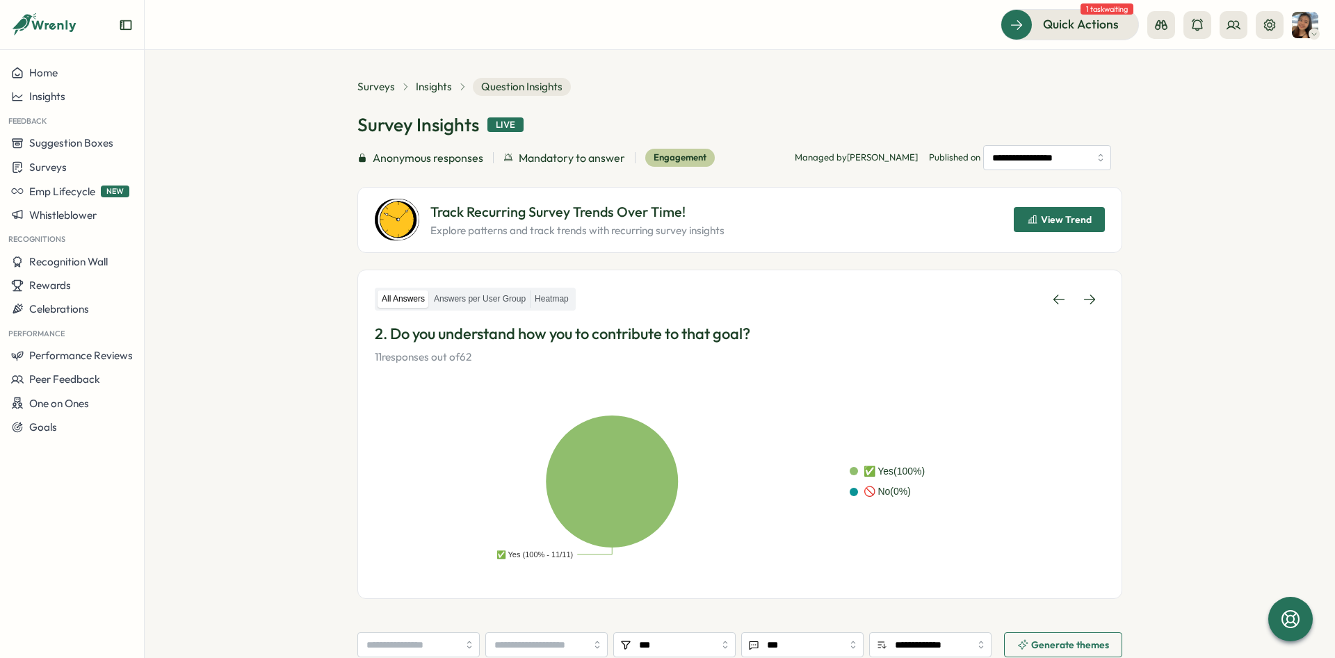
scroll to position [0, 0]
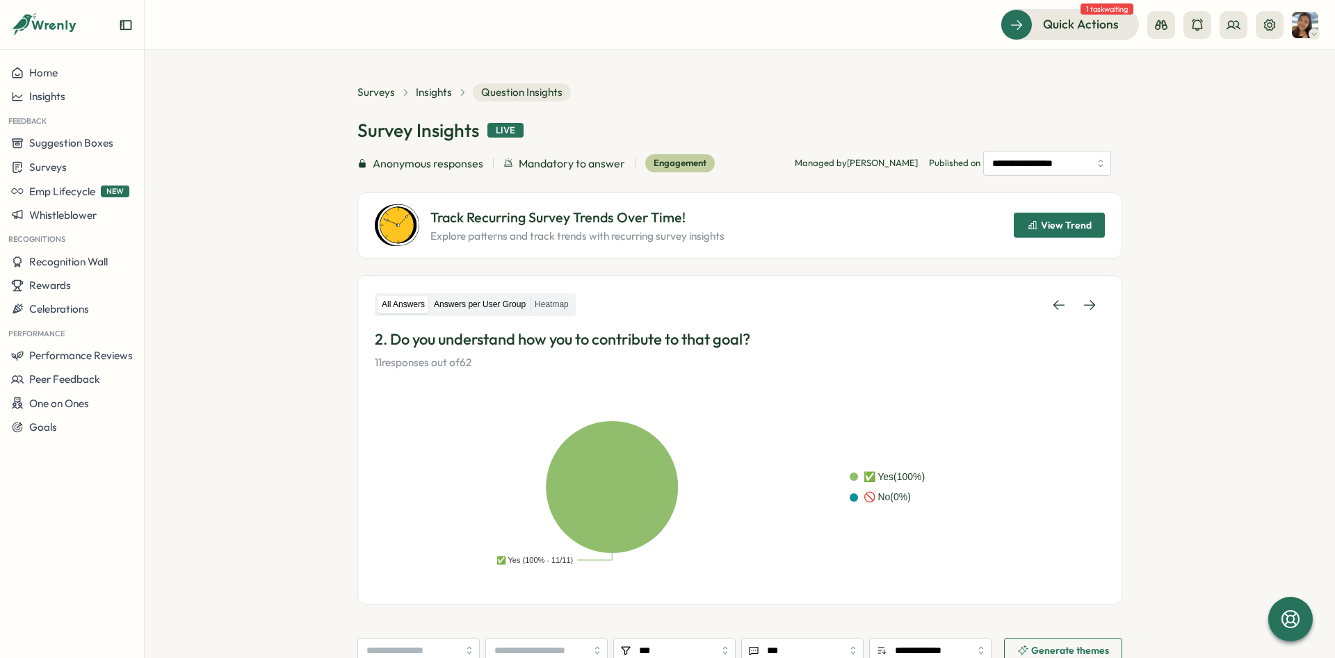
click at [442, 309] on label "Answers per User Group" at bounding box center [480, 304] width 100 height 17
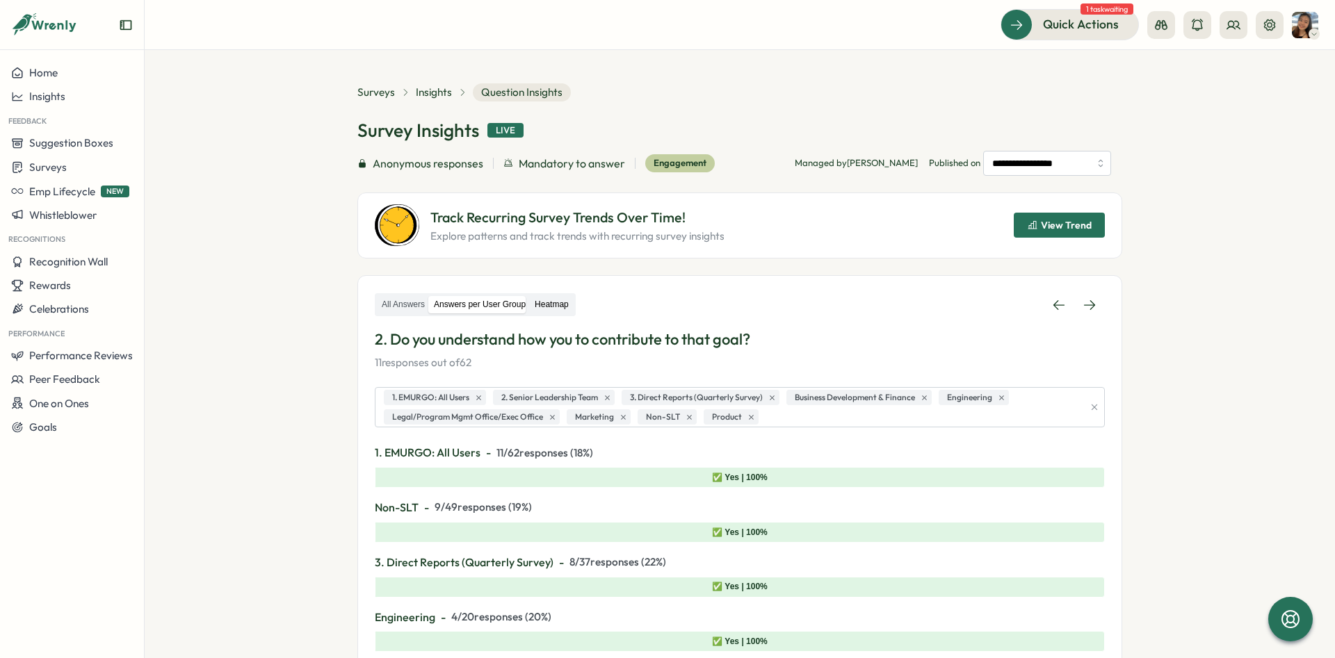
click at [567, 302] on label "Heatmap" at bounding box center [551, 304] width 42 height 17
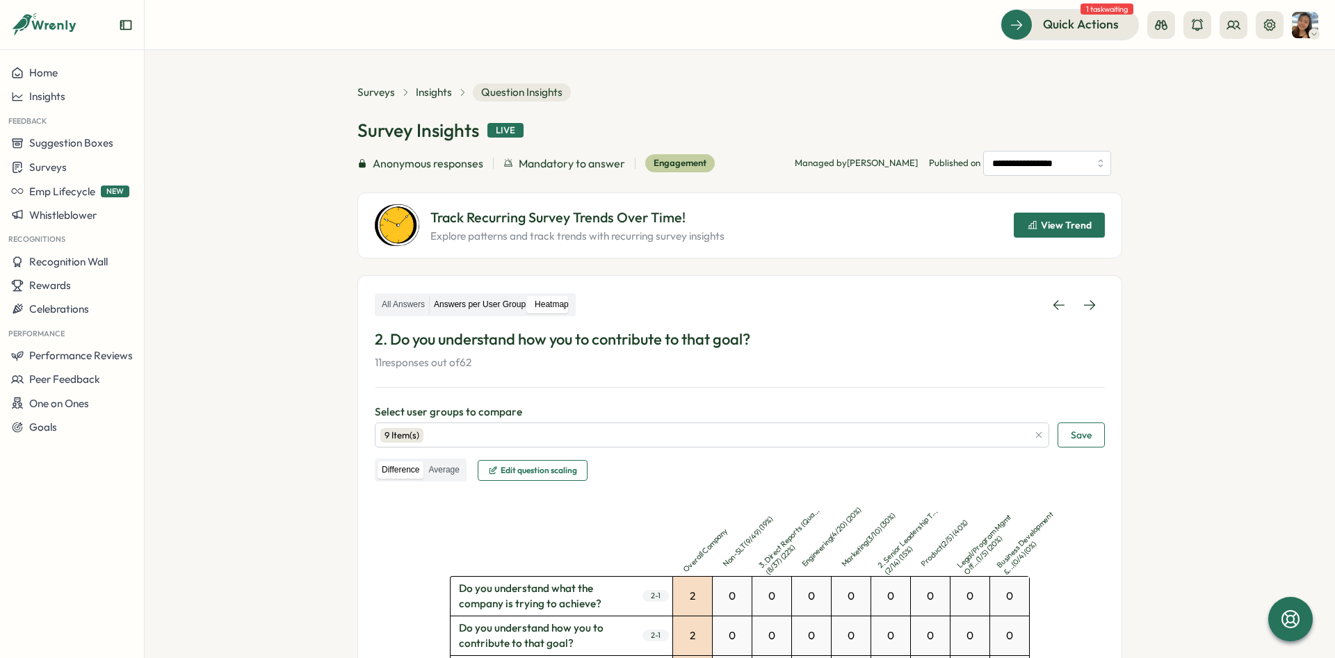
click at [490, 305] on label "Answers per User Group" at bounding box center [480, 304] width 100 height 17
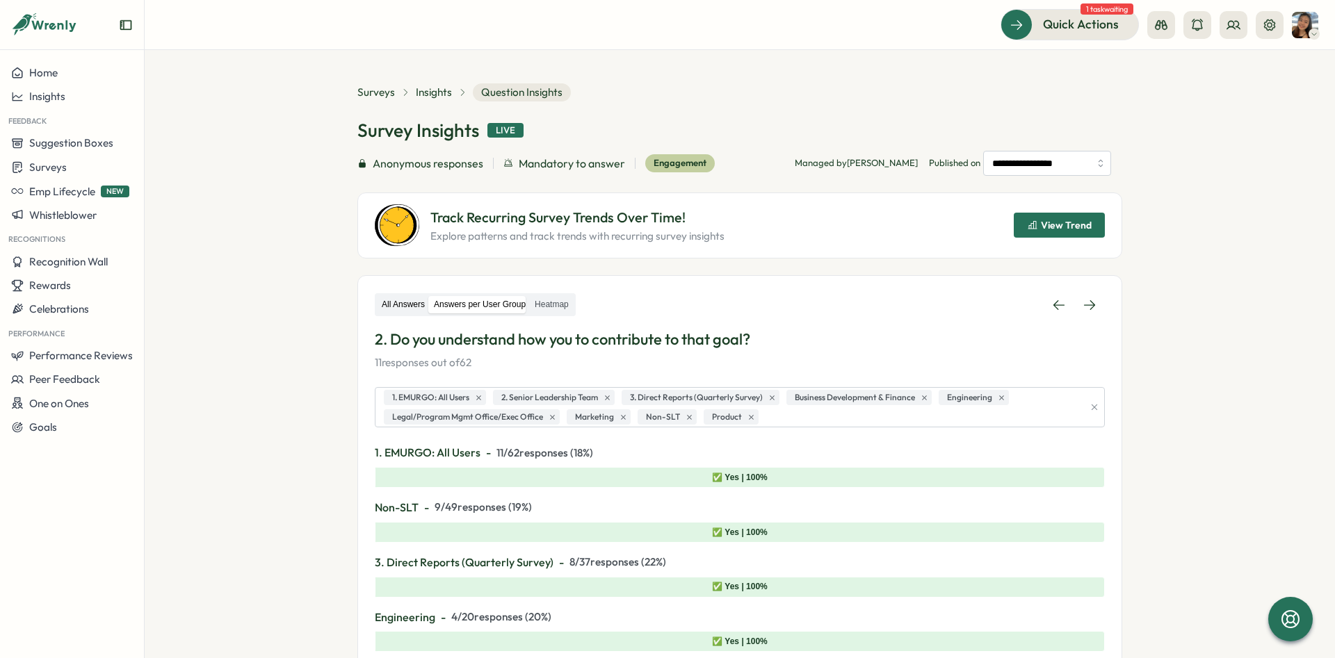
click at [396, 307] on label "All Answers" at bounding box center [403, 304] width 51 height 17
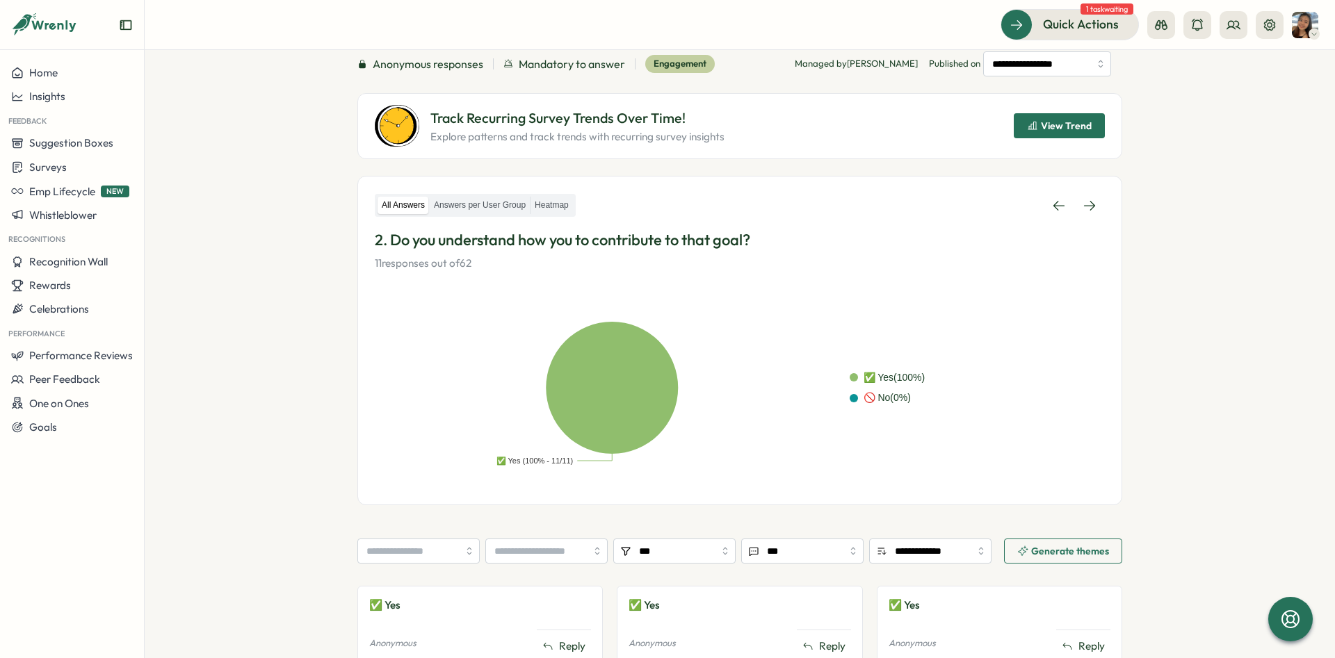
scroll to position [104, 0]
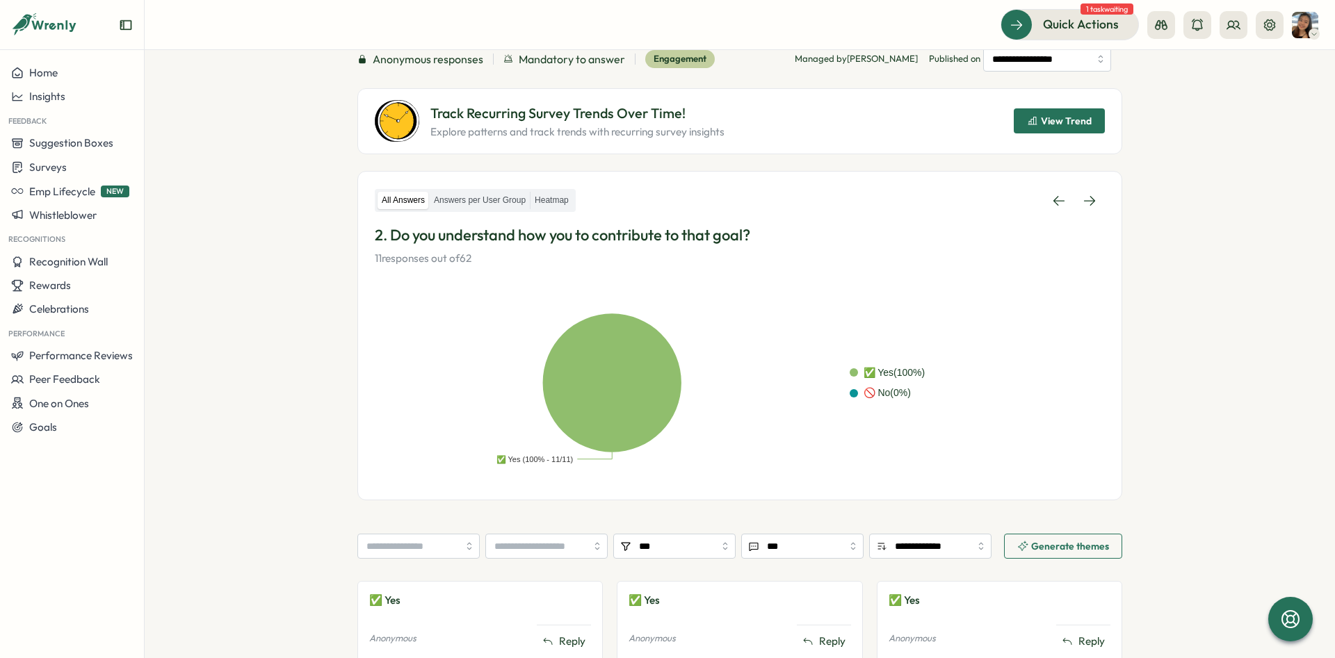
click at [467, 209] on div "All Answers Answers per User Group Heatmap" at bounding box center [475, 200] width 201 height 23
click at [462, 195] on label "Answers per User Group" at bounding box center [480, 200] width 100 height 17
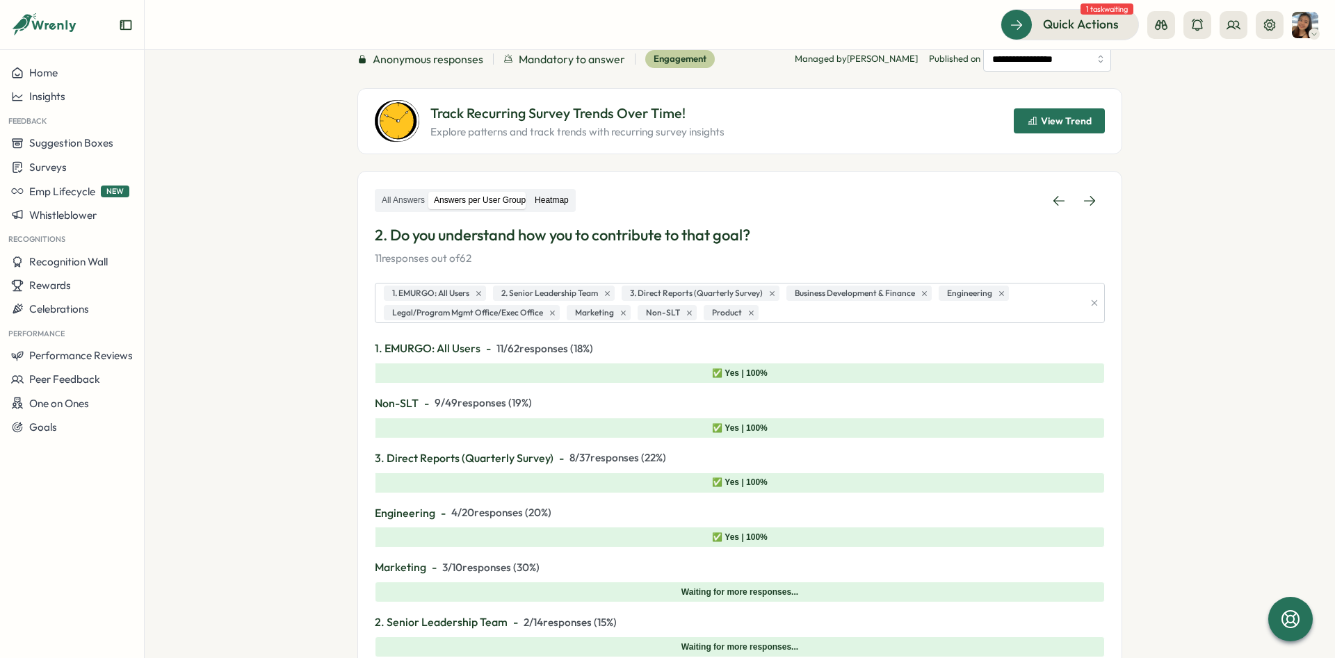
click at [537, 197] on label "Heatmap" at bounding box center [551, 200] width 42 height 17
click at [571, 192] on div "All Answers Answers per User Group Heatmap" at bounding box center [475, 200] width 201 height 23
click at [554, 196] on label "Heatmap" at bounding box center [551, 200] width 42 height 17
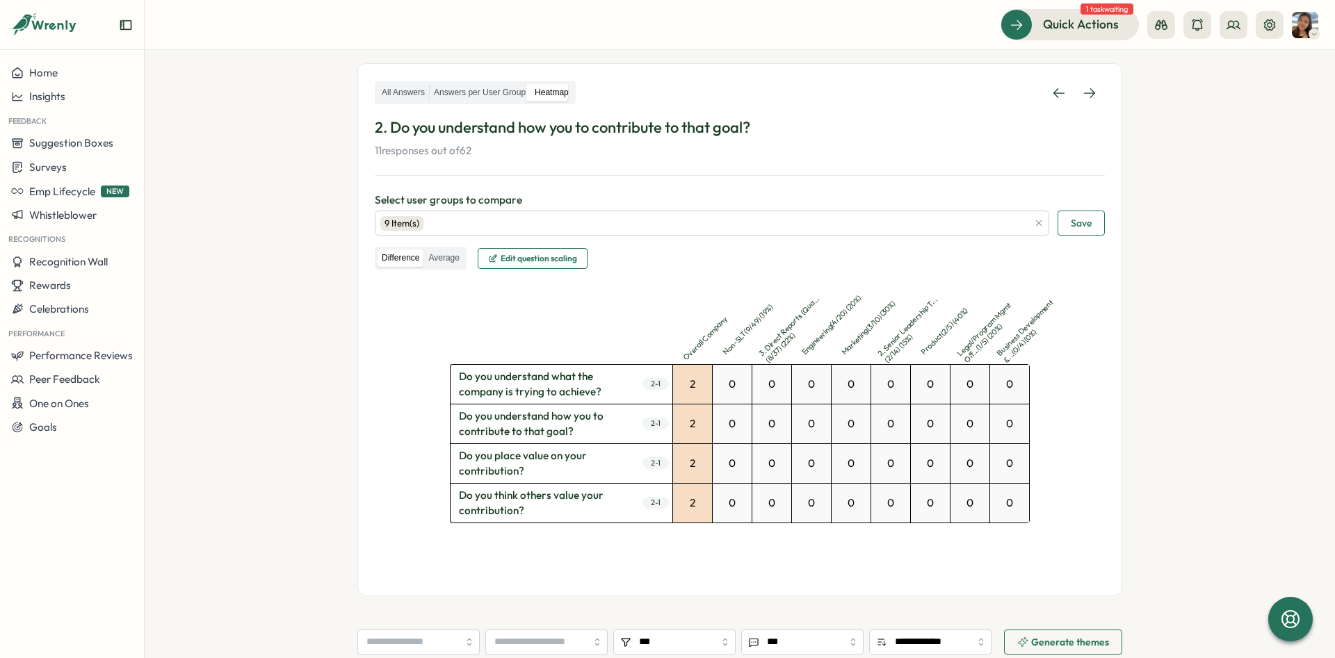
scroll to position [209, 0]
click at [486, 111] on div "All Answers Answers per User Group Heatmap 2. Do you understand how you to cont…" at bounding box center [740, 123] width 730 height 79
click at [480, 104] on div "All Answers Answers per User Group Heatmap" at bounding box center [475, 96] width 201 height 23
click at [412, 92] on label "All Answers" at bounding box center [403, 96] width 51 height 17
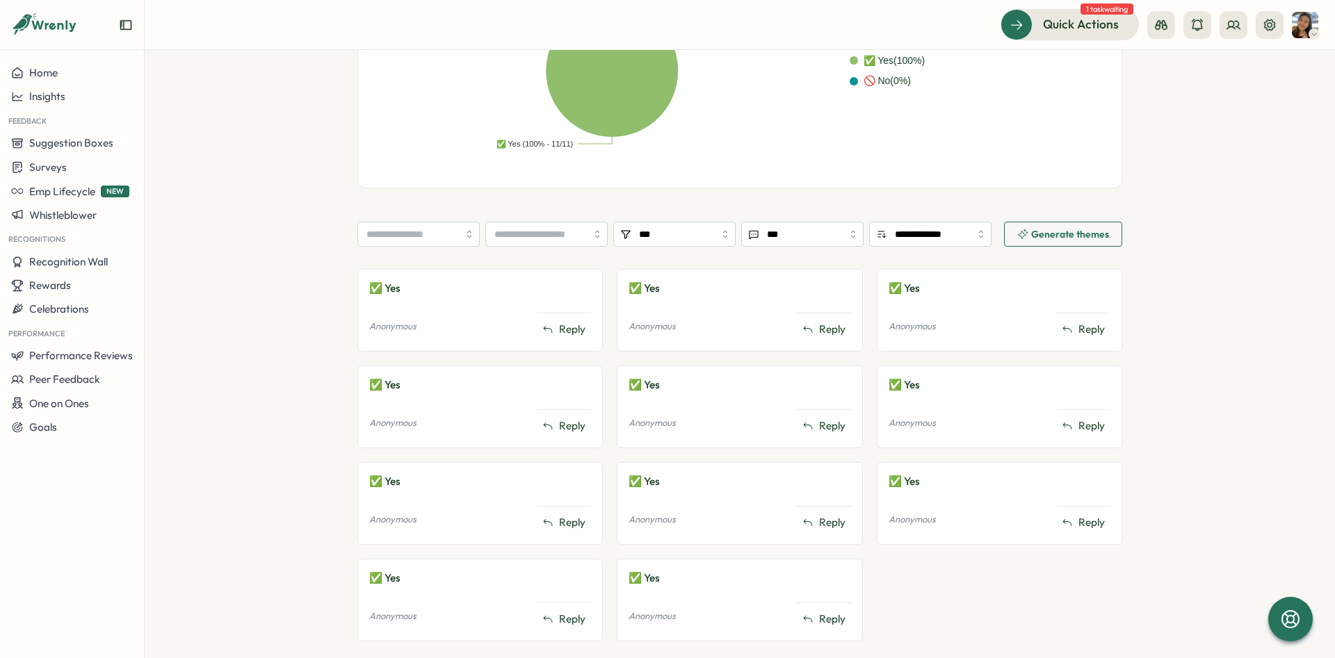
scroll to position [417, 0]
click at [927, 227] on input "**********" at bounding box center [930, 233] width 122 height 25
click at [799, 207] on div "**********" at bounding box center [739, 160] width 765 height 989
click at [800, 221] on div "**********" at bounding box center [739, 160] width 765 height 989
click at [800, 232] on input "***" at bounding box center [802, 233] width 122 height 25
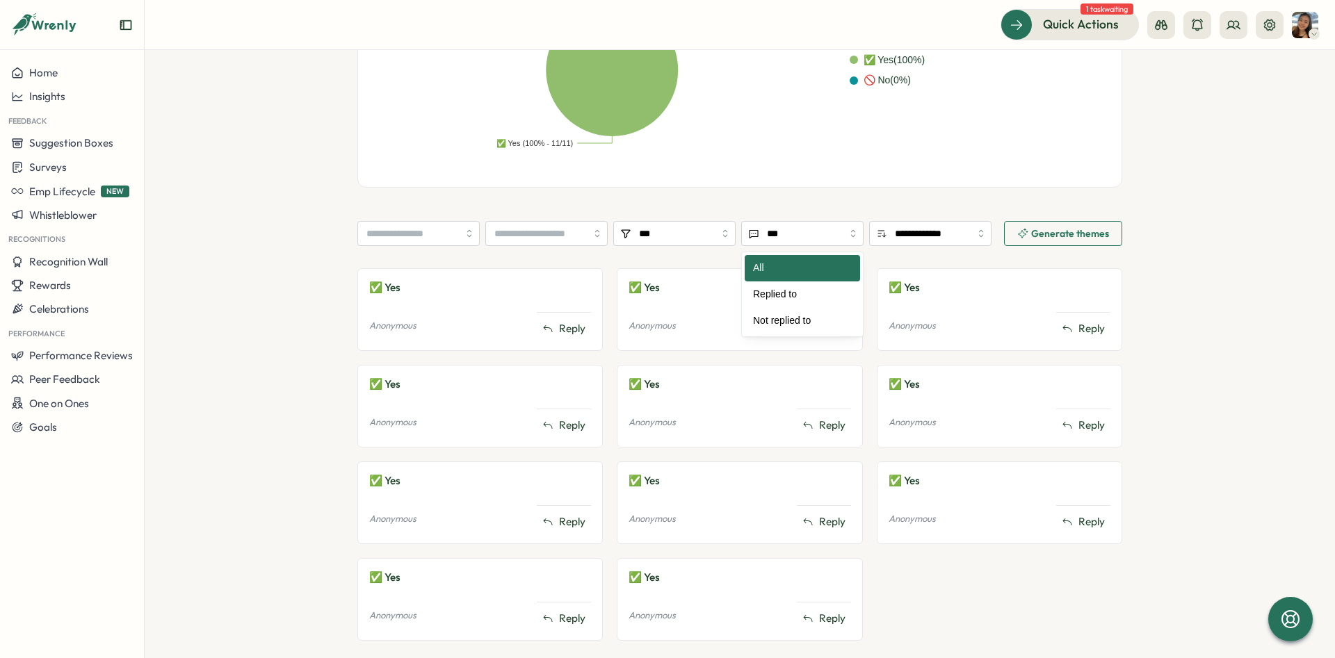
click at [777, 209] on div "**********" at bounding box center [739, 160] width 765 height 989
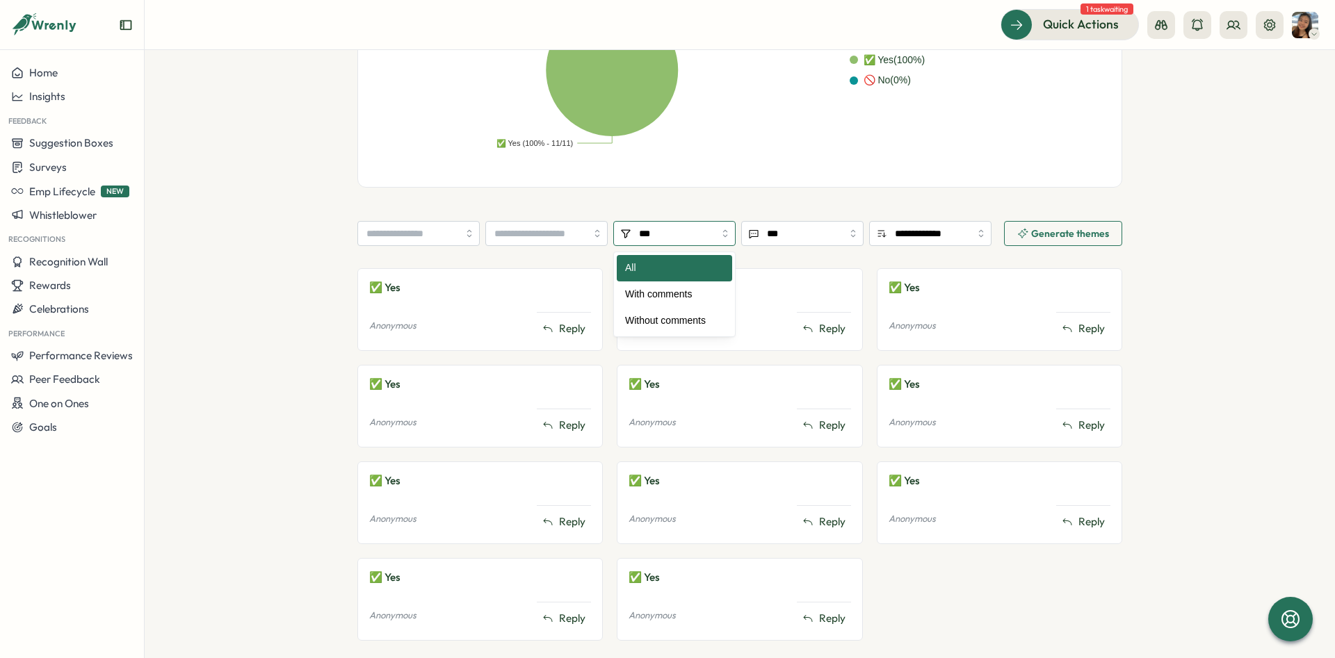
click at [687, 236] on input "***" at bounding box center [674, 233] width 122 height 25
click at [672, 209] on div "**********" at bounding box center [739, 160] width 765 height 989
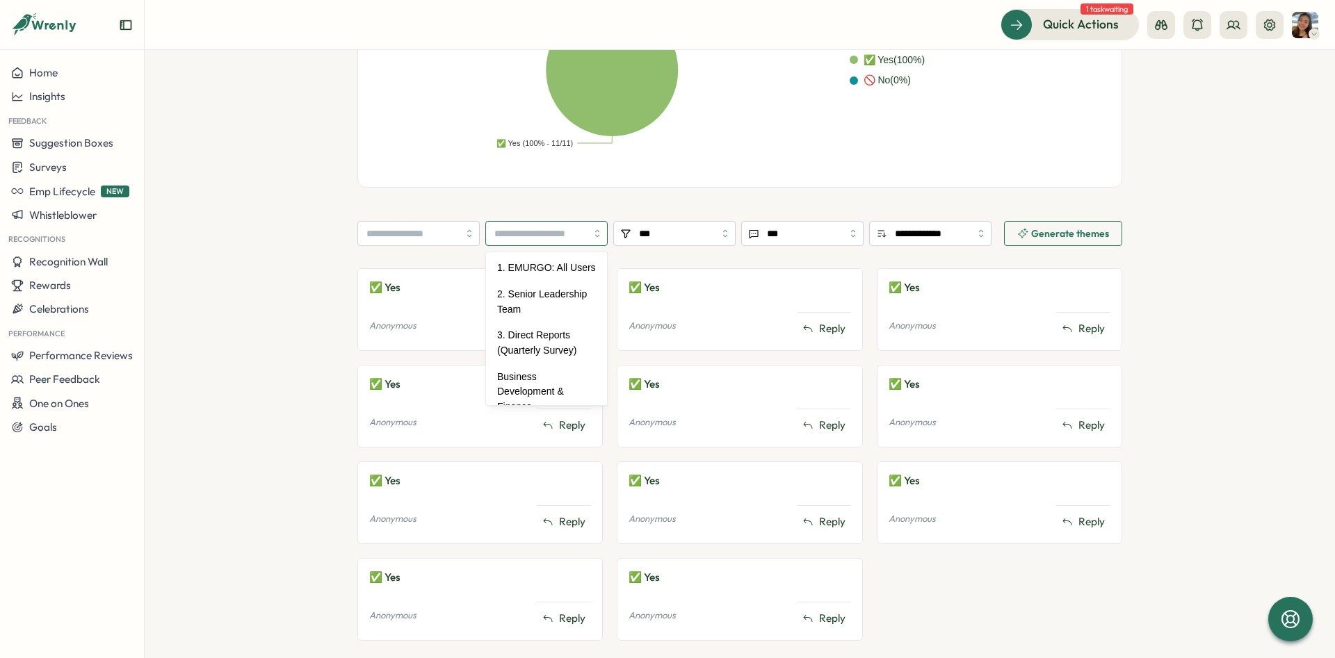
click at [575, 233] on input "search" at bounding box center [546, 233] width 122 height 25
click at [568, 215] on div "**********" at bounding box center [739, 160] width 765 height 989
click at [431, 237] on input "search" at bounding box center [418, 233] width 122 height 25
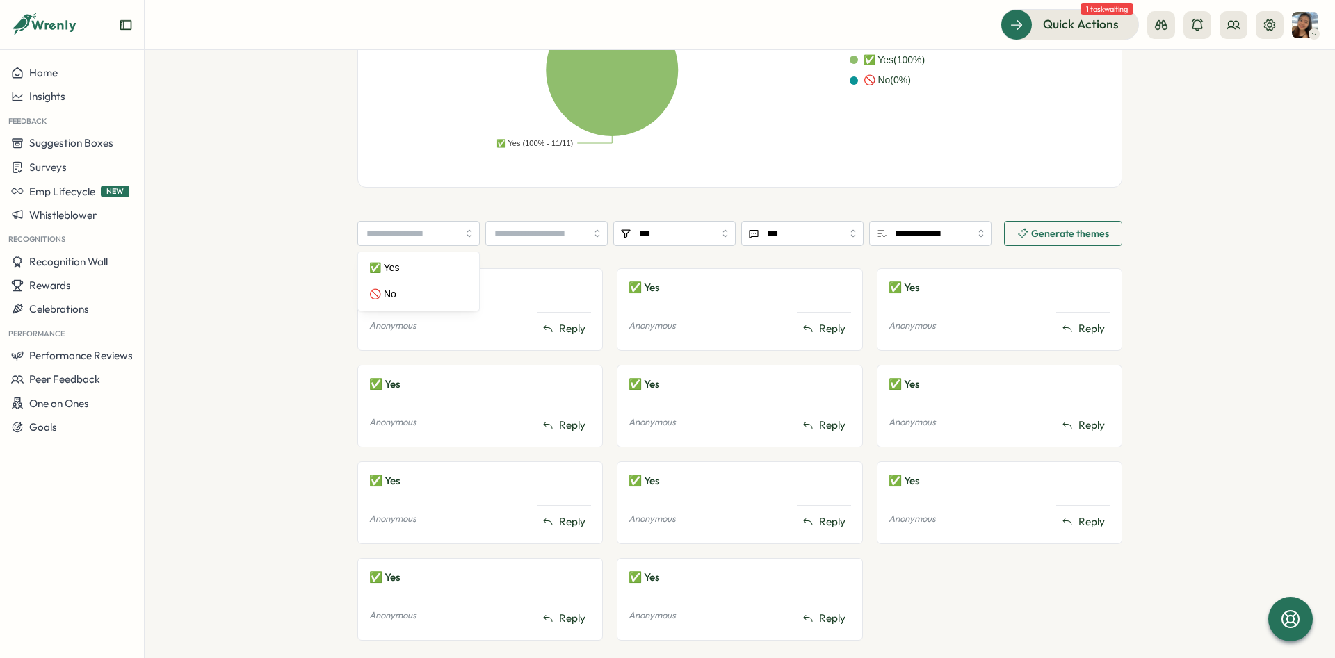
click at [433, 209] on div "**********" at bounding box center [739, 160] width 765 height 989
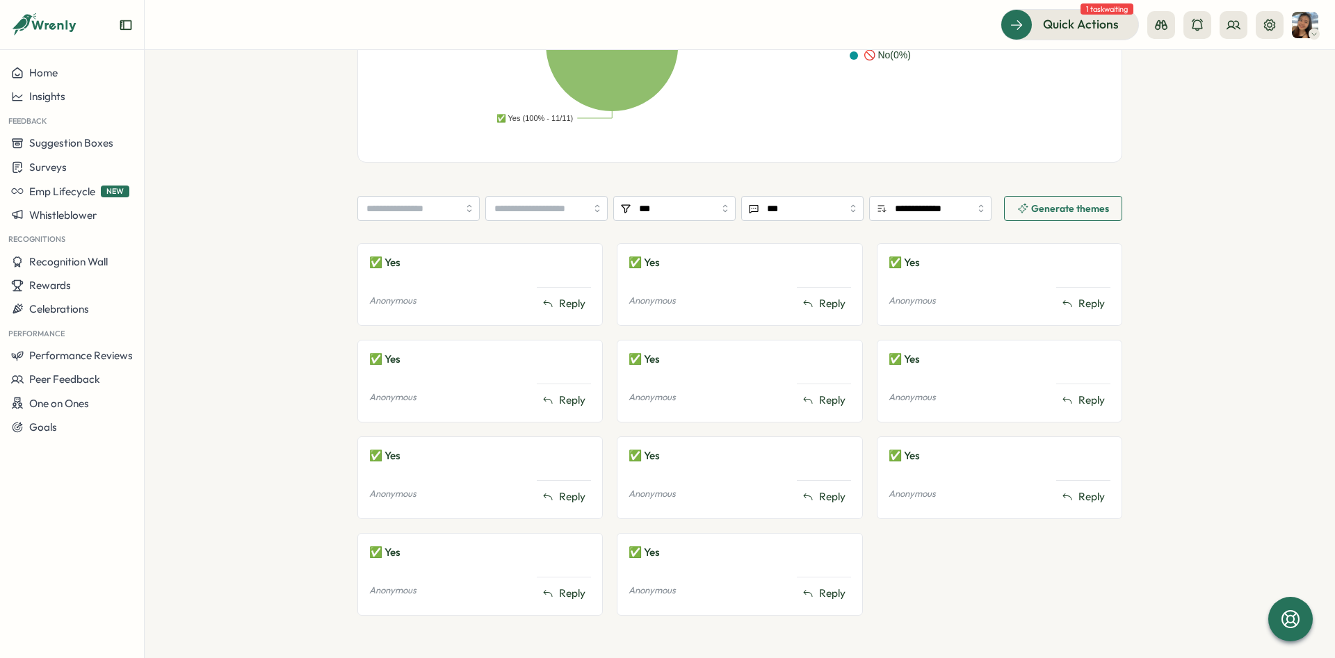
scroll to position [447, 0]
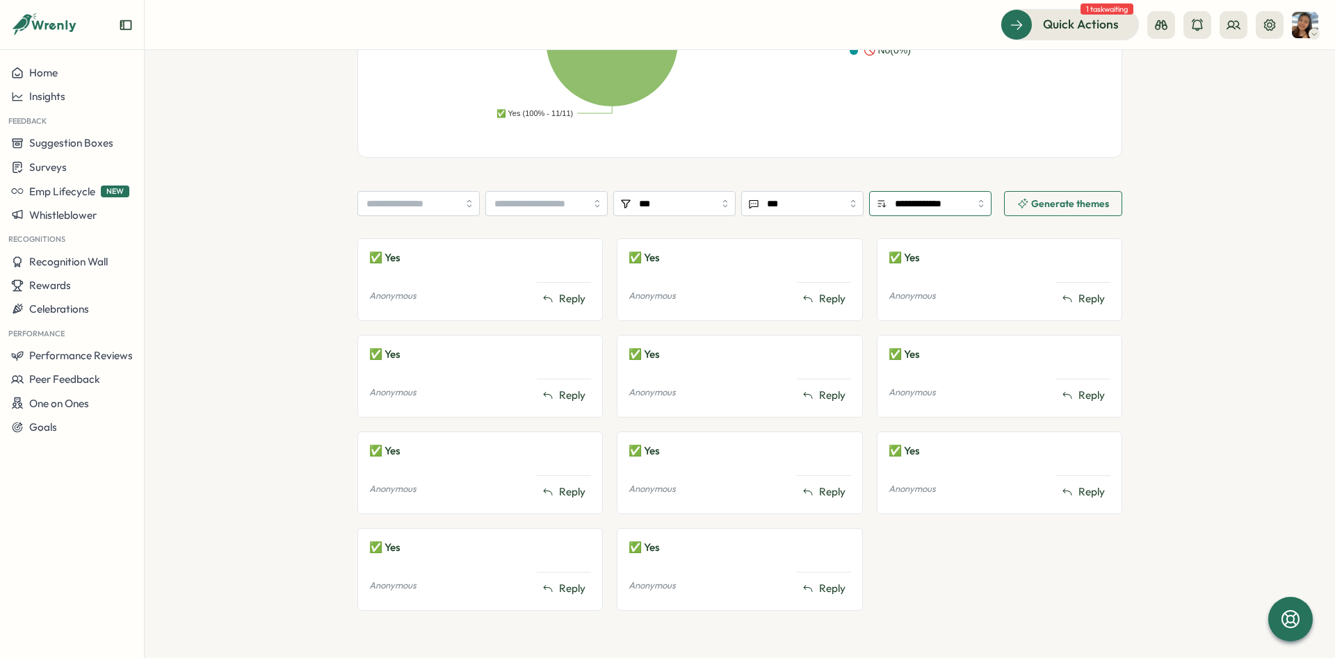
click at [909, 206] on input "**********" at bounding box center [930, 203] width 122 height 25
click at [886, 203] on input "**********" at bounding box center [930, 203] width 122 height 25
click at [642, 424] on div "✅ Yes Anonymous Reply ✅ Yes Anonymous Reply ✅ Yes Anonymous Reply ✅ Yes Anonymo…" at bounding box center [739, 431] width 245 height 387
click at [715, 432] on div "✅ Yes Anonymous Reply" at bounding box center [739, 473] width 245 height 83
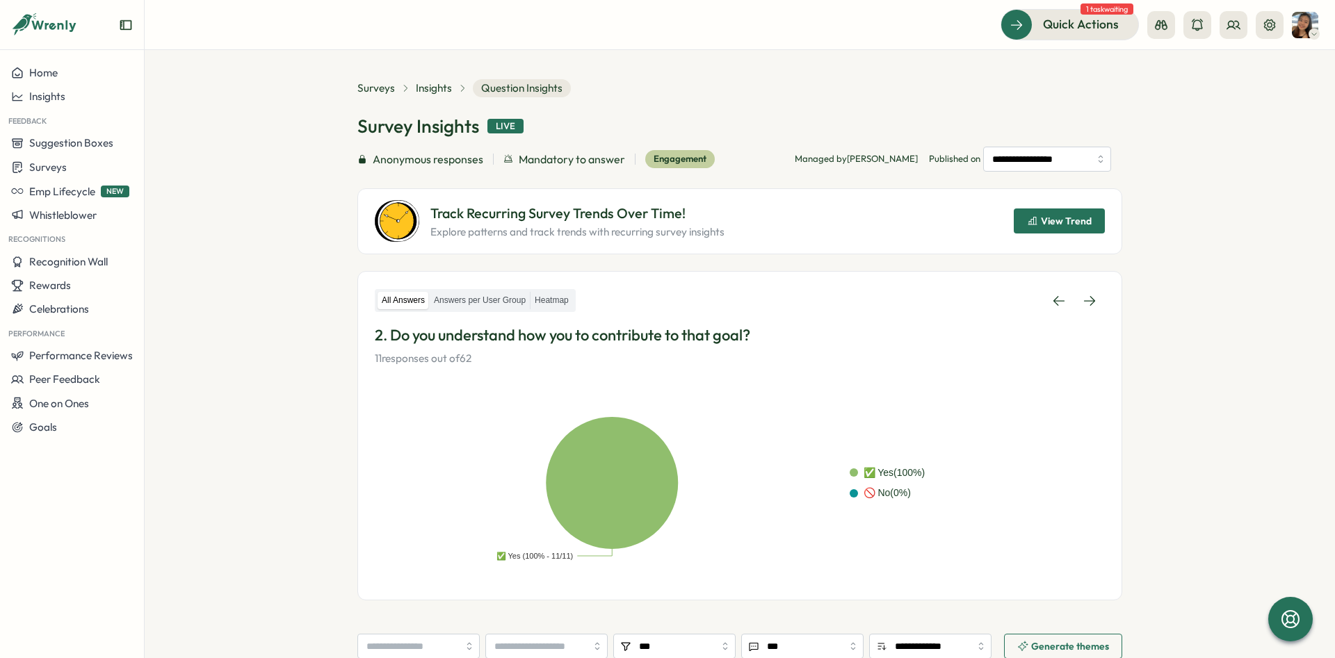
scroll to position [0, 0]
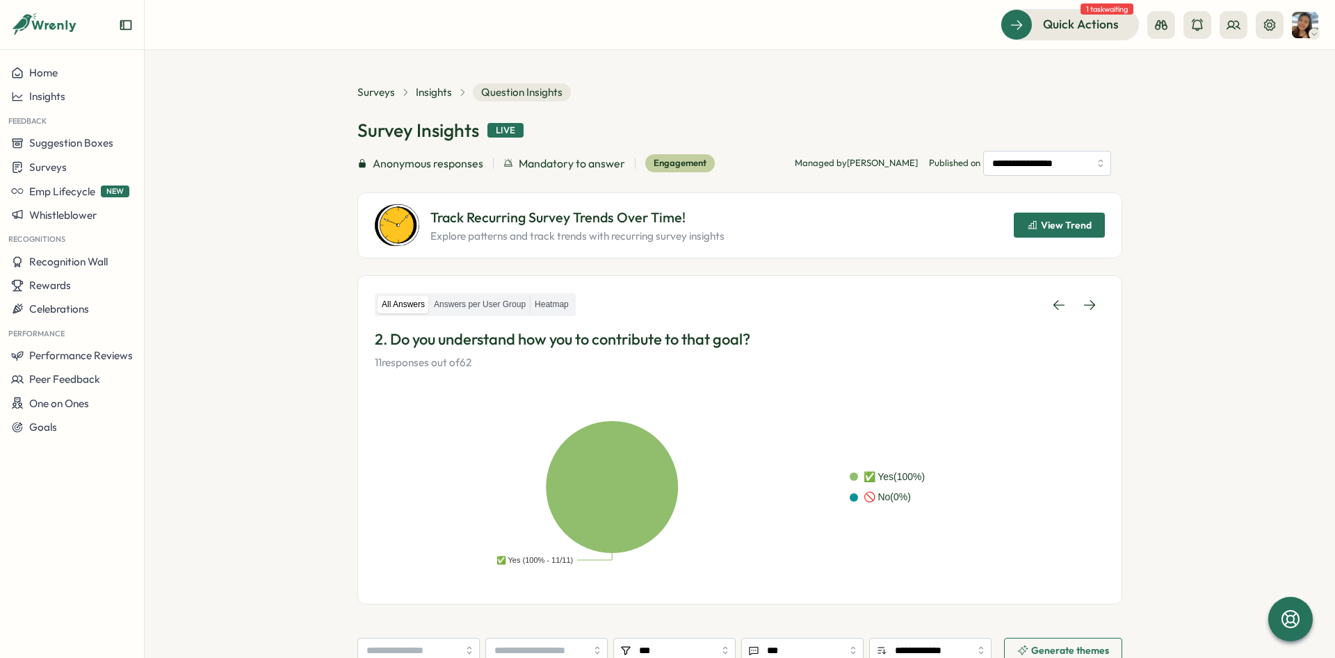
click at [595, 100] on div "Surveys Insights Question Insights" at bounding box center [739, 92] width 765 height 18
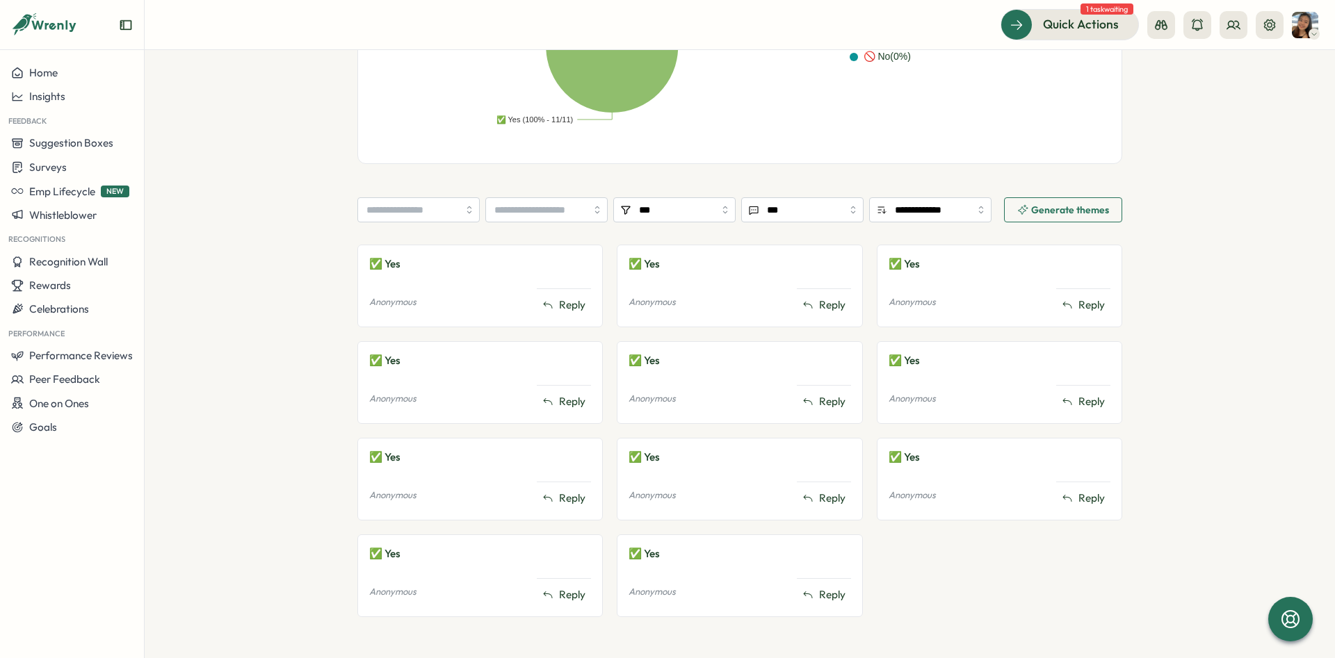
scroll to position [447, 0]
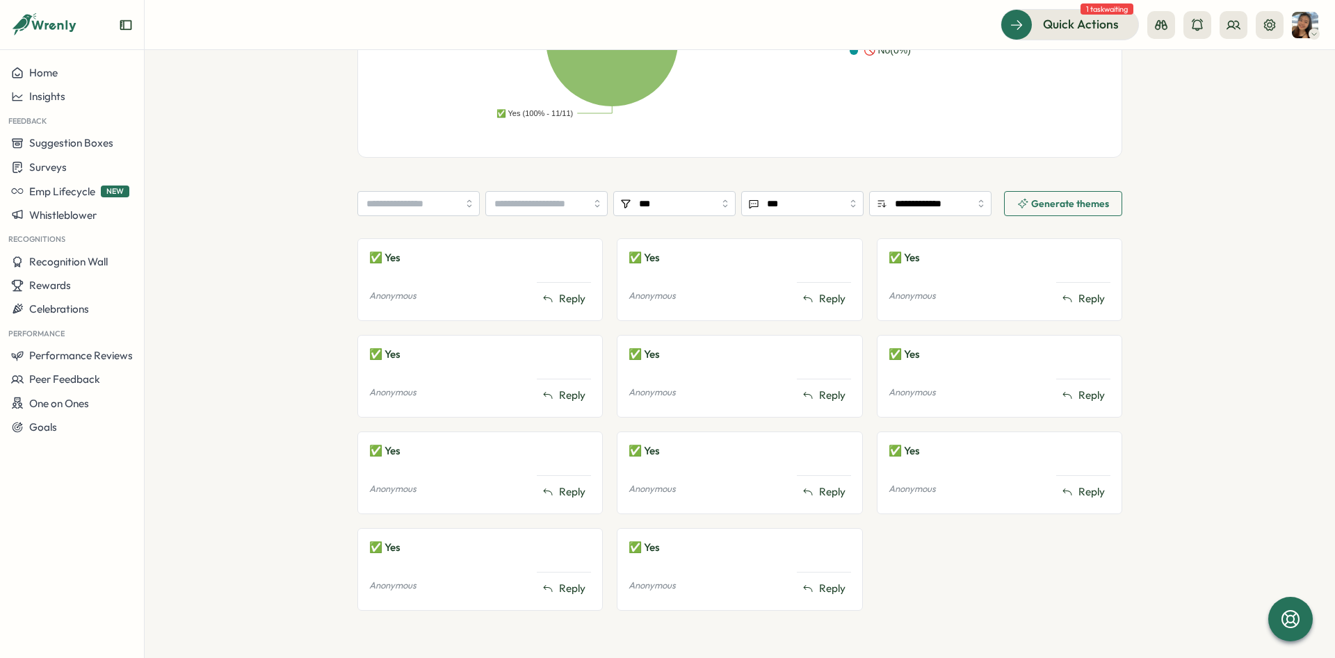
click at [704, 424] on div "✅ Yes Anonymous Reply ✅ Yes Anonymous Reply ✅ Yes Anonymous Reply ✅ Yes Anonymo…" at bounding box center [739, 431] width 245 height 387
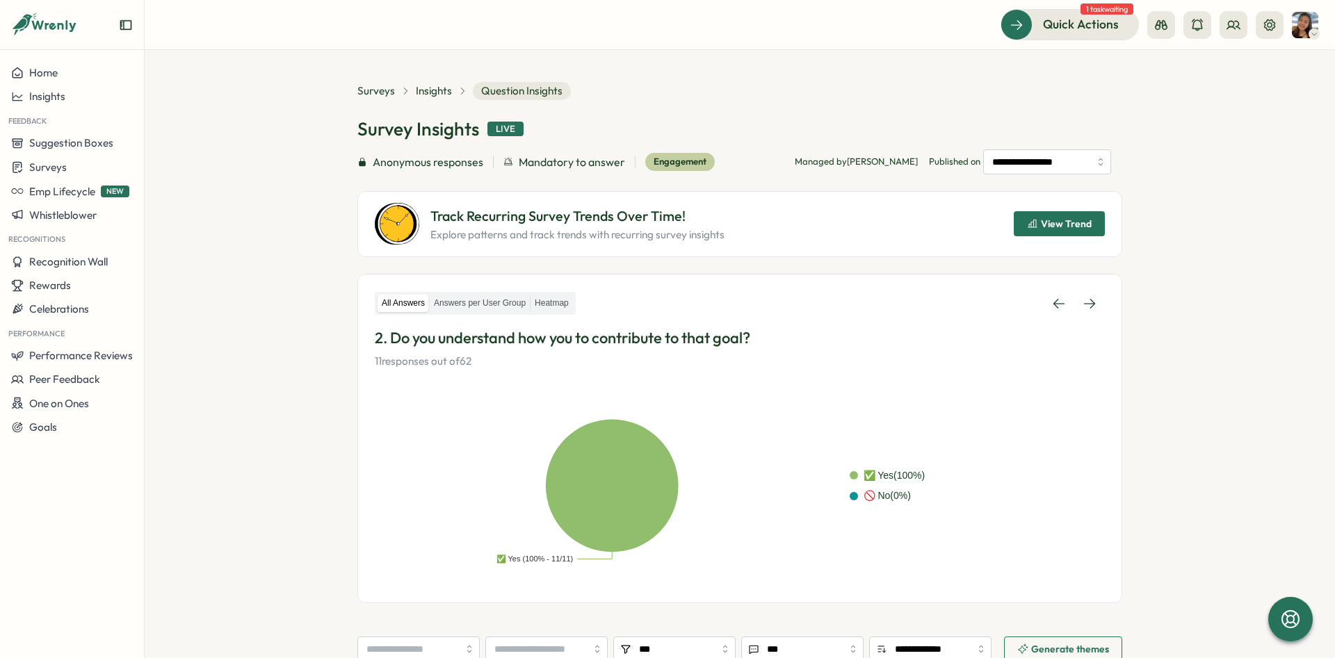
scroll to position [0, 0]
click at [482, 305] on label "Answers per User Group" at bounding box center [480, 304] width 100 height 17
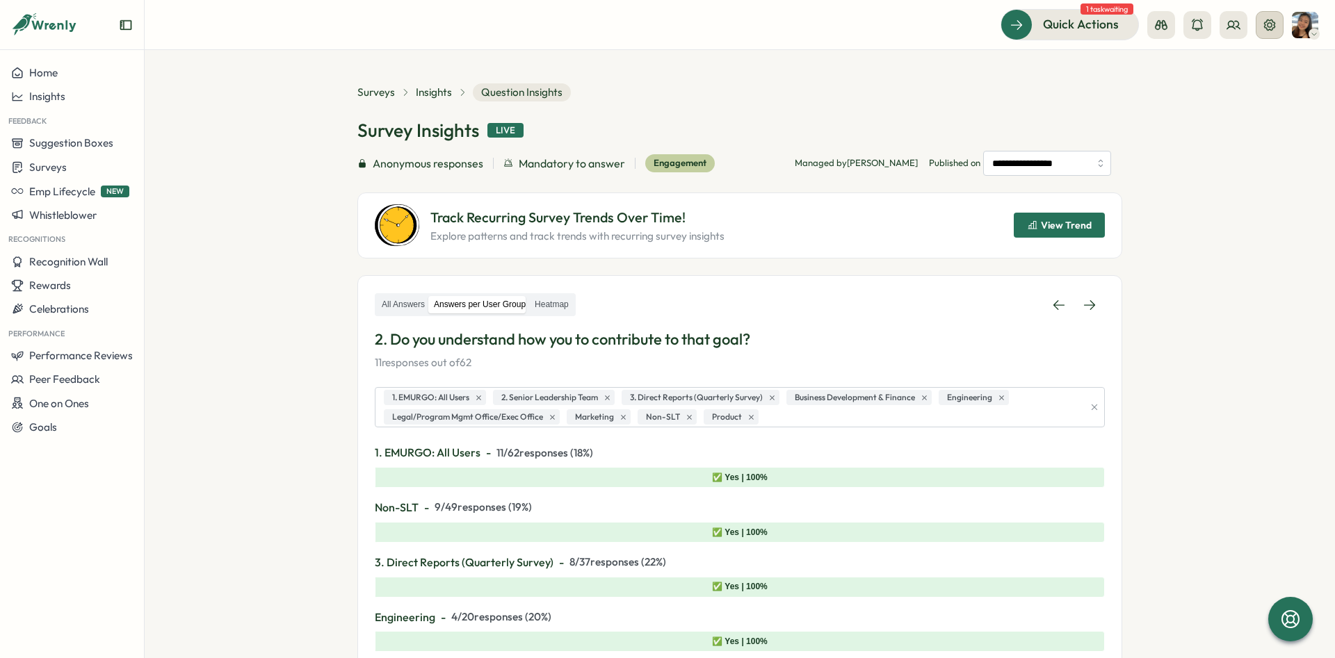
click at [1258, 19] on button at bounding box center [1270, 25] width 28 height 28
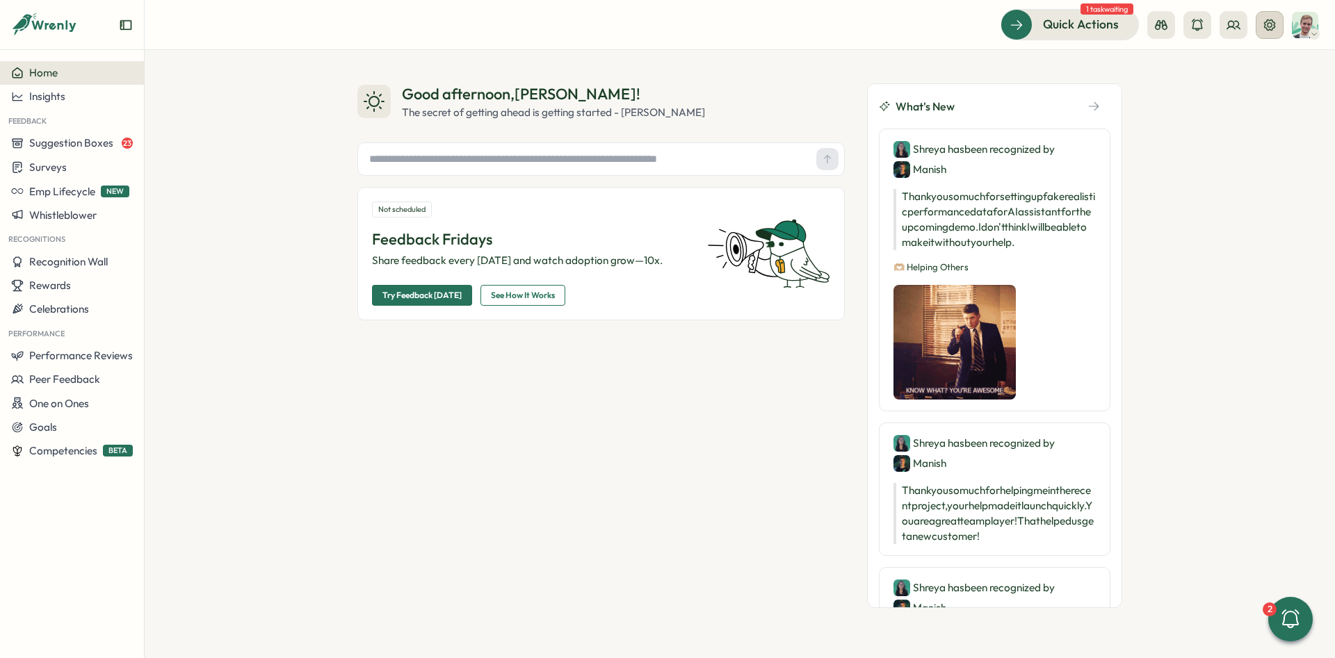
click at [1267, 29] on icon at bounding box center [1270, 25] width 14 height 14
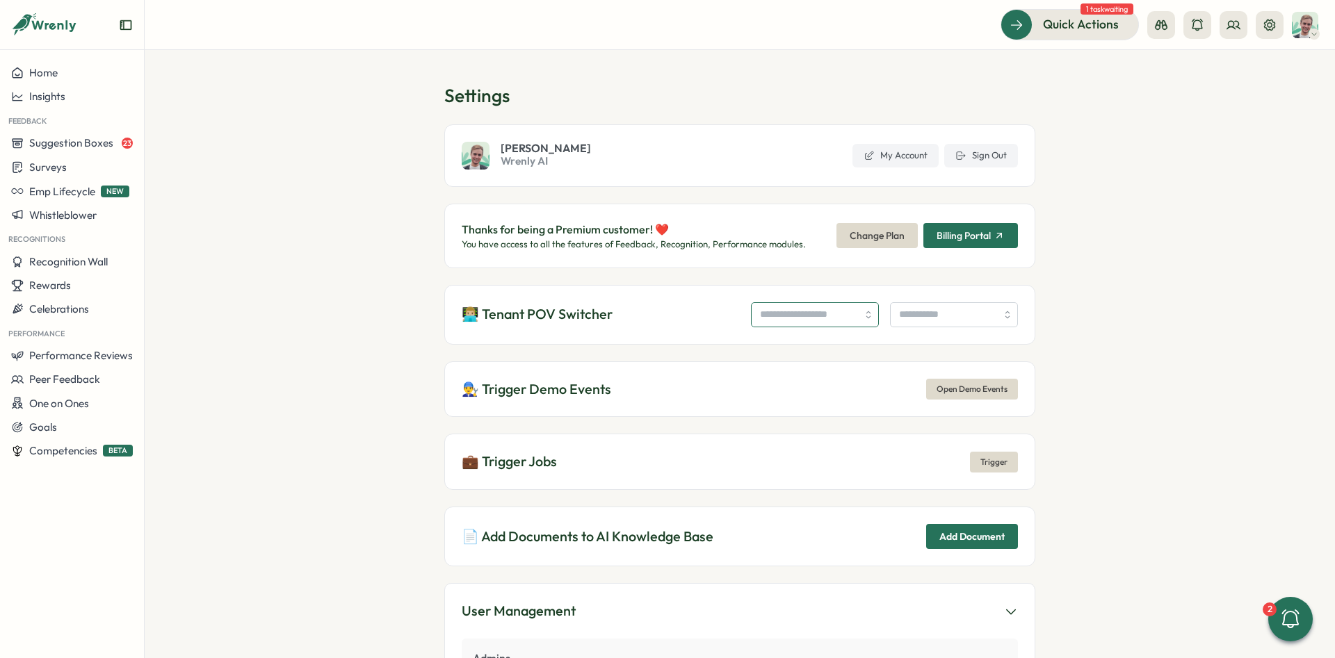
click at [806, 308] on input "search" at bounding box center [815, 314] width 128 height 25
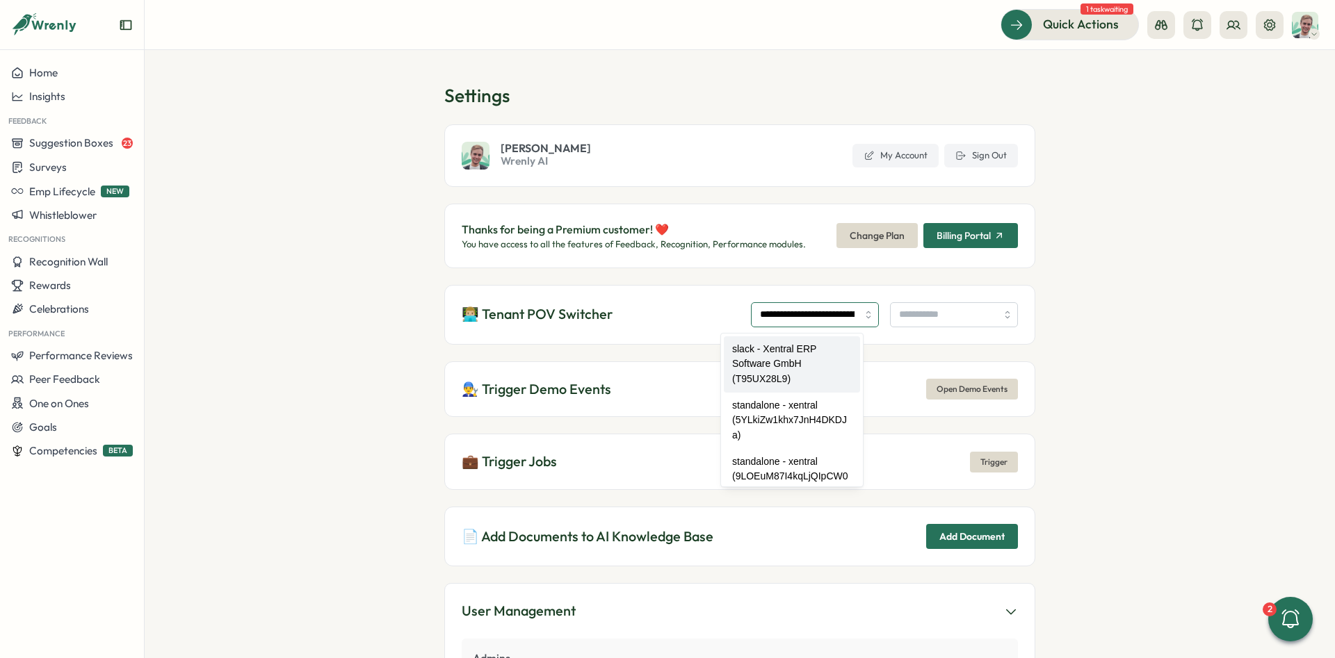
type input "**********"
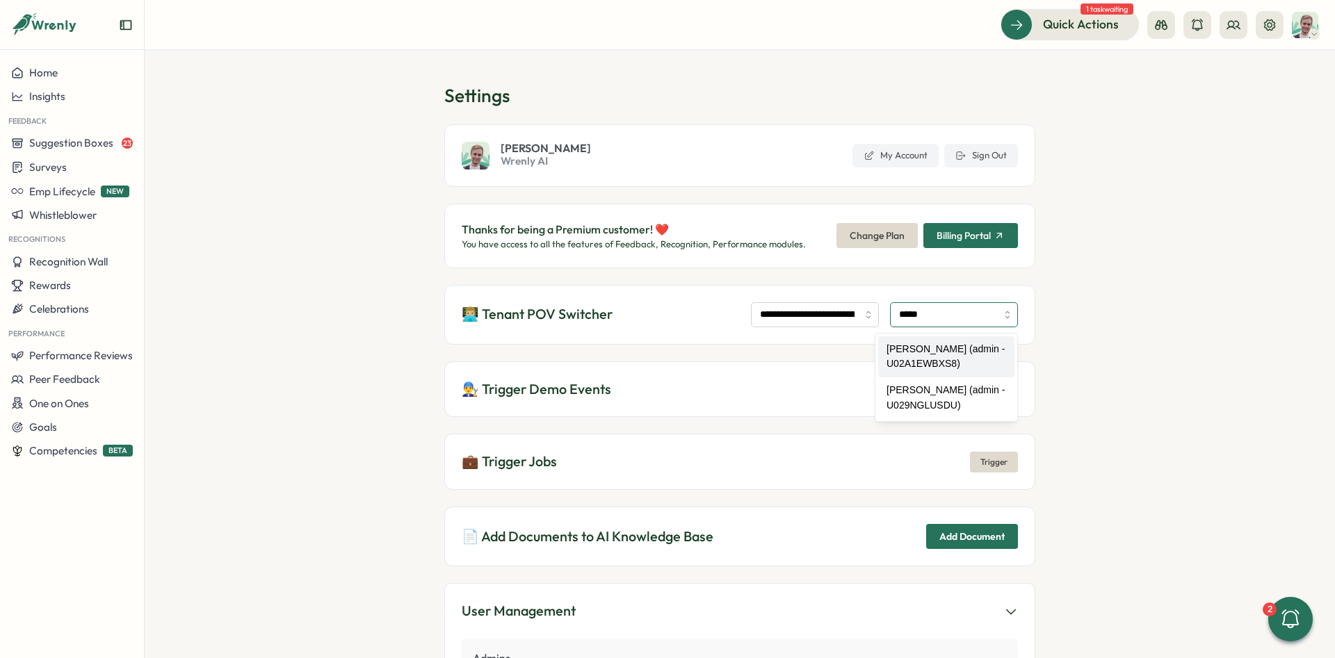
type input "**********"
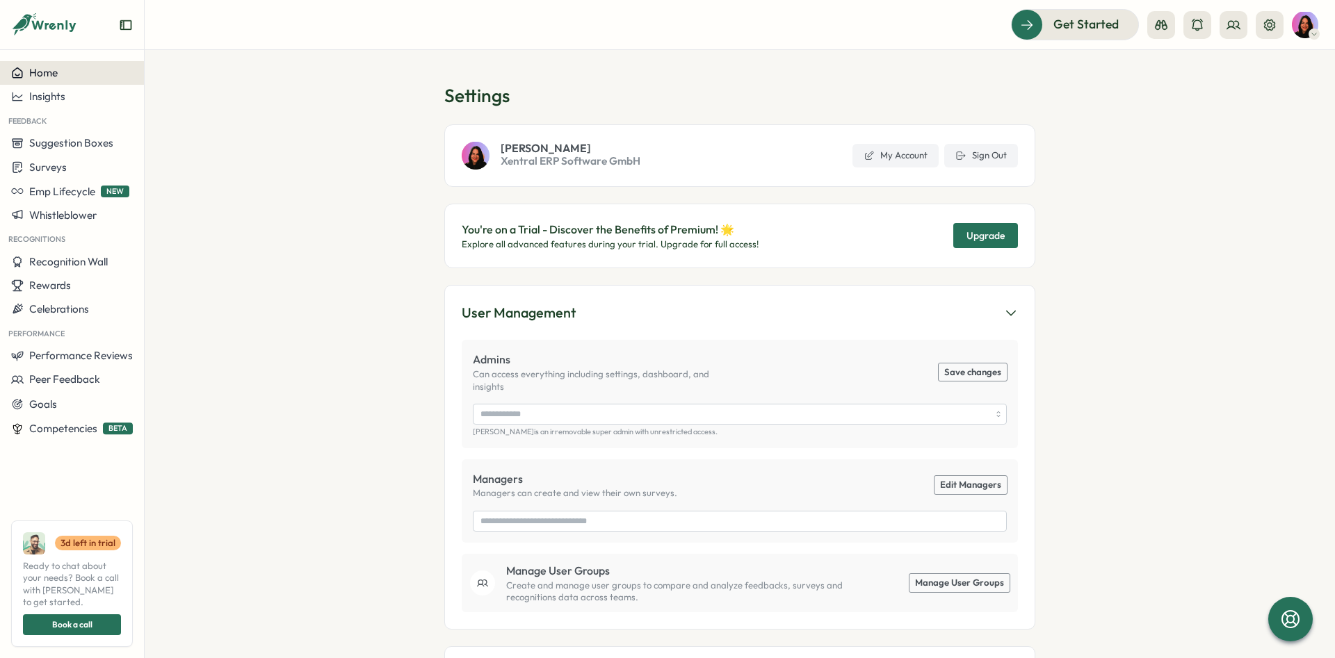
click at [74, 83] on button "Home" at bounding box center [72, 73] width 144 height 24
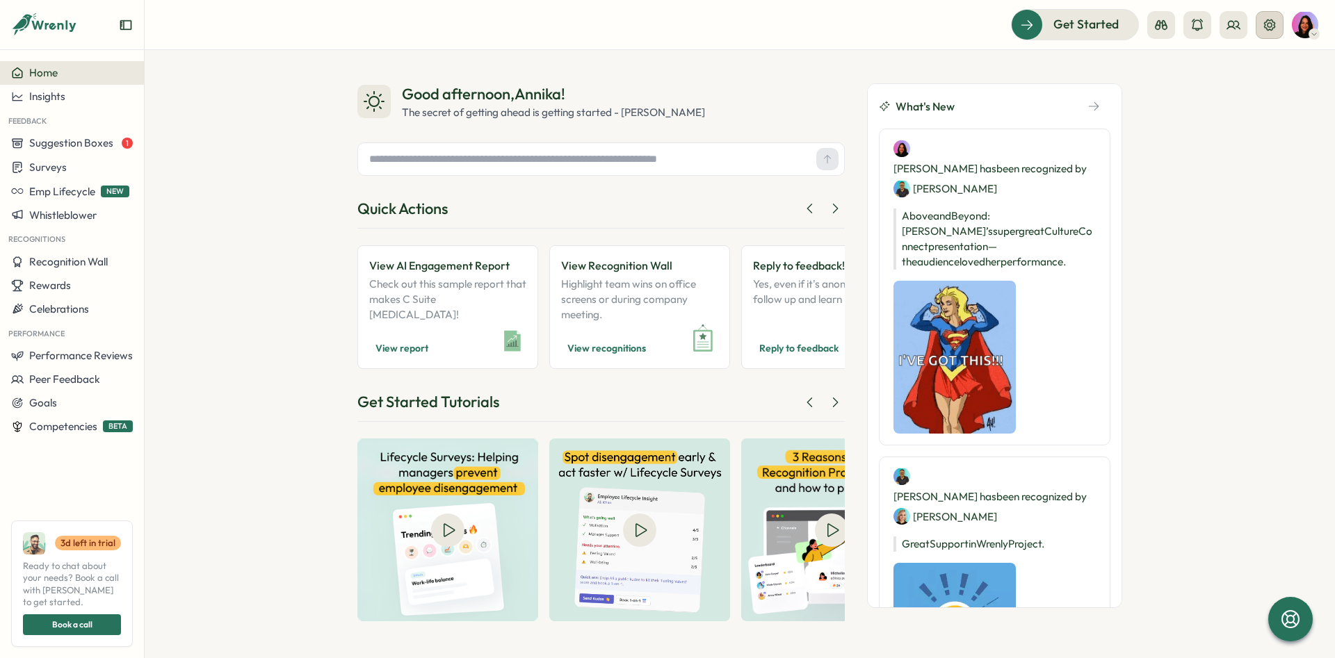
click at [1276, 22] on icon at bounding box center [1270, 25] width 14 height 14
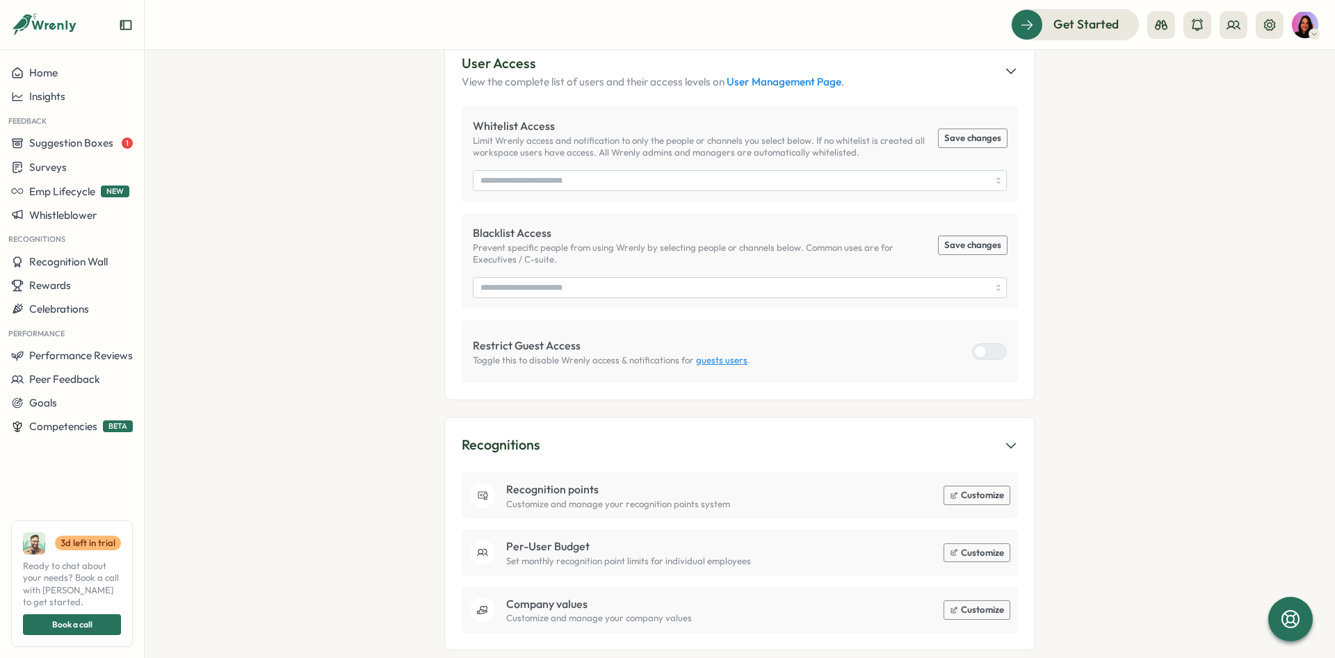
scroll to position [626, 0]
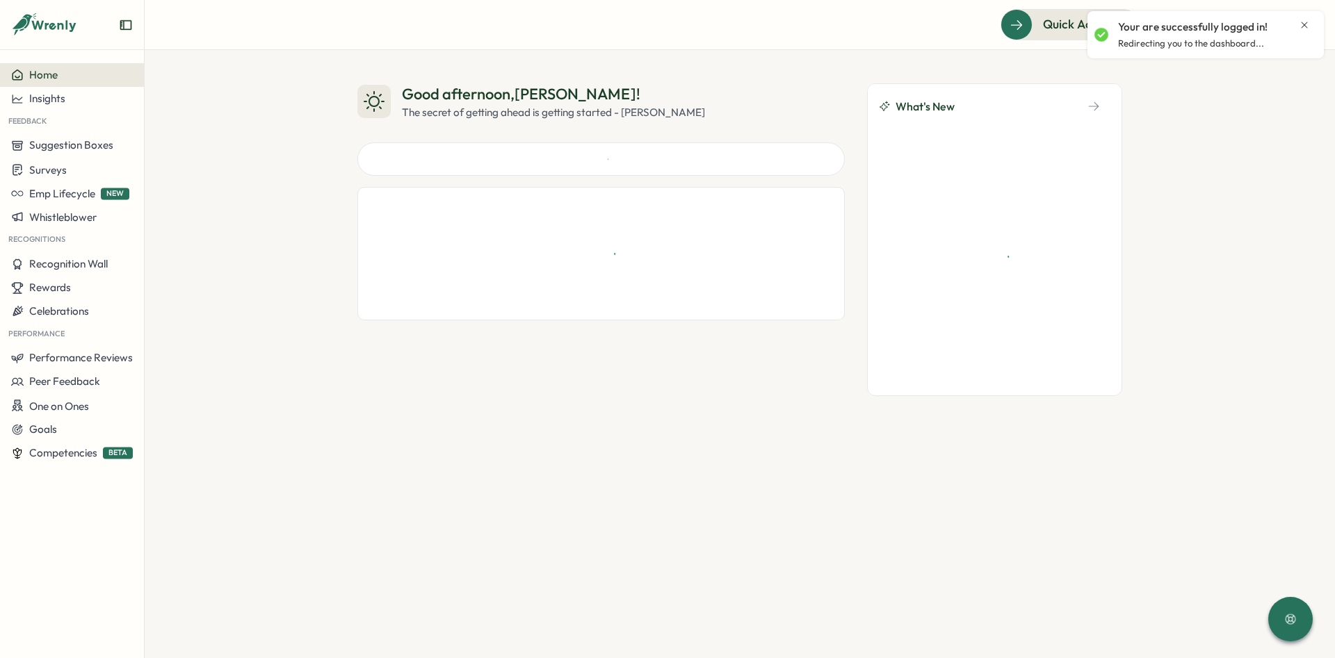
click at [1305, 22] on icon "Close notification" at bounding box center [1304, 24] width 11 height 11
click at [1262, 23] on button at bounding box center [1270, 25] width 28 height 28
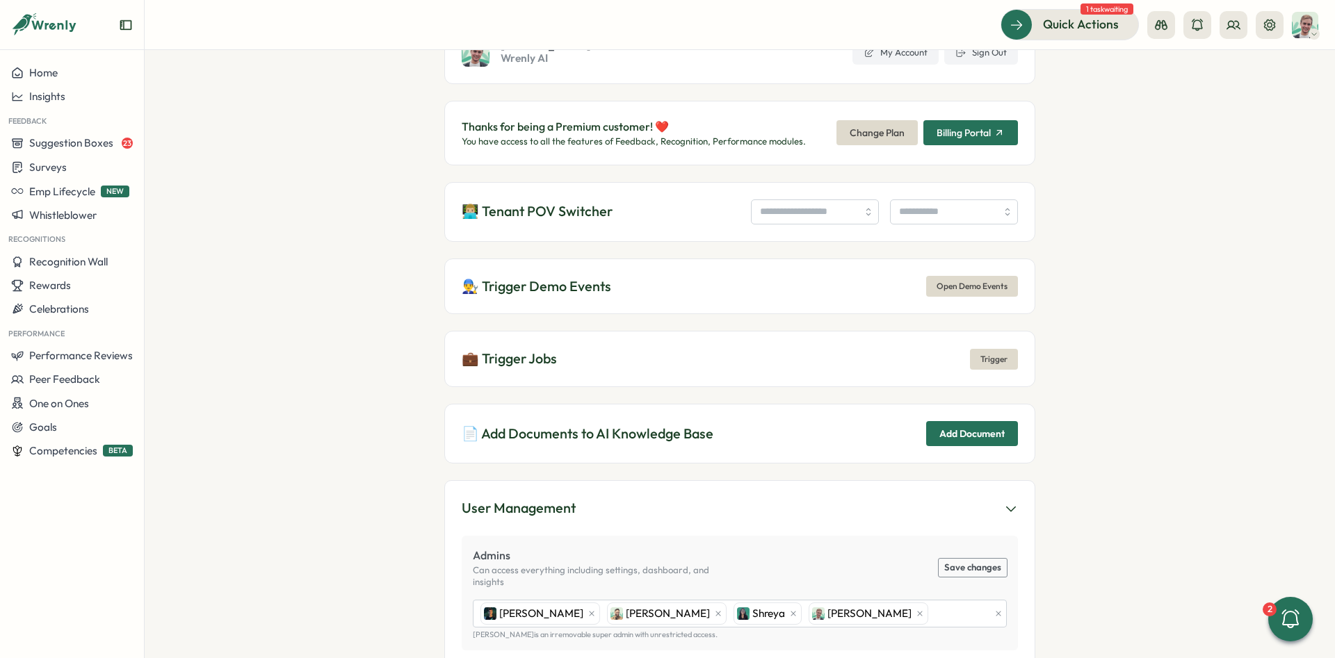
scroll to position [104, 0]
drag, startPoint x: 477, startPoint y: 435, endPoint x: 607, endPoint y: 430, distance: 130.1
click at [607, 430] on p "📄 Add Documents to AI Knowledge Base" at bounding box center [588, 433] width 252 height 22
drag, startPoint x: 467, startPoint y: 430, endPoint x: 659, endPoint y: 432, distance: 191.9
click at [659, 432] on p "📄 Add Documents to AI Knowledge Base" at bounding box center [588, 433] width 252 height 22
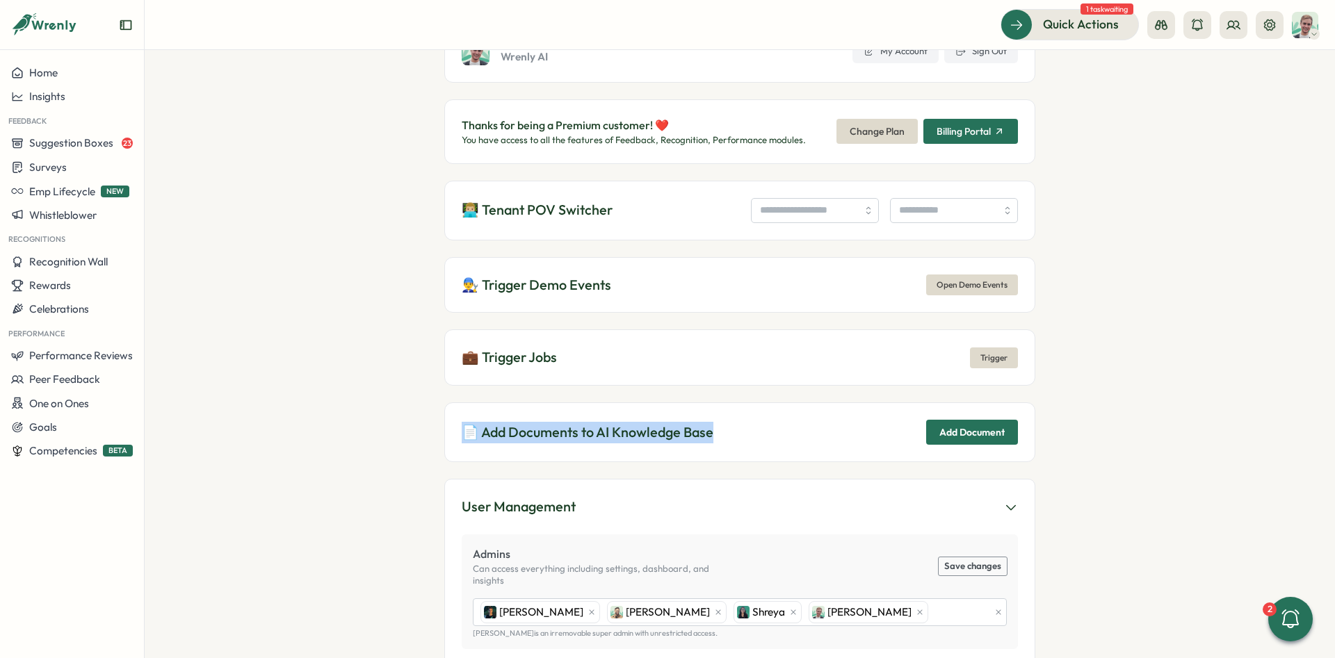
drag, startPoint x: 754, startPoint y: 432, endPoint x: 408, endPoint y: 430, distance: 345.5
click at [408, 430] on section "Settings [PERSON_NAME] Wrenly AI My Account Sign Out Thanks for being a Premium…" at bounding box center [740, 354] width 1190 height 608
click at [995, 453] on div "📄 Add Documents to AI Knowledge Base Add Document" at bounding box center [739, 433] width 591 height 60
click at [984, 437] on span "Add Document" at bounding box center [971, 433] width 65 height 24
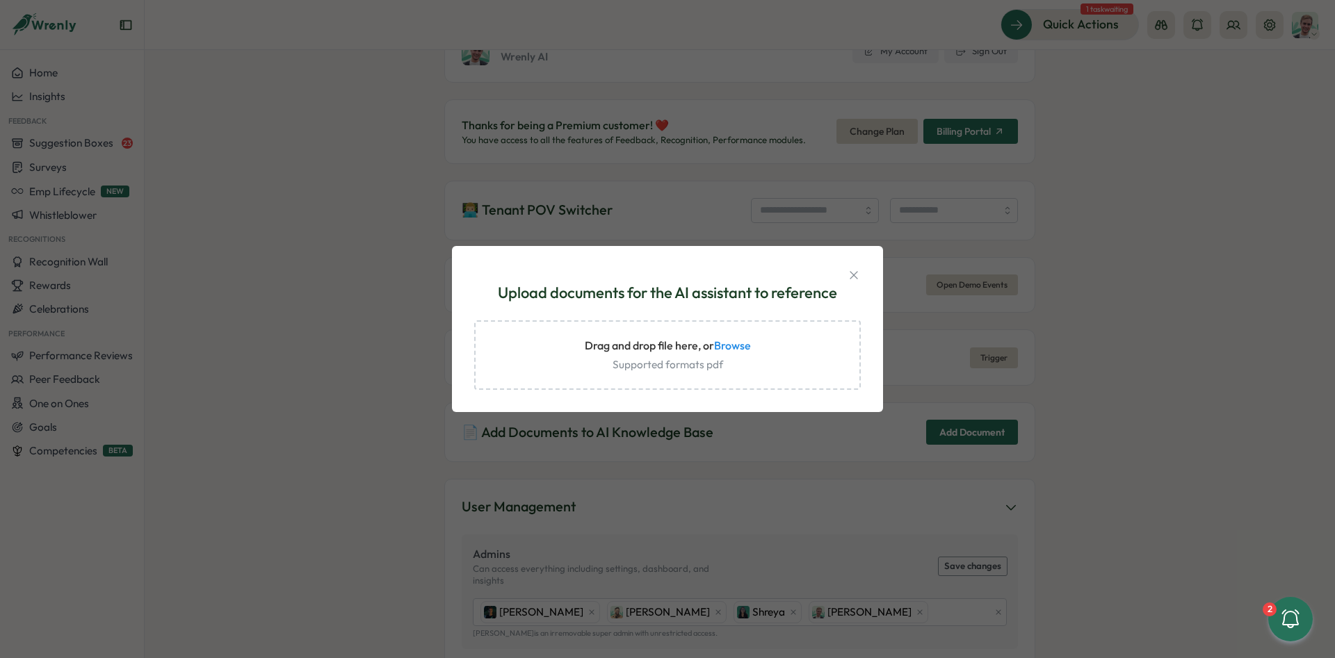
click at [859, 275] on icon "Close modal" at bounding box center [854, 275] width 14 height 14
